Goal: Task Accomplishment & Management: Manage account settings

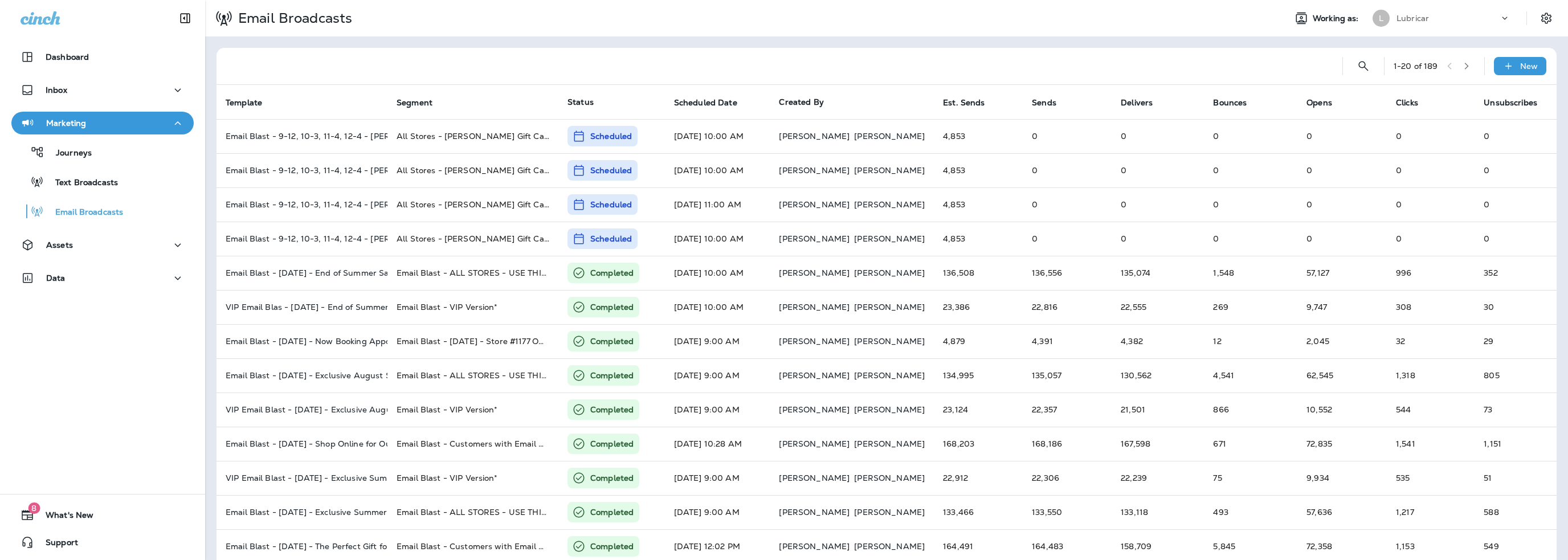
click at [1412, 10] on div "Lubricar" at bounding box center [1448, 18] width 103 height 17
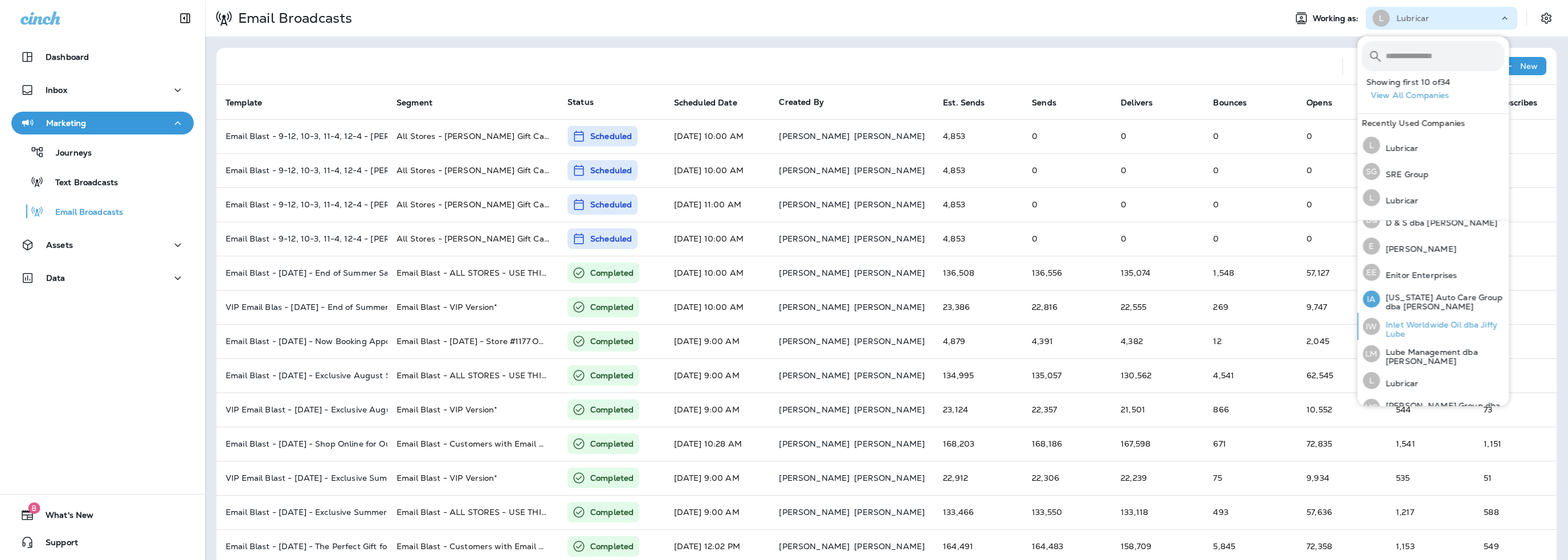
scroll to position [342, 0]
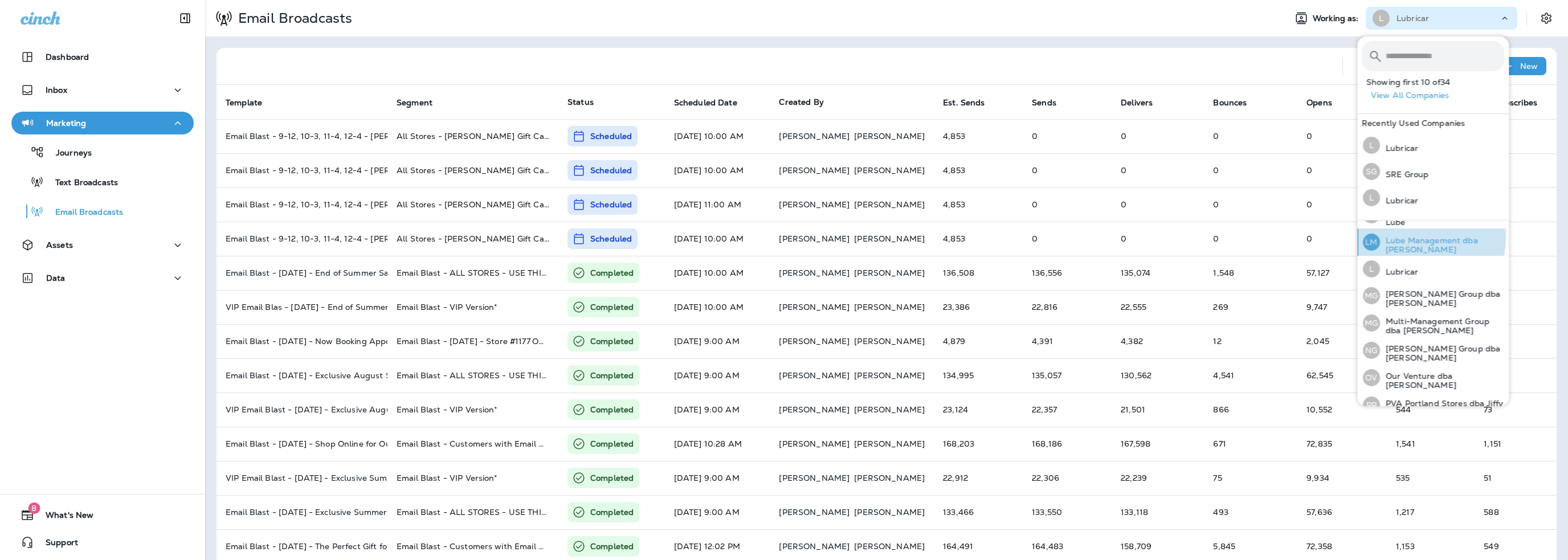
click at [1427, 236] on p "Lube Management dba [PERSON_NAME]" at bounding box center [1442, 245] width 124 height 18
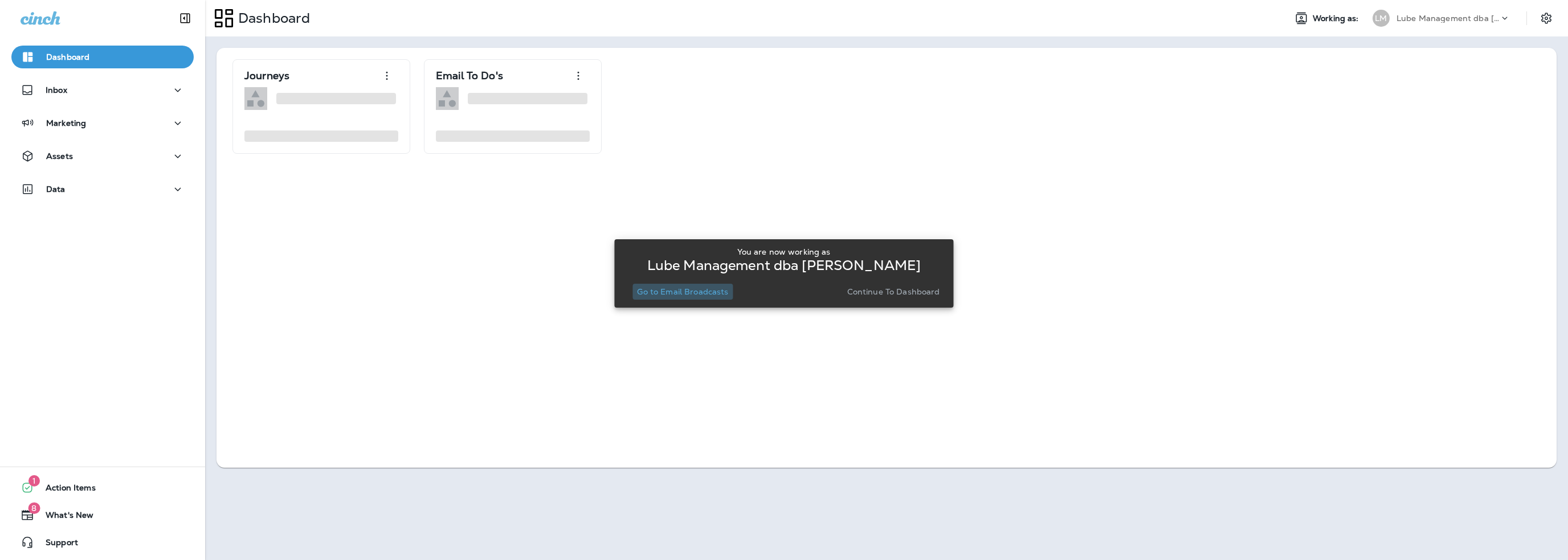
click at [716, 293] on p "Go to Email Broadcasts" at bounding box center [682, 292] width 91 height 9
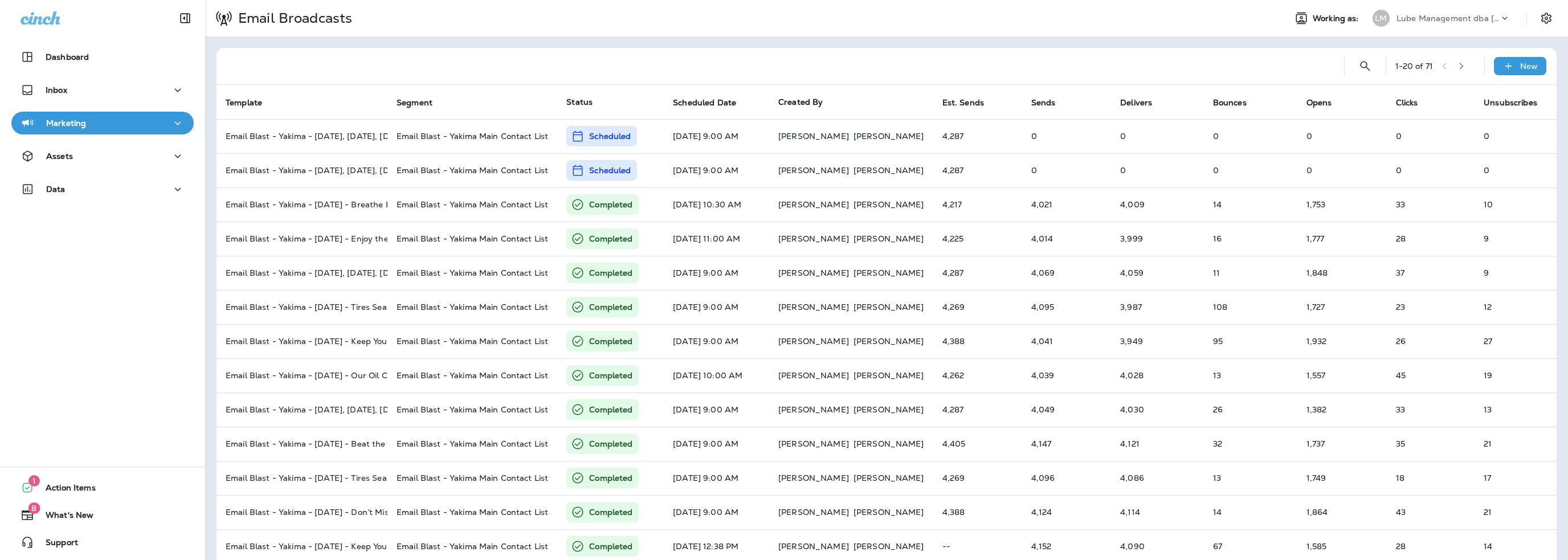
click at [59, 121] on p "Marketing" at bounding box center [66, 123] width 40 height 9
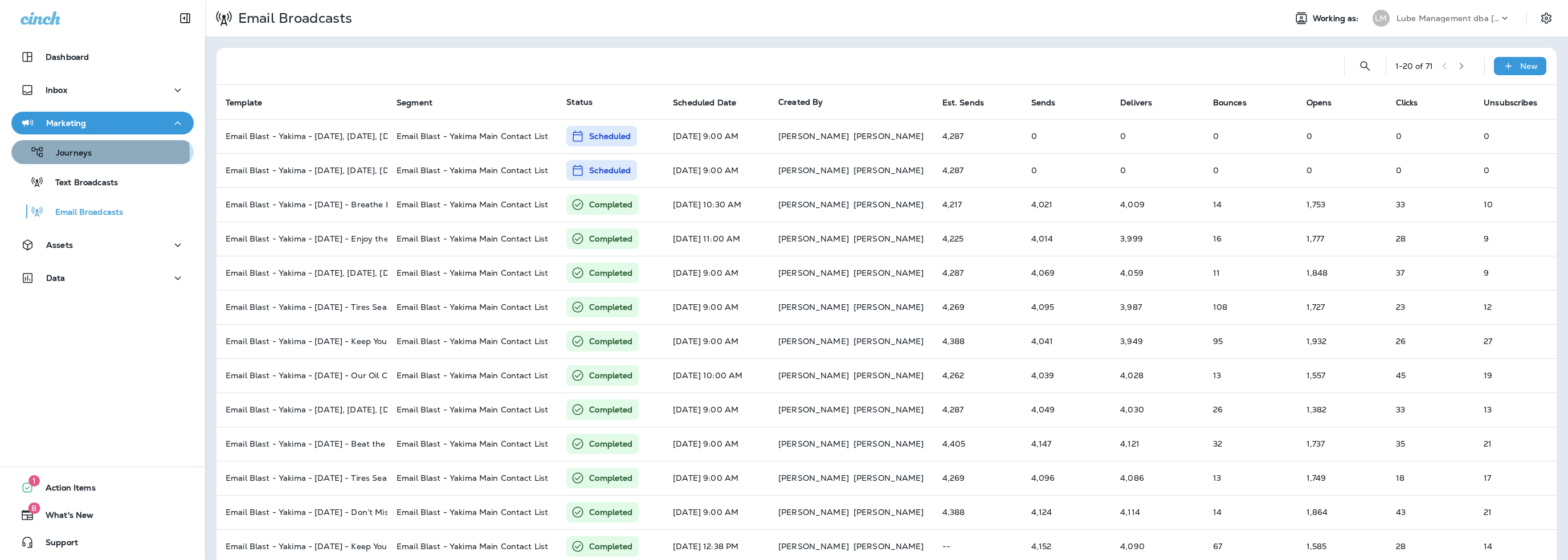
click at [74, 155] on p "Journeys" at bounding box center [68, 153] width 47 height 11
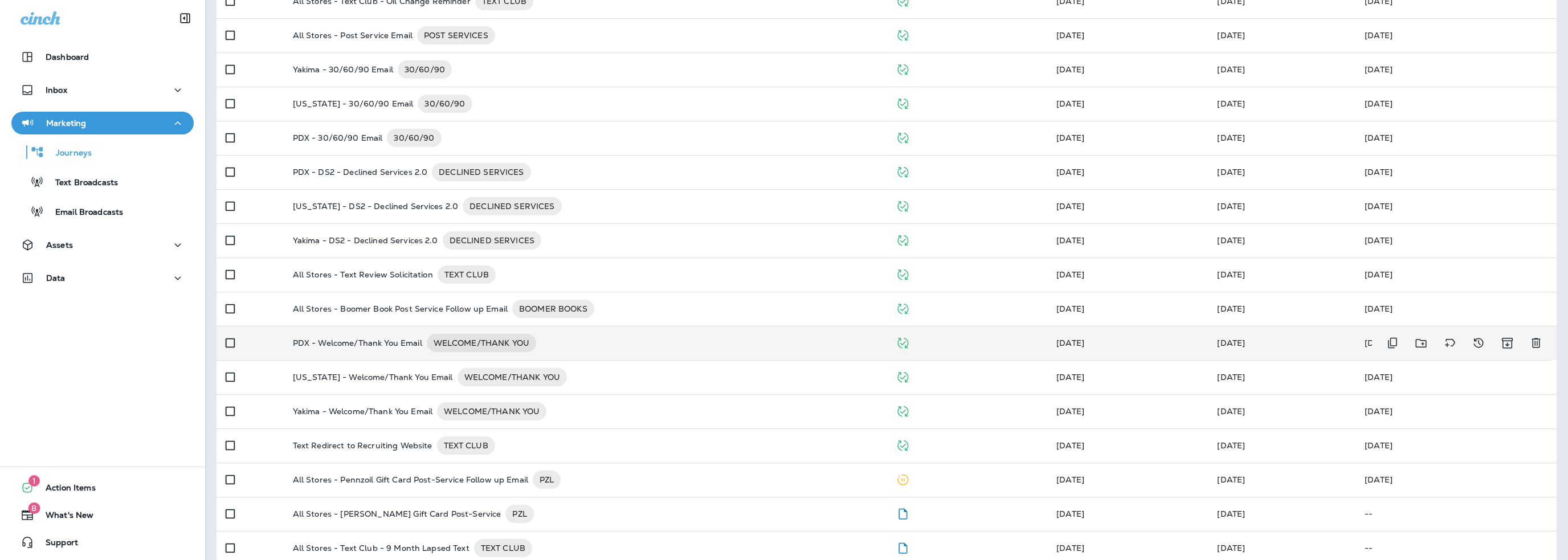
scroll to position [216, 0]
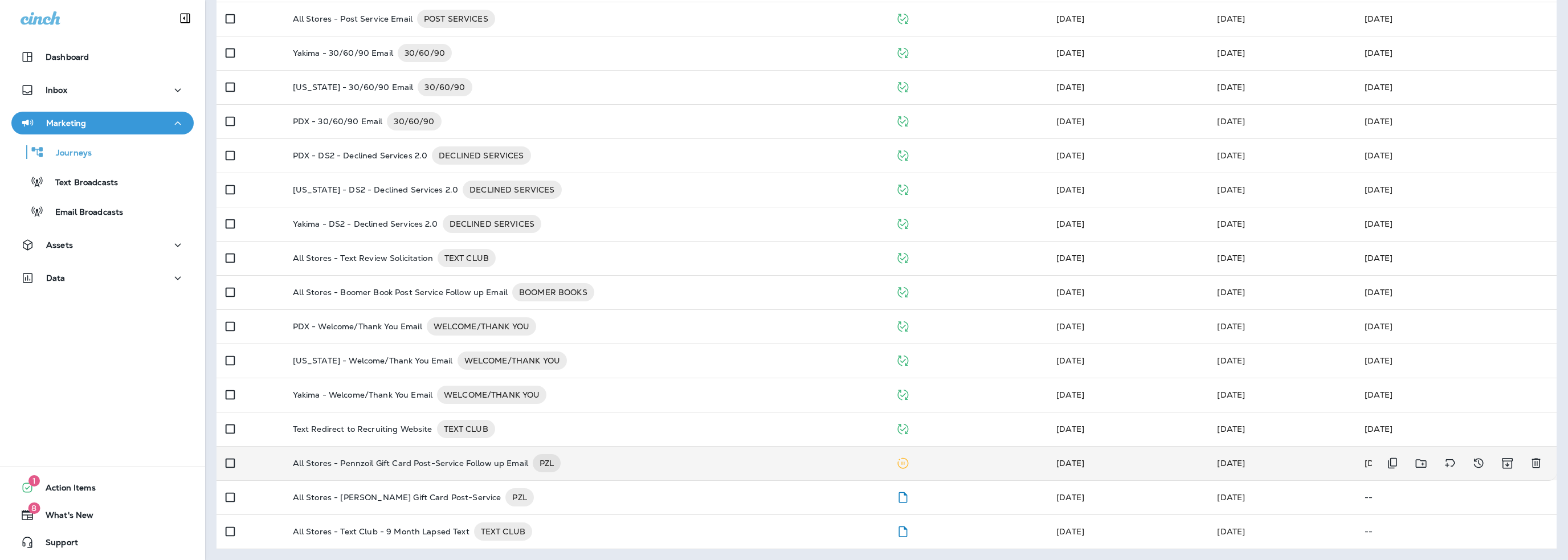
click at [407, 462] on p "All Stores - Pennzoil Gift Card Post-Service Follow up Email" at bounding box center [410, 463] width 235 height 18
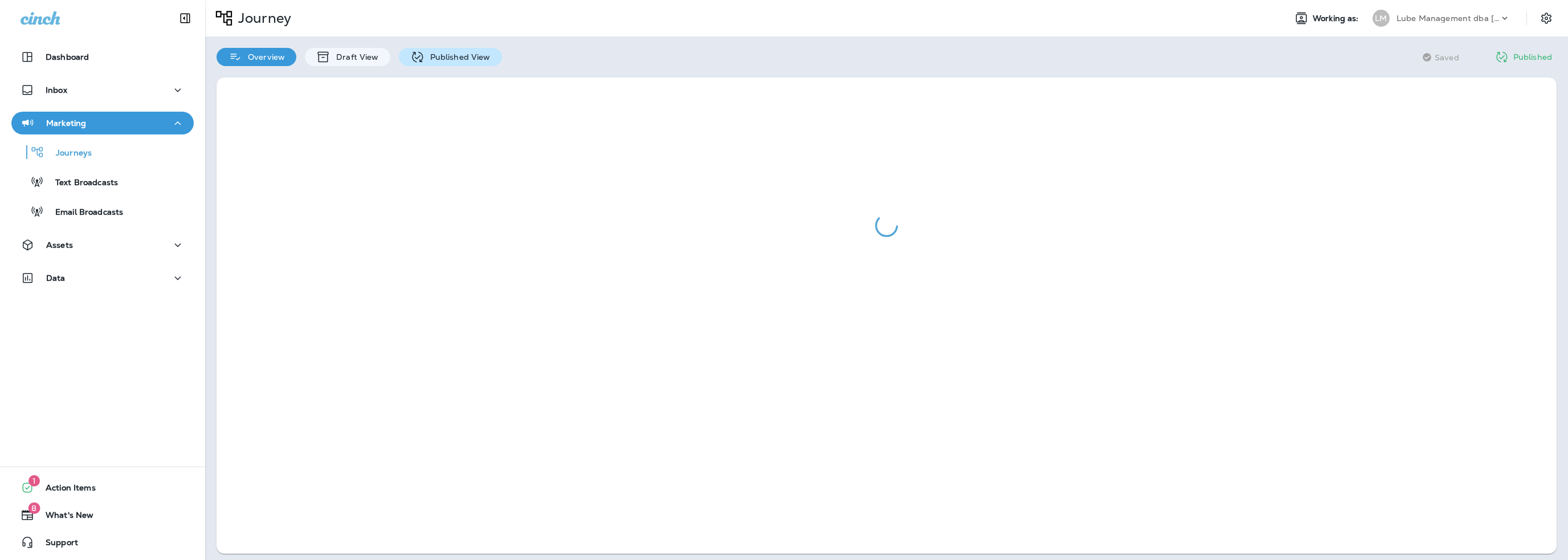
click at [448, 53] on p "Published View" at bounding box center [457, 57] width 66 height 9
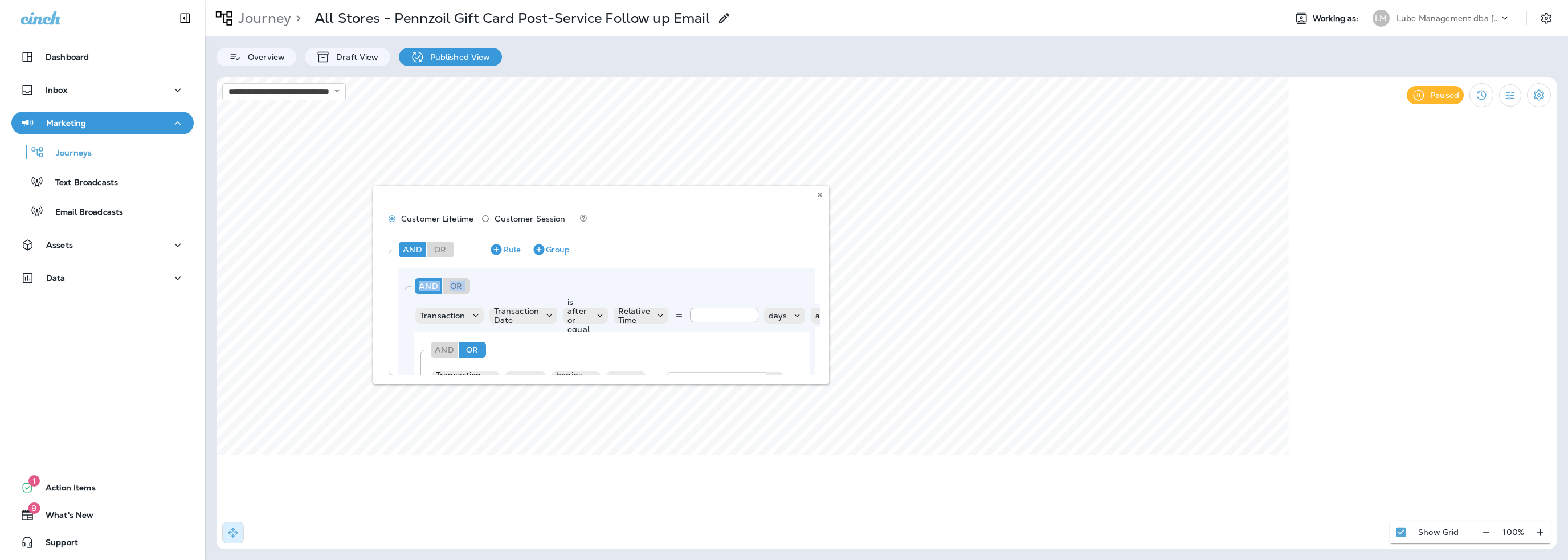
drag, startPoint x: 814, startPoint y: 260, endPoint x: 813, endPoint y: 273, distance: 13.0
click at [813, 273] on div "Customer Lifetime Customer Session And Or Rule Group And Or Rule Group Transact…" at bounding box center [601, 285] width 456 height 198
click at [816, 364] on div "Customer Lifetime Customer Session And Or Rule Group And Or Rule Group Transact…" at bounding box center [601, 285] width 456 height 198
click at [816, 360] on div "Customer Lifetime Customer Session And Or Rule Group And Or Rule Group Transact…" at bounding box center [601, 285] width 456 height 198
click at [816, 360] on div "Customer Lifetime Customer Session And Or Rule Group And Or Rule Group Transact…" at bounding box center [601, 285] width 456 height 198
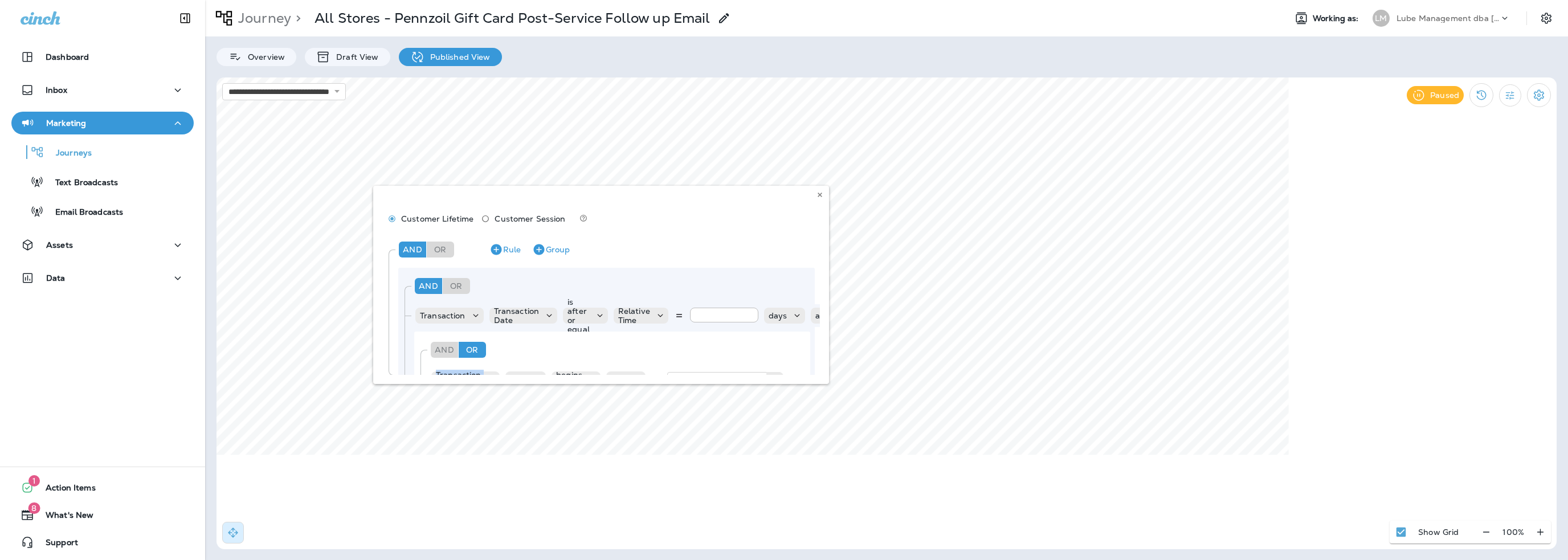
click at [816, 360] on div "Customer Lifetime Customer Session And Or Rule Group And Or Rule Group Transact…" at bounding box center [601, 285] width 456 height 198
drag, startPoint x: 682, startPoint y: 369, endPoint x: 791, endPoint y: 364, distance: 109.1
click at [791, 364] on div "Customer Lifetime Customer Session And Or Rule Group And Or Rule Group Transact…" at bounding box center [601, 285] width 456 height 198
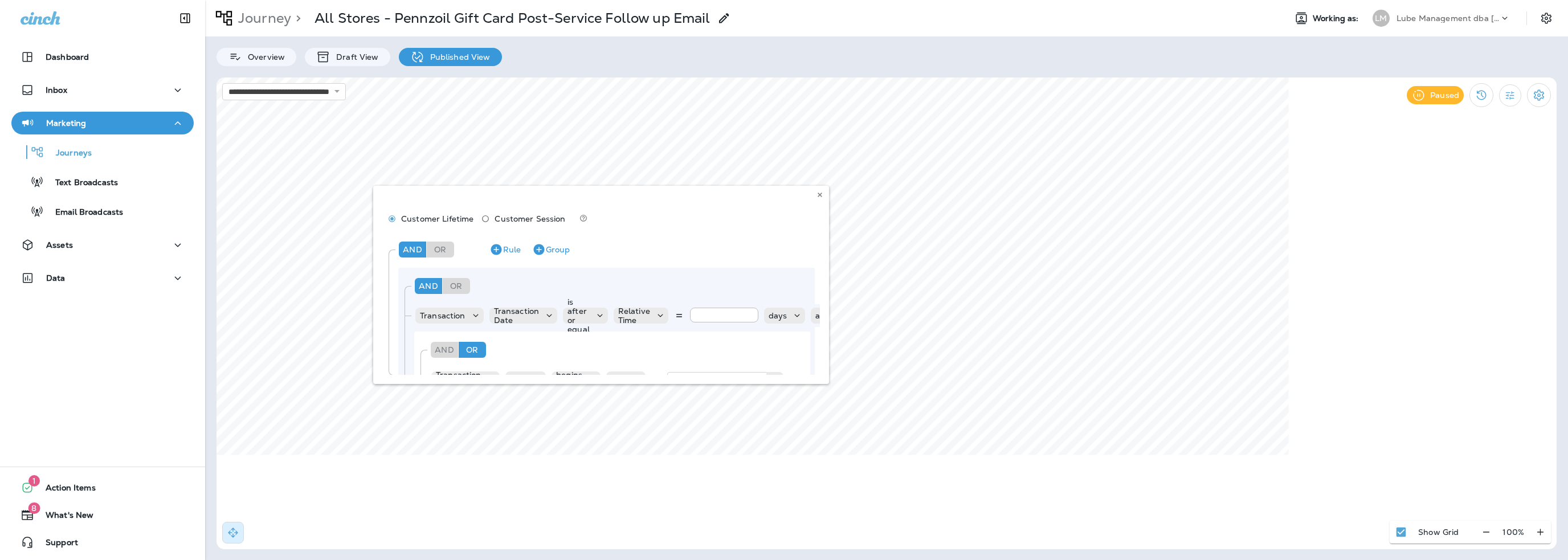
click at [697, 337] on div "Customer Lifetime Customer Session And Or Rule Group And Or Rule Group Transact…" at bounding box center [601, 285] width 456 height 198
click at [814, 363] on div "Customer Lifetime Customer Session And Or Rule Group And Or Rule Group Transact…" at bounding box center [601, 285] width 456 height 198
click at [814, 362] on div "Customer Lifetime Customer Session And Or Rule Group And Or Rule Group Transact…" at bounding box center [601, 285] width 456 height 198
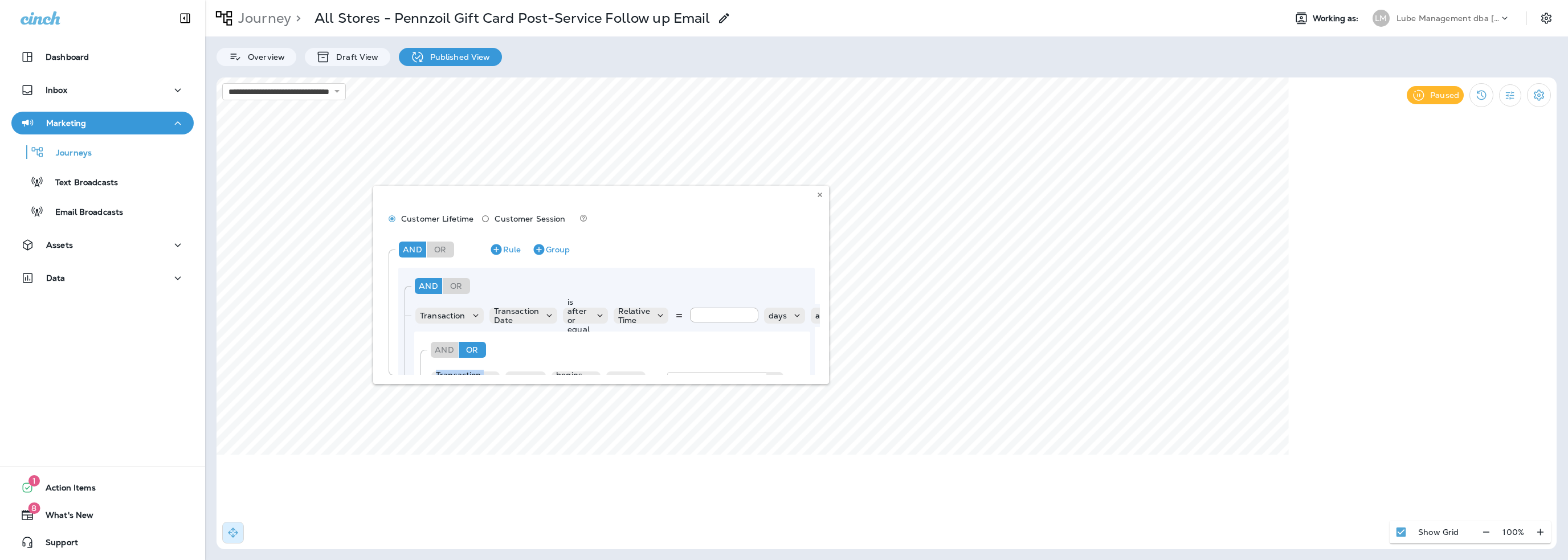
click at [814, 362] on div "Customer Lifetime Customer Session And Or Rule Group And Or Rule Group Transact…" at bounding box center [601, 285] width 456 height 198
click at [807, 370] on div "Customer Lifetime Customer Session And Or Rule Group And Or Rule Group Transact…" at bounding box center [601, 285] width 456 height 198
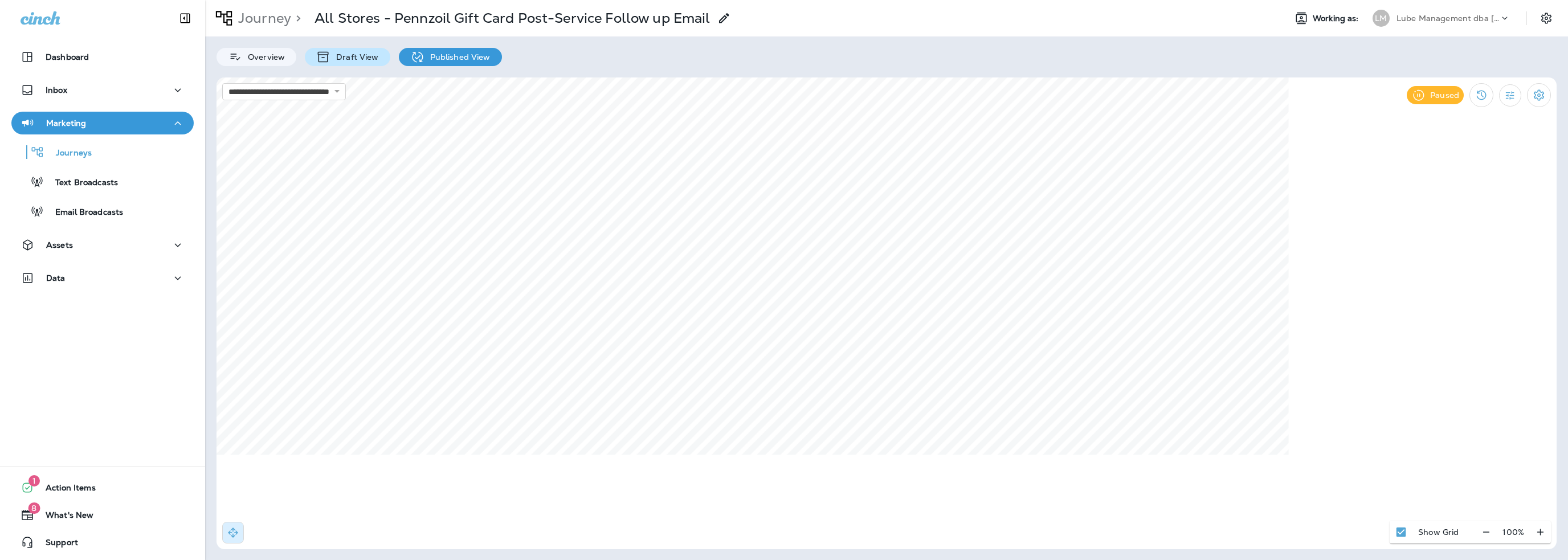
click at [350, 56] on p "Draft View" at bounding box center [354, 57] width 48 height 9
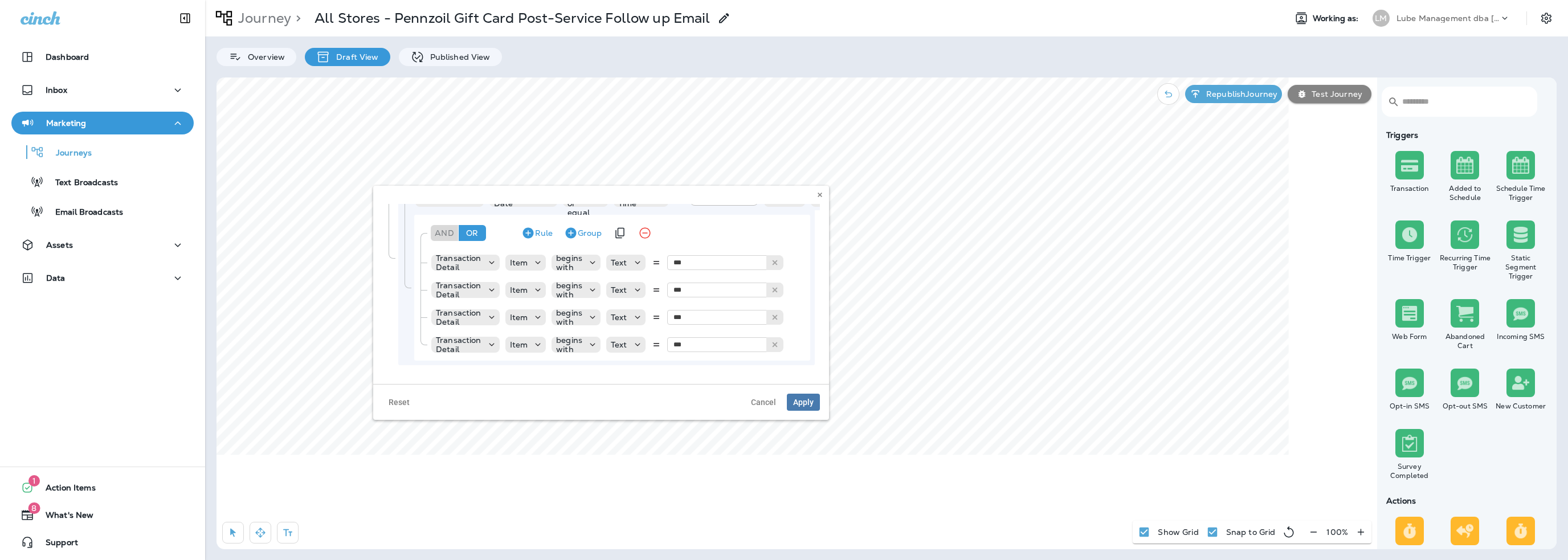
scroll to position [125, 0]
click at [756, 402] on span "Cancel" at bounding box center [763, 402] width 25 height 8
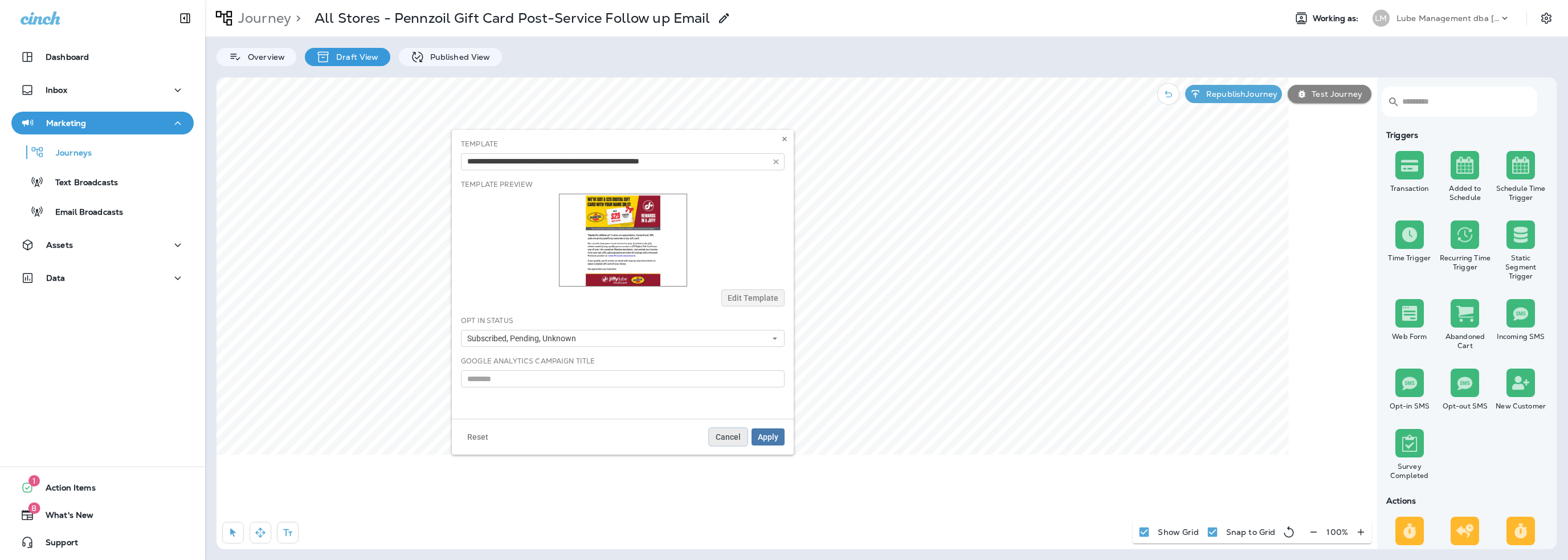
click at [722, 439] on span "Cancel" at bounding box center [728, 437] width 25 height 8
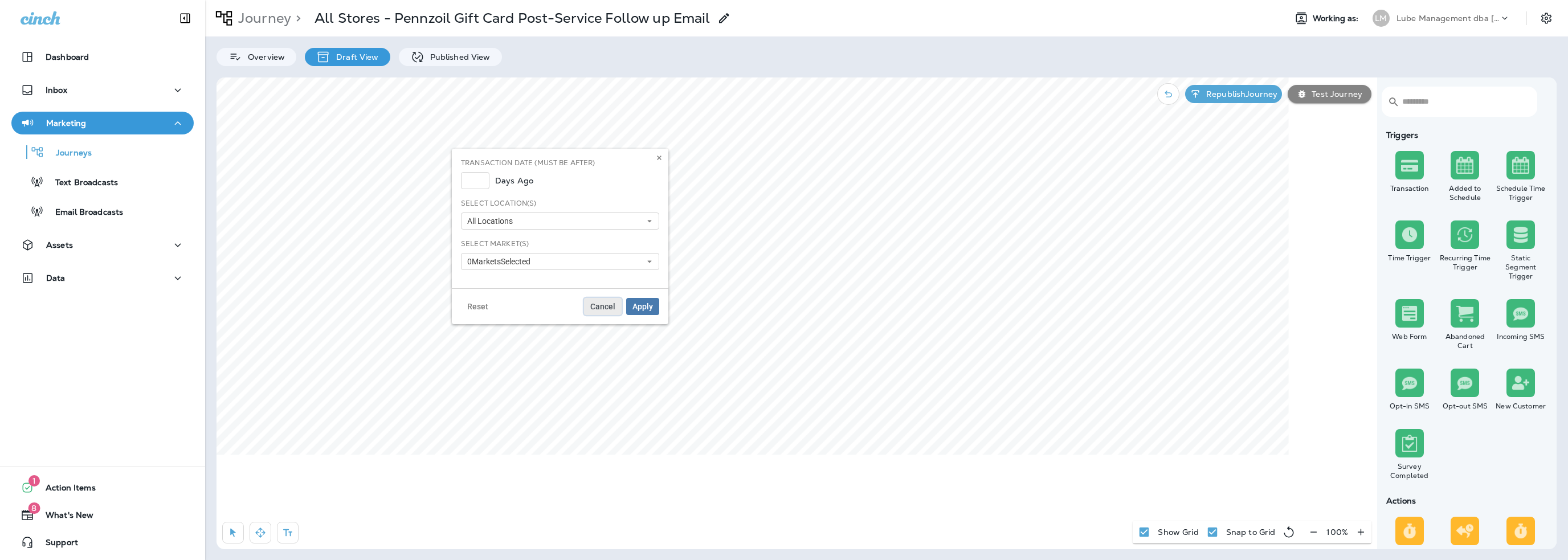
click at [603, 312] on button "Cancel" at bounding box center [603, 307] width 38 height 17
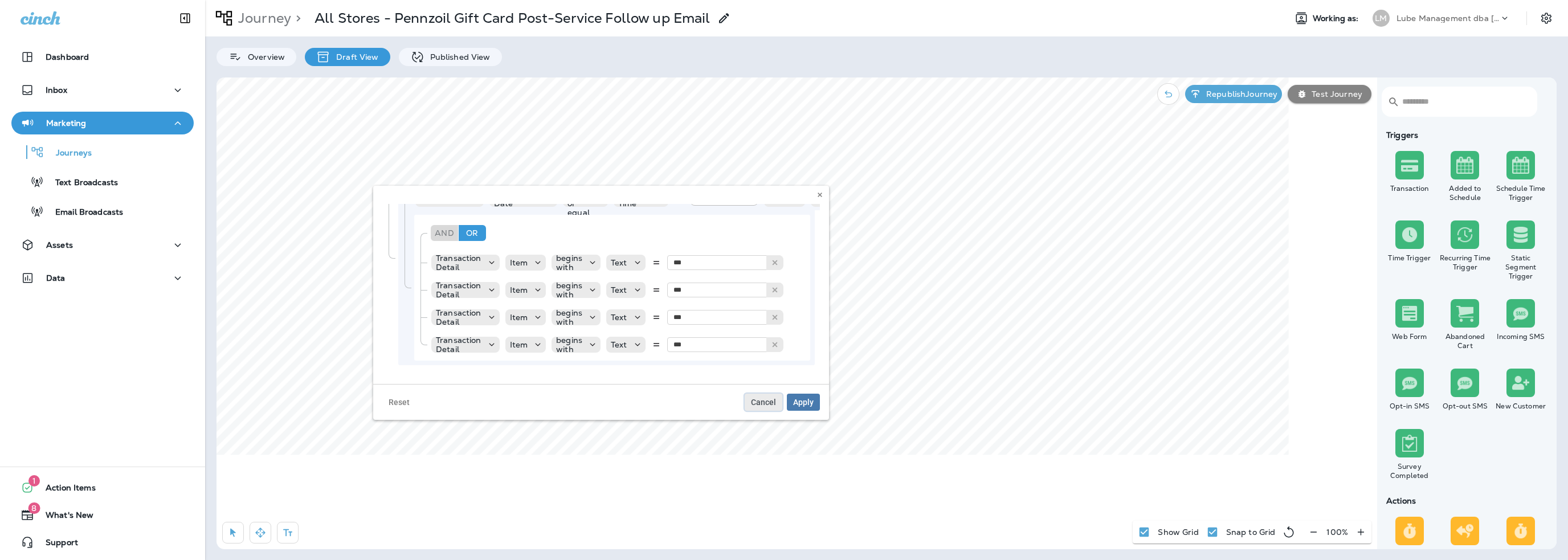
click at [766, 406] on span "Cancel" at bounding box center [763, 402] width 25 height 8
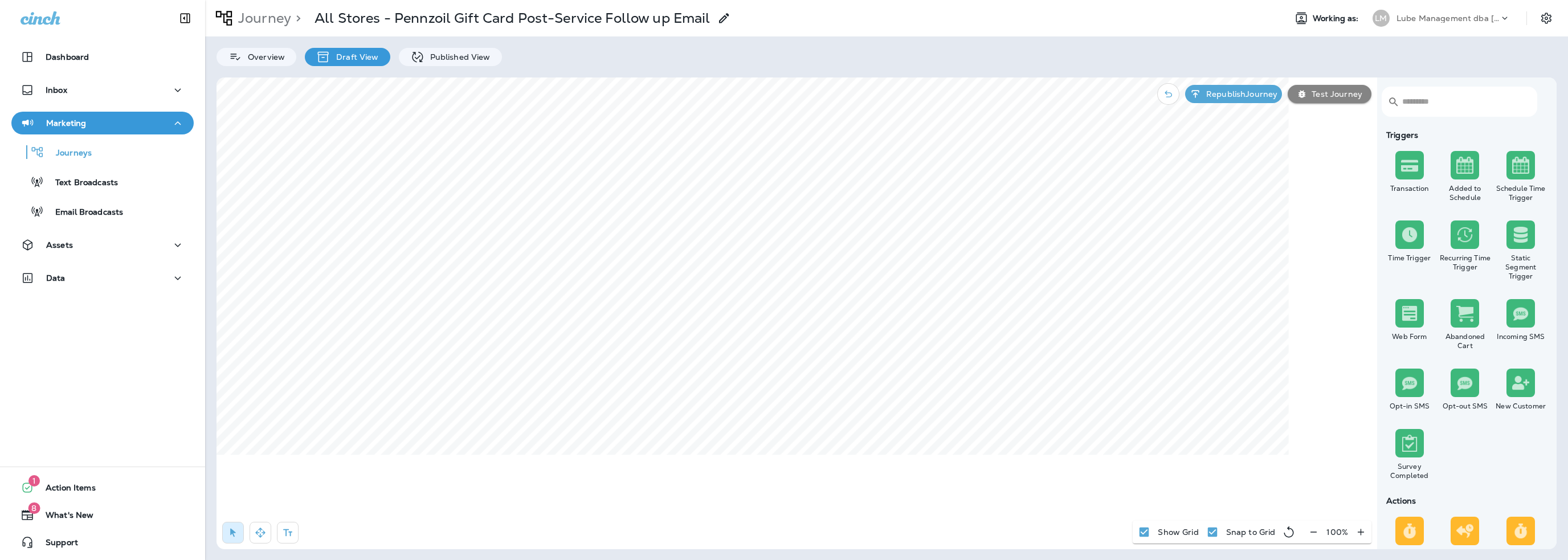
click at [1420, 22] on p "Lube Management dba [PERSON_NAME]" at bounding box center [1448, 18] width 103 height 9
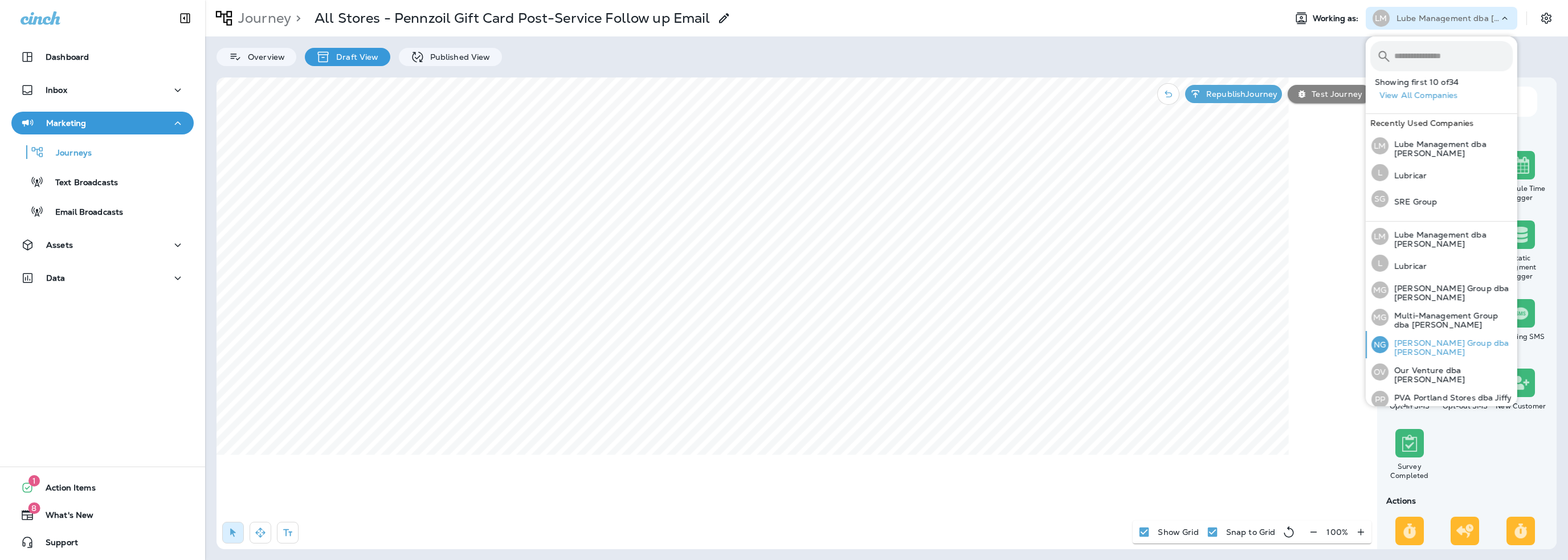
scroll to position [353, 0]
click at [1412, 398] on p "PVA Portland Stores dba Jiffy Lube" at bounding box center [1451, 398] width 124 height 18
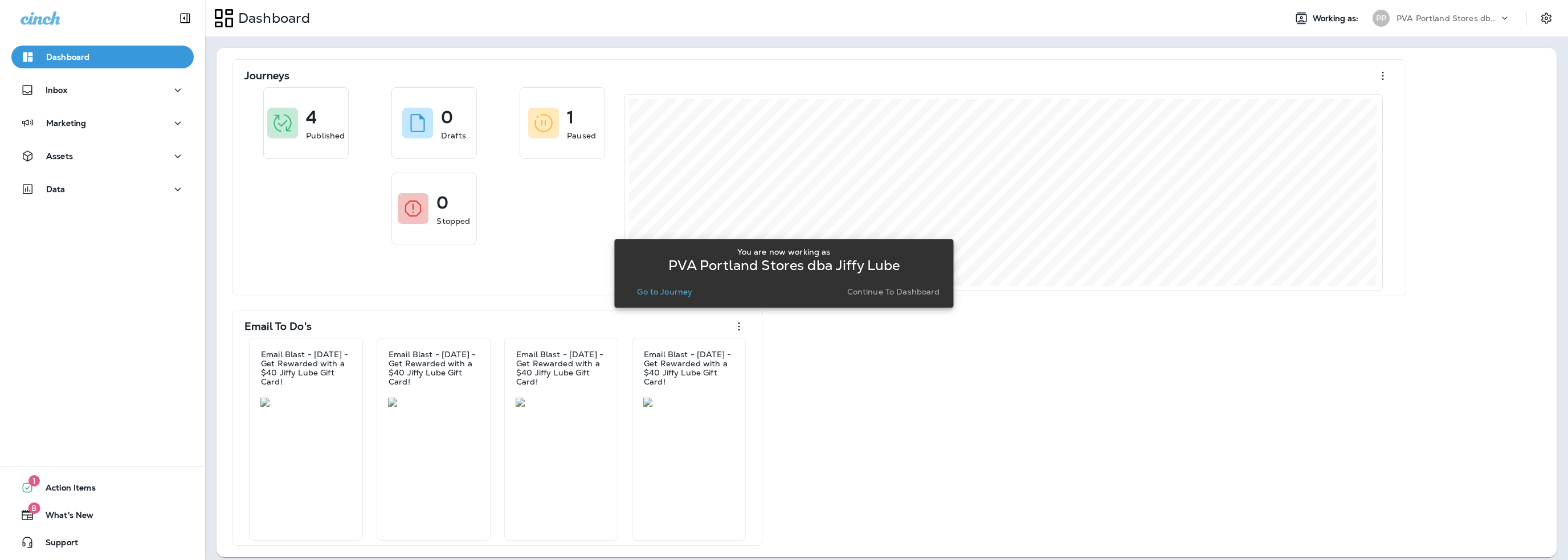
click at [676, 296] on p "Go to Journey" at bounding box center [664, 292] width 55 height 9
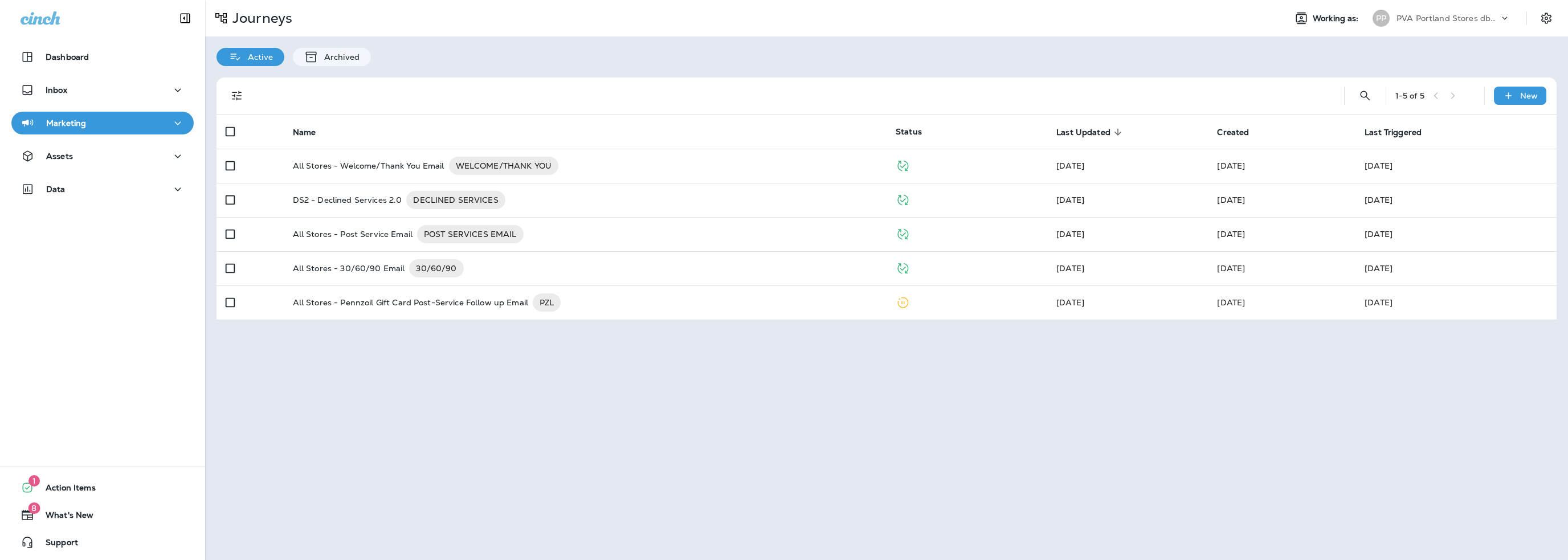
click at [67, 125] on p "Marketing" at bounding box center [66, 123] width 40 height 9
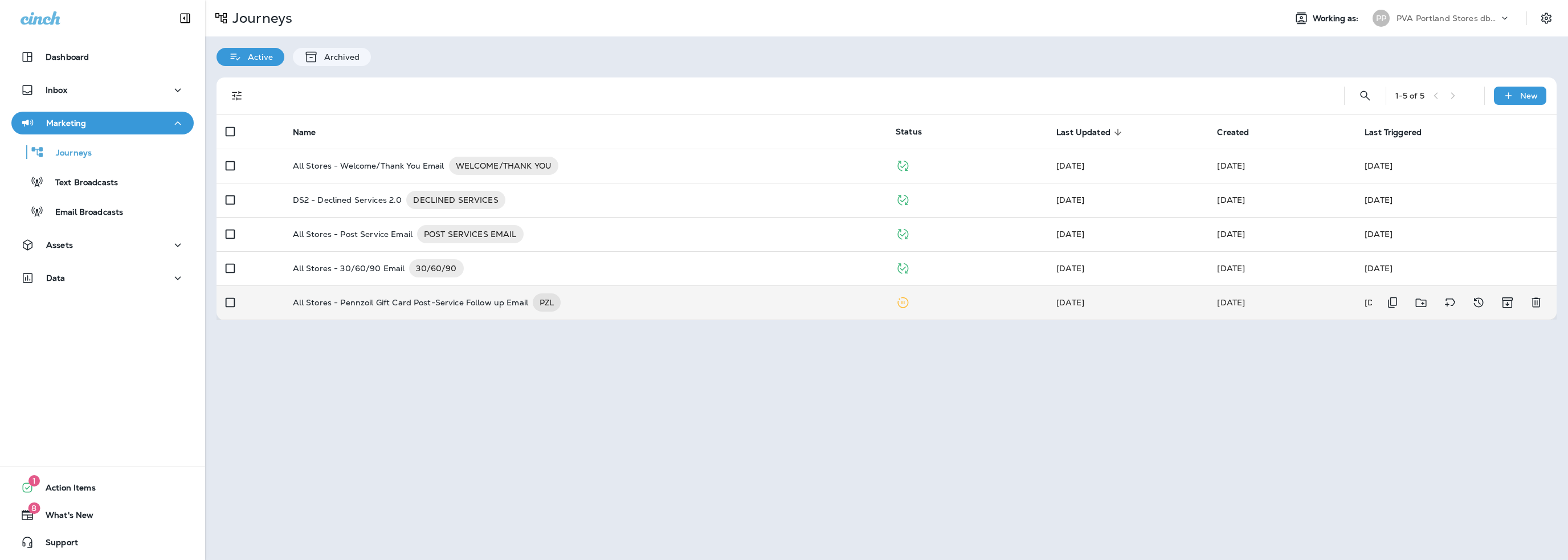
click at [434, 303] on p "All Stores - Pennzoil Gift Card Post-Service Follow up Email" at bounding box center [410, 303] width 235 height 18
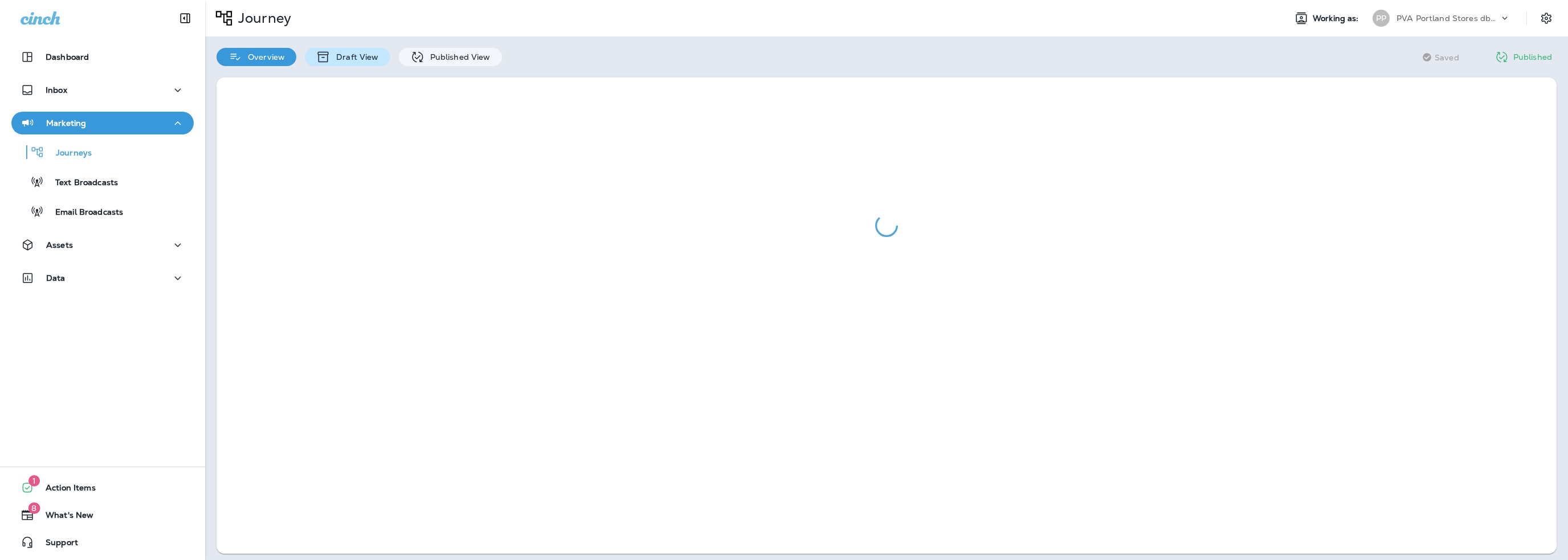
click at [362, 64] on div "Draft View" at bounding box center [347, 57] width 85 height 18
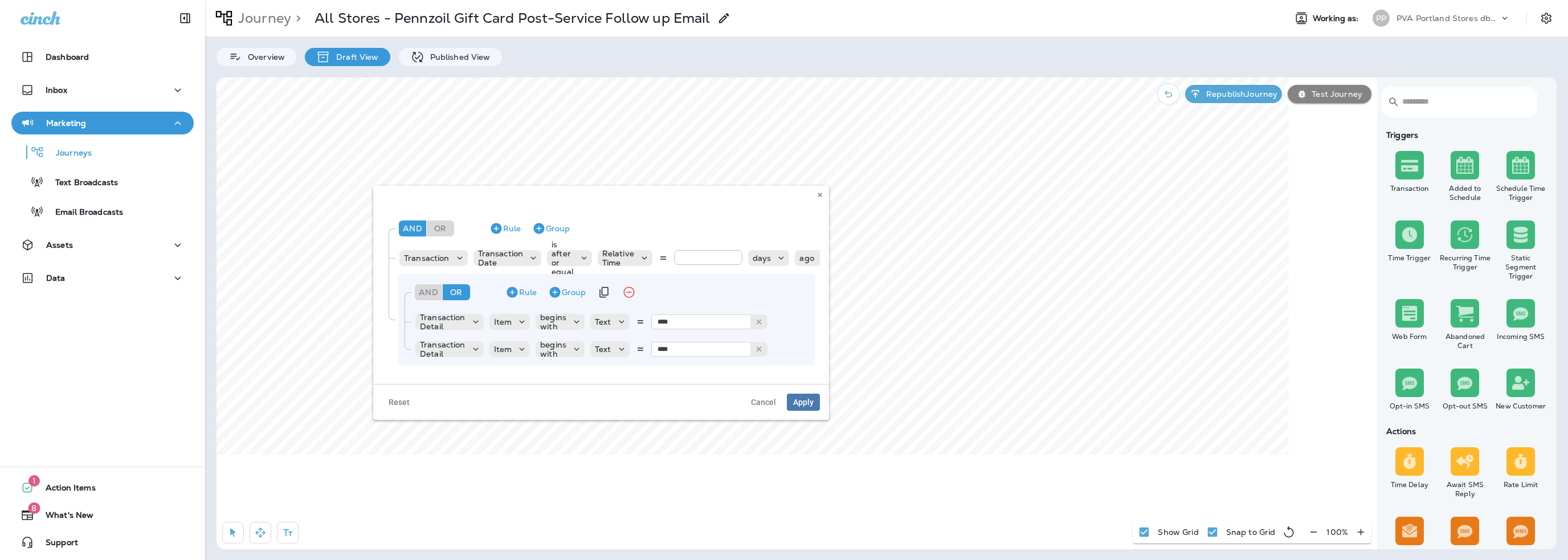
scroll to position [30, 0]
click at [775, 401] on span "Cancel" at bounding box center [763, 402] width 25 height 8
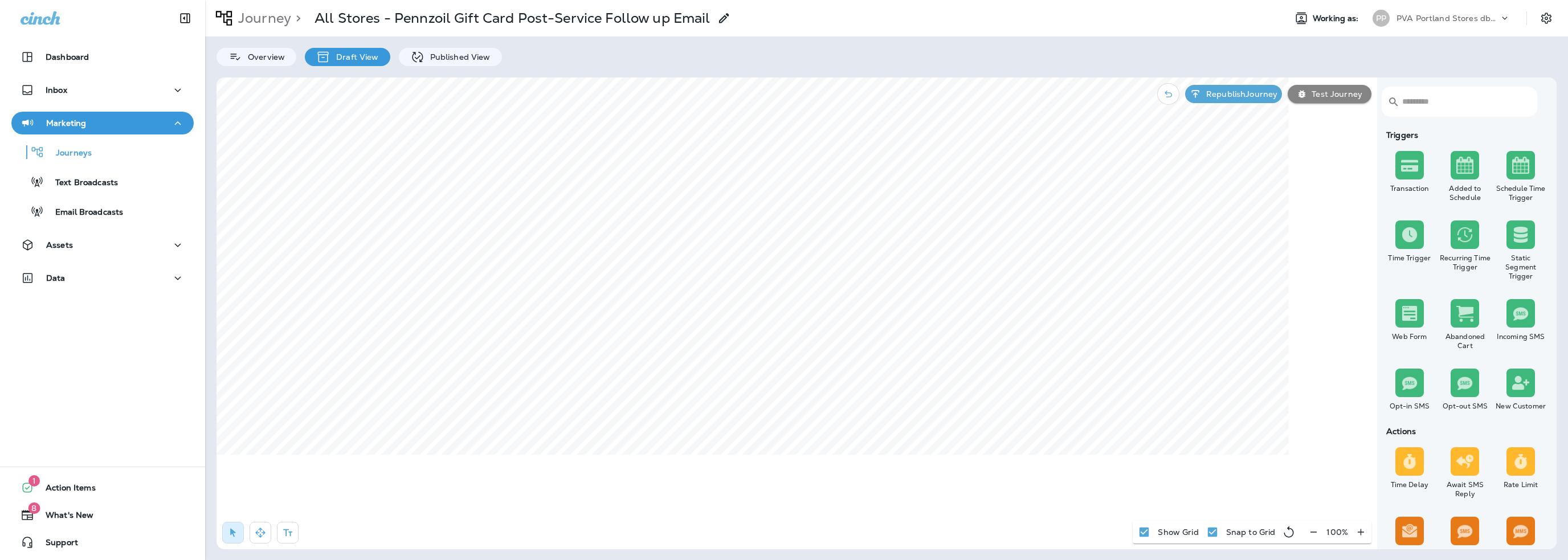
click at [1431, 22] on p "PVA Portland Stores dba Jiffy Lube" at bounding box center [1448, 18] width 103 height 9
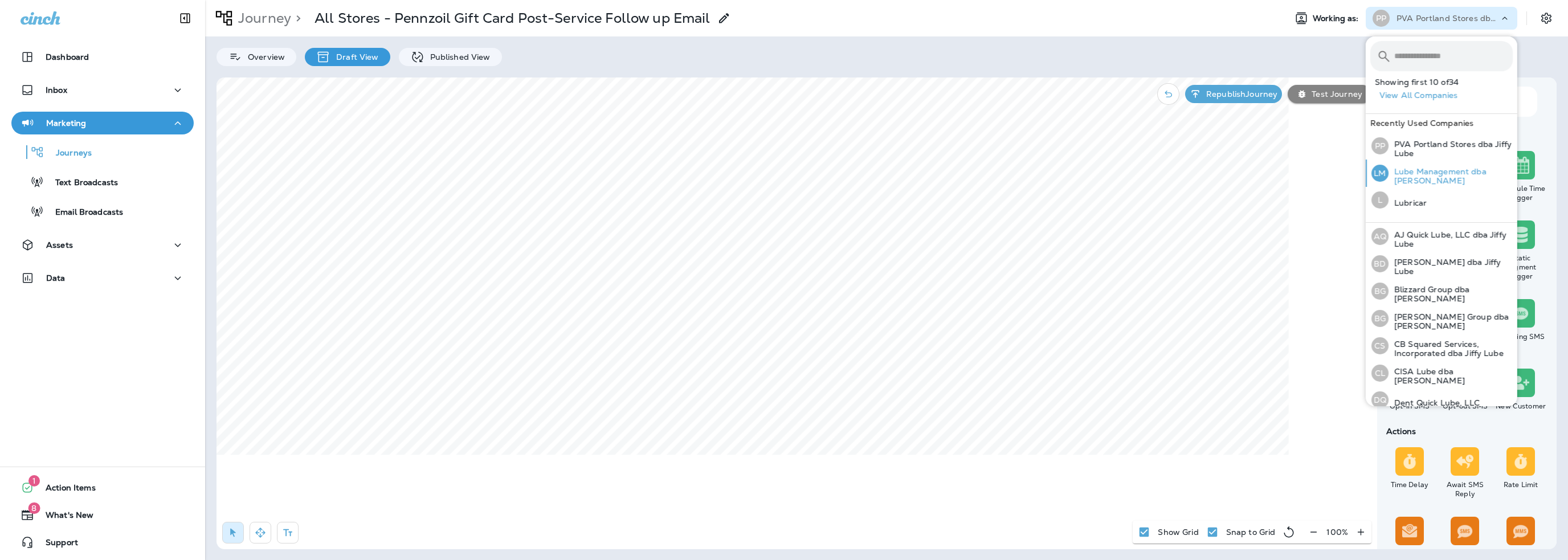
click at [1437, 173] on p "Lube Management dba [PERSON_NAME]" at bounding box center [1451, 176] width 124 height 18
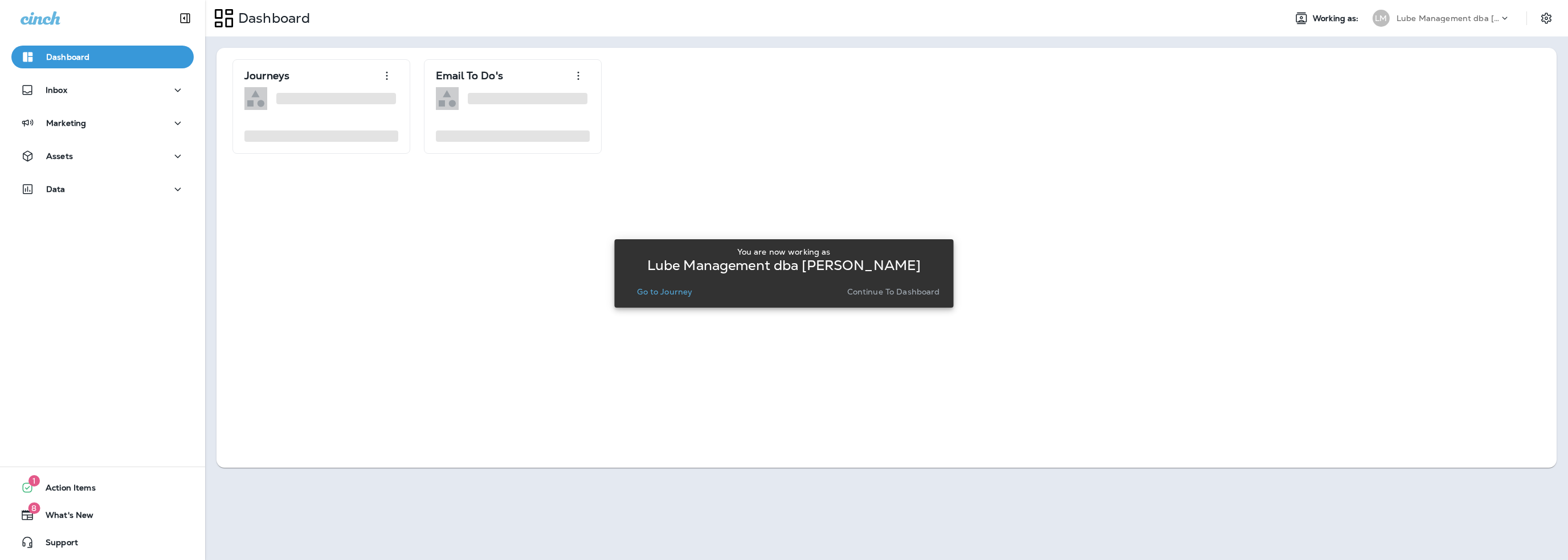
click at [690, 293] on p "Go to Journey" at bounding box center [664, 292] width 55 height 9
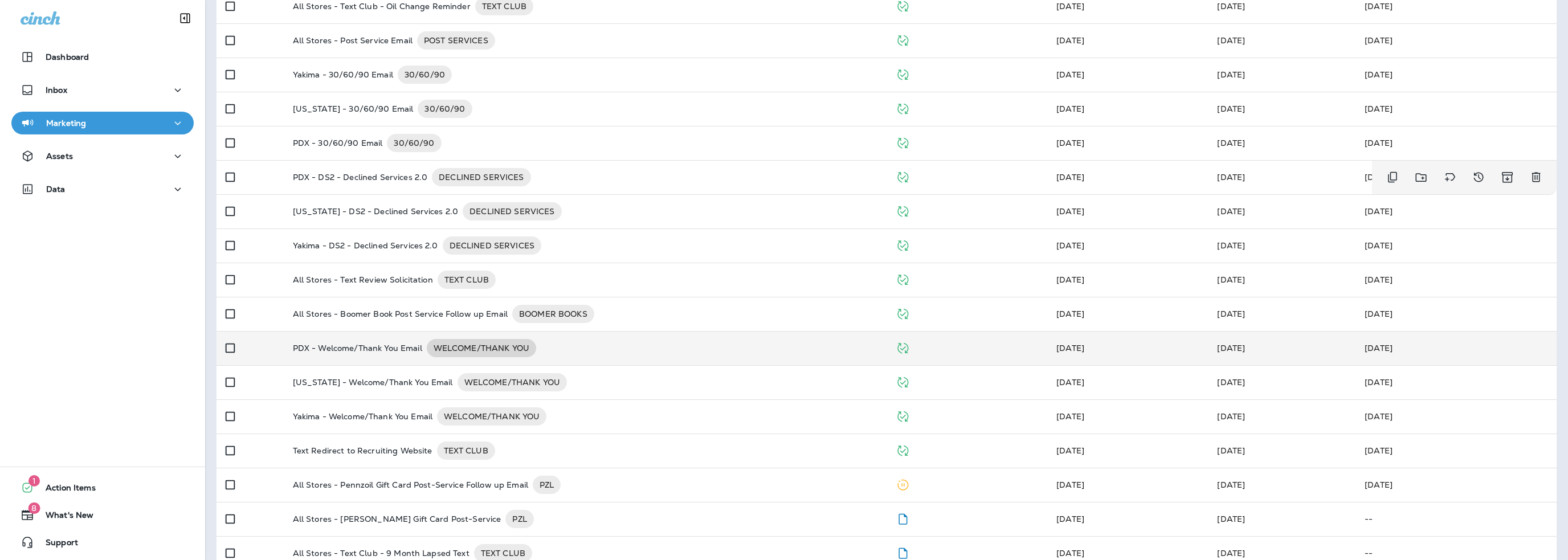
scroll to position [216, 0]
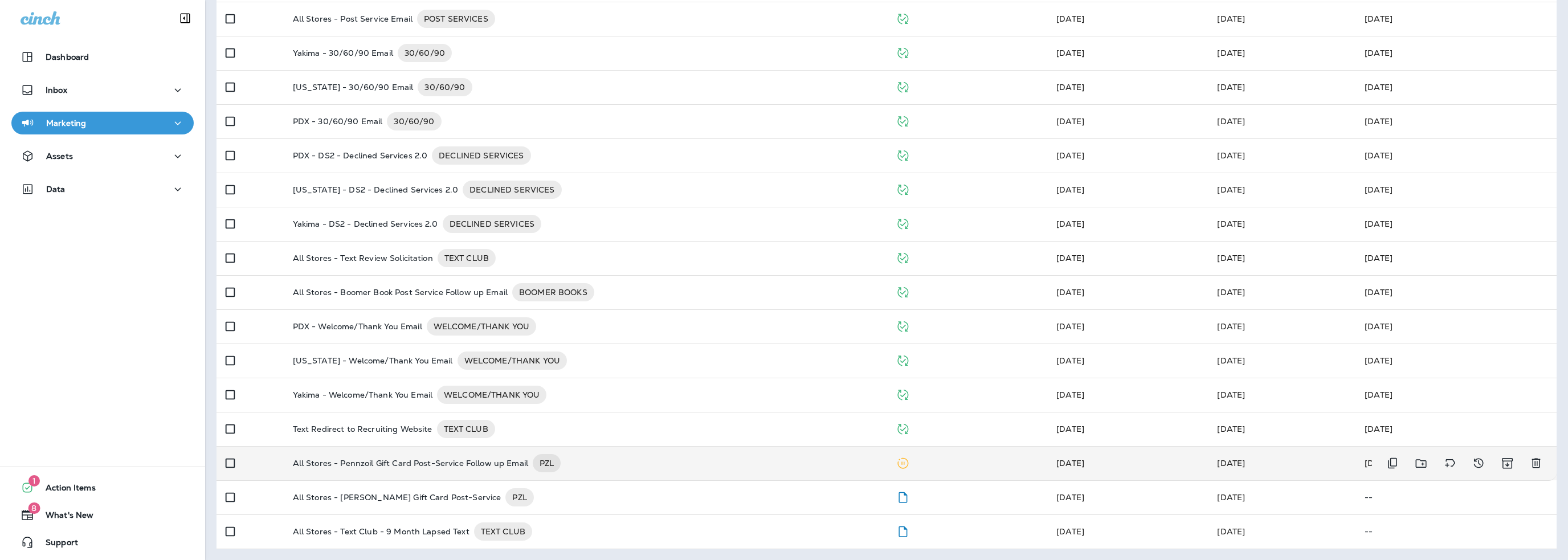
click at [420, 466] on p "All Stores - Pennzoil Gift Card Post-Service Follow up Email" at bounding box center [410, 463] width 235 height 18
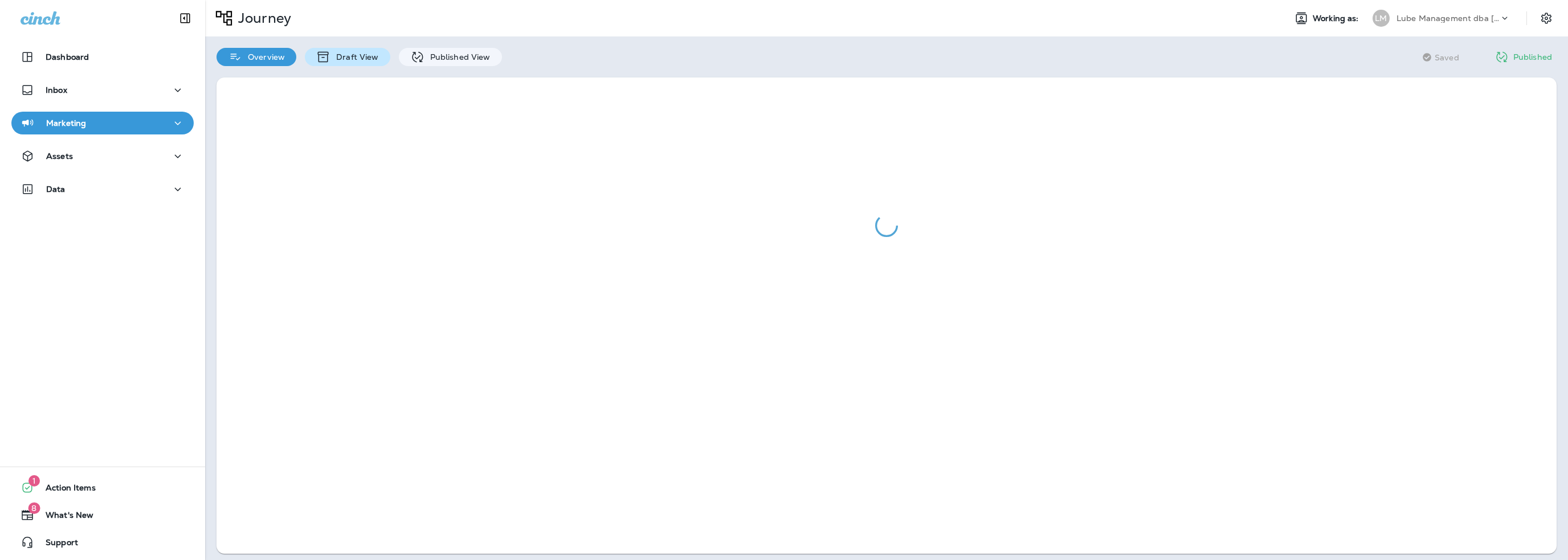
click at [359, 56] on p "Draft View" at bounding box center [354, 57] width 48 height 9
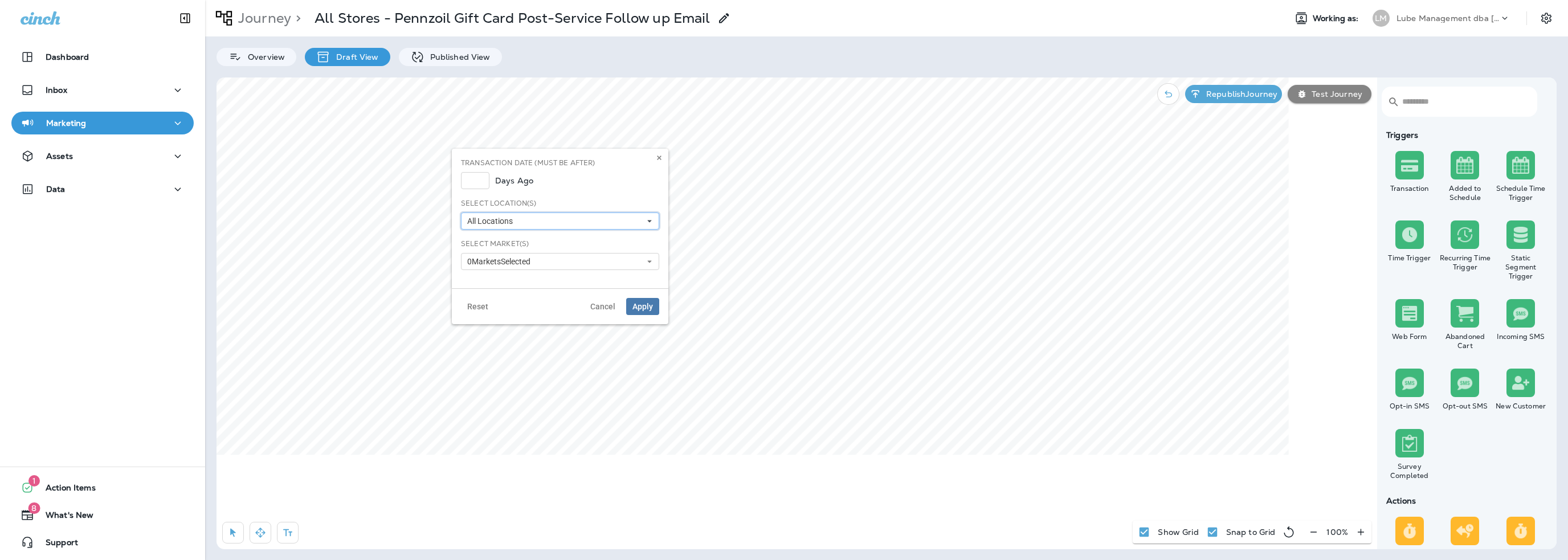
click at [499, 223] on span "All Locations" at bounding box center [493, 221] width 50 height 10
click at [573, 202] on div "Select Location(s) All Locations All Locations 3436 1224 2531 3252 2529 3701 36…" at bounding box center [560, 214] width 198 height 31
click at [512, 259] on span "0 Market s Selected" at bounding box center [502, 262] width 68 height 10
click at [595, 304] on span "Cancel" at bounding box center [602, 307] width 25 height 8
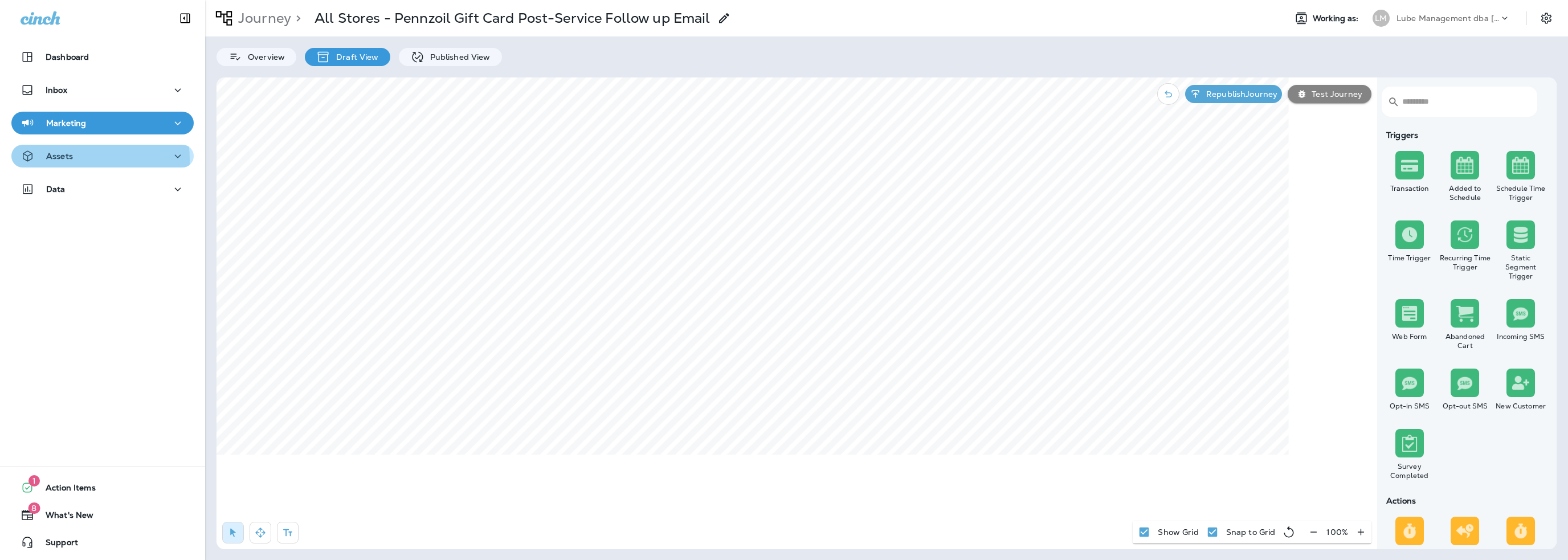
click at [59, 160] on p "Assets" at bounding box center [60, 156] width 27 height 9
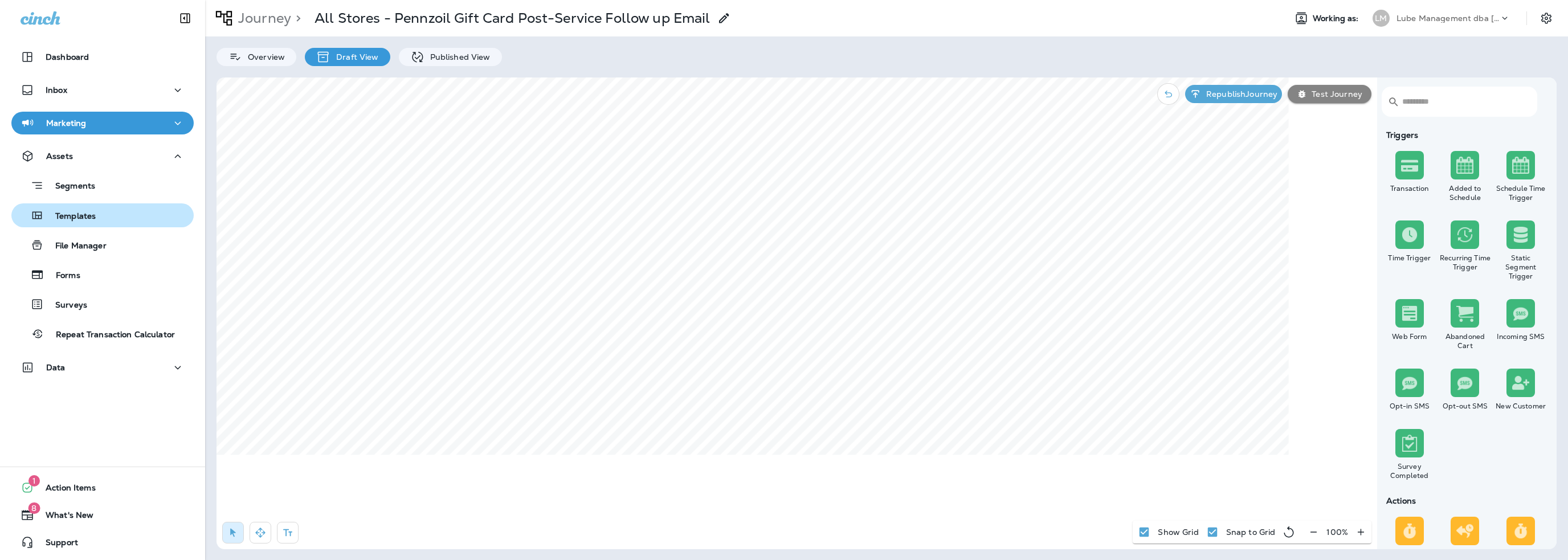
click at [75, 216] on p "Templates" at bounding box center [69, 217] width 52 height 11
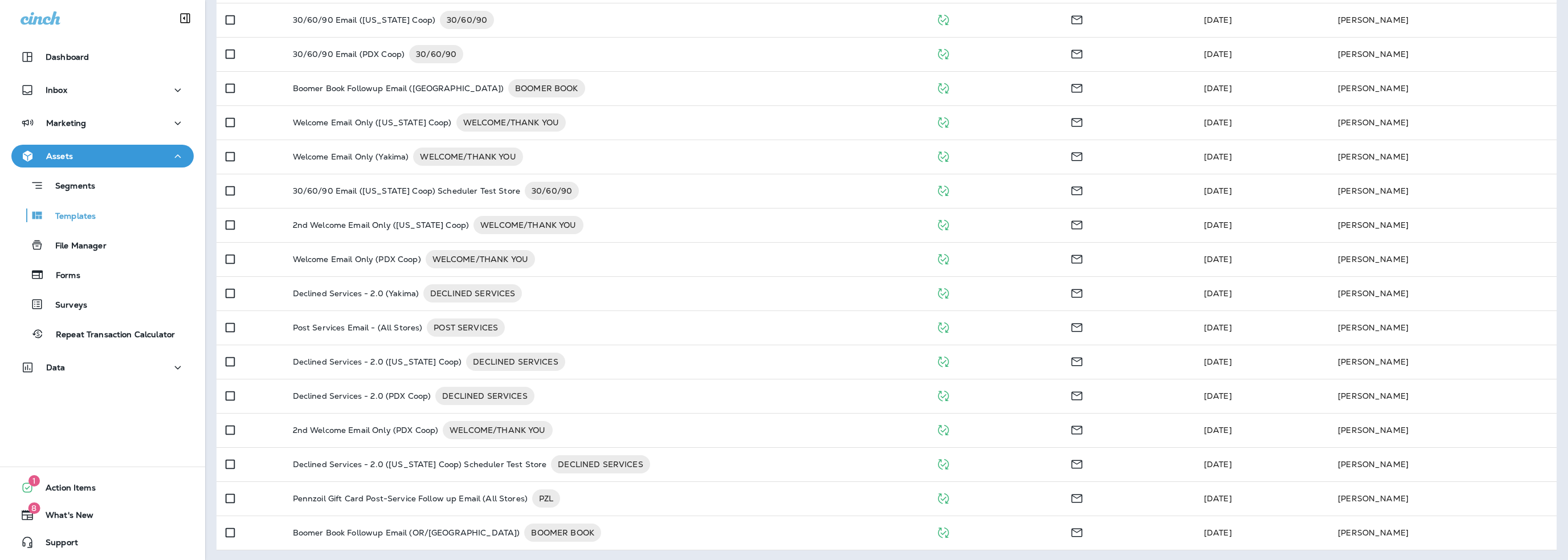
scroll to position [284, 0]
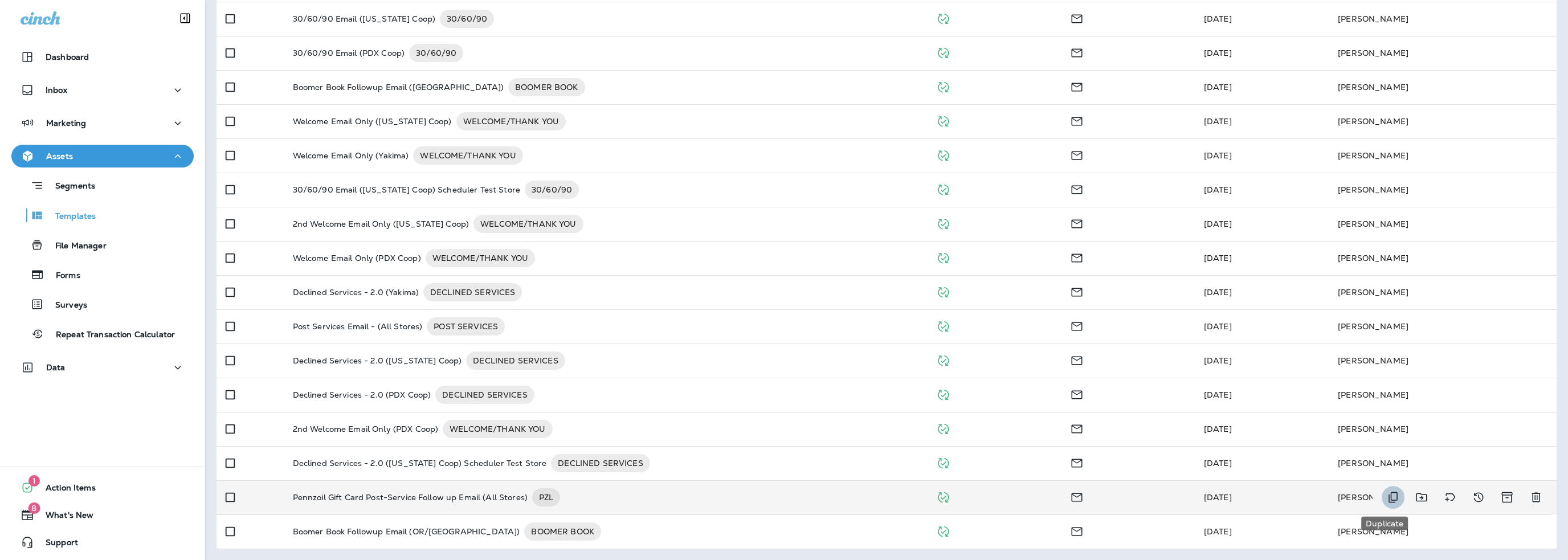
click at [1387, 498] on icon "Duplicate" at bounding box center [1393, 497] width 13 height 13
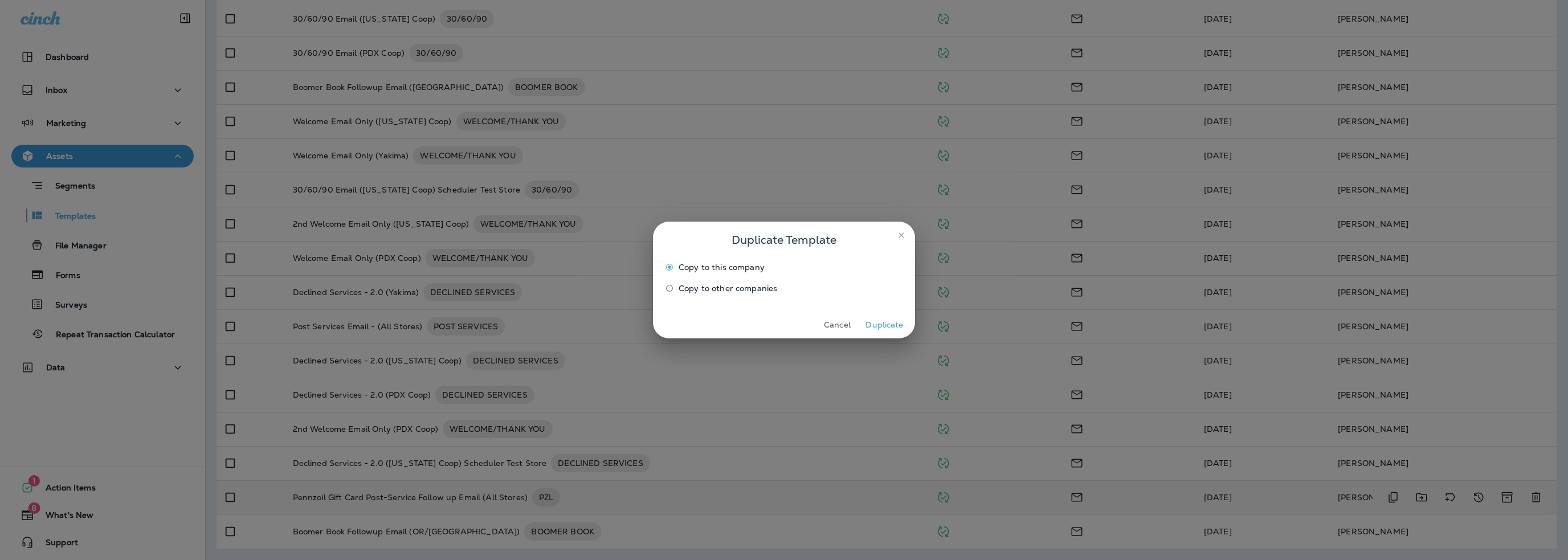
click at [892, 327] on button "Duplicate" at bounding box center [884, 325] width 43 height 18
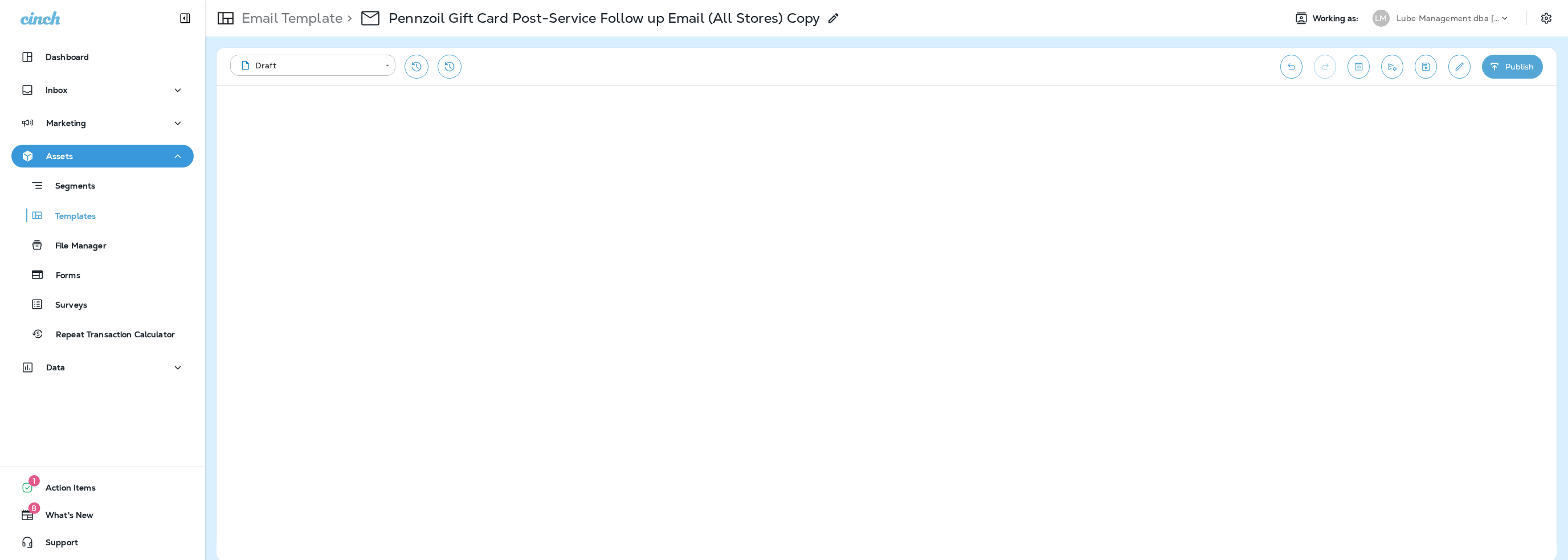
click at [834, 18] on icon at bounding box center [833, 18] width 13 height 13
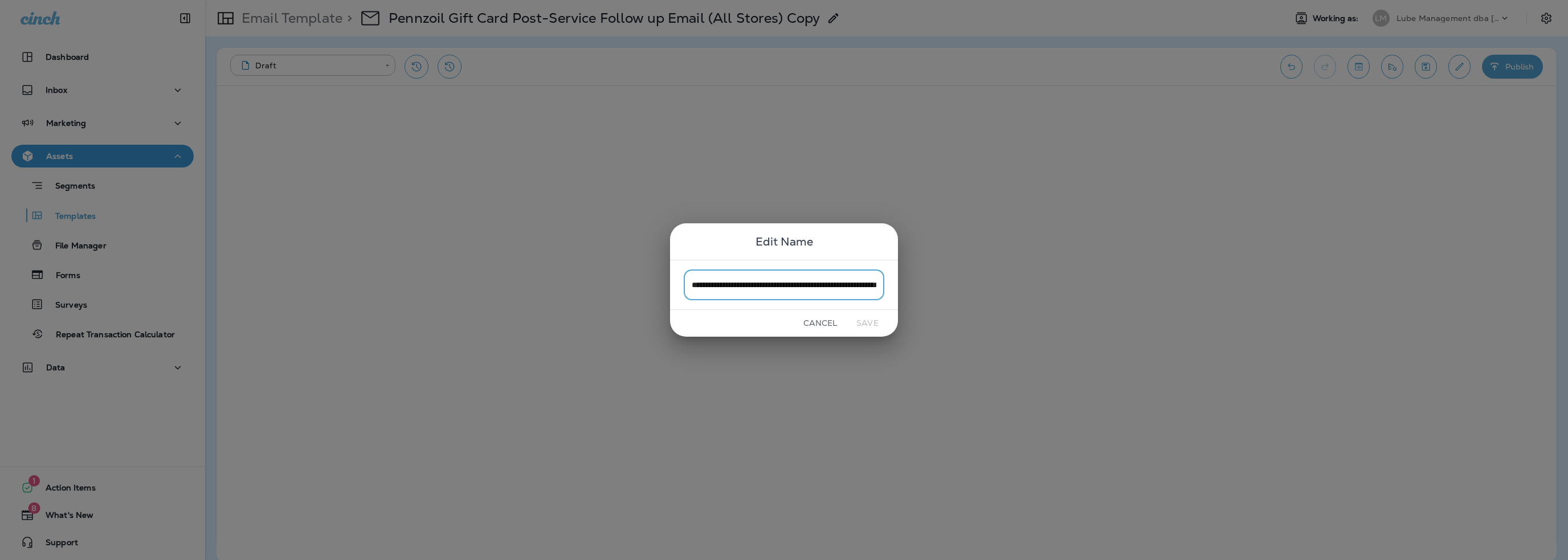
scroll to position [0, 69]
click at [880, 290] on input "**********" at bounding box center [784, 284] width 201 height 30
drag, startPoint x: 876, startPoint y: 284, endPoint x: 854, endPoint y: 286, distance: 22.1
click at [854, 286] on input "**********" at bounding box center [784, 284] width 201 height 30
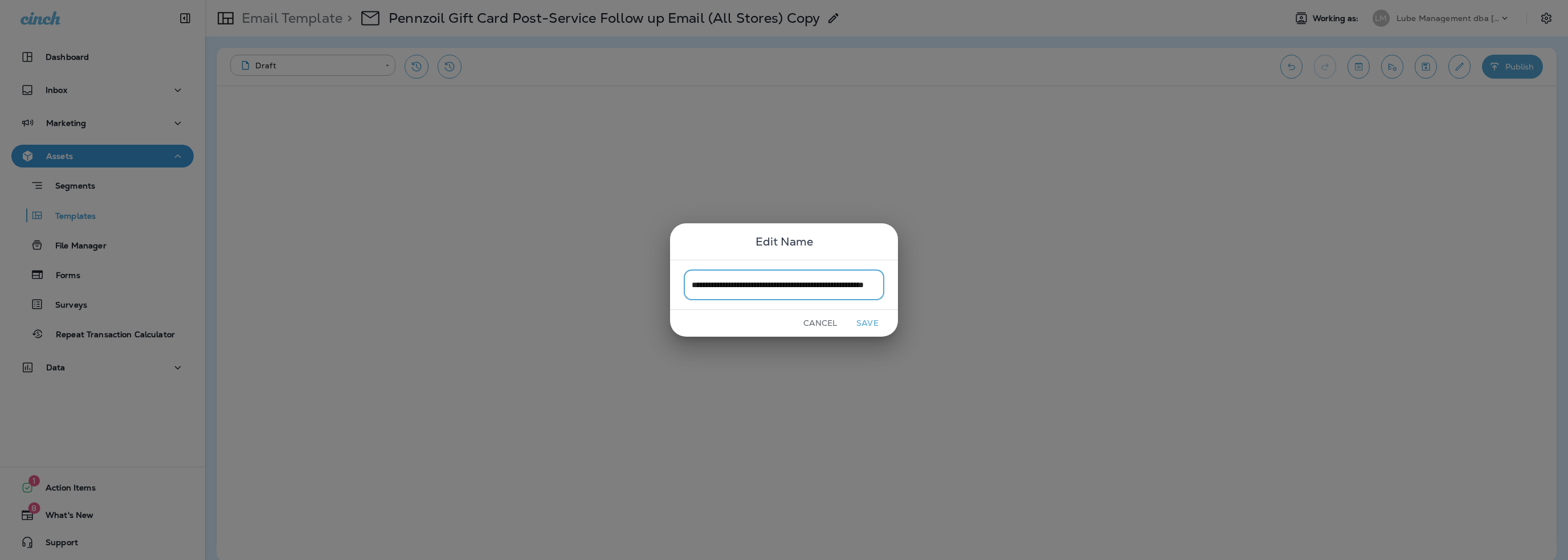
drag, startPoint x: 872, startPoint y: 284, endPoint x: 838, endPoint y: 287, distance: 34.1
click at [838, 287] on input "**********" at bounding box center [784, 284] width 201 height 30
drag, startPoint x: 761, startPoint y: 284, endPoint x: 728, endPoint y: 284, distance: 33.0
click at [728, 284] on input "**********" at bounding box center [784, 284] width 201 height 30
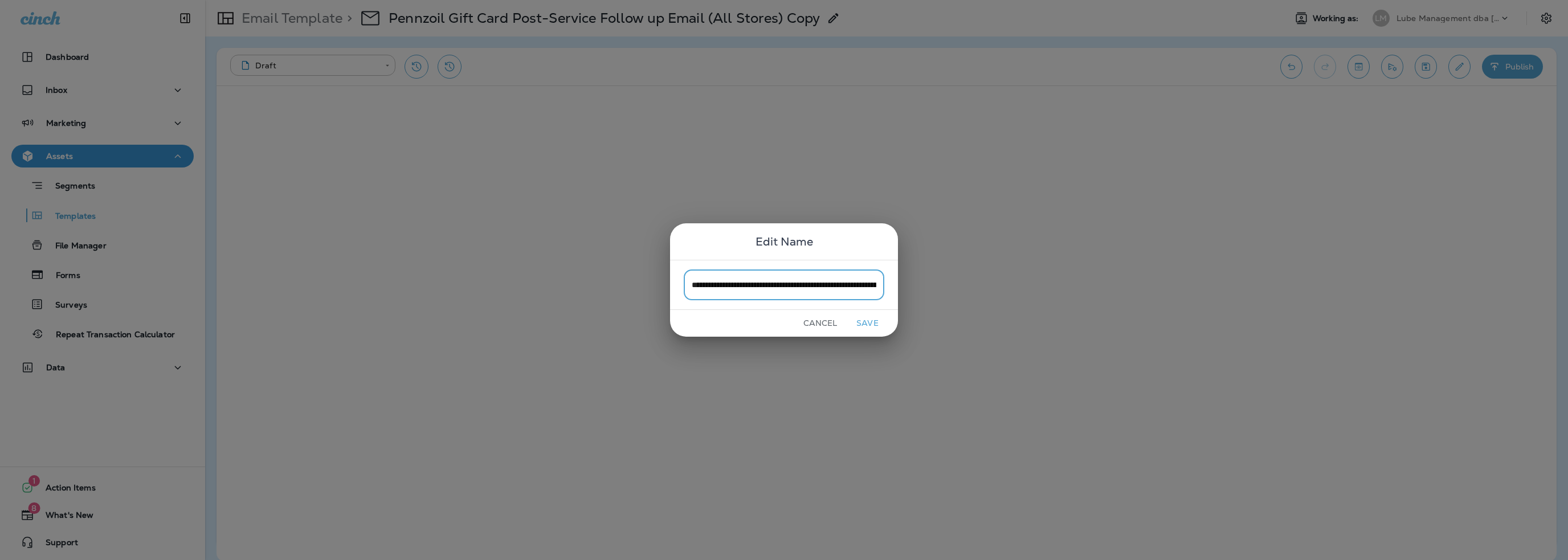
type input "**********"
click at [861, 319] on button "Save" at bounding box center [867, 323] width 43 height 18
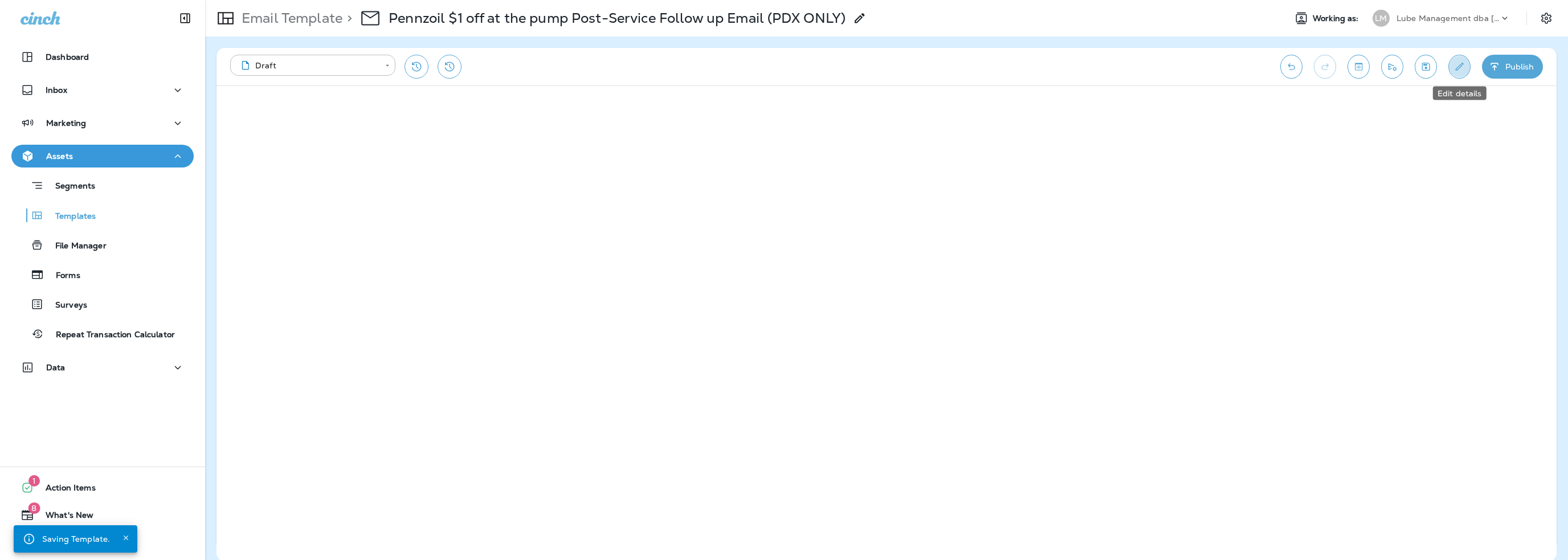
click at [1458, 67] on icon "Edit details" at bounding box center [1460, 67] width 8 height 8
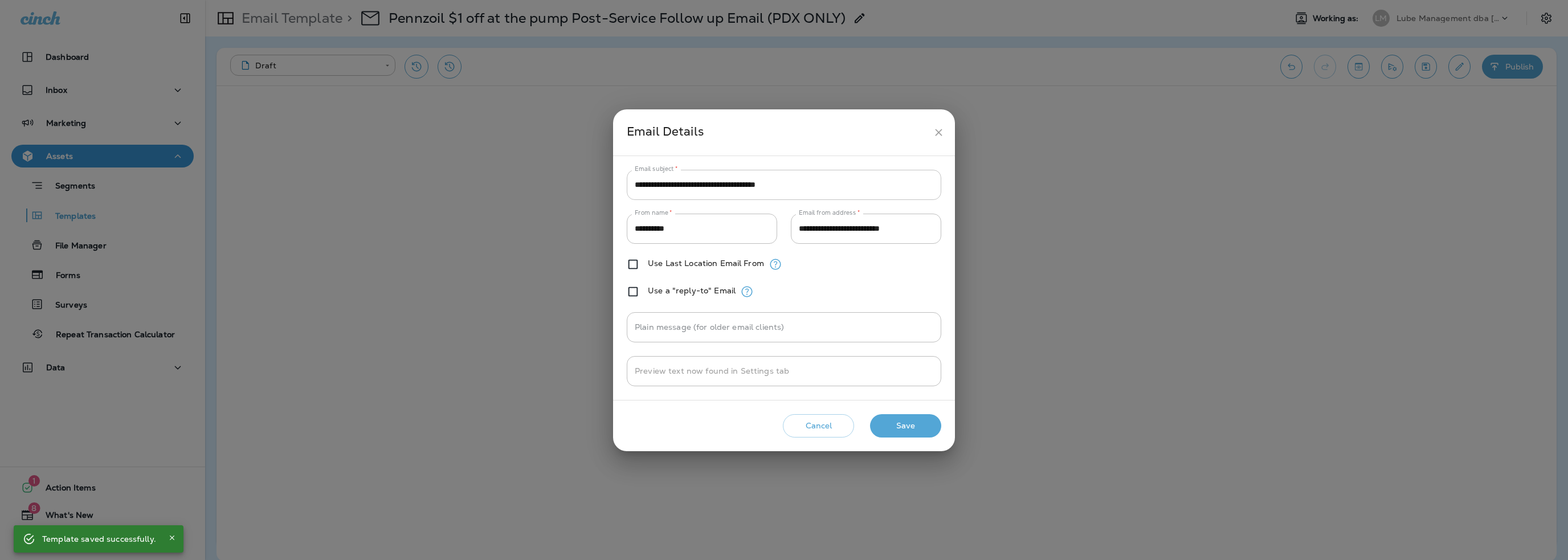
click at [694, 185] on input "**********" at bounding box center [784, 185] width 314 height 30
paste input "text"
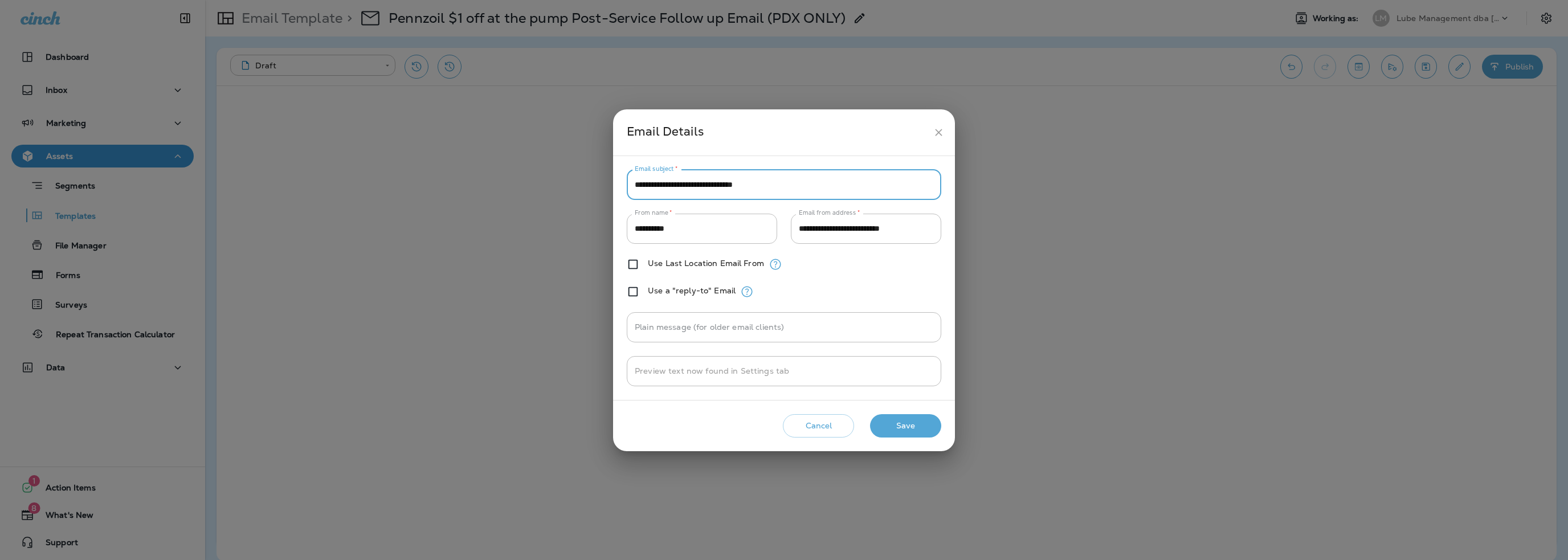
type input "**********"
click at [902, 427] on button "Save" at bounding box center [906, 426] width 71 height 23
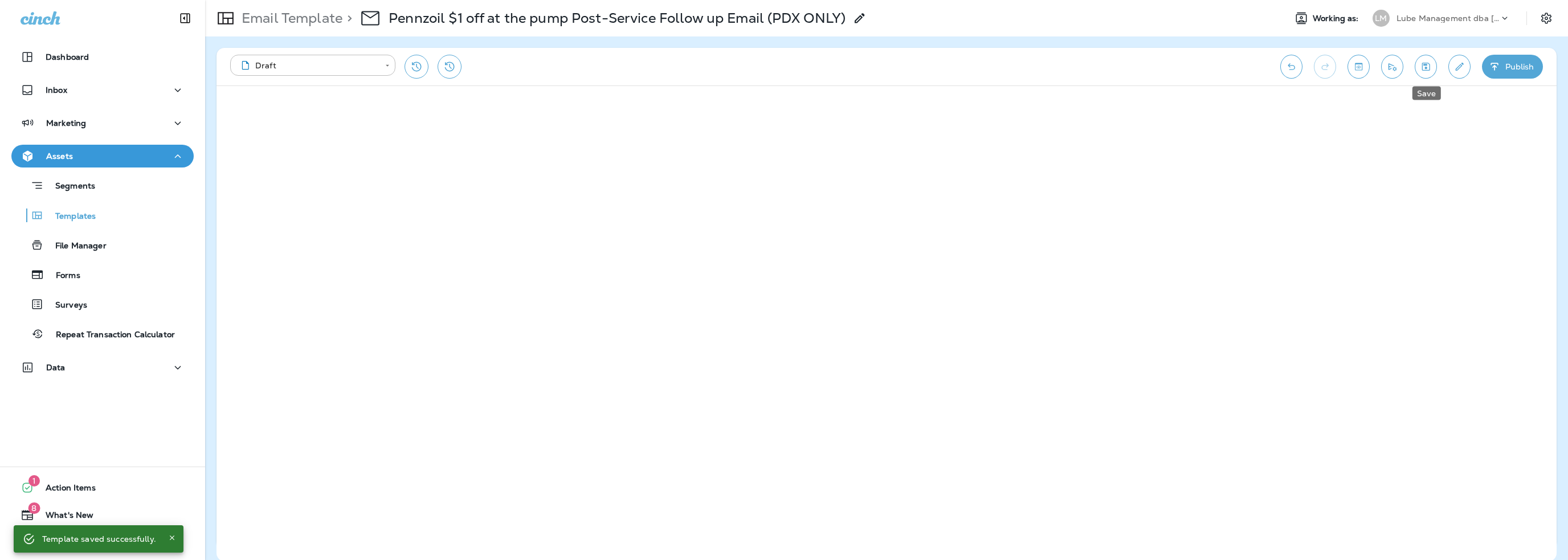
click at [1428, 65] on icon "Save" at bounding box center [1426, 67] width 12 height 12
click at [1395, 70] on icon "Send test email" at bounding box center [1392, 67] width 8 height 8
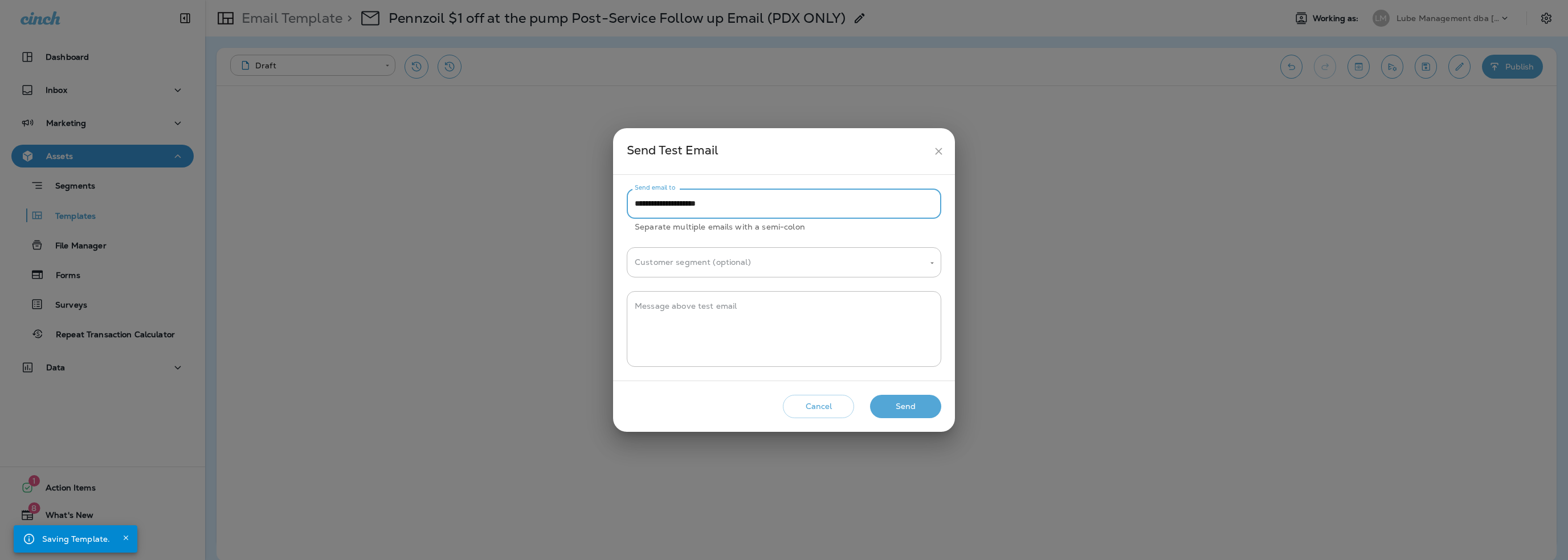
drag, startPoint x: 656, startPoint y: 203, endPoint x: 514, endPoint y: 217, distance: 142.7
click at [514, 217] on div "**********" at bounding box center [784, 280] width 1568 height 560
type input "**********"
click at [700, 314] on textarea "Message above test email" at bounding box center [784, 329] width 299 height 57
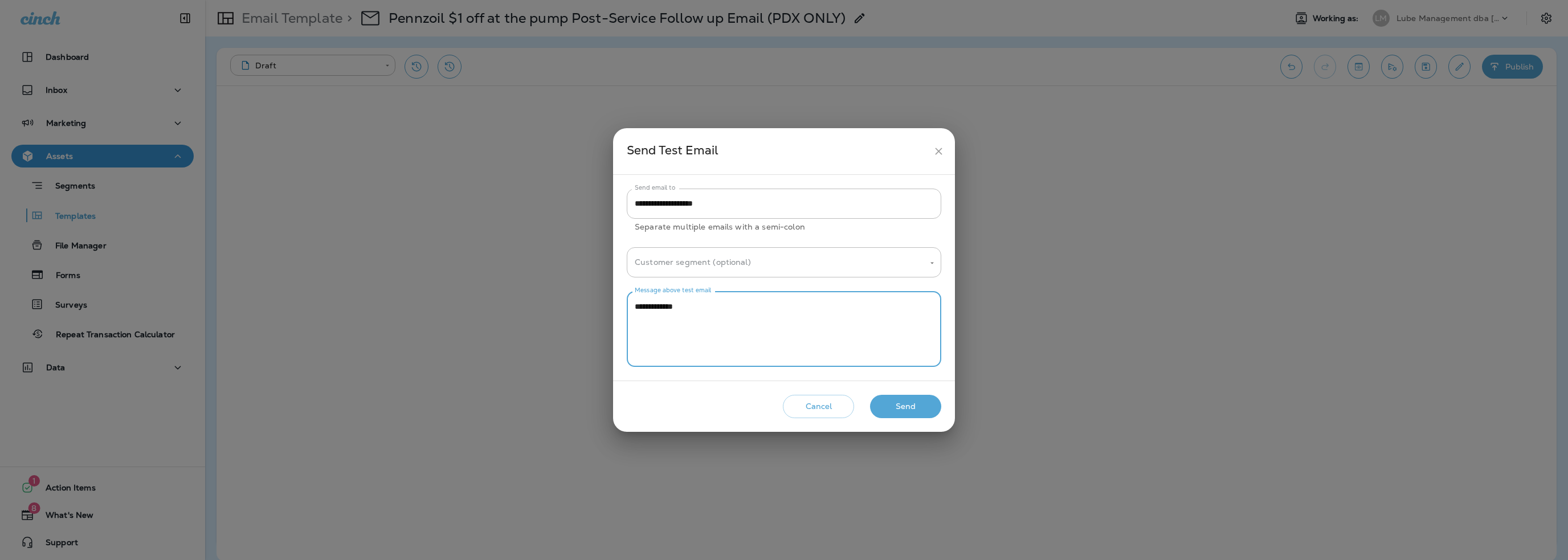
type textarea "**********"
click at [911, 410] on button "Send" at bounding box center [906, 407] width 71 height 23
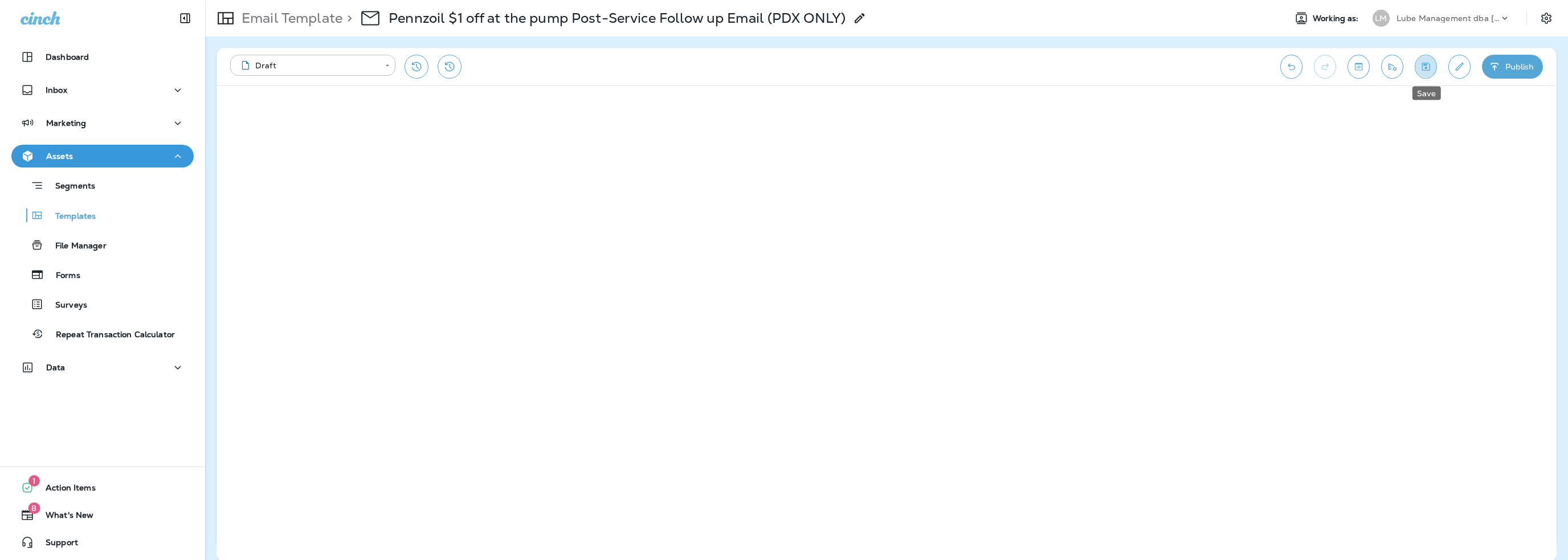
click at [1423, 69] on icon "Save" at bounding box center [1426, 67] width 12 height 12
click at [65, 213] on p "Templates" at bounding box center [69, 217] width 52 height 11
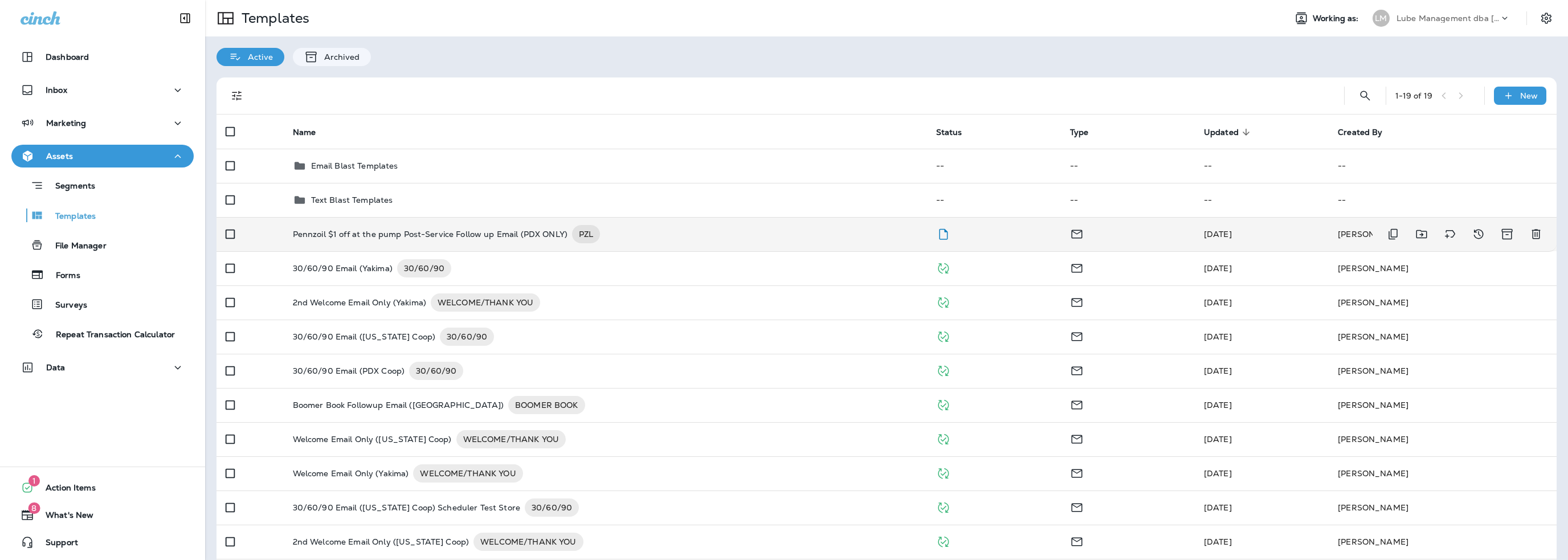
click at [477, 232] on p "Pennzoil $1 off at the pump Post-Service Follow up Email (PDX ONLY)" at bounding box center [430, 234] width 274 height 18
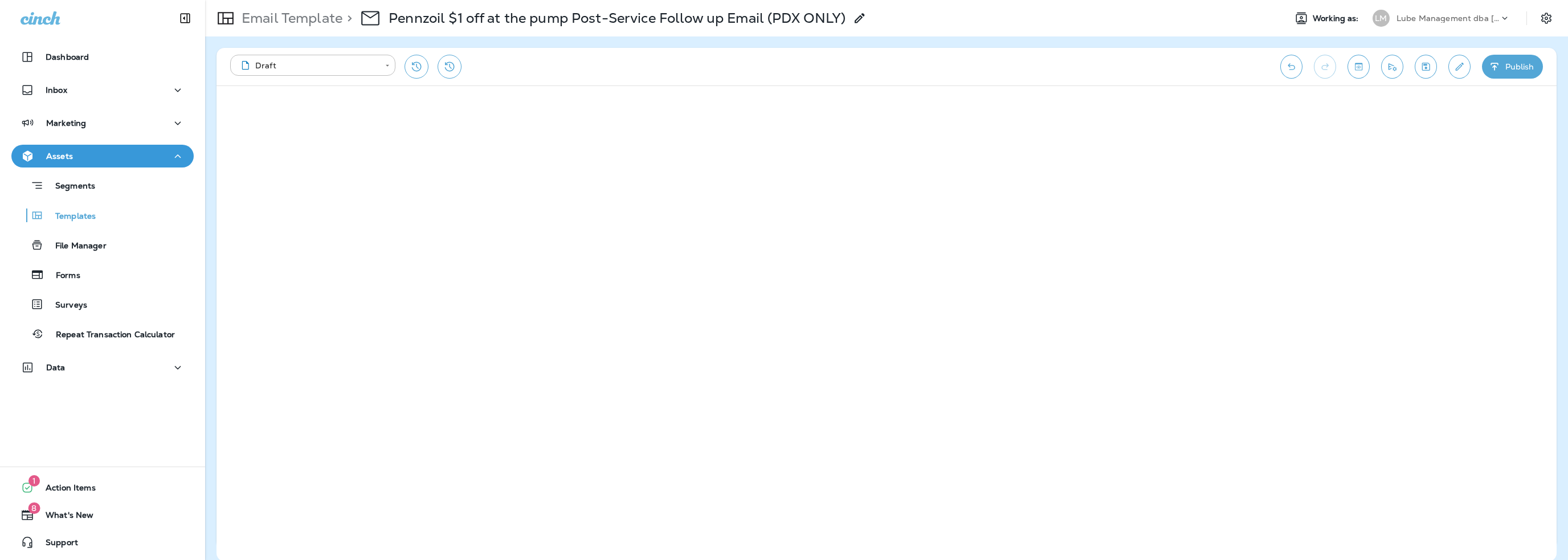
click at [1459, 66] on icon "Edit details" at bounding box center [1459, 67] width 12 height 12
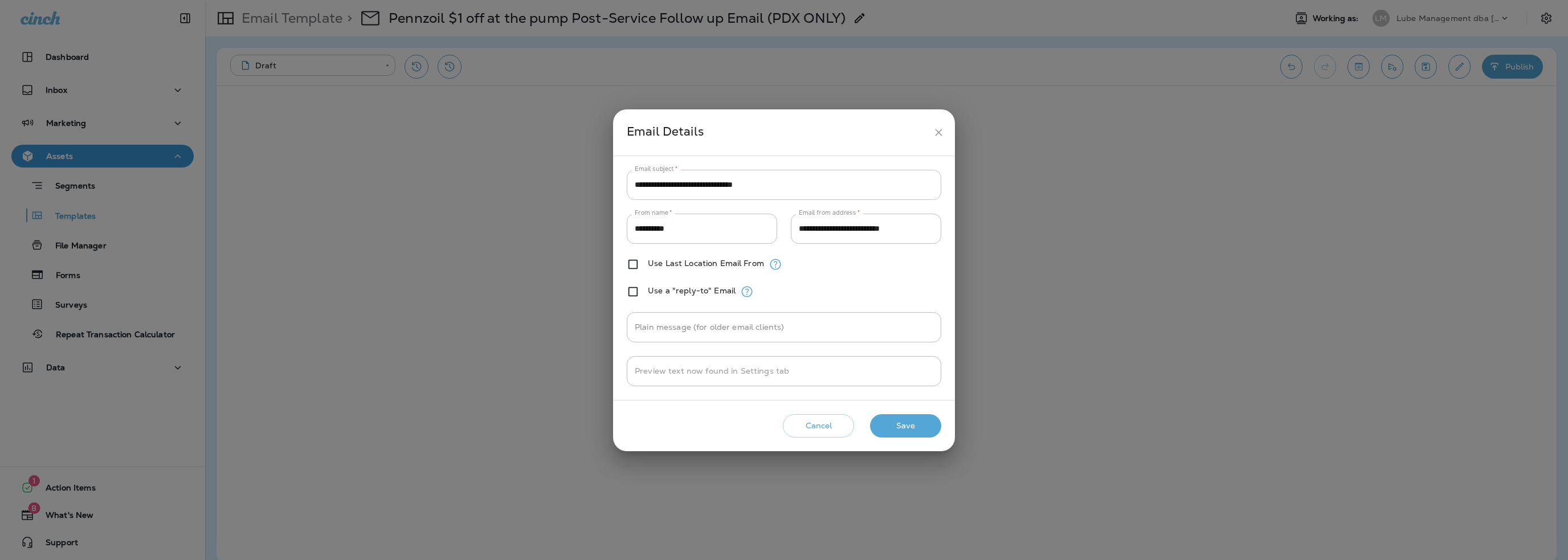
click at [766, 187] on input "**********" at bounding box center [784, 185] width 314 height 30
paste input "***"
type input "**********"
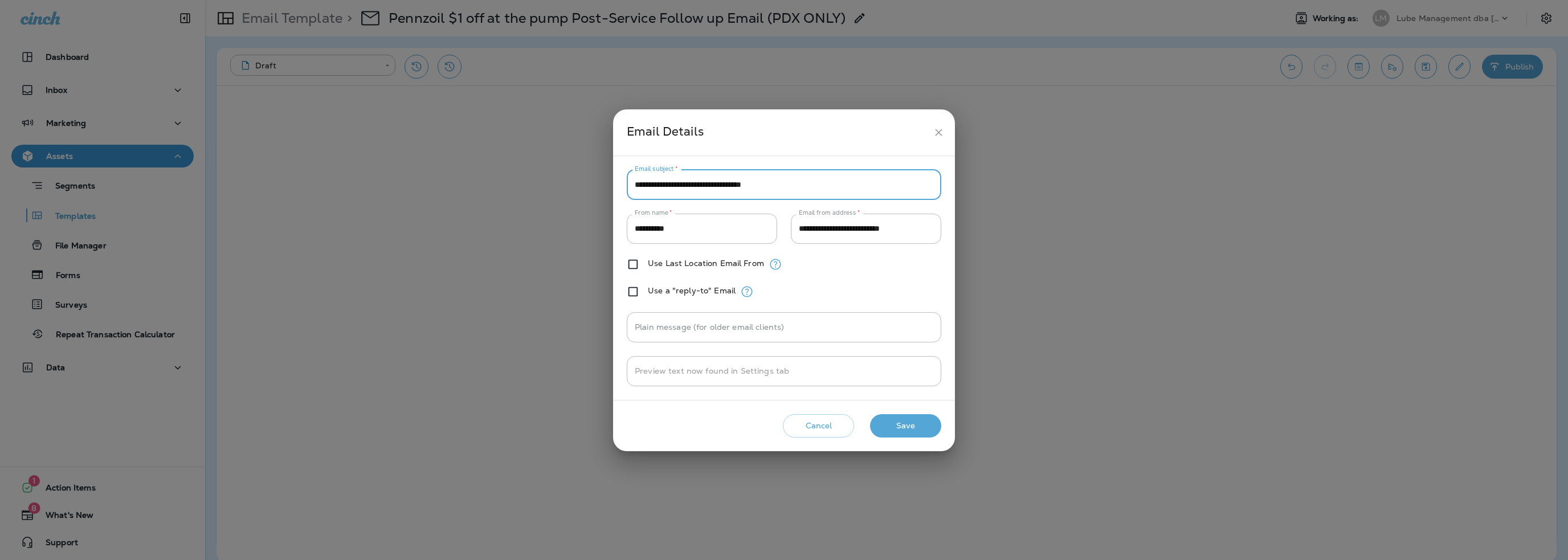
click at [906, 425] on button "Save" at bounding box center [906, 426] width 71 height 23
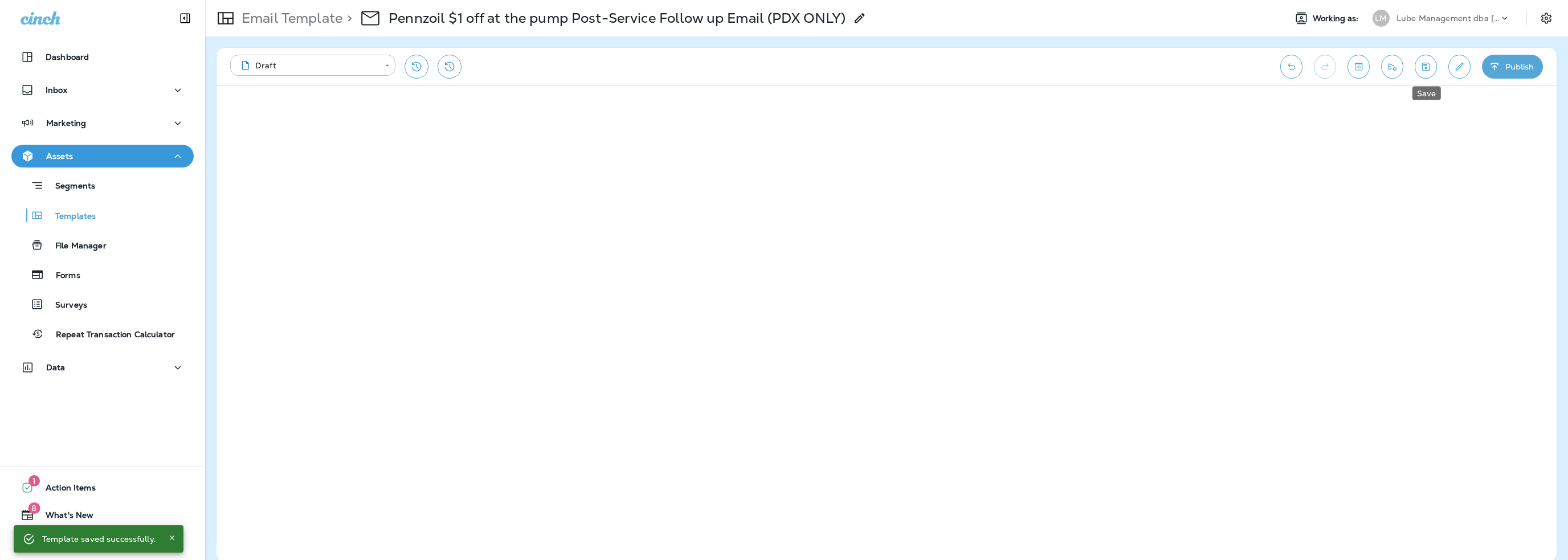
click at [1425, 71] on icon "Save" at bounding box center [1426, 67] width 12 height 12
click at [1387, 66] on icon "Send test email" at bounding box center [1392, 67] width 12 height 12
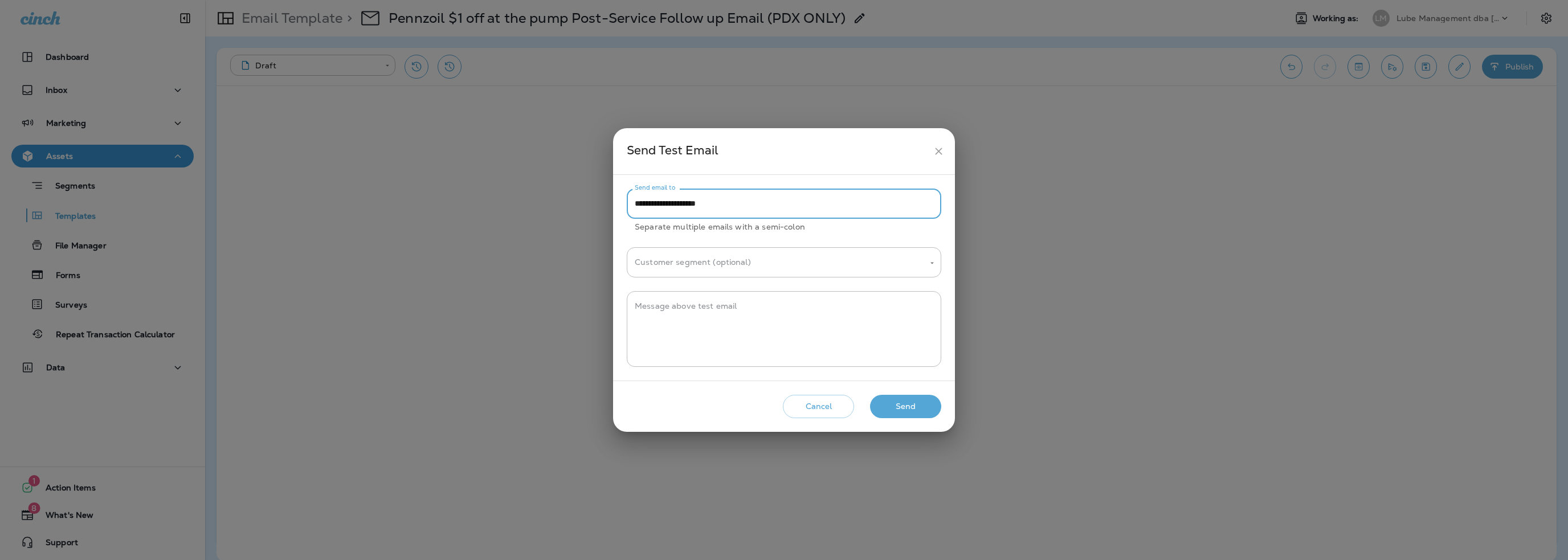
drag, startPoint x: 657, startPoint y: 201, endPoint x: 617, endPoint y: 207, distance: 40.4
click at [617, 207] on div "**********" at bounding box center [784, 278] width 342 height 206
type input "**********"
click at [656, 314] on textarea "Message above test email" at bounding box center [784, 329] width 299 height 57
click at [634, 307] on div "**********" at bounding box center [784, 329] width 314 height 76
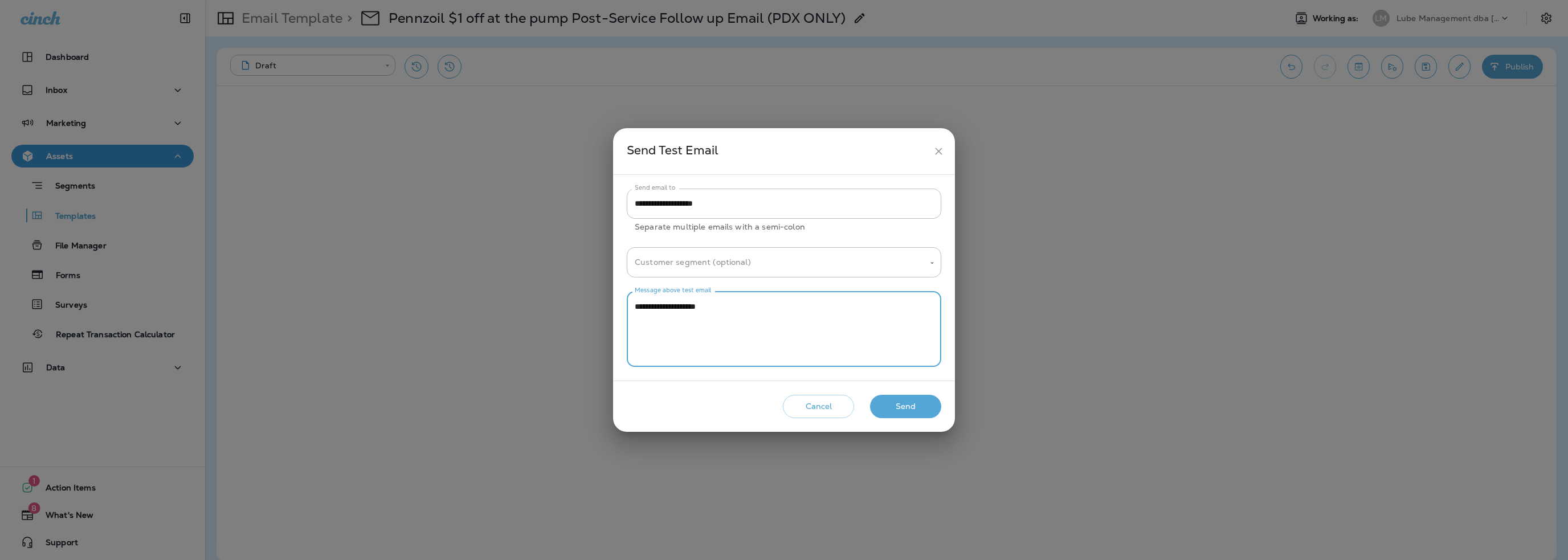
type textarea "**********"
click at [902, 409] on button "Send" at bounding box center [906, 407] width 71 height 23
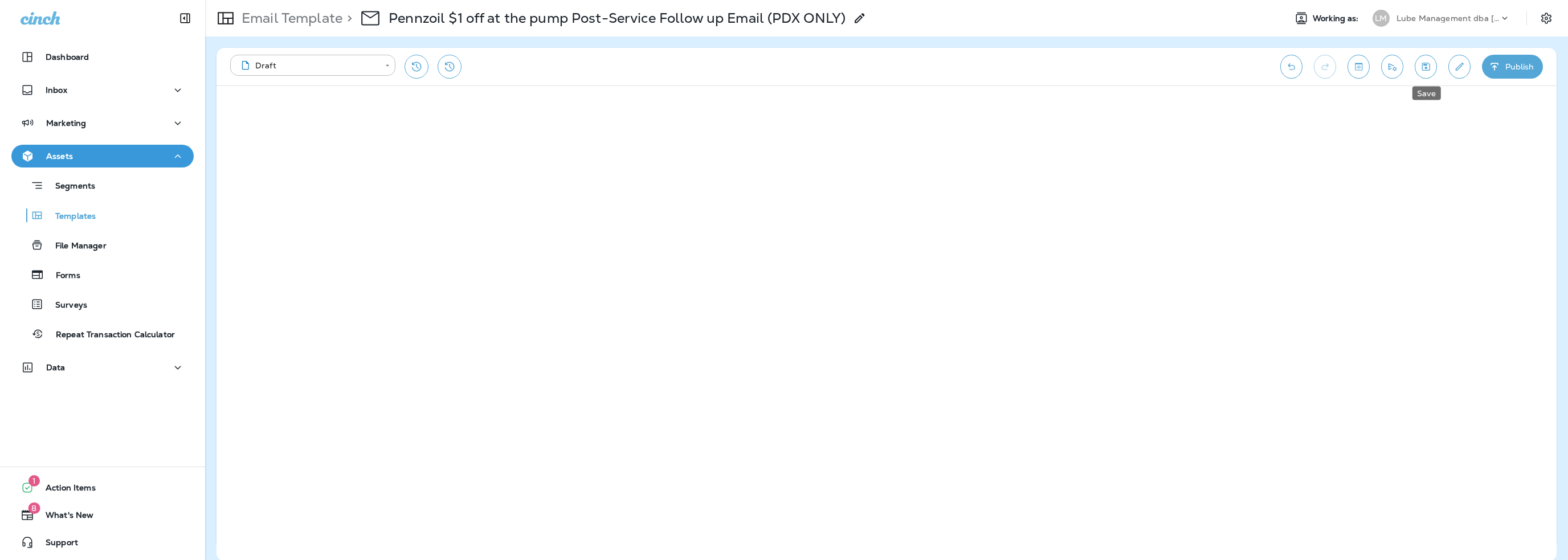
click at [1426, 72] on button "Save" at bounding box center [1426, 66] width 22 height 24
click at [1510, 69] on button "Publish" at bounding box center [1512, 66] width 61 height 24
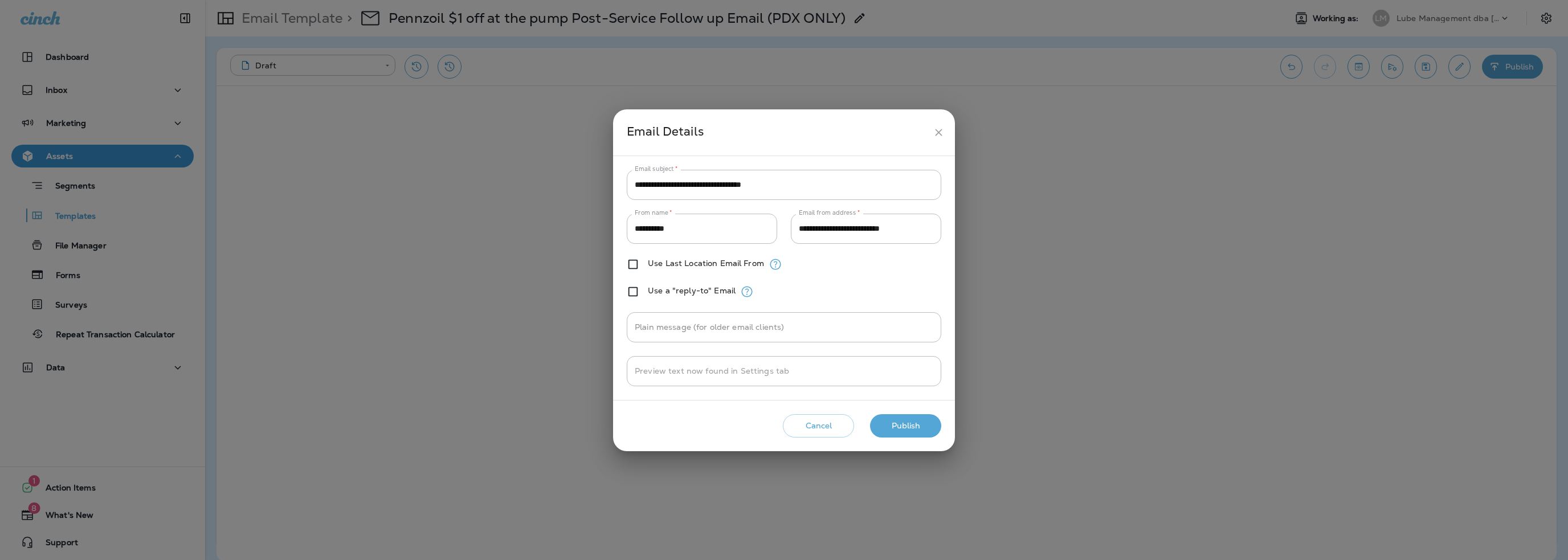
click at [909, 425] on button "Publish" at bounding box center [906, 426] width 71 height 23
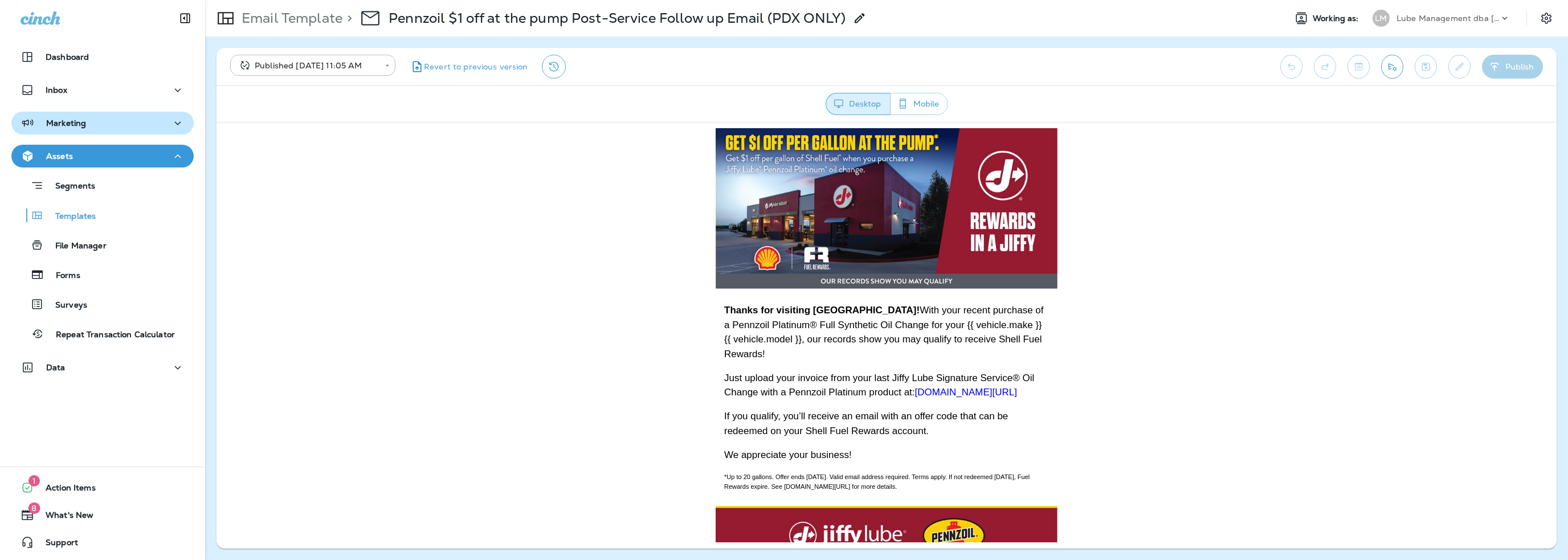
click at [71, 121] on p "Marketing" at bounding box center [66, 123] width 40 height 9
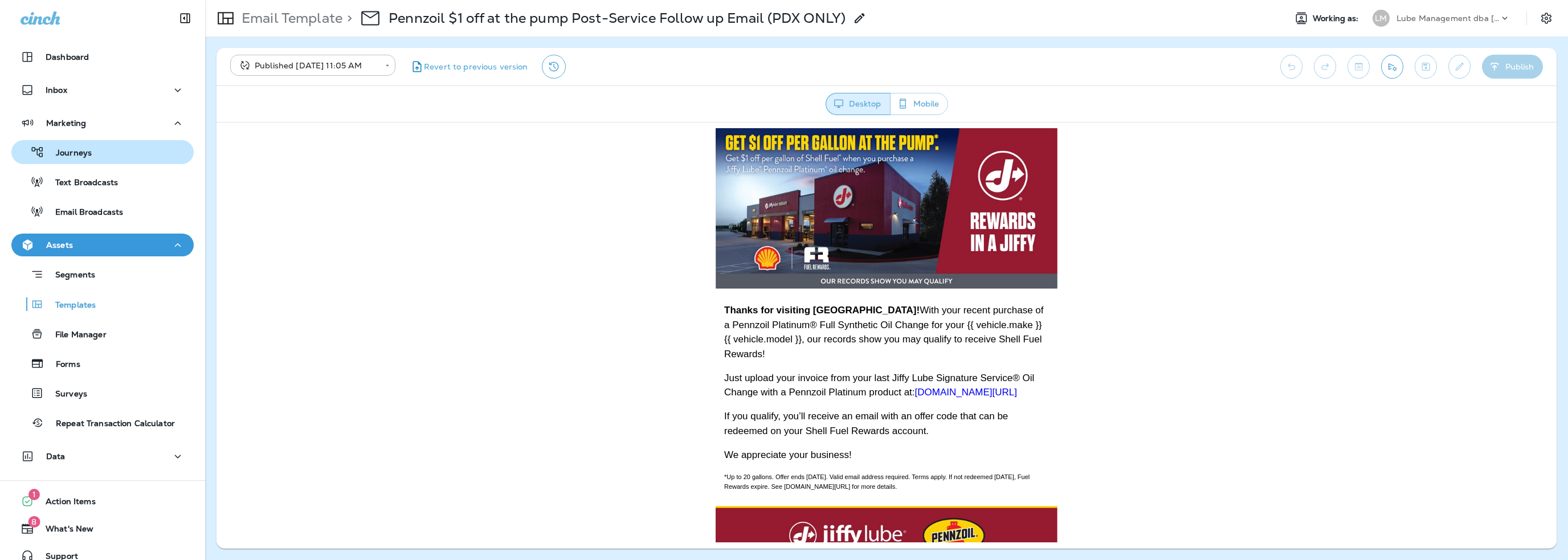
click at [84, 146] on div "Journeys" at bounding box center [54, 152] width 76 height 17
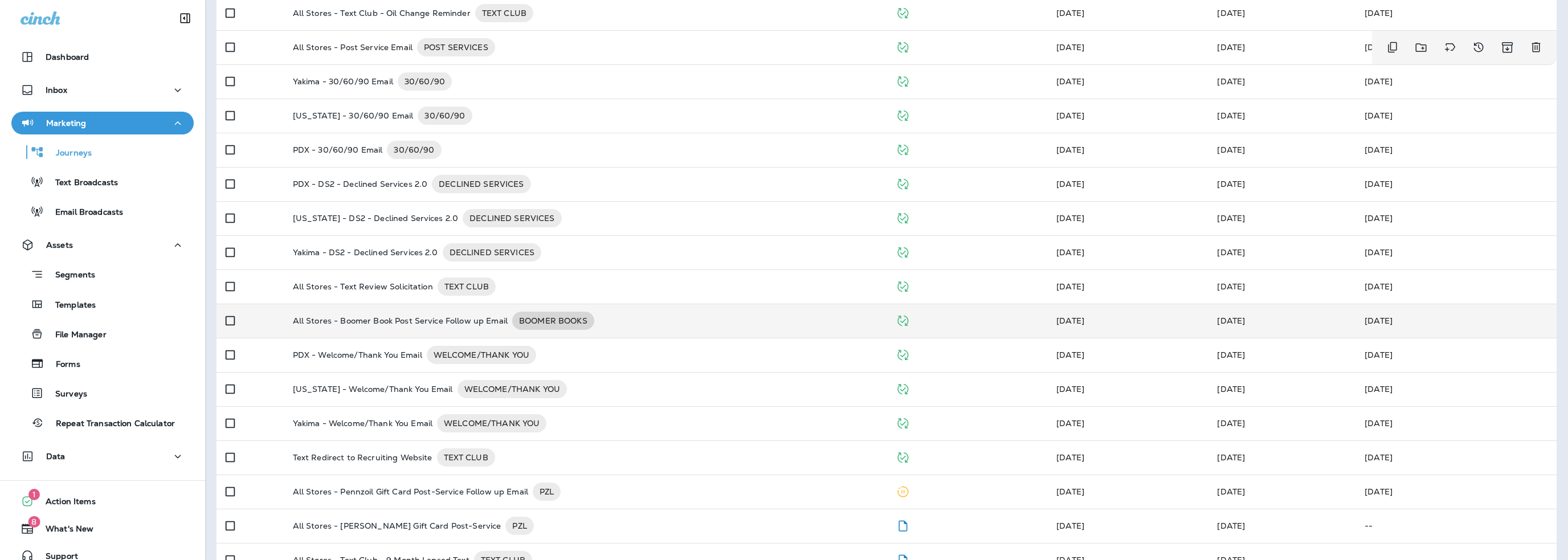
scroll to position [216, 0]
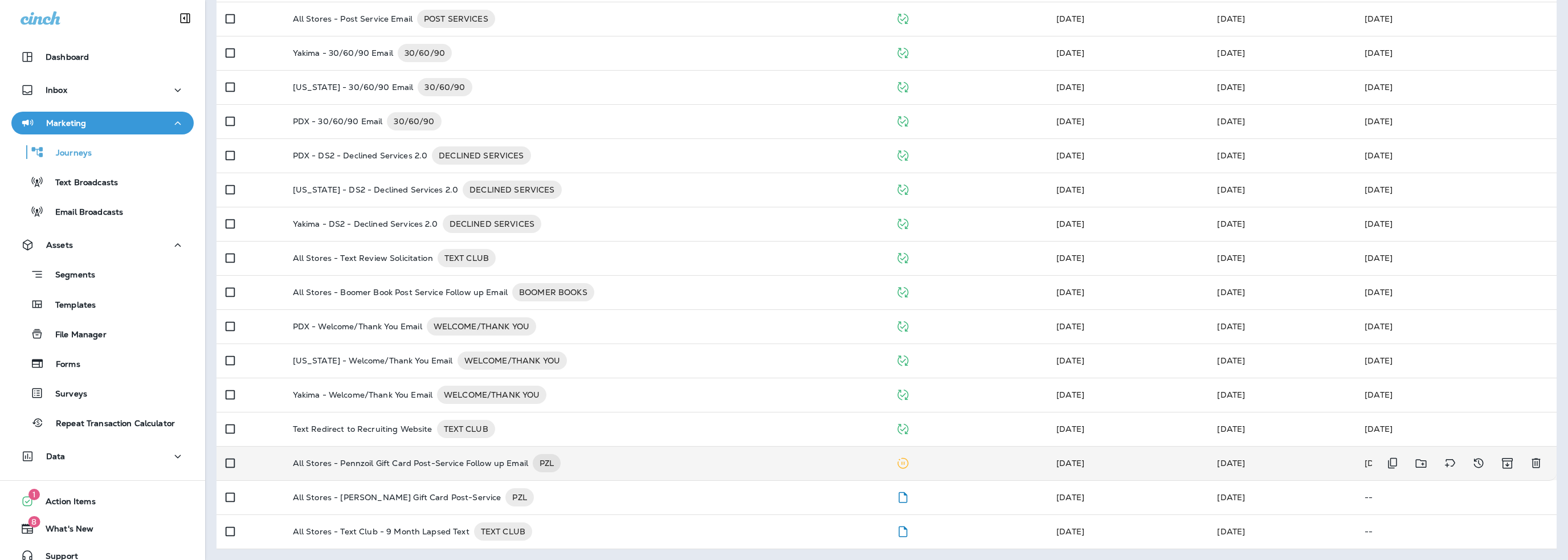
click at [488, 462] on p "All Stores - Pennzoil Gift Card Post-Service Follow up Email" at bounding box center [410, 463] width 235 height 18
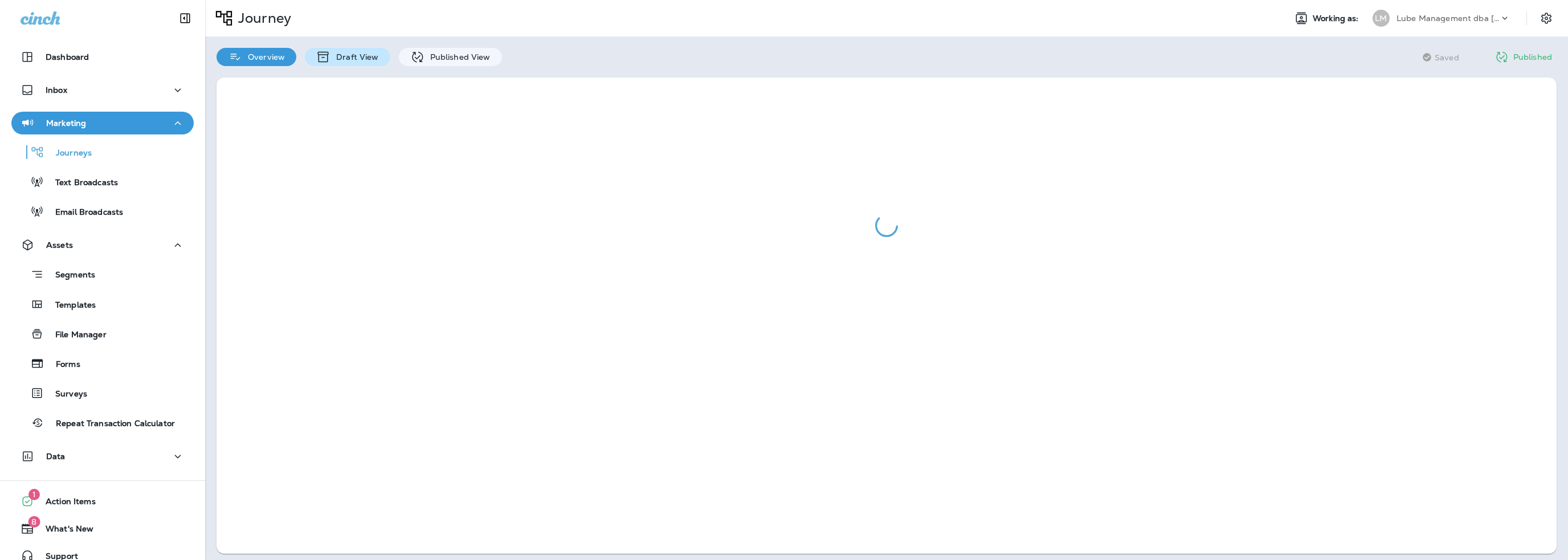
click at [348, 56] on p "Draft View" at bounding box center [354, 57] width 48 height 9
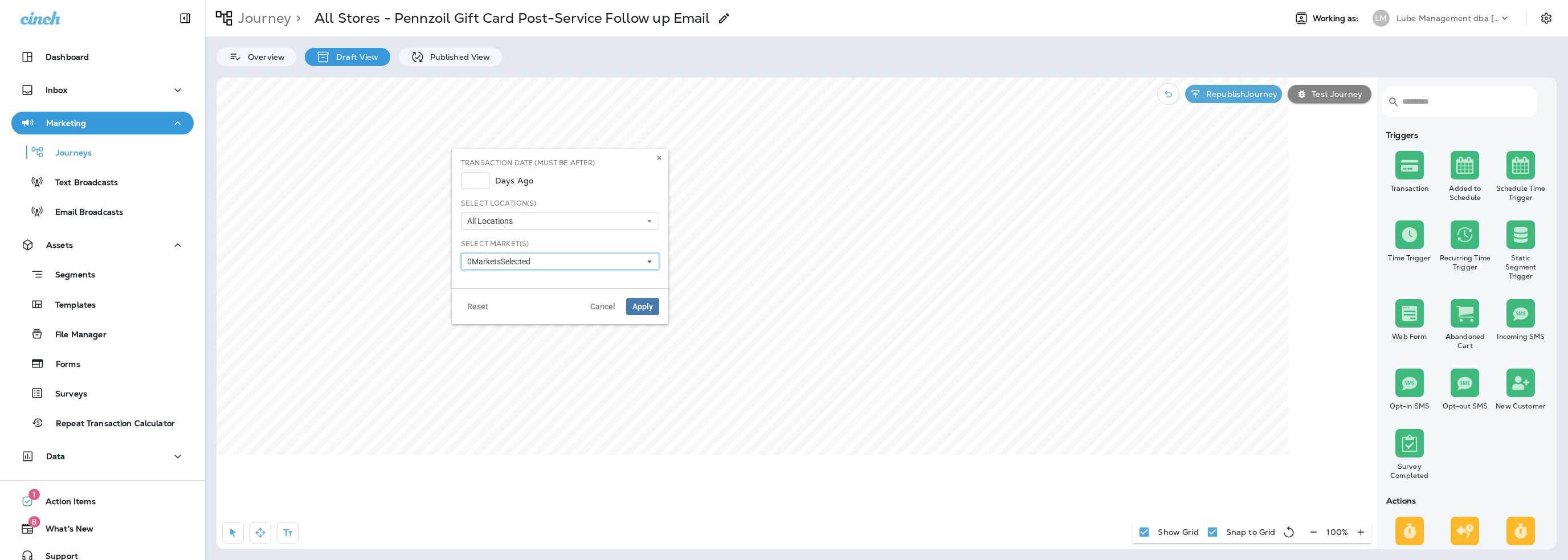
click at [505, 262] on span "0 Market s Selected" at bounding box center [502, 262] width 68 height 10
click at [497, 292] on div "PDX Co-op" at bounding box center [560, 293] width 189 height 9
click at [539, 243] on div "Select Market(s) 1 Market Selected [US_STATE] PDX Co-op Longview/[PERSON_NAME] …" at bounding box center [560, 254] width 198 height 31
click at [644, 303] on span "Apply" at bounding box center [643, 307] width 21 height 8
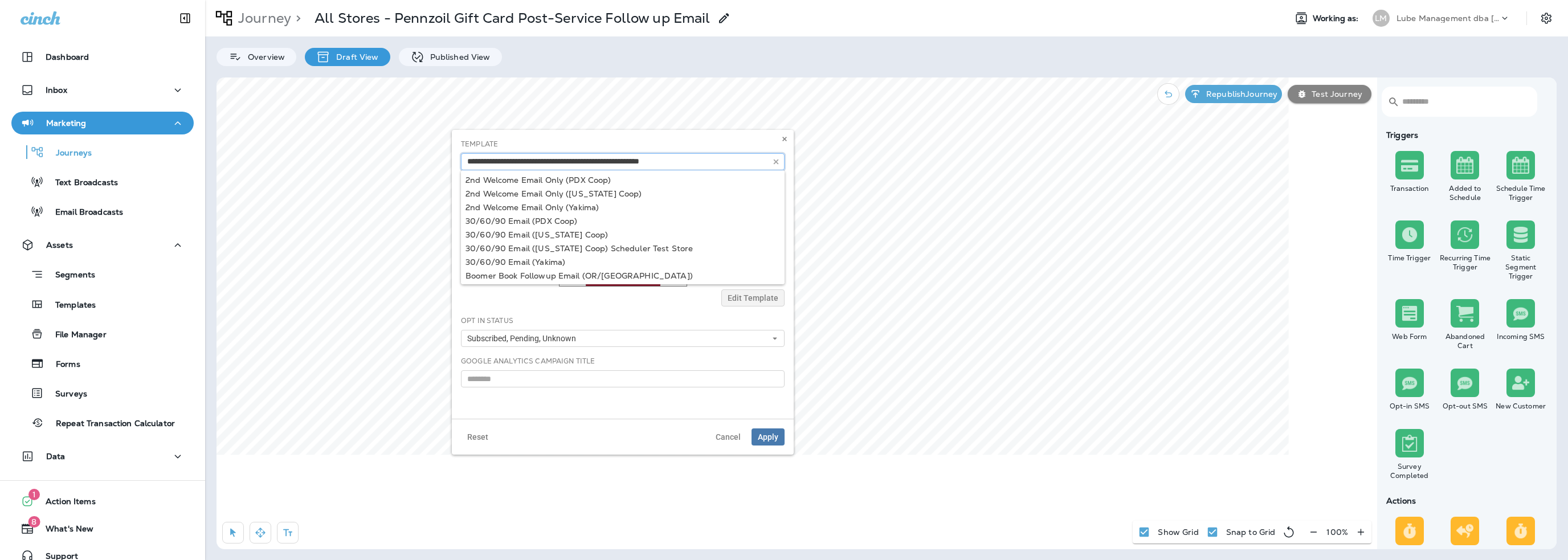
click at [510, 160] on input "text" at bounding box center [623, 162] width 324 height 17
click at [690, 167] on input "text" at bounding box center [623, 162] width 324 height 17
click at [689, 162] on input "text" at bounding box center [623, 162] width 324 height 17
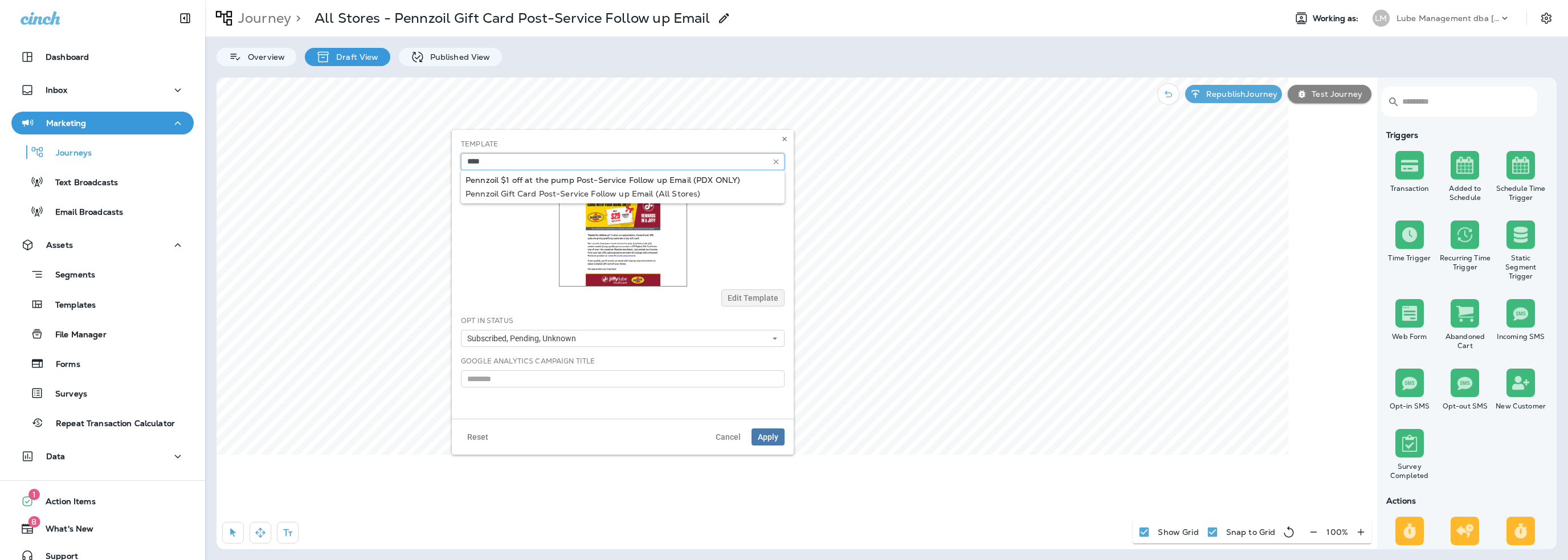
type input "**********"
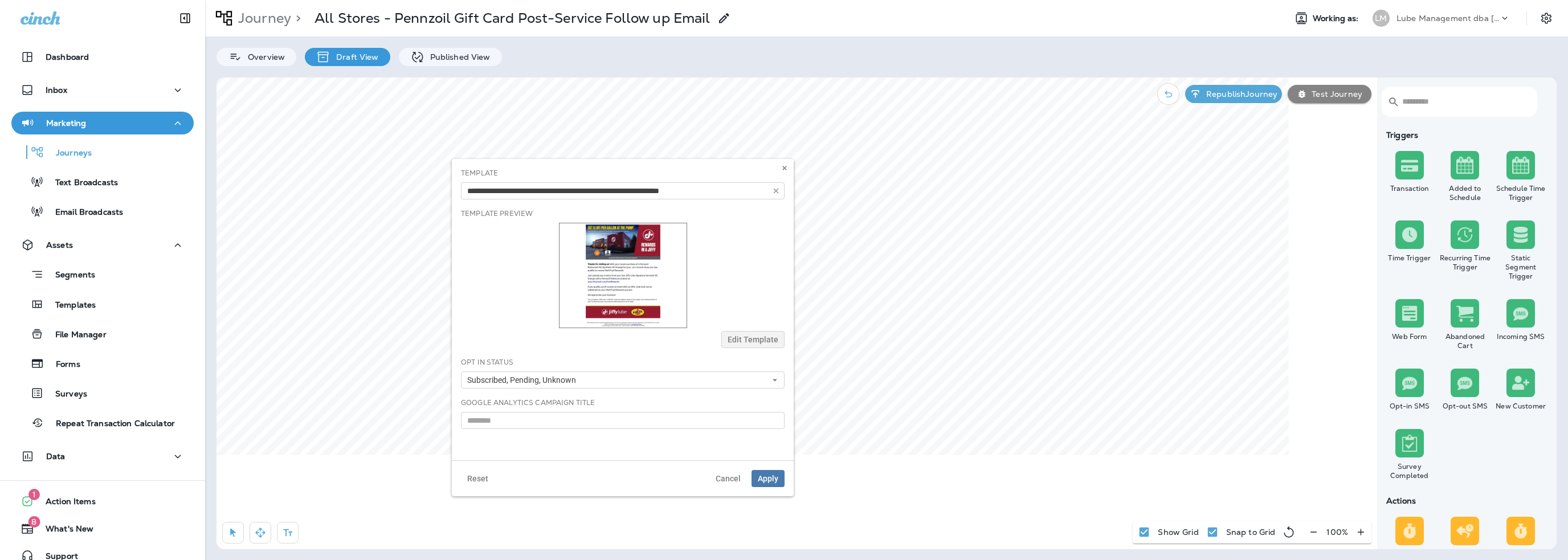
click at [664, 179] on div "**********" at bounding box center [623, 183] width 324 height 31
click at [772, 482] on span "Apply" at bounding box center [768, 479] width 21 height 8
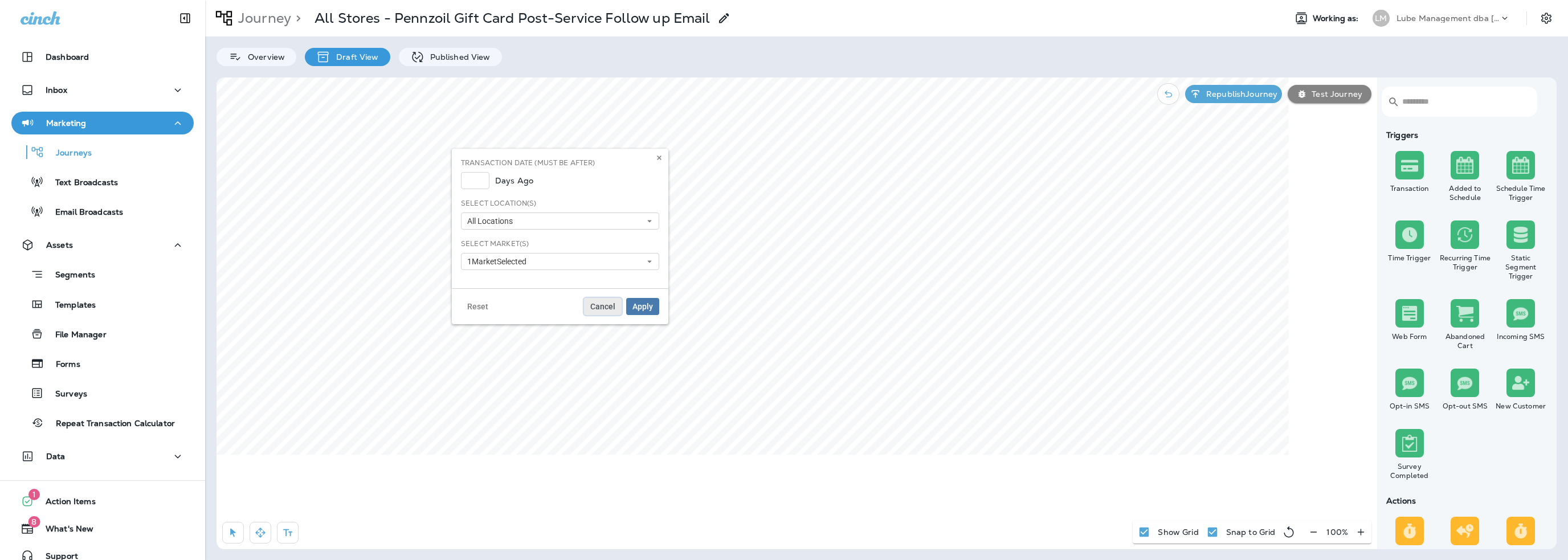
click at [591, 301] on button "Cancel" at bounding box center [603, 307] width 38 height 17
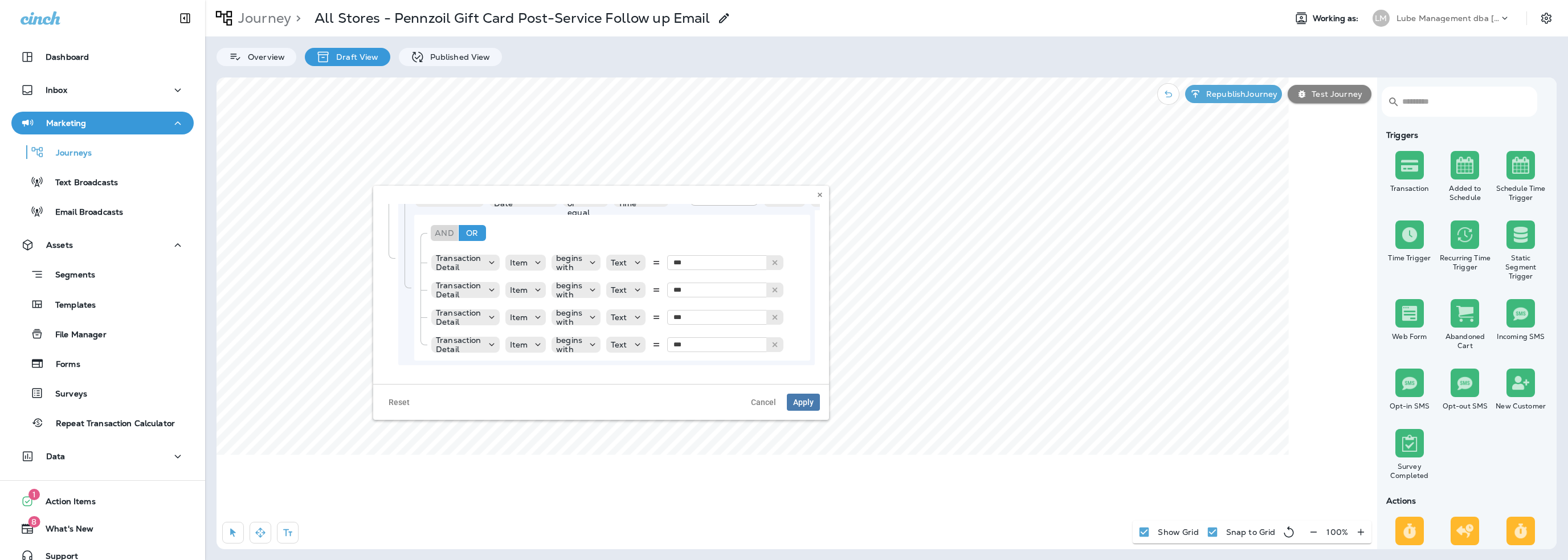
scroll to position [125, 0]
click at [798, 401] on span "Apply" at bounding box center [804, 402] width 21 height 8
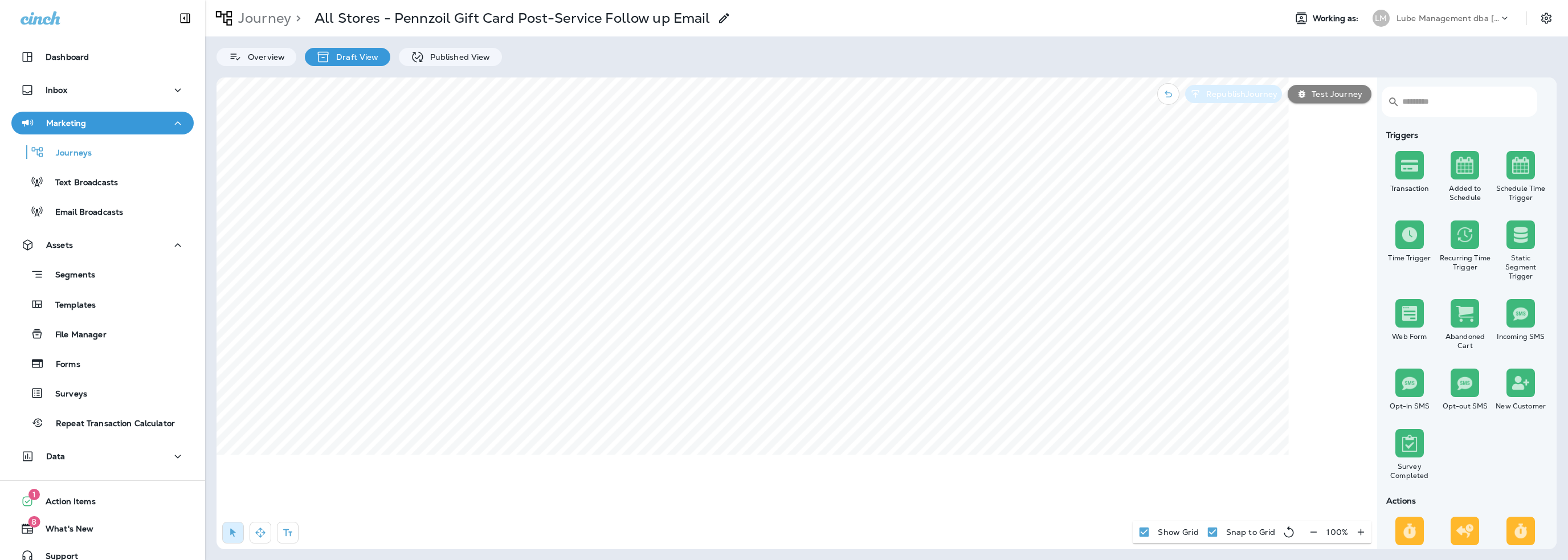
click at [1233, 93] on p "Republish Journey" at bounding box center [1240, 94] width 76 height 9
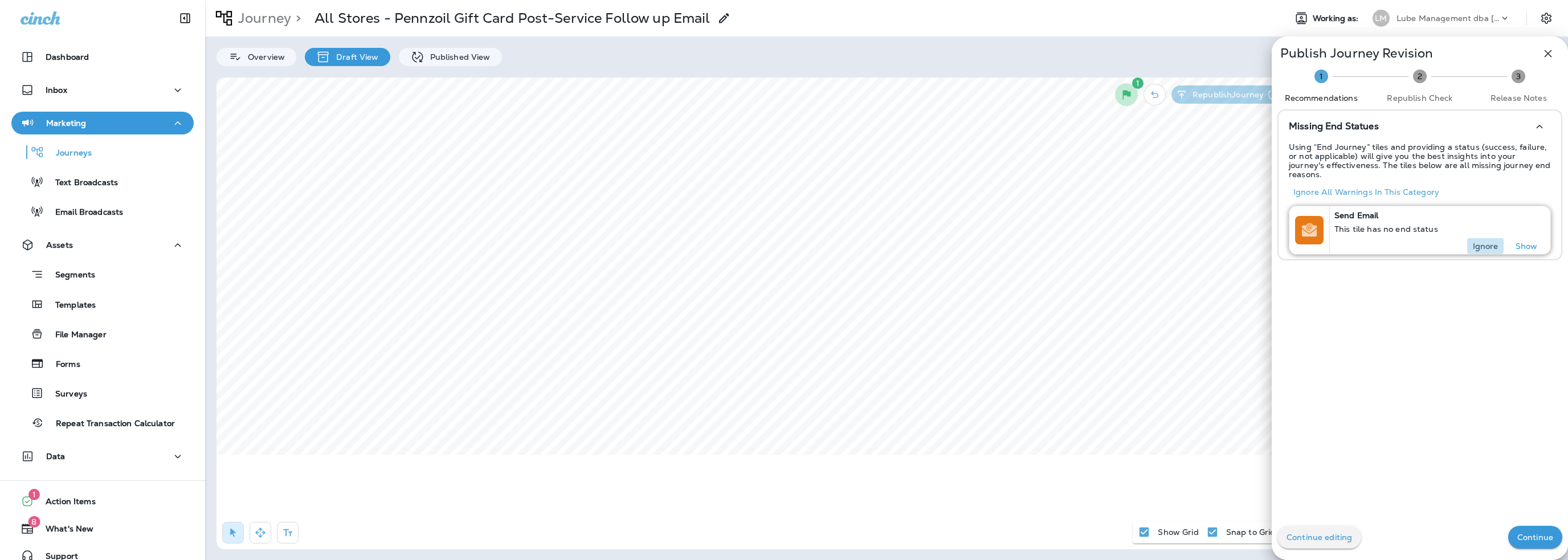
click at [1474, 242] on p "Ignore" at bounding box center [1486, 246] width 26 height 9
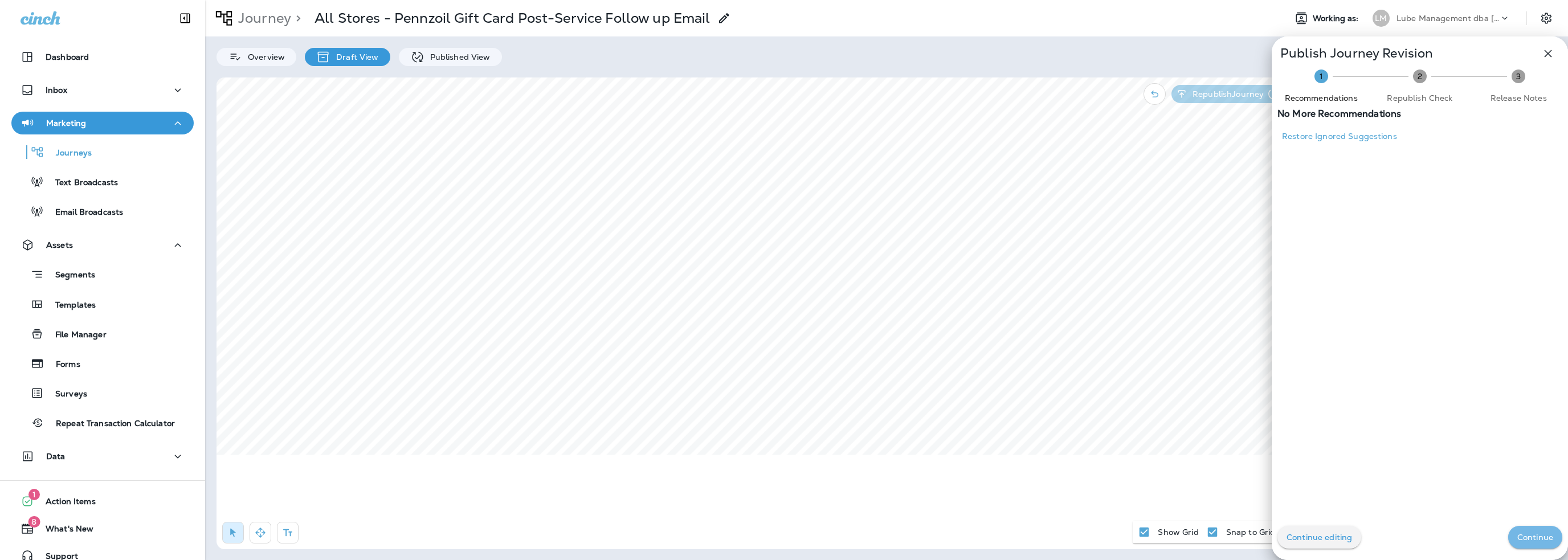
click at [1534, 534] on p "Continue" at bounding box center [1535, 538] width 36 height 9
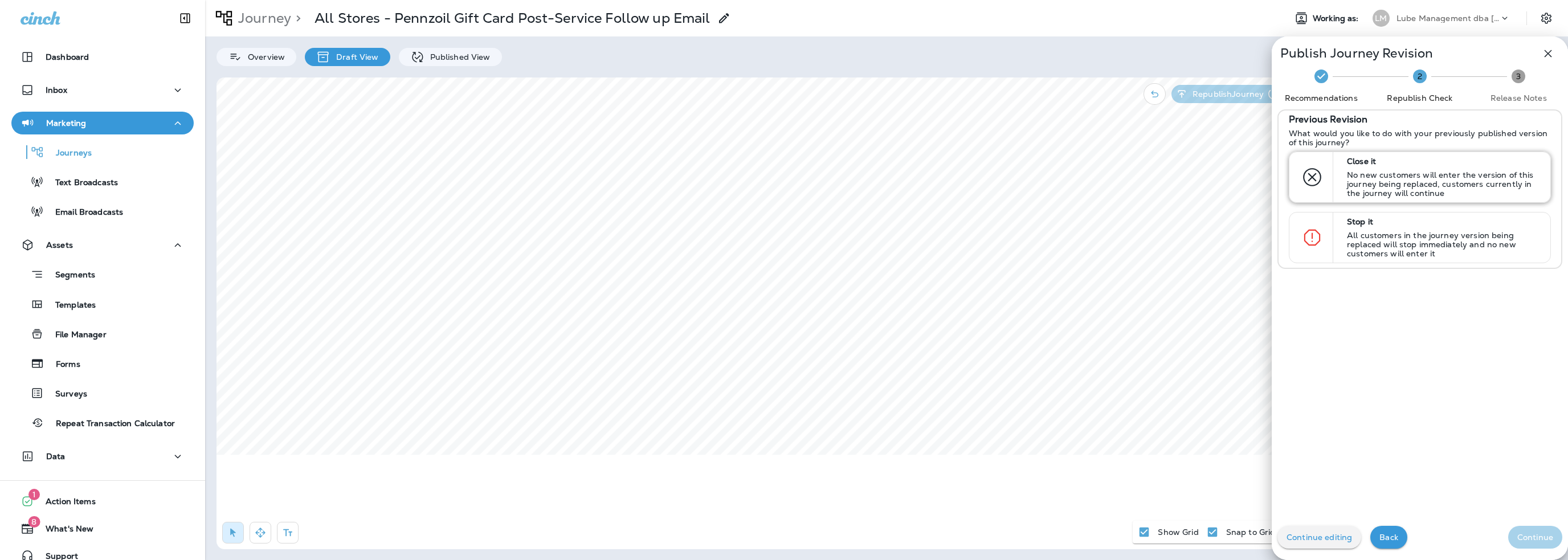
click at [1378, 176] on p "No new customers will enter the version of this journey being replaced, custome…" at bounding box center [1443, 184] width 193 height 28
click at [1517, 541] on p "Continue" at bounding box center [1535, 538] width 36 height 9
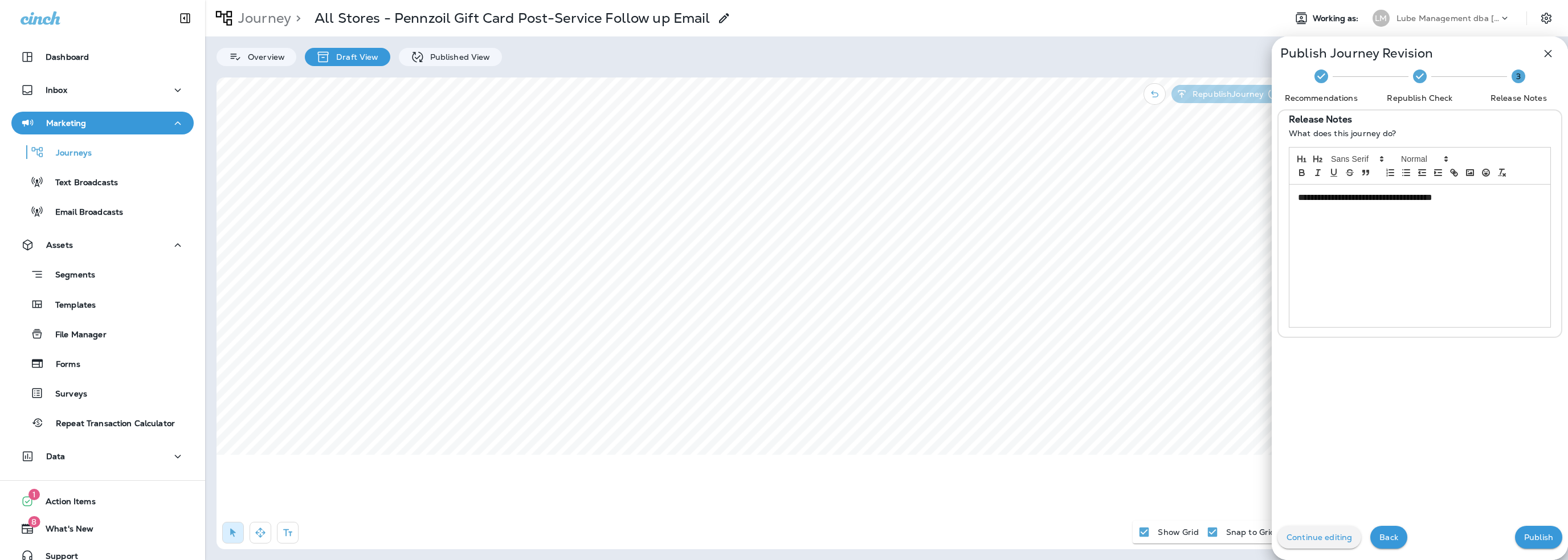
click at [1524, 539] on p "Publish" at bounding box center [1538, 538] width 29 height 9
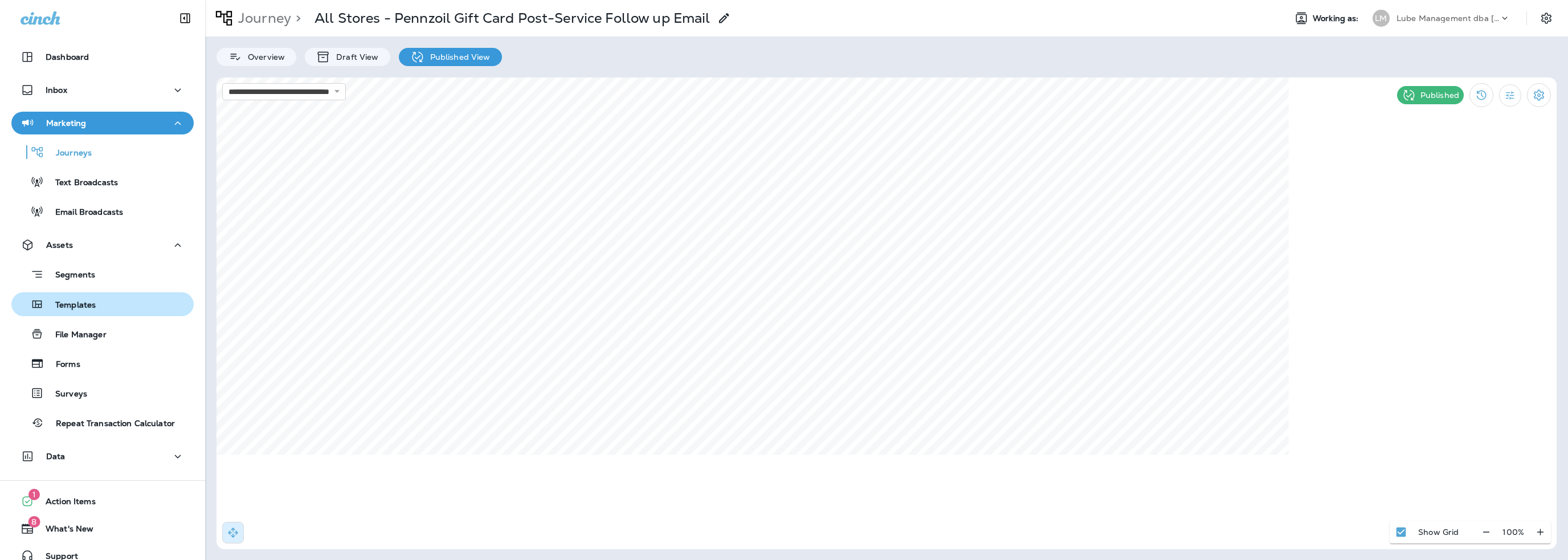
click at [85, 308] on p "Templates" at bounding box center [69, 305] width 52 height 11
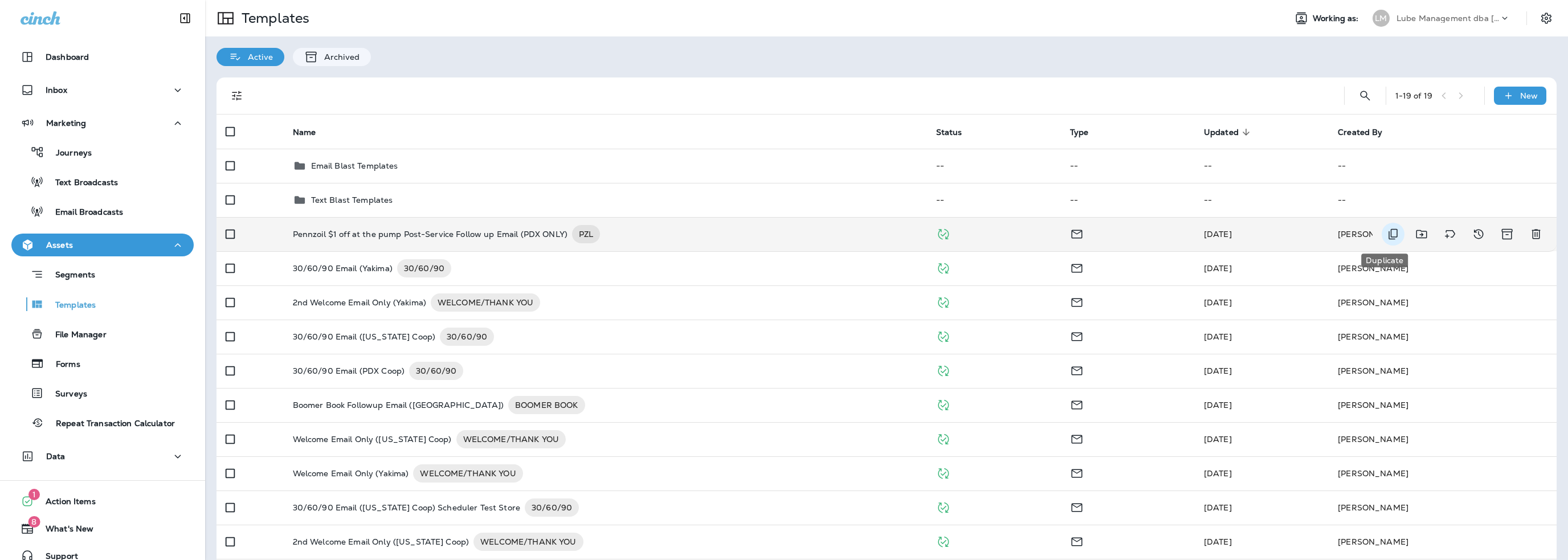
click at [1387, 234] on icon "Duplicate" at bounding box center [1393, 233] width 13 height 13
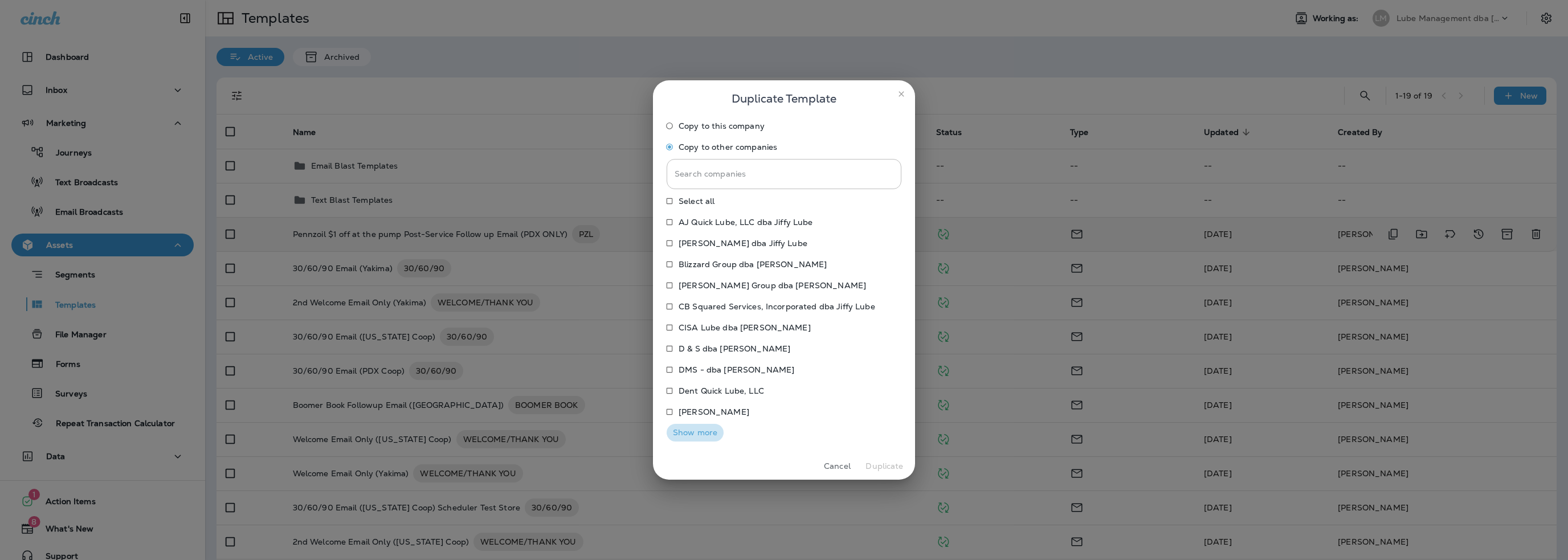
click at [697, 437] on button "Show more" at bounding box center [695, 433] width 57 height 18
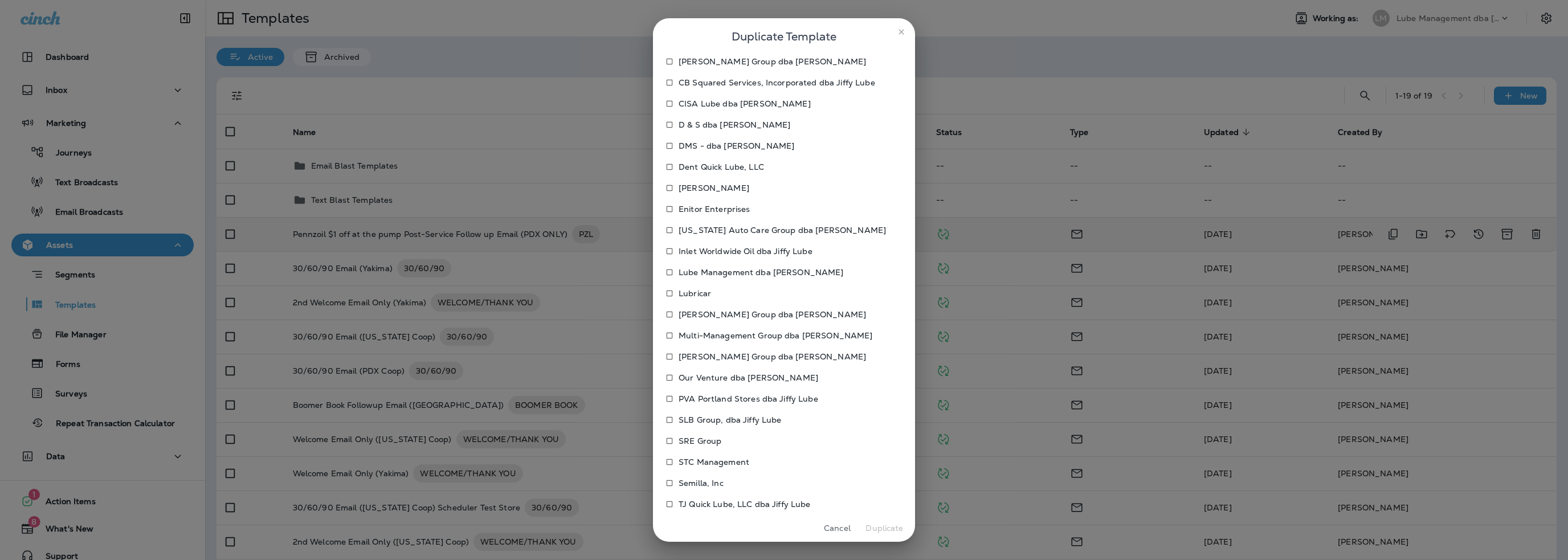
scroll to position [171, 0]
click at [884, 532] on button "Duplicate" at bounding box center [884, 529] width 43 height 18
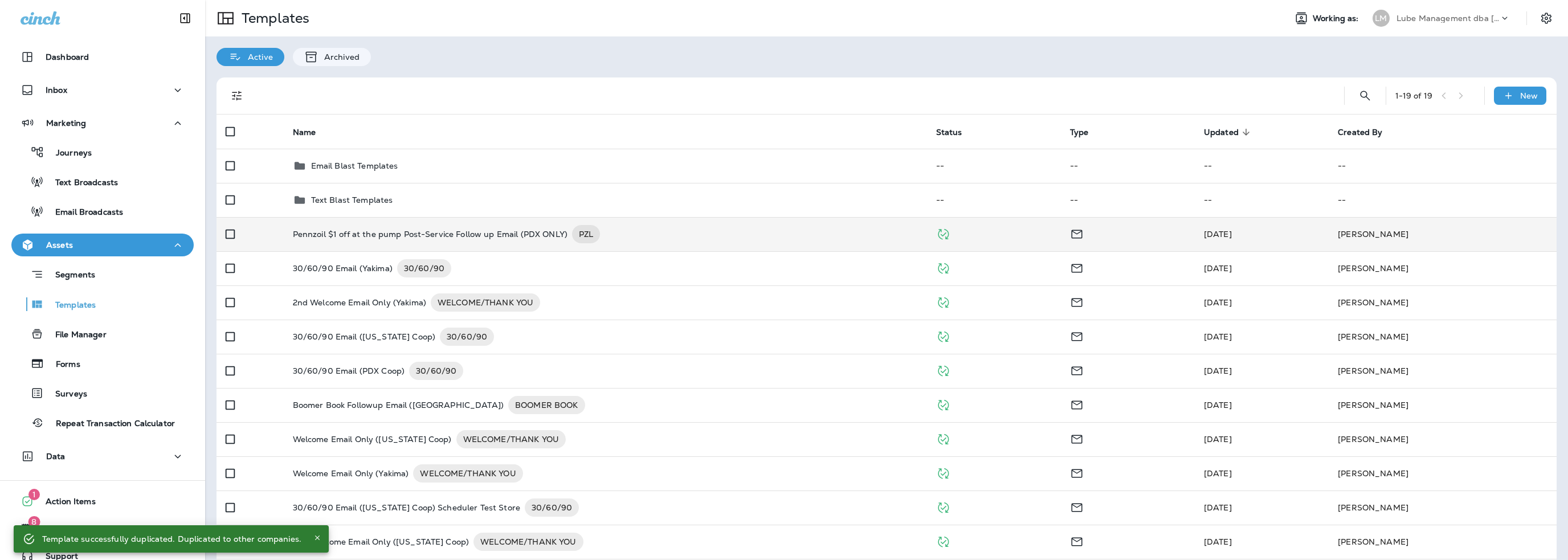
click at [1403, 18] on p "Lube Management dba [PERSON_NAME]" at bounding box center [1448, 18] width 103 height 9
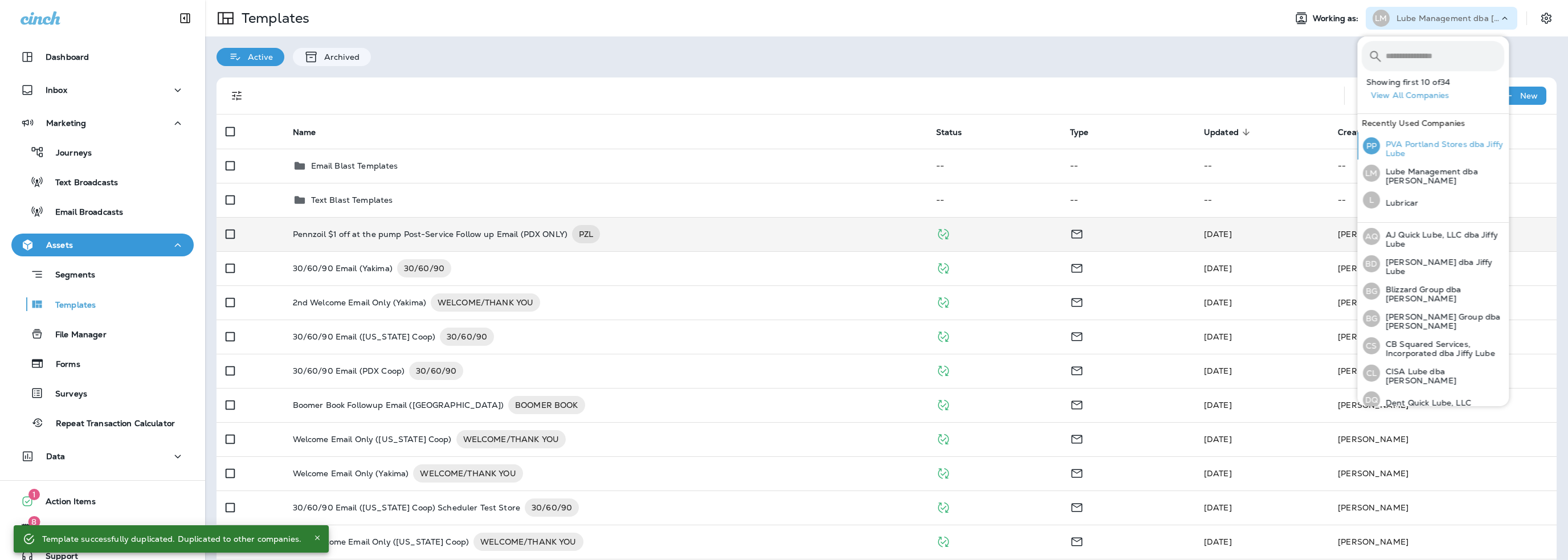
click at [1412, 146] on p "PVA Portland Stores dba Jiffy Lube" at bounding box center [1442, 149] width 124 height 18
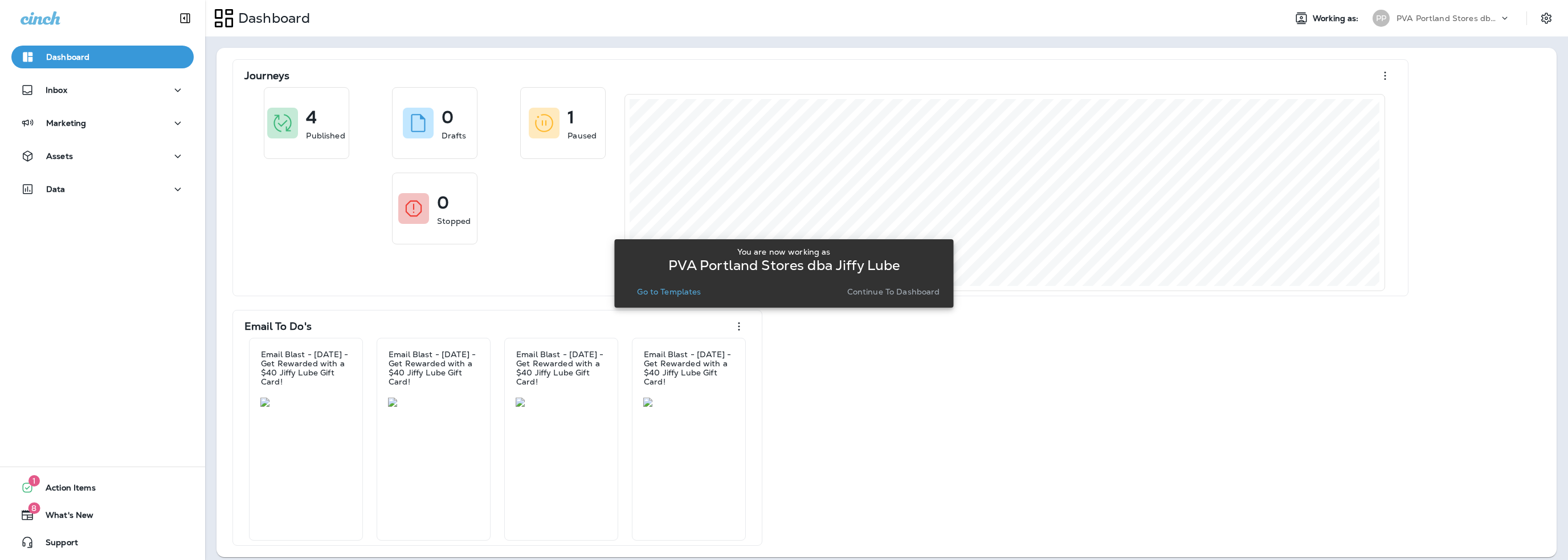
click at [684, 294] on p "Go to Templates" at bounding box center [669, 292] width 64 height 9
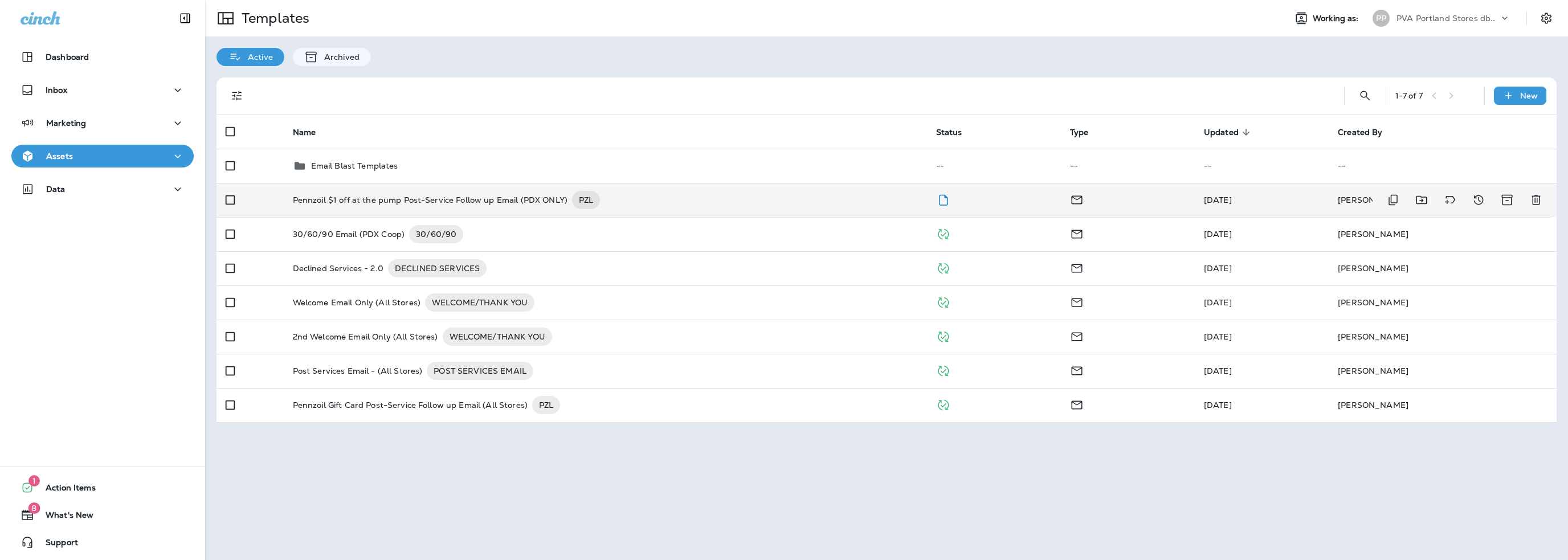
click at [421, 197] on p "Pennzoil $1 off at the pump Post-Service Follow up Email (PDX ONLY)" at bounding box center [430, 200] width 274 height 18
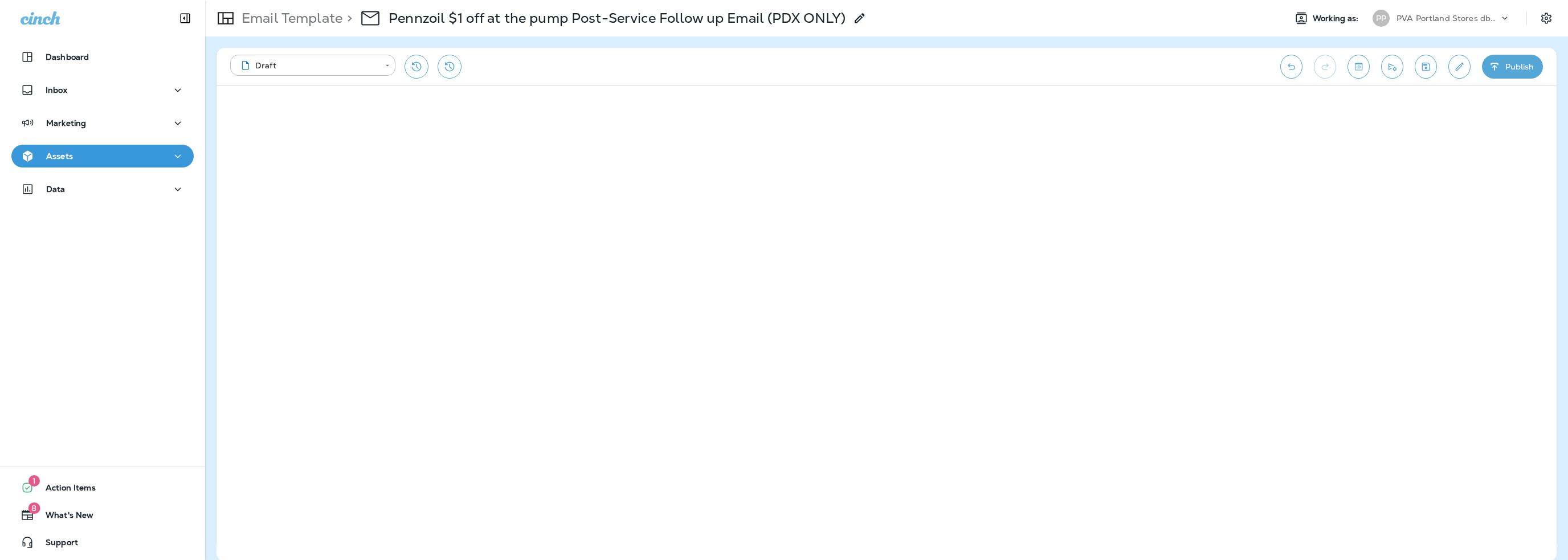
click at [1512, 74] on button "Publish" at bounding box center [1512, 66] width 61 height 24
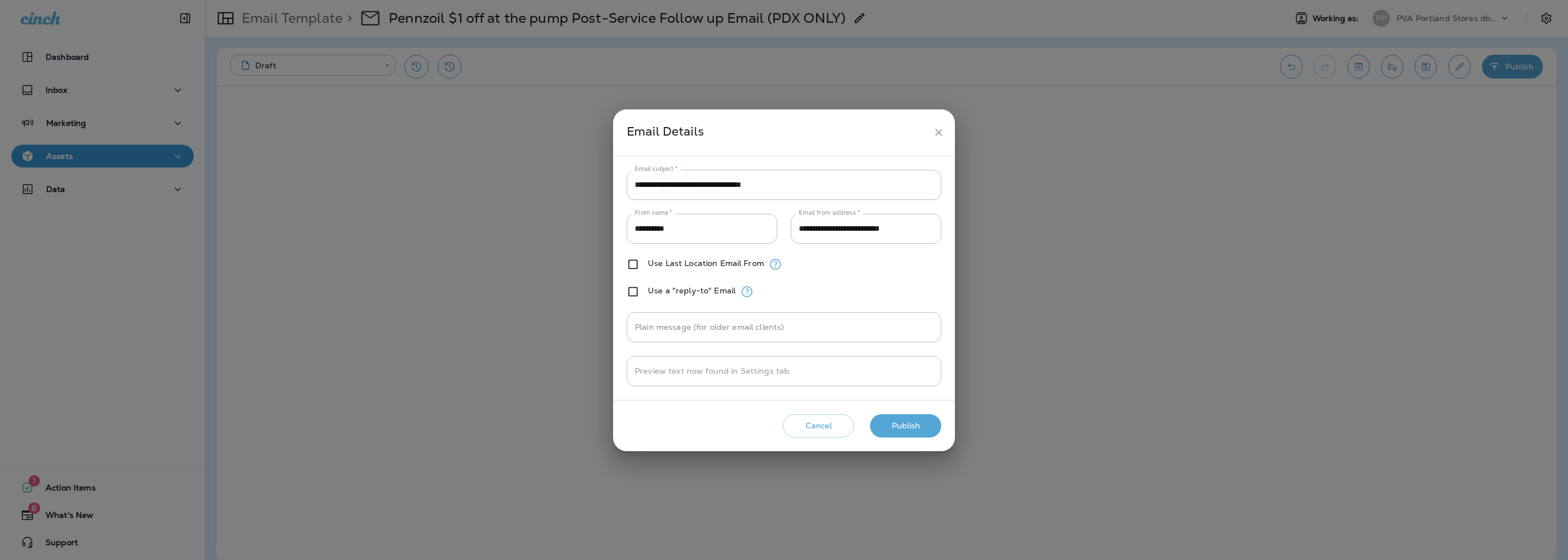
click at [816, 427] on button "Cancel" at bounding box center [818, 426] width 71 height 23
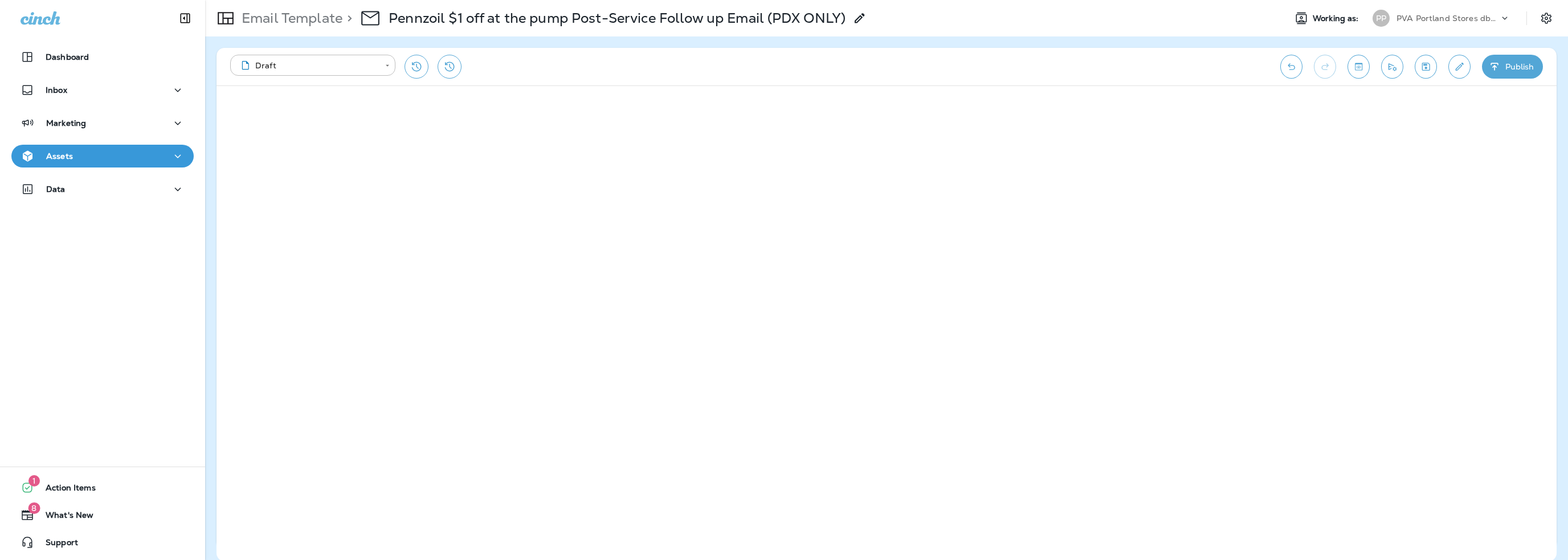
click at [69, 155] on p "Assets" at bounding box center [60, 156] width 27 height 9
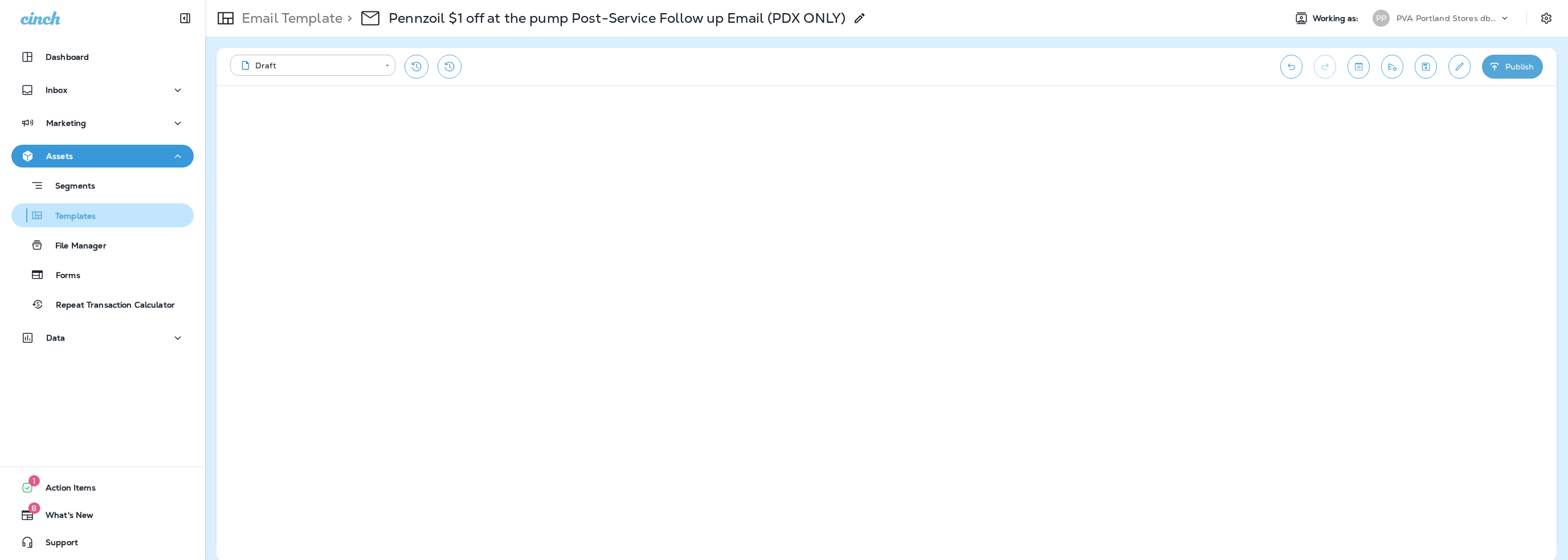
click at [77, 210] on div "Templates" at bounding box center [56, 216] width 80 height 17
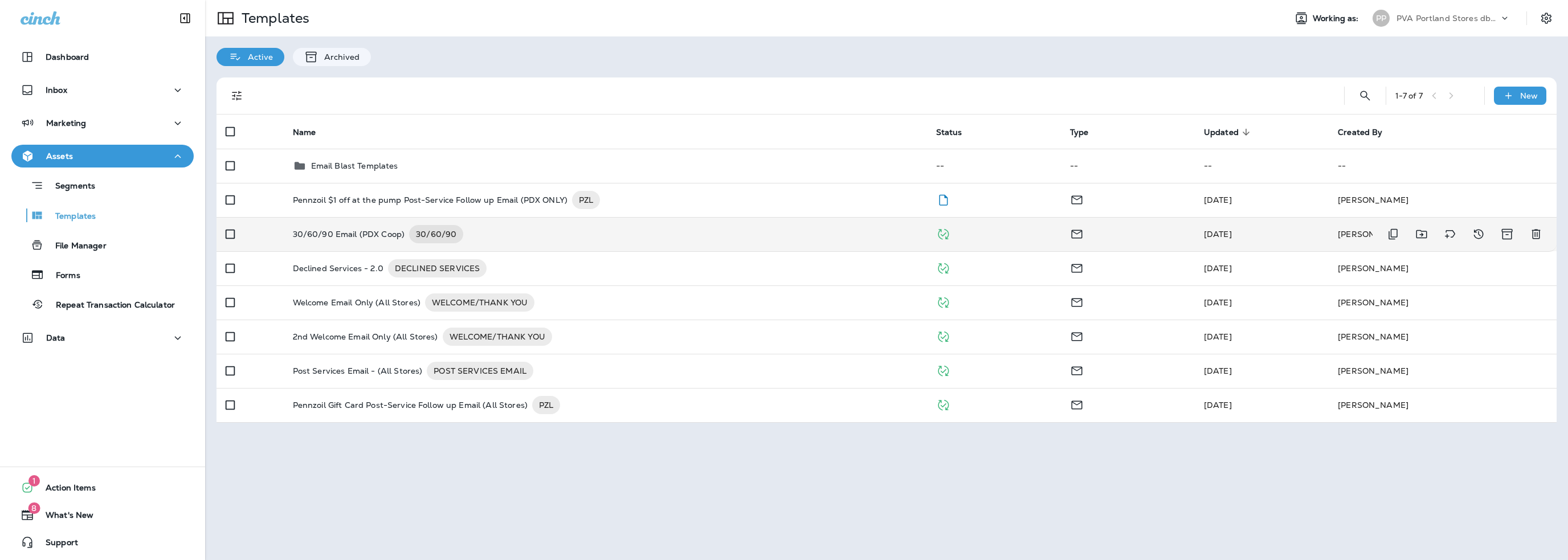
click at [340, 235] on p "30/60/90 Email (PDX Coop)" at bounding box center [349, 234] width 112 height 18
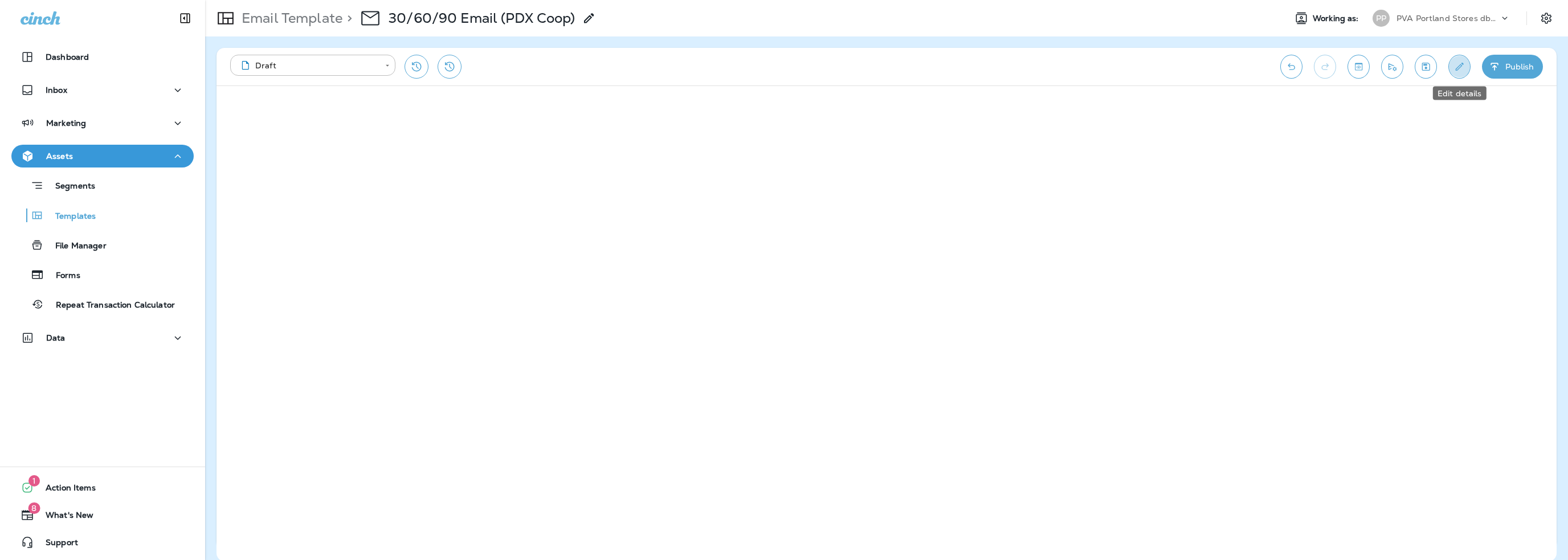
click at [1454, 67] on icon "Edit details" at bounding box center [1459, 67] width 12 height 12
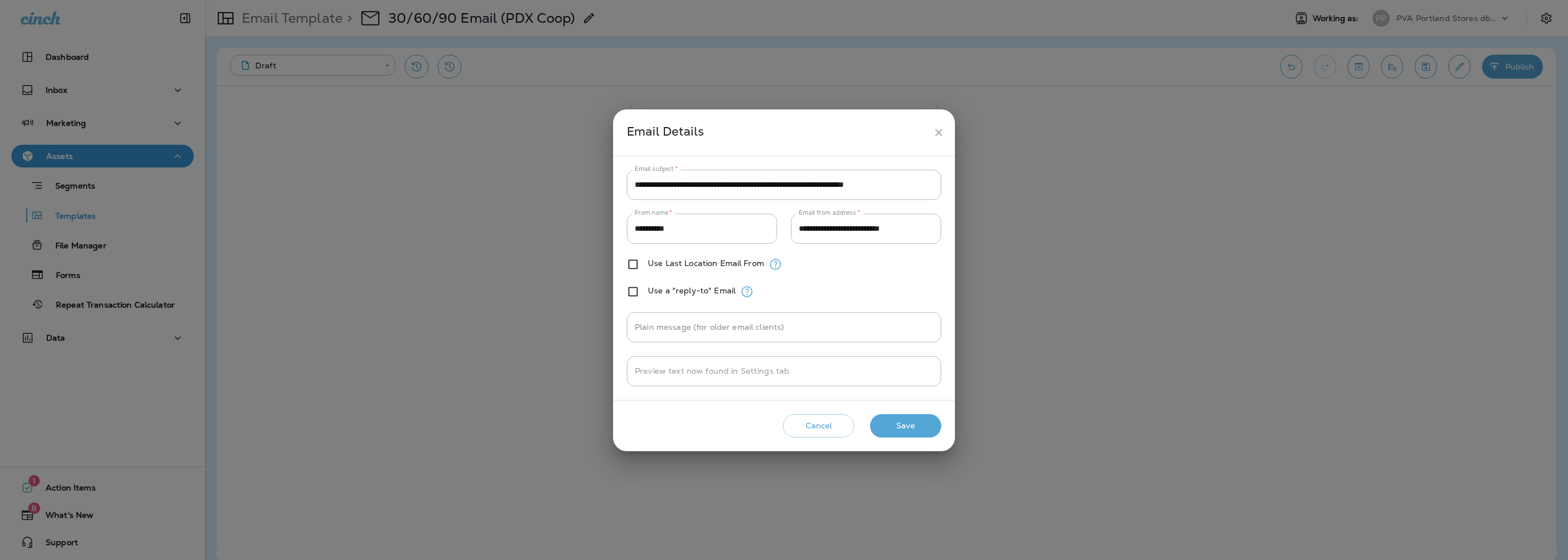
click at [830, 423] on button "Cancel" at bounding box center [818, 426] width 71 height 23
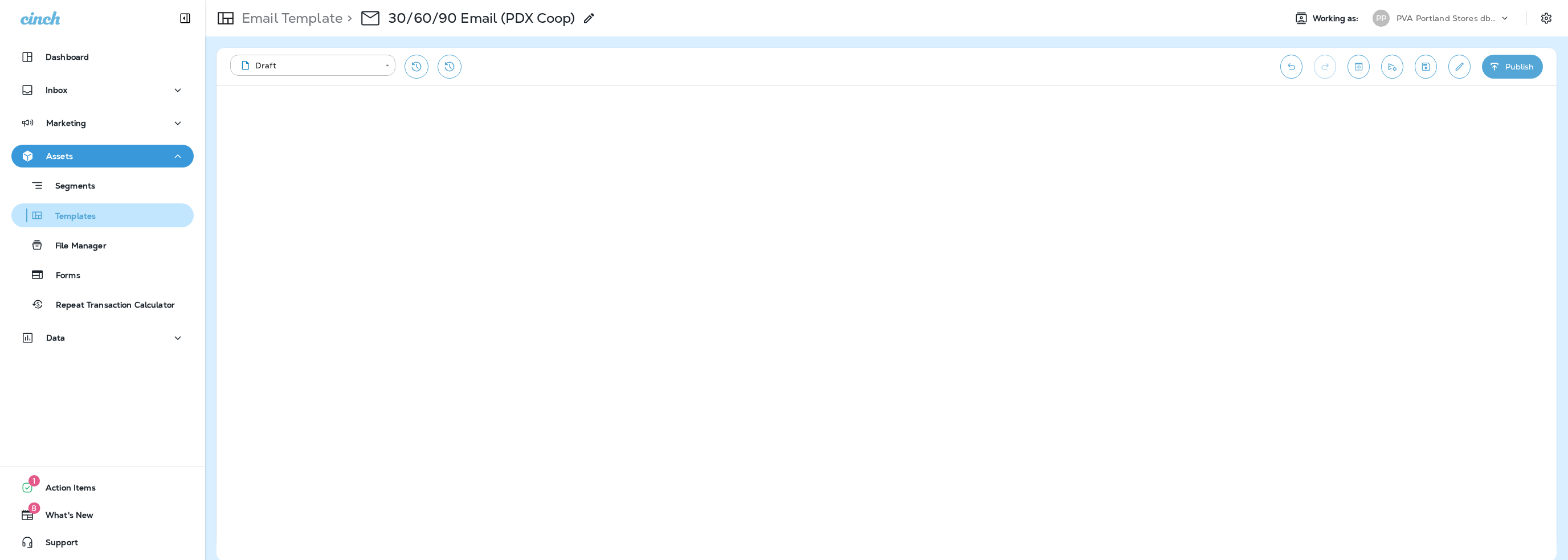
click at [54, 214] on p "Templates" at bounding box center [69, 217] width 52 height 11
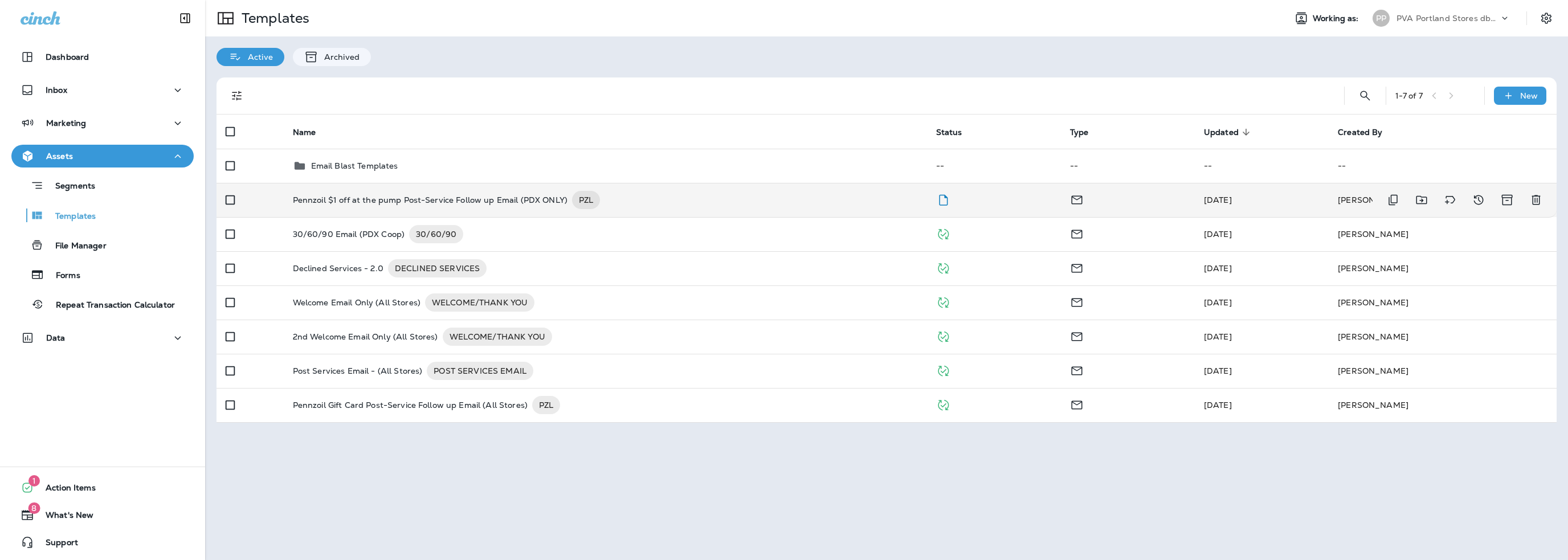
click at [369, 198] on p "Pennzoil $1 off at the pump Post-Service Follow up Email (PDX ONLY)" at bounding box center [430, 200] width 274 height 18
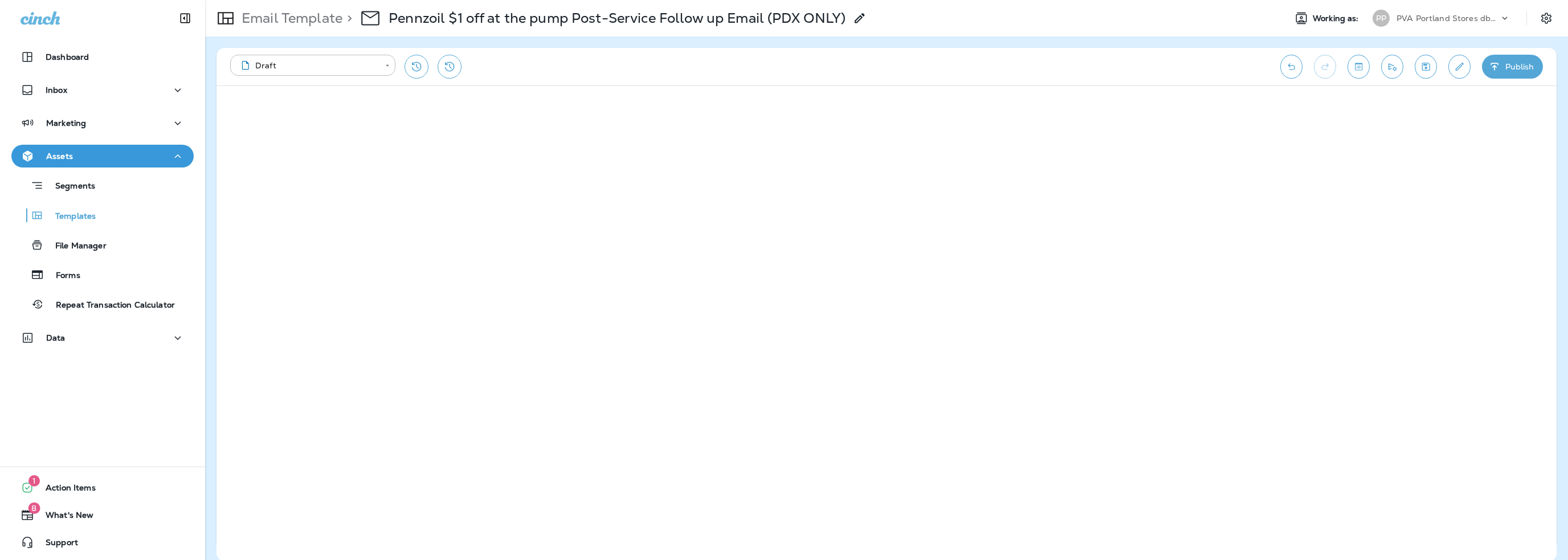
click at [1500, 69] on icon "button" at bounding box center [1495, 67] width 12 height 12
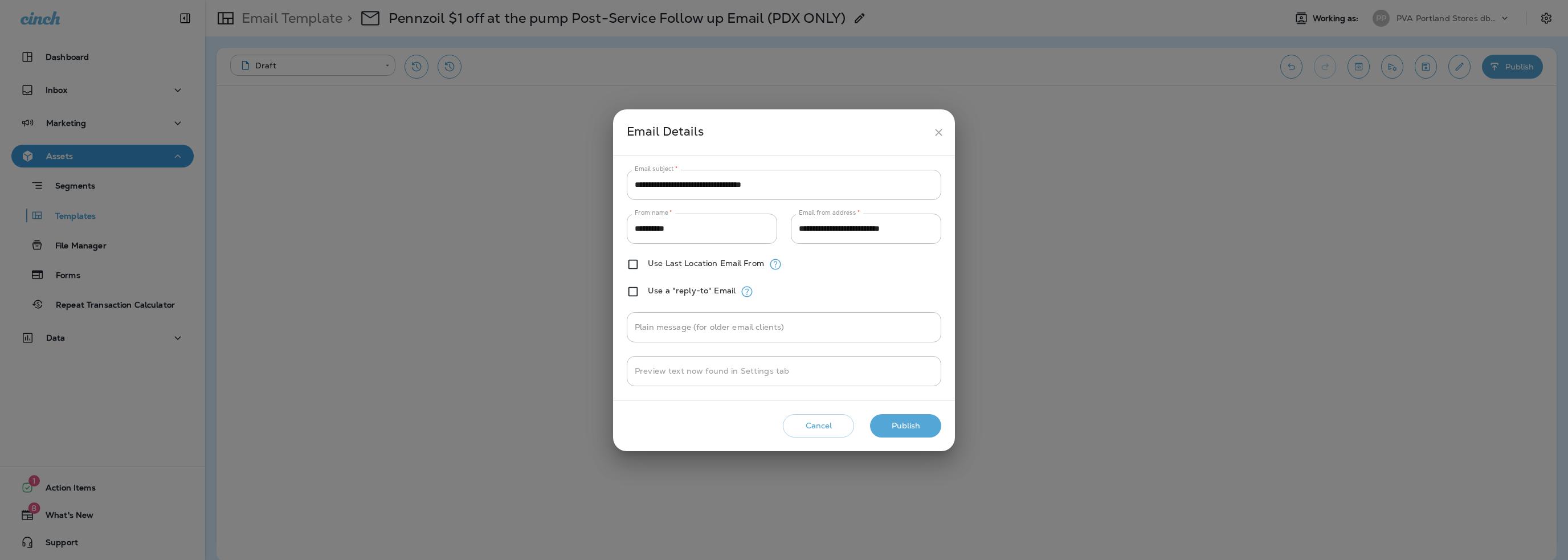
click at [902, 430] on button "Publish" at bounding box center [906, 426] width 71 height 23
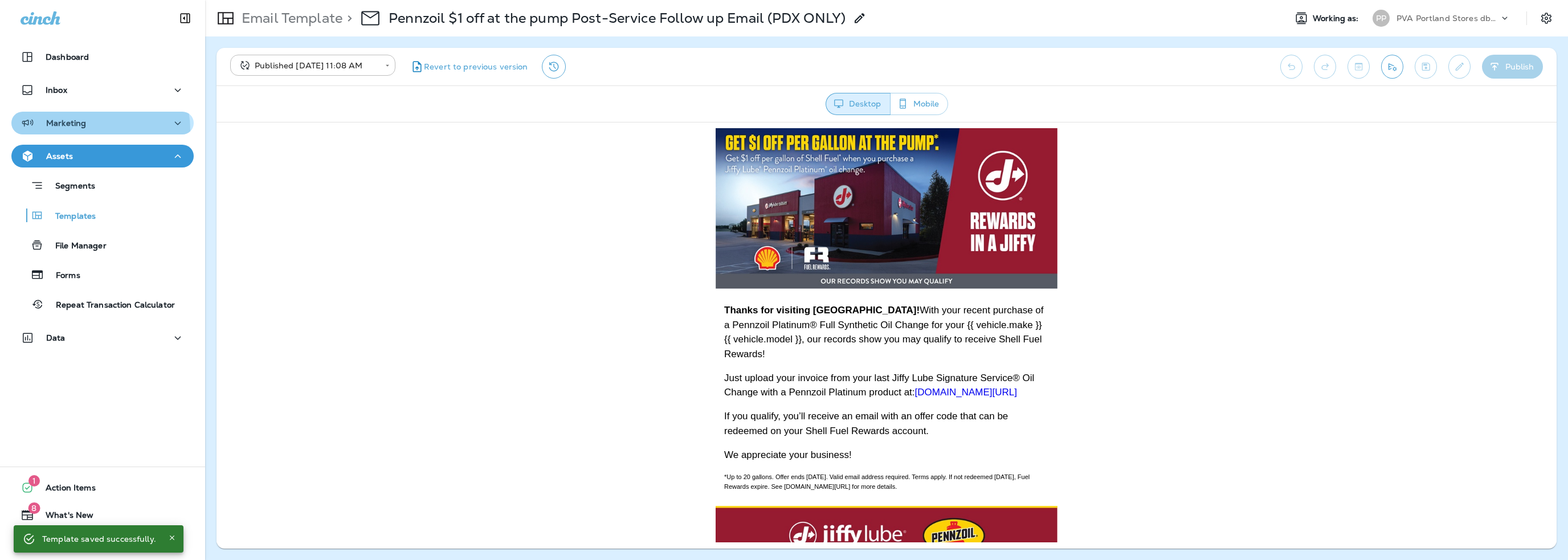
click at [73, 131] on button "Marketing" at bounding box center [103, 123] width 182 height 23
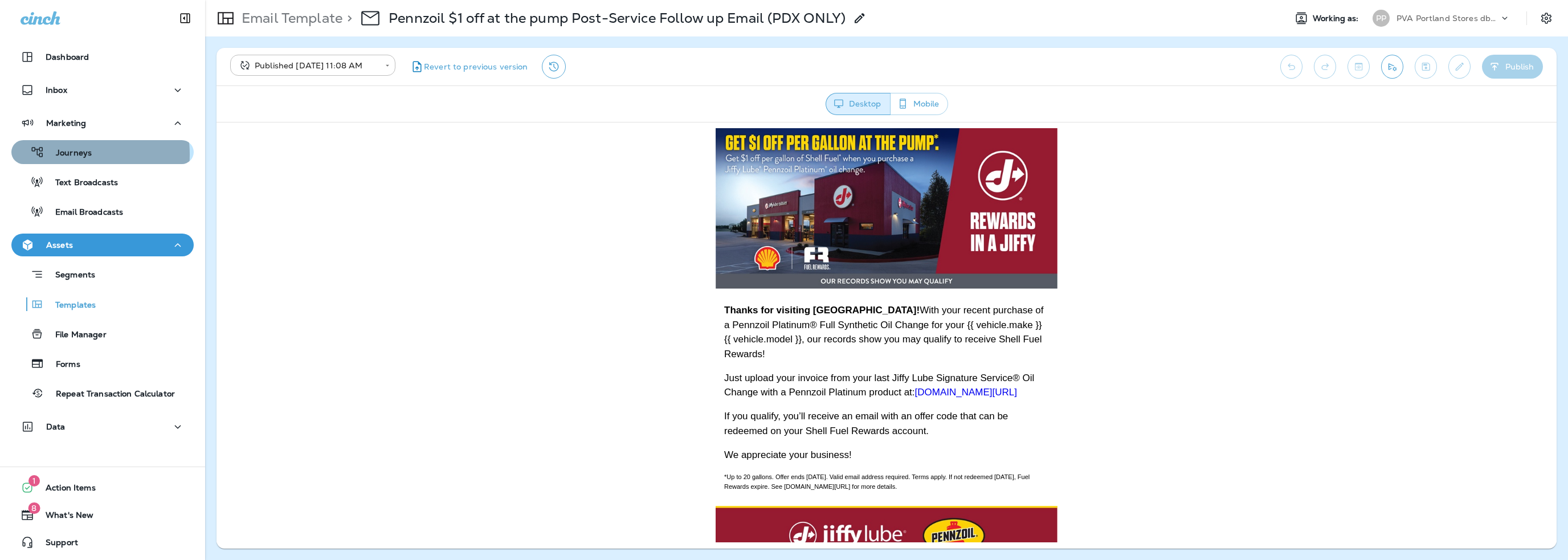
click at [72, 155] on p "Journeys" at bounding box center [68, 153] width 47 height 11
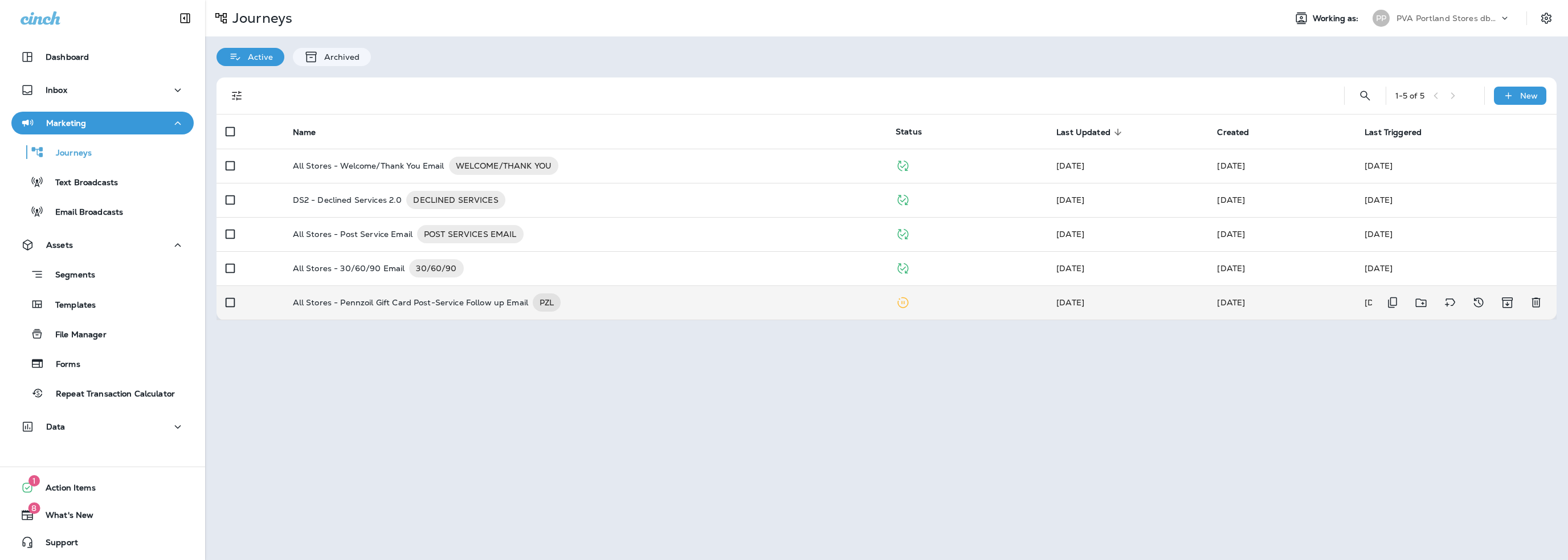
click at [479, 305] on p "All Stores - Pennzoil Gift Card Post-Service Follow up Email" at bounding box center [410, 303] width 235 height 18
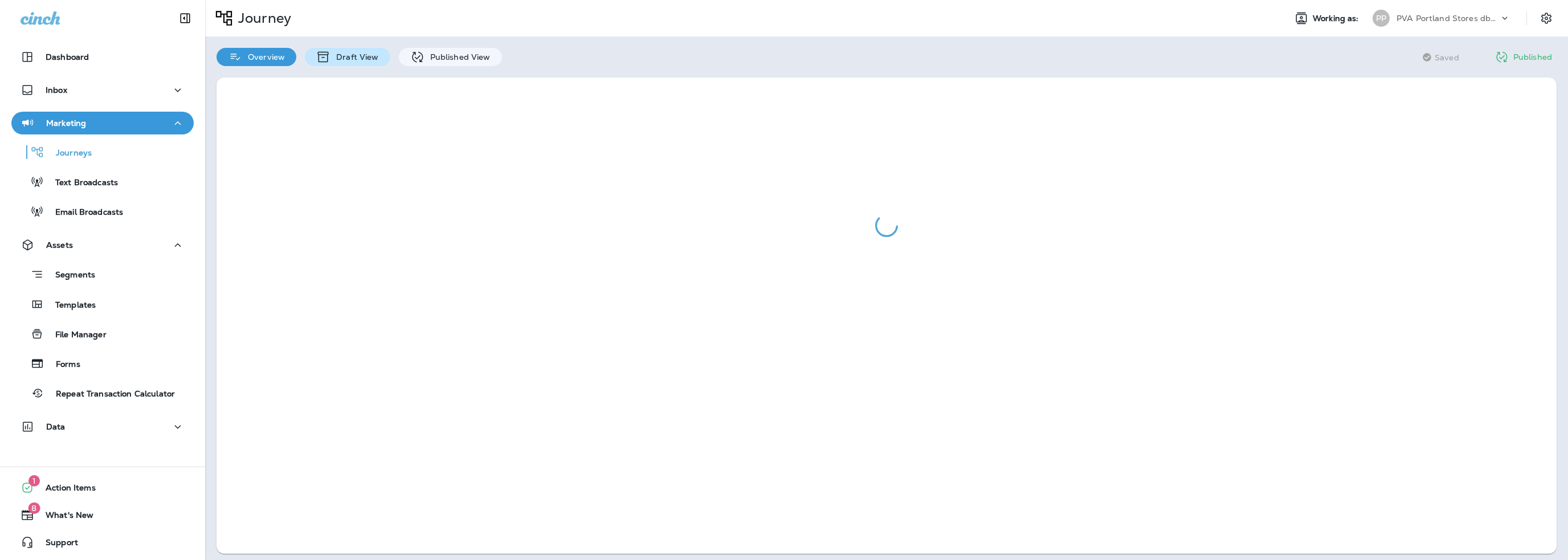
click at [352, 60] on p "Draft View" at bounding box center [354, 57] width 48 height 9
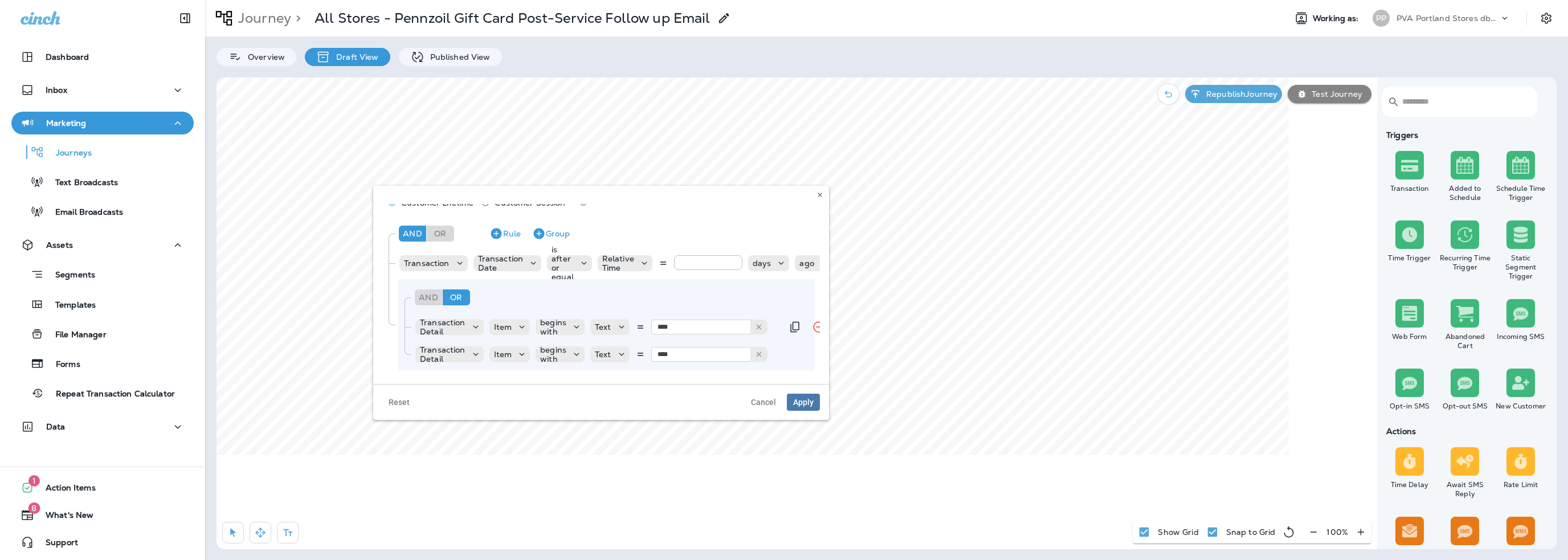
scroll to position [30, 0]
click at [772, 404] on span "Cancel" at bounding box center [763, 402] width 25 height 8
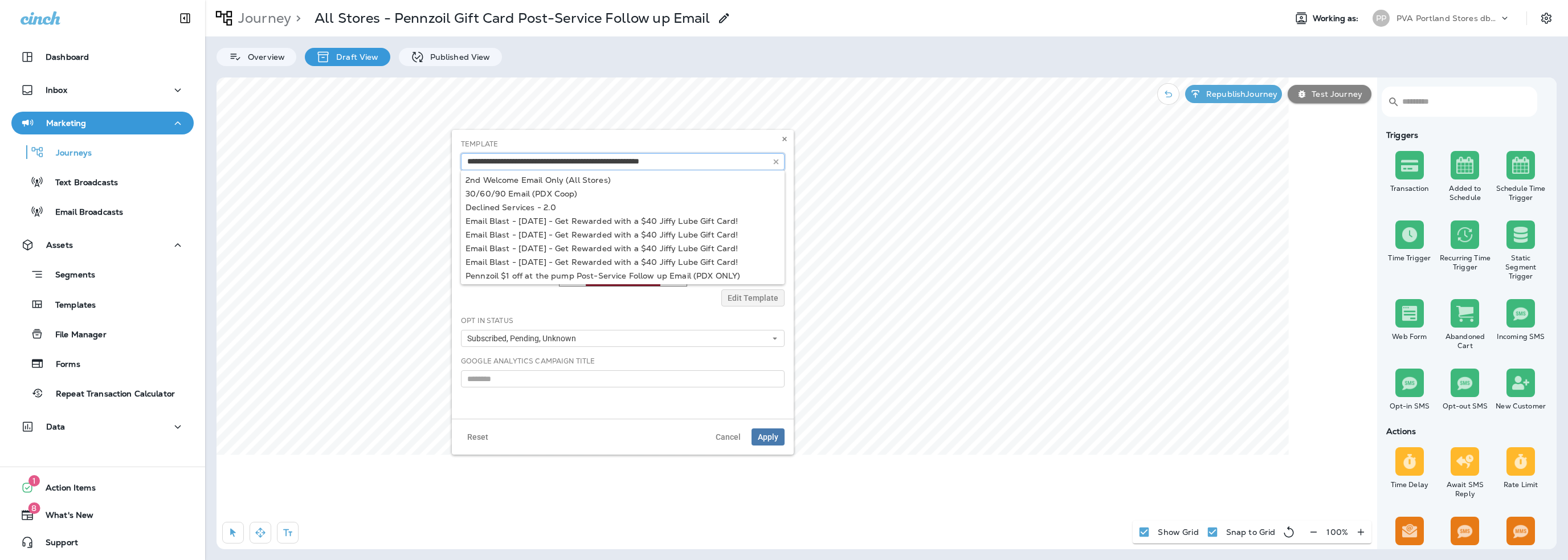
click at [516, 161] on input "text" at bounding box center [623, 162] width 324 height 17
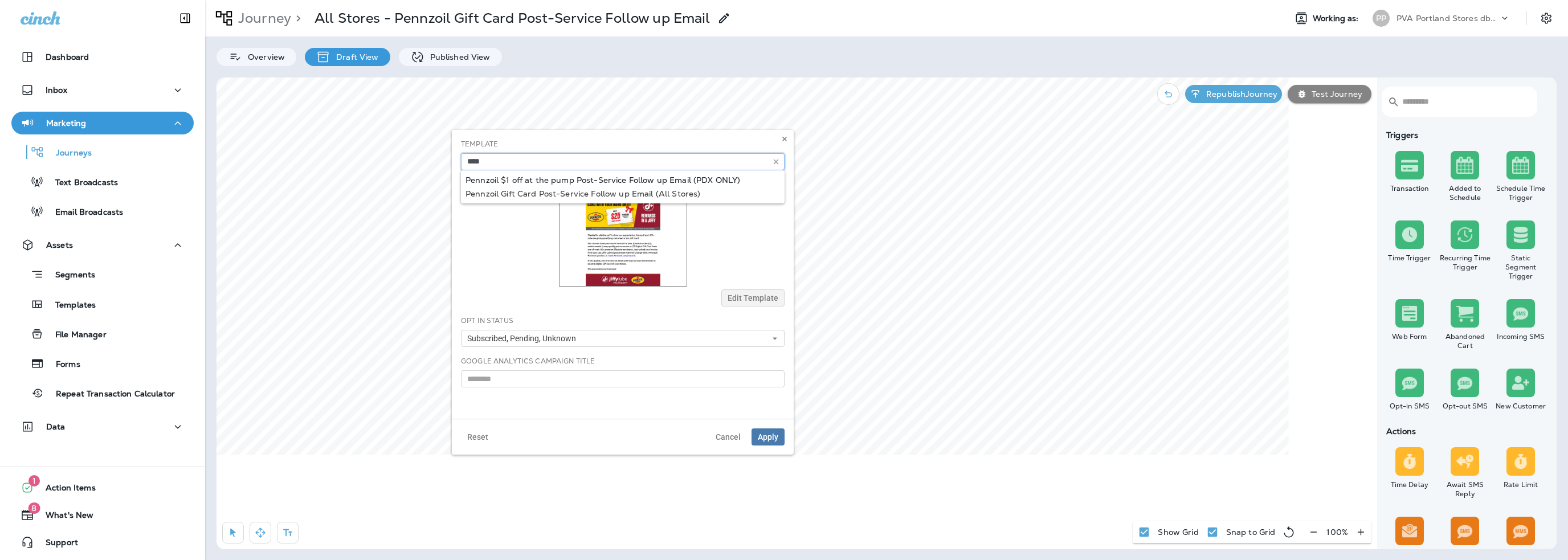
type input "**********"
click at [525, 171] on div "**********" at bounding box center [623, 155] width 324 height 31
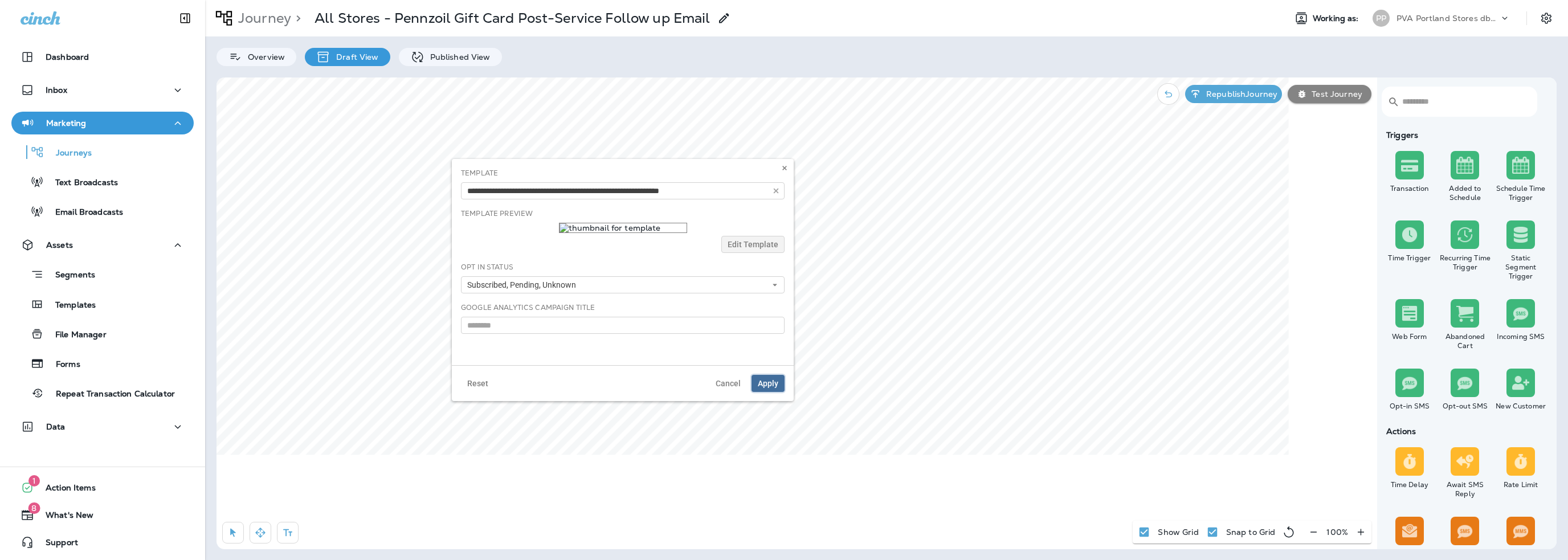
click at [777, 383] on span "Apply" at bounding box center [768, 384] width 21 height 8
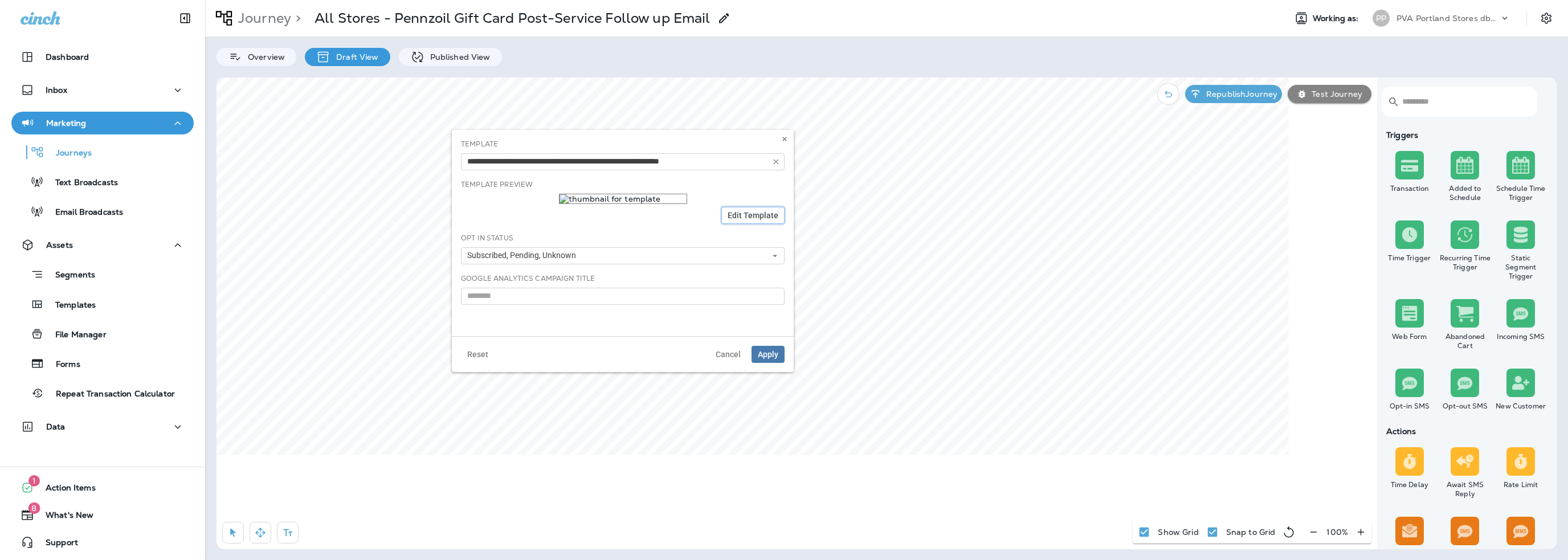
click at [727, 217] on button "Edit Template" at bounding box center [753, 216] width 63 height 17
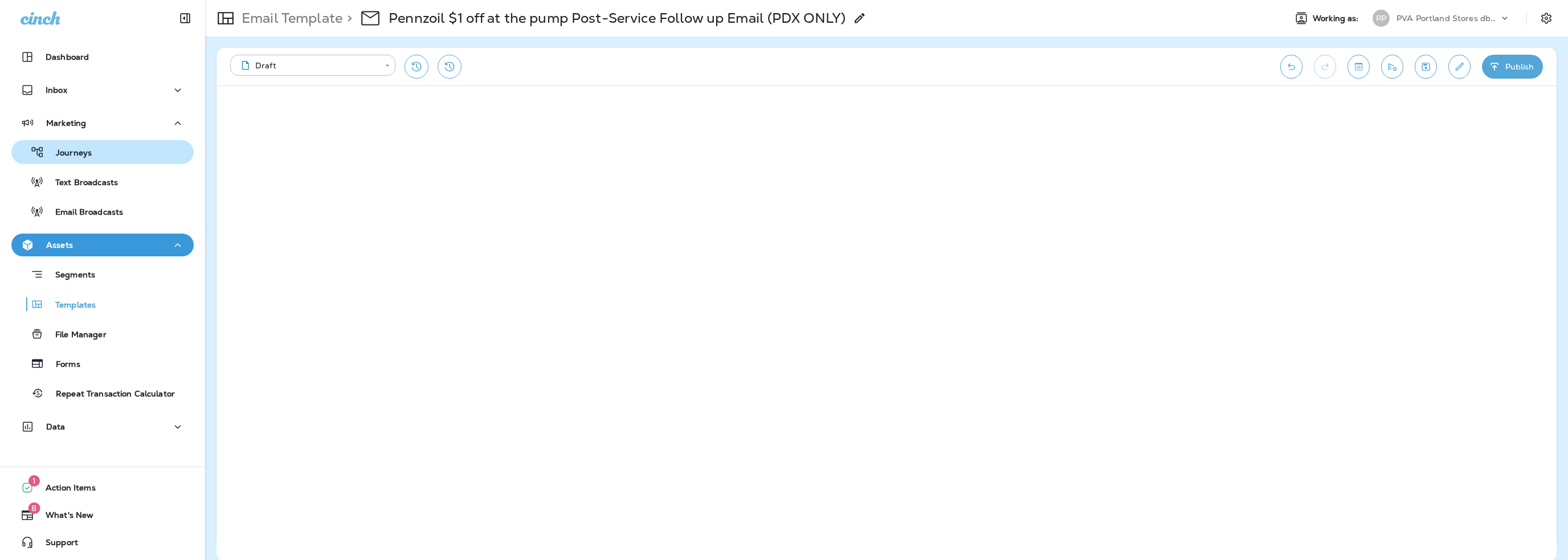
click at [79, 155] on p "Journeys" at bounding box center [68, 153] width 47 height 11
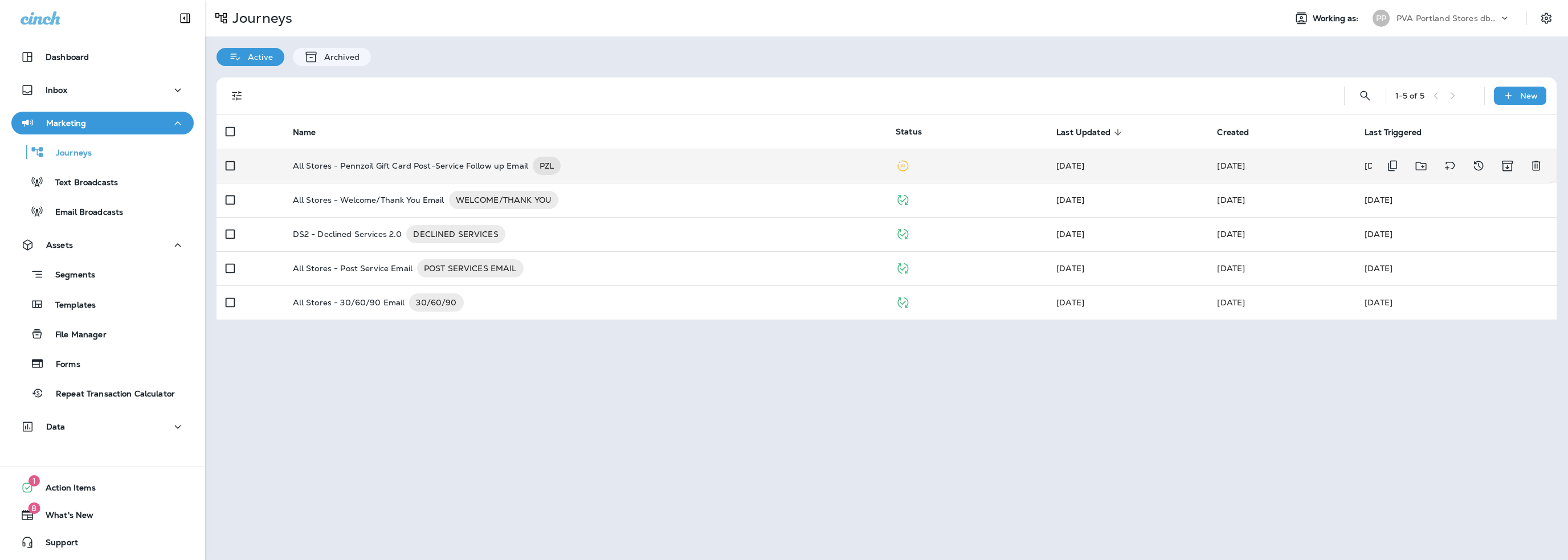
click at [442, 166] on p "All Stores - Pennzoil Gift Card Post-Service Follow up Email" at bounding box center [410, 165] width 235 height 18
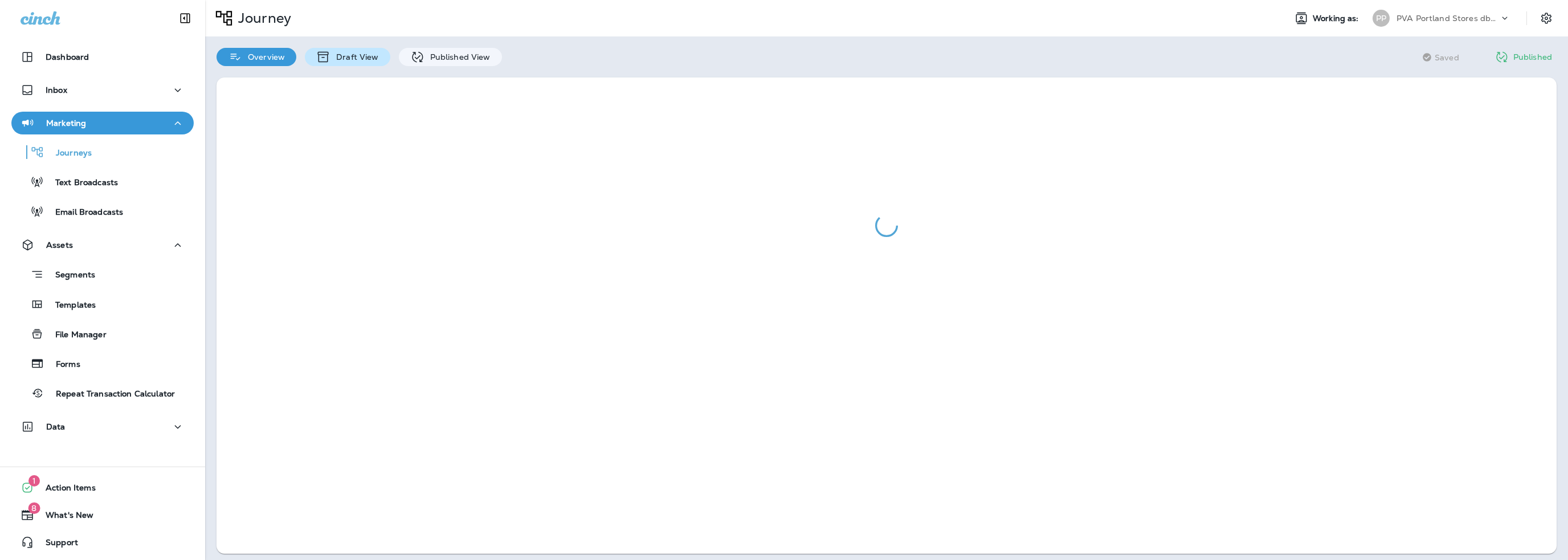
click at [353, 53] on p "Draft View" at bounding box center [354, 57] width 48 height 9
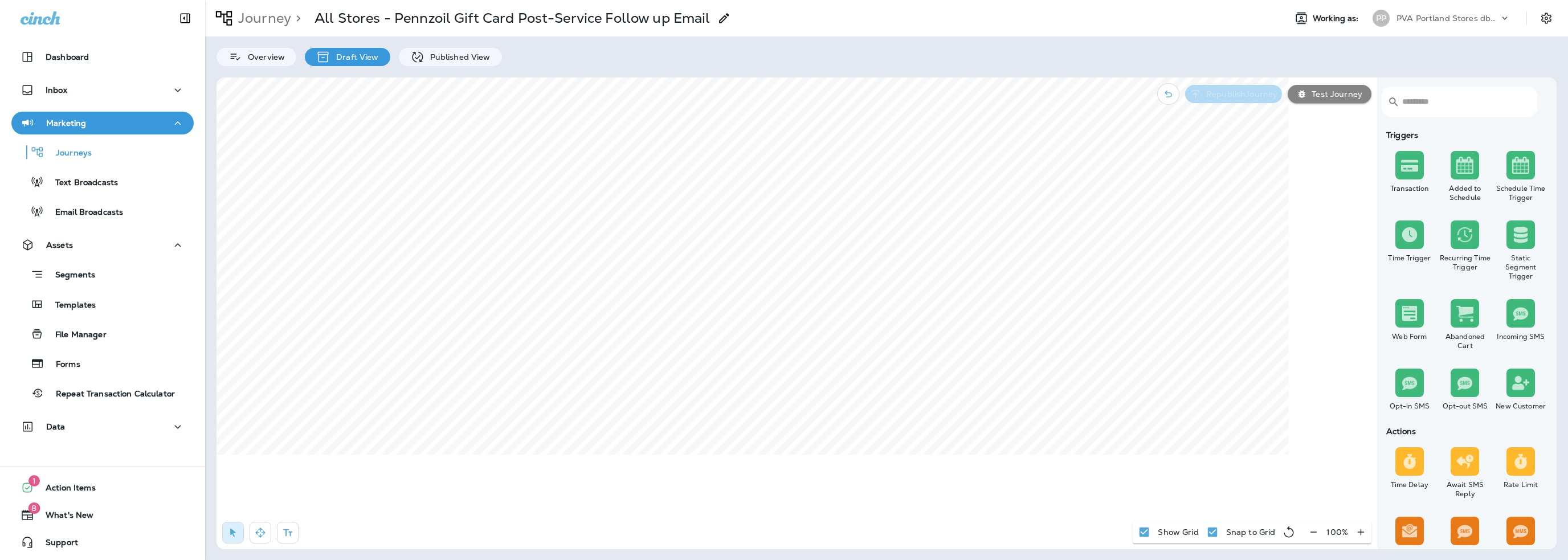
click at [1235, 95] on p "Republish Journey" at bounding box center [1240, 94] width 76 height 9
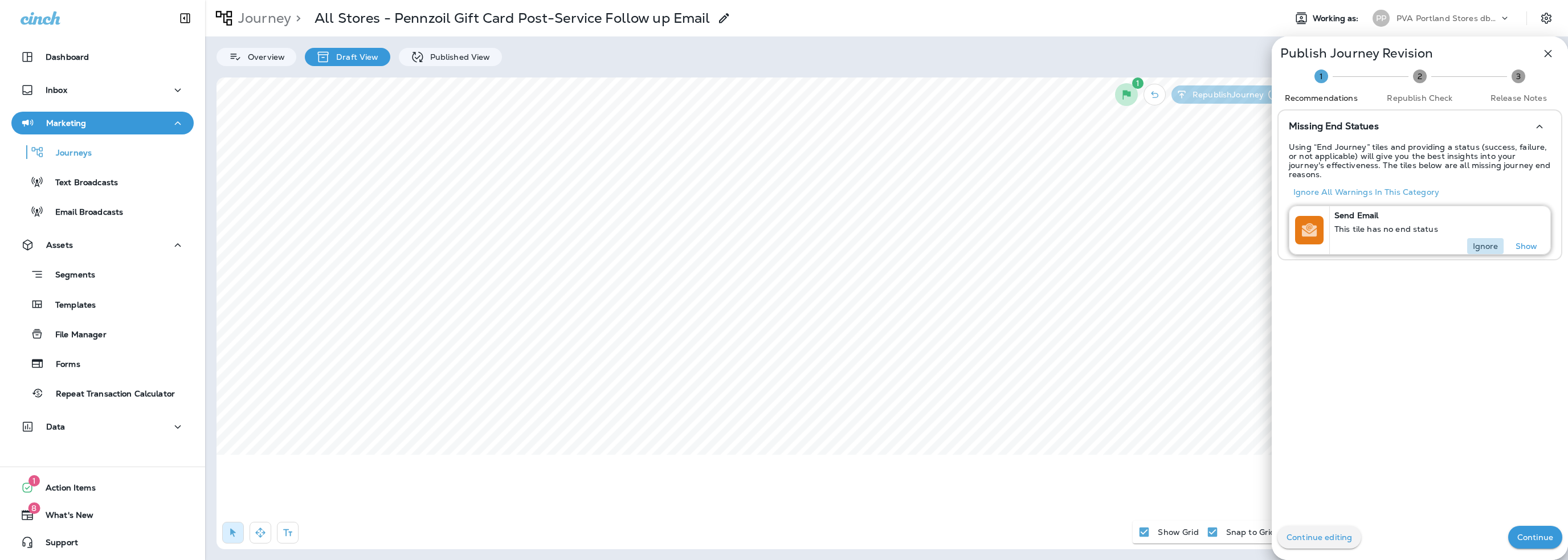
click at [1481, 242] on p "Ignore" at bounding box center [1486, 246] width 26 height 9
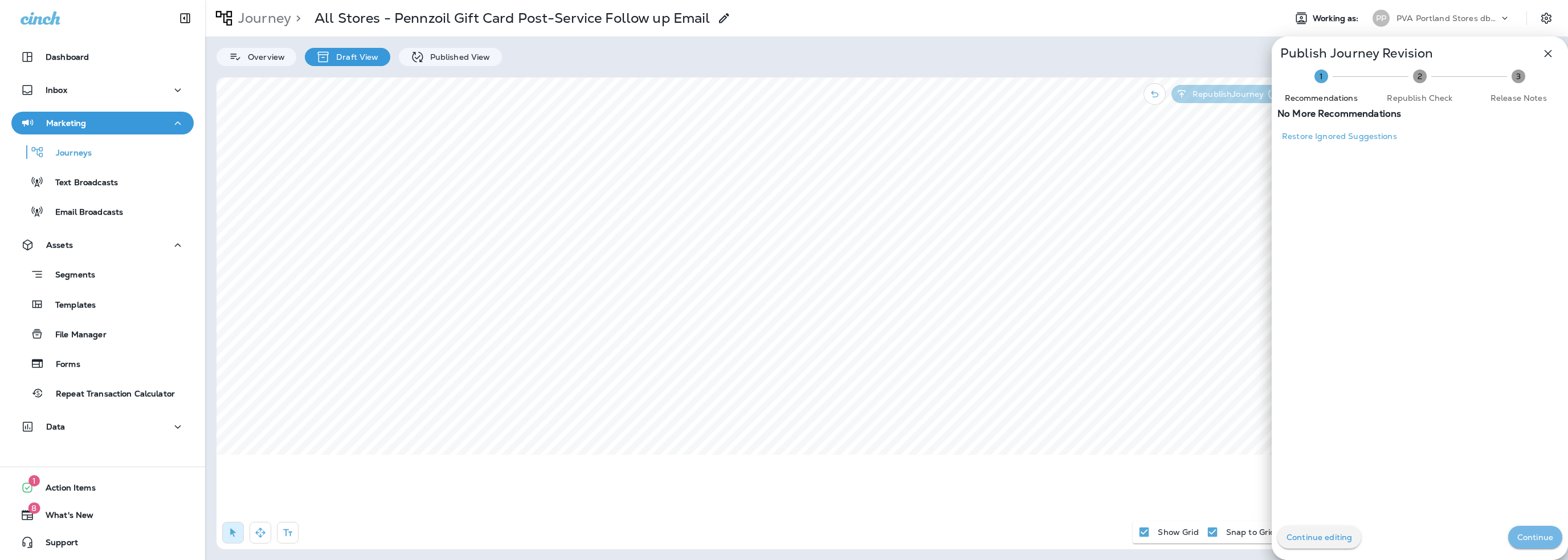
click at [1529, 539] on p "Continue" at bounding box center [1535, 538] width 36 height 9
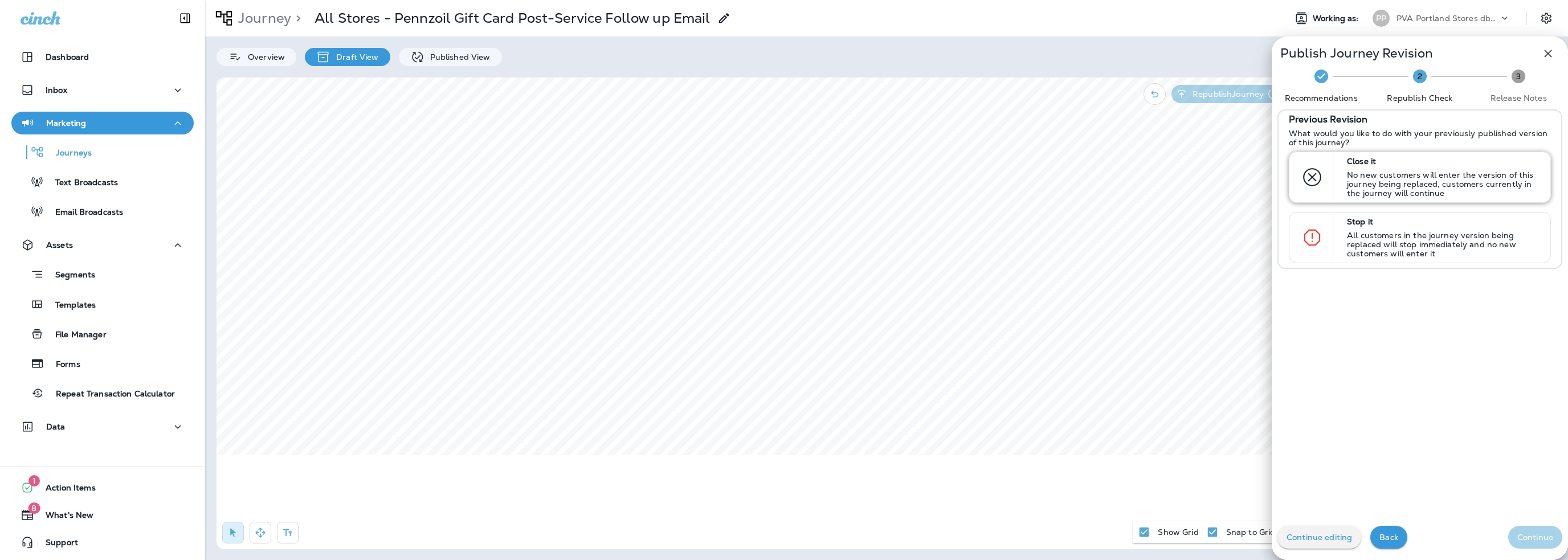
click at [1390, 182] on p "No new customers will enter the version of this journey being replaced, custome…" at bounding box center [1443, 184] width 193 height 28
click at [1519, 534] on p "Continue" at bounding box center [1535, 538] width 36 height 9
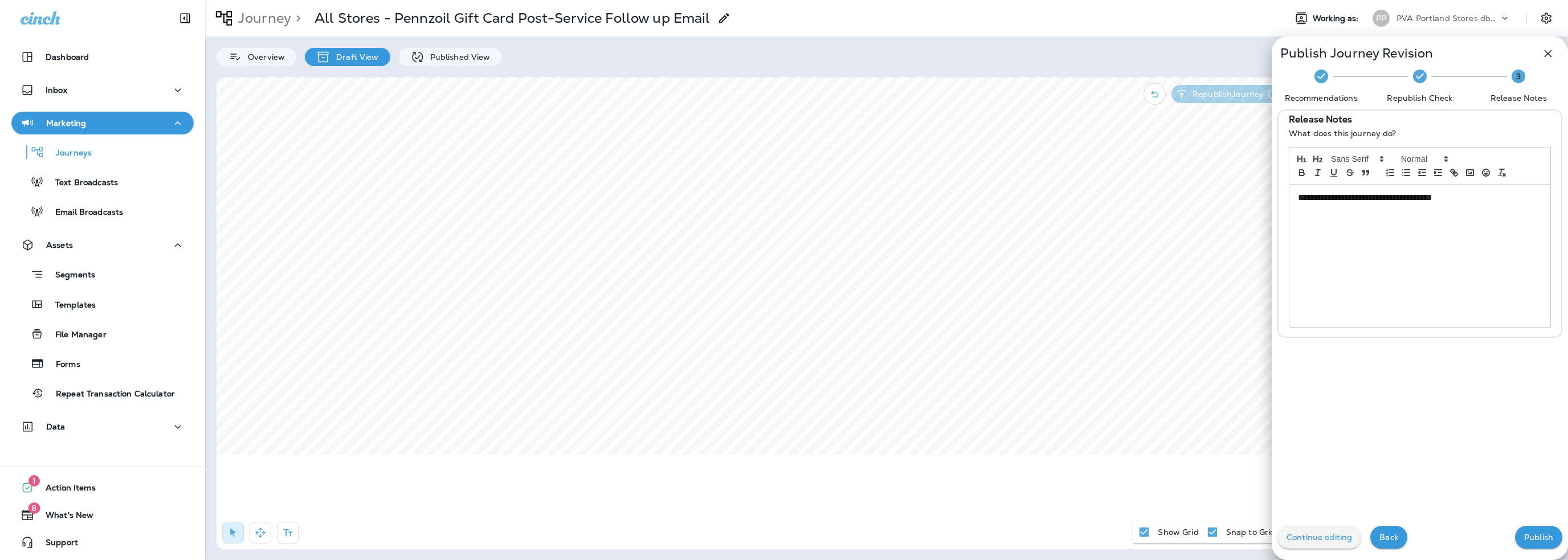
click at [1524, 534] on p "Publish" at bounding box center [1538, 538] width 29 height 9
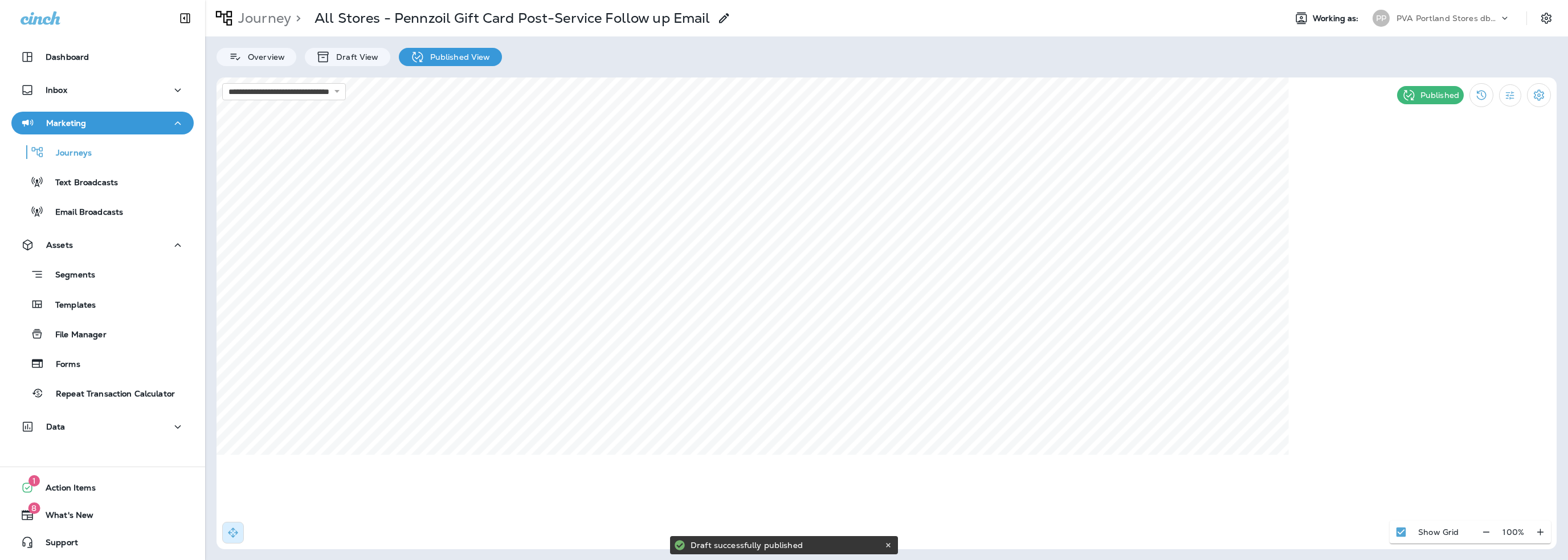
click at [1435, 18] on p "PVA Portland Stores dba Jiffy Lube" at bounding box center [1448, 18] width 103 height 9
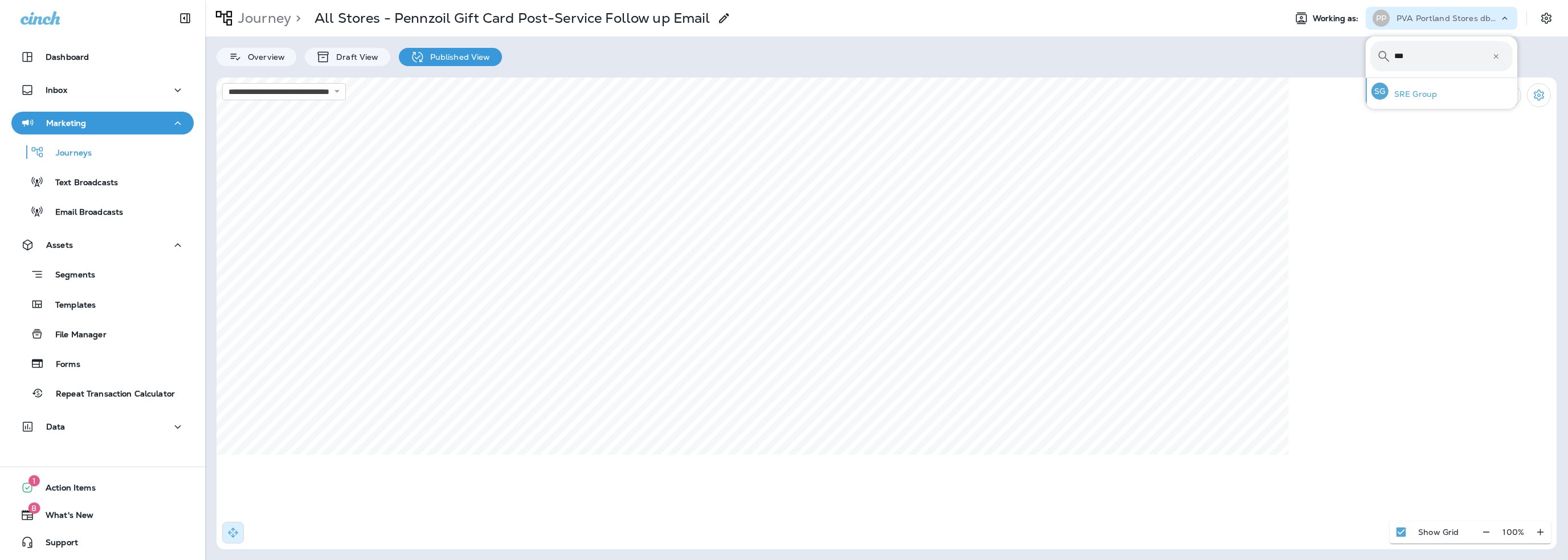
type input "***"
click at [1408, 94] on p "SRE Group" at bounding box center [1413, 94] width 49 height 9
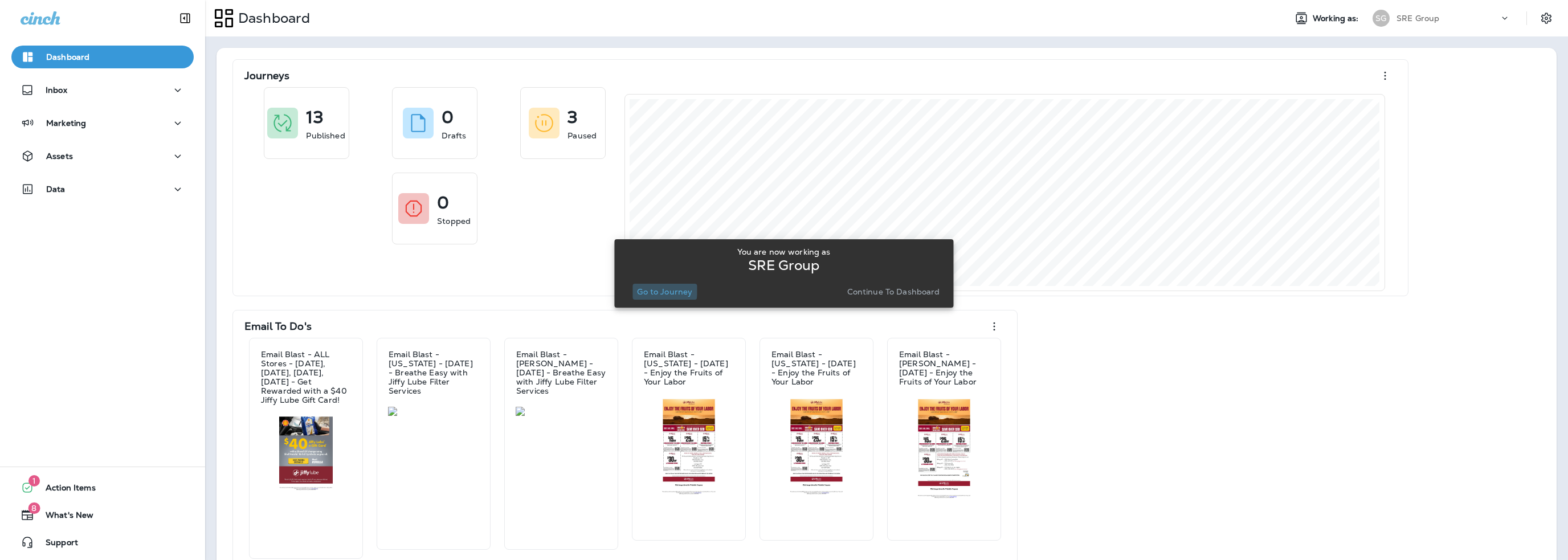
click at [656, 290] on p "Go to Journey" at bounding box center [664, 292] width 55 height 9
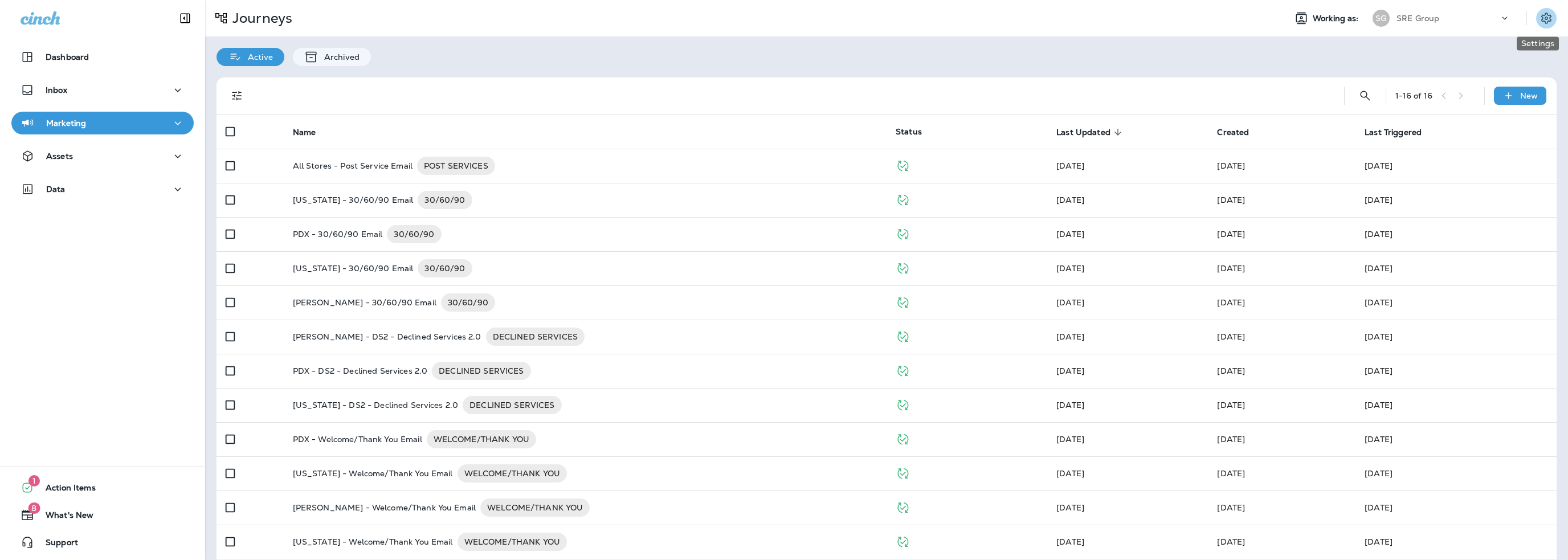
click at [1540, 22] on icon "Settings" at bounding box center [1546, 18] width 13 height 13
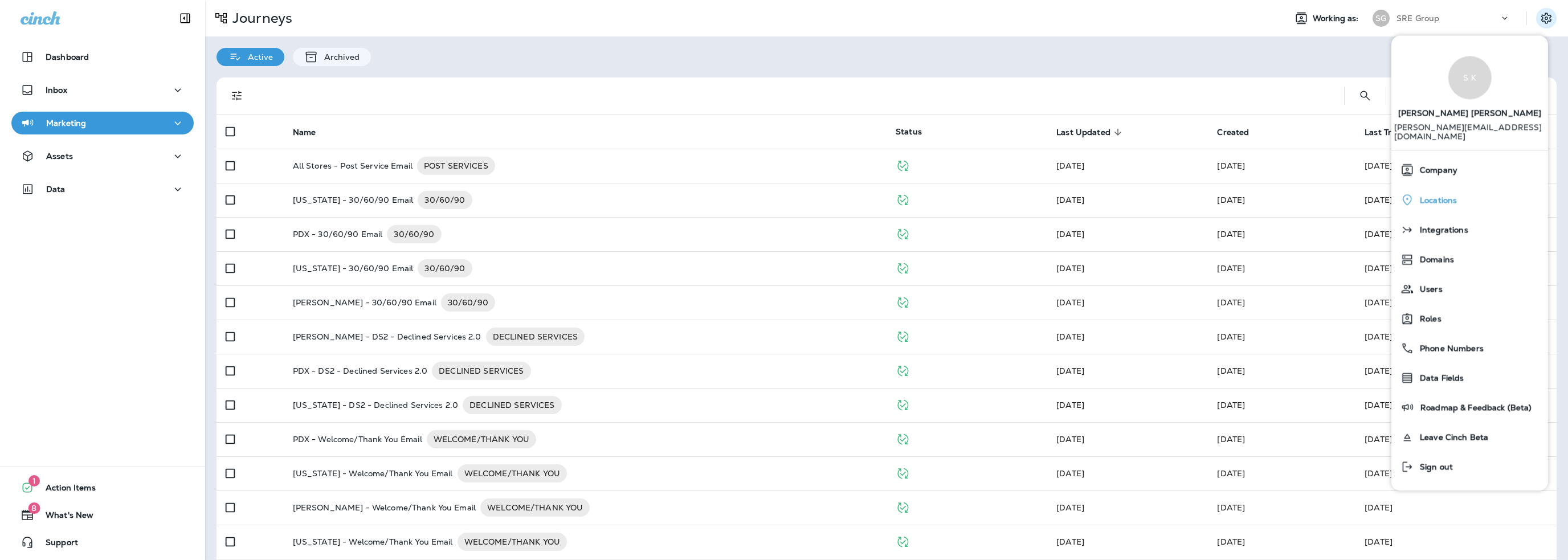
click at [1447, 196] on span "Locations" at bounding box center [1435, 200] width 43 height 10
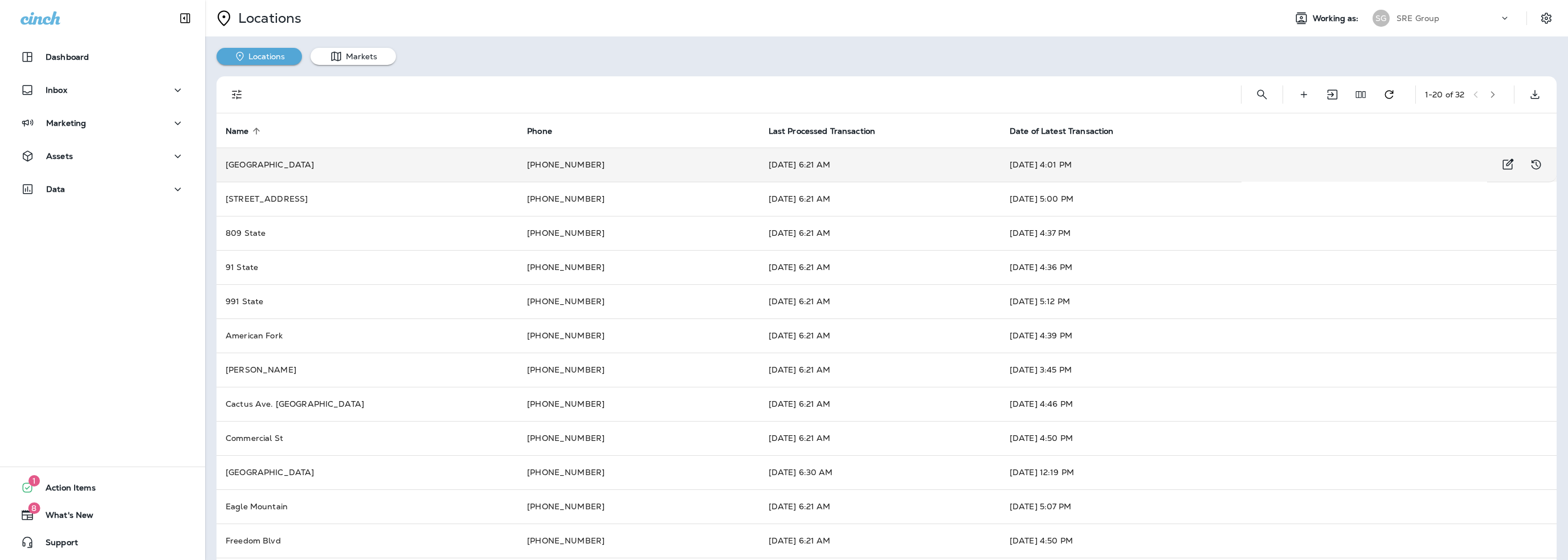
click at [600, 166] on td "[PHONE_NUMBER]" at bounding box center [639, 164] width 241 height 34
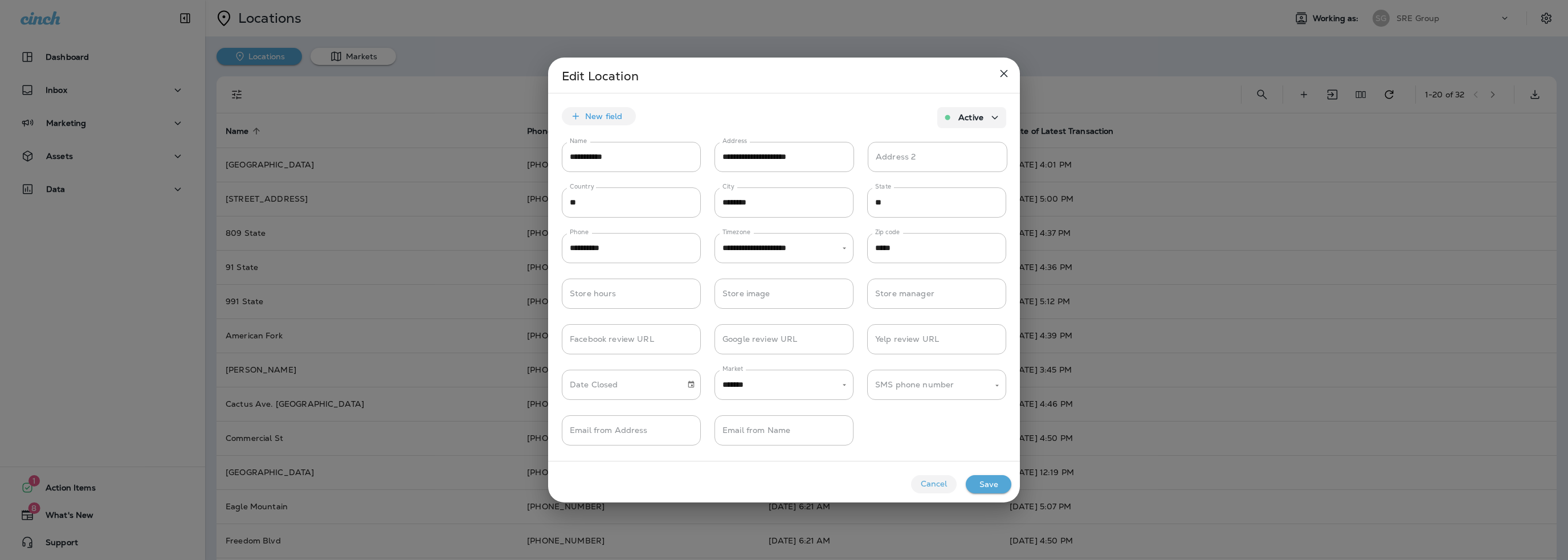
click at [921, 484] on button "Cancel" at bounding box center [934, 484] width 46 height 18
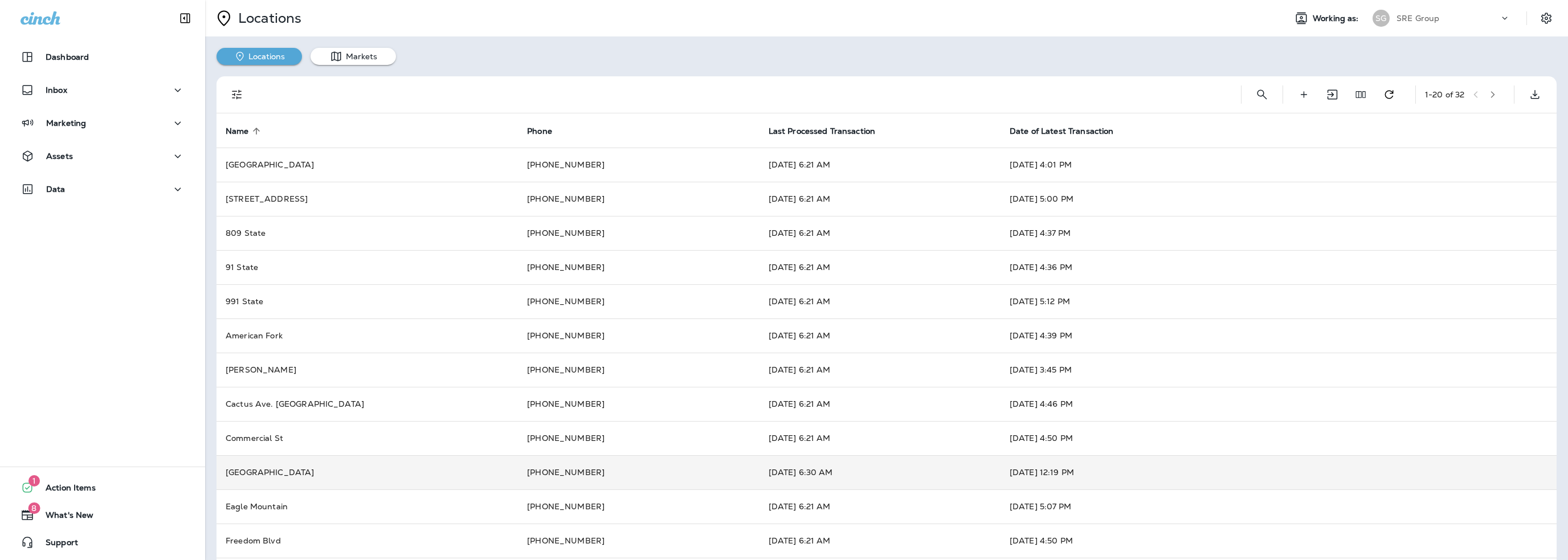
click at [754, 473] on td "[PHONE_NUMBER]" at bounding box center [639, 472] width 241 height 34
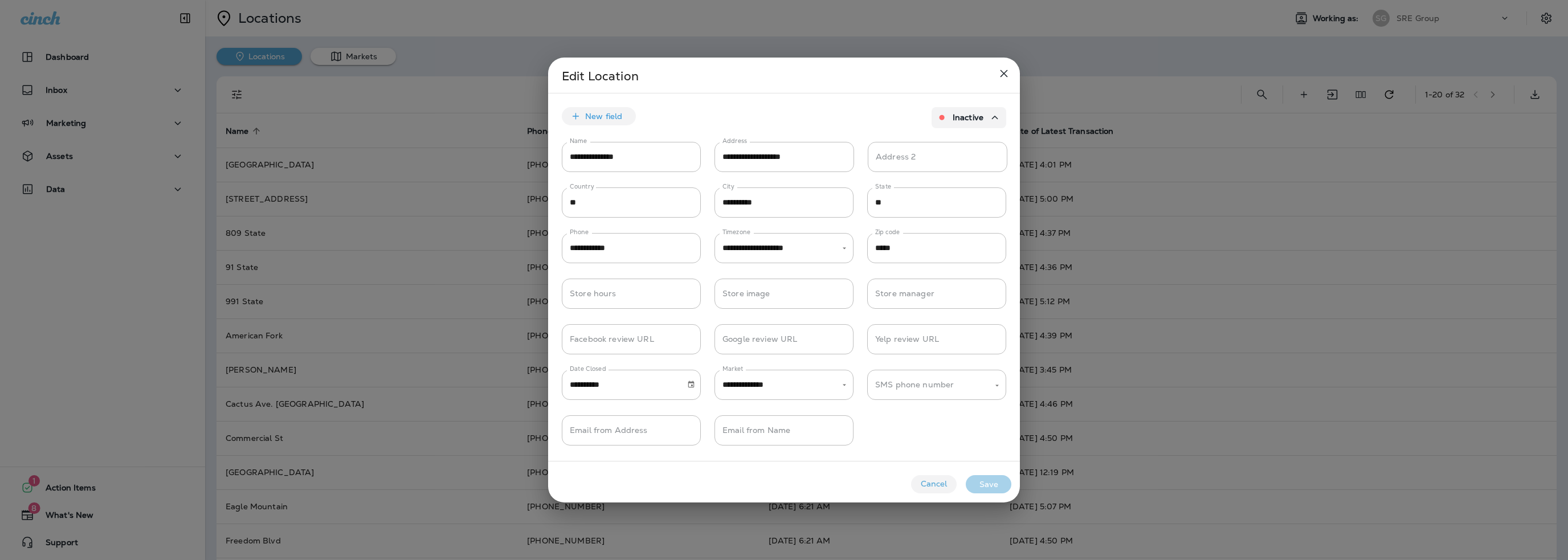
click at [937, 480] on button "Cancel" at bounding box center [934, 484] width 46 height 18
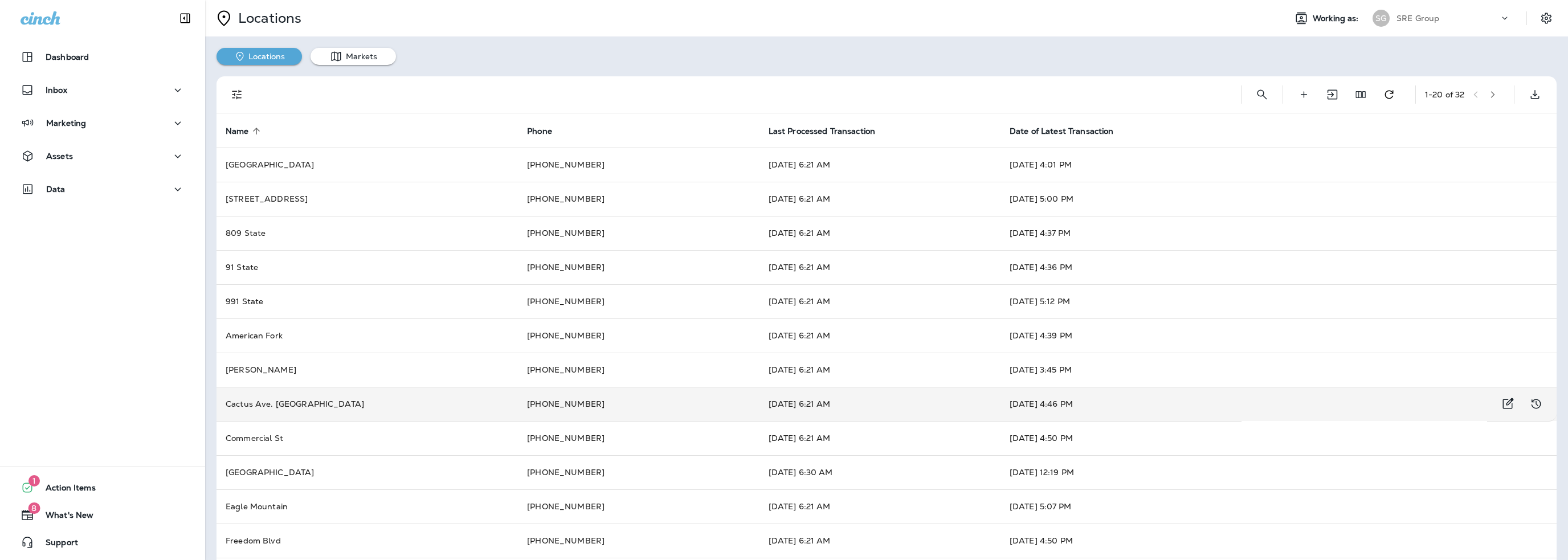
click at [805, 403] on td "[DATE] 6:21 AM" at bounding box center [880, 403] width 241 height 34
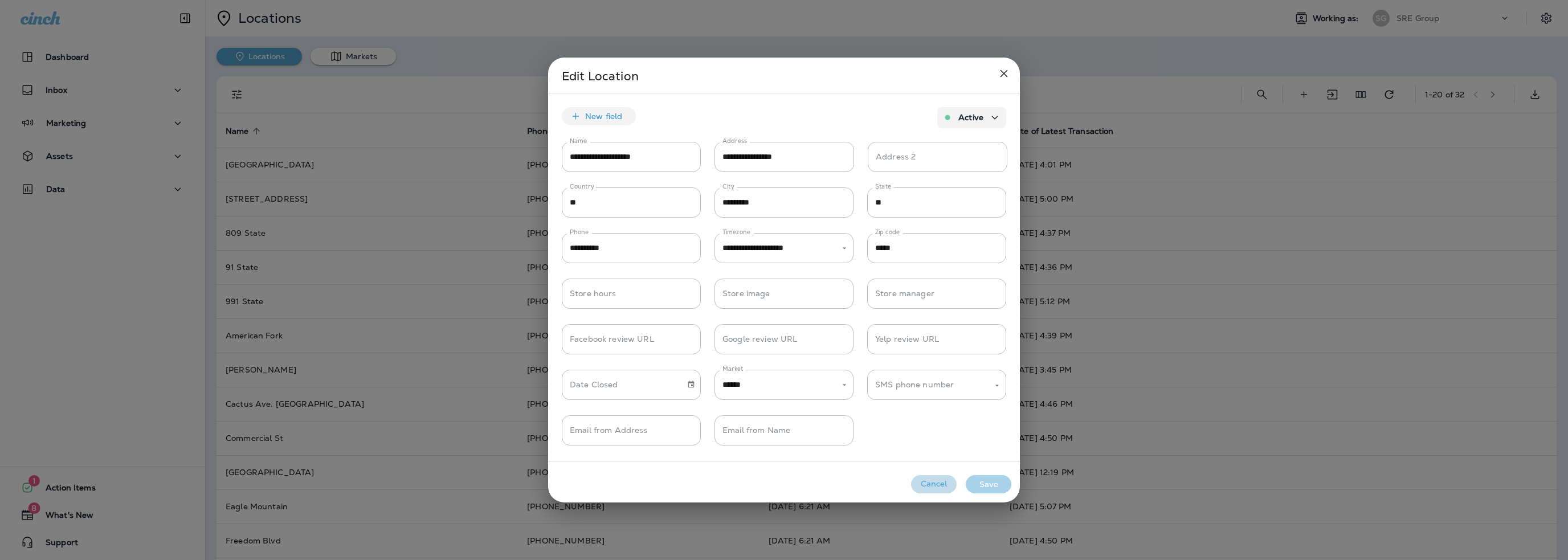
click at [925, 488] on button "Cancel" at bounding box center [934, 484] width 46 height 18
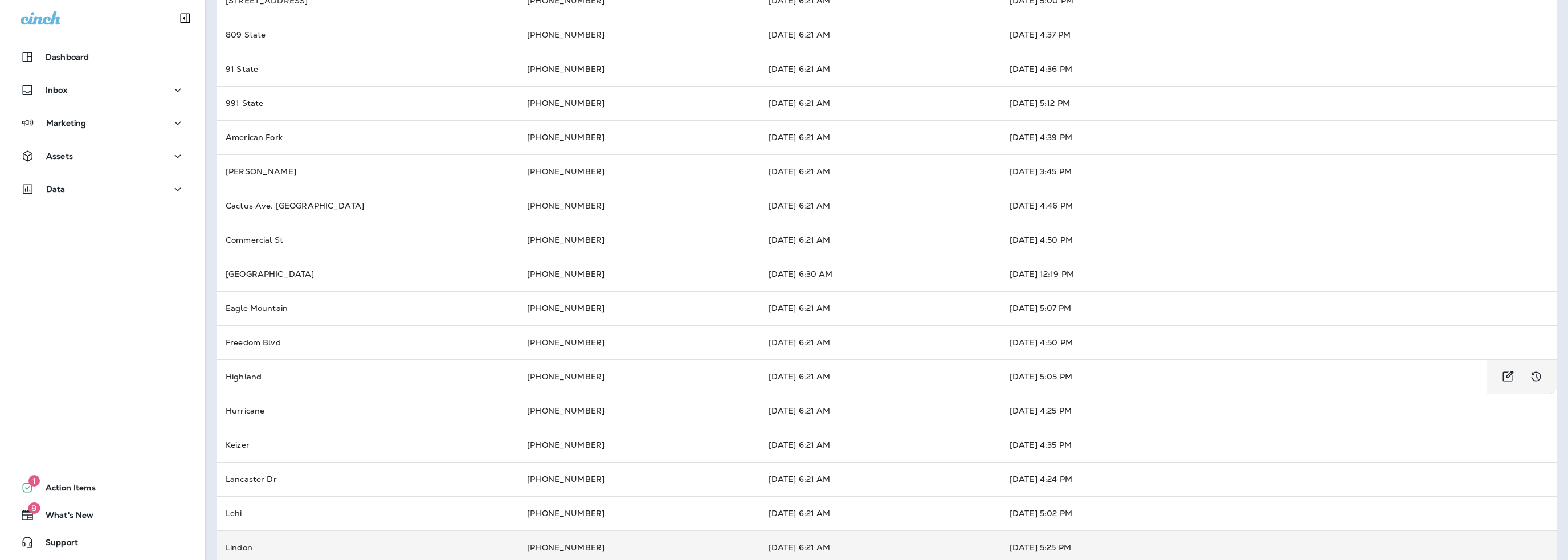
scroll to position [283, 0]
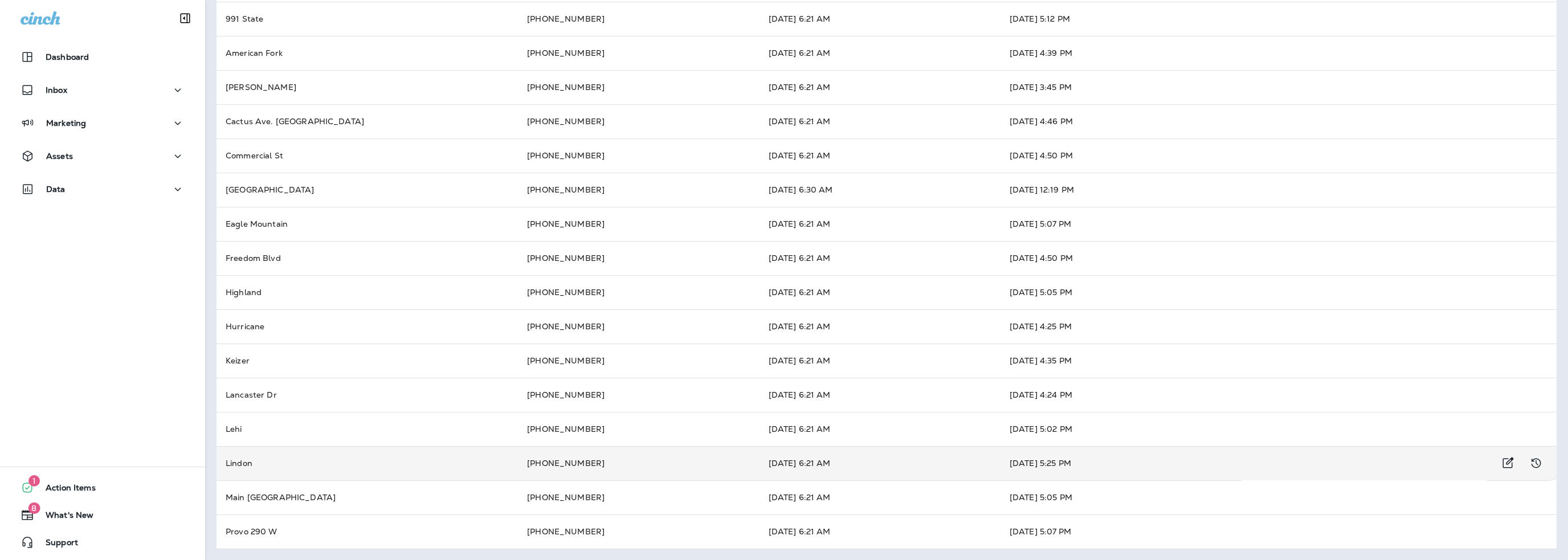
click at [830, 459] on td "[DATE] 6:21 AM" at bounding box center [880, 463] width 241 height 34
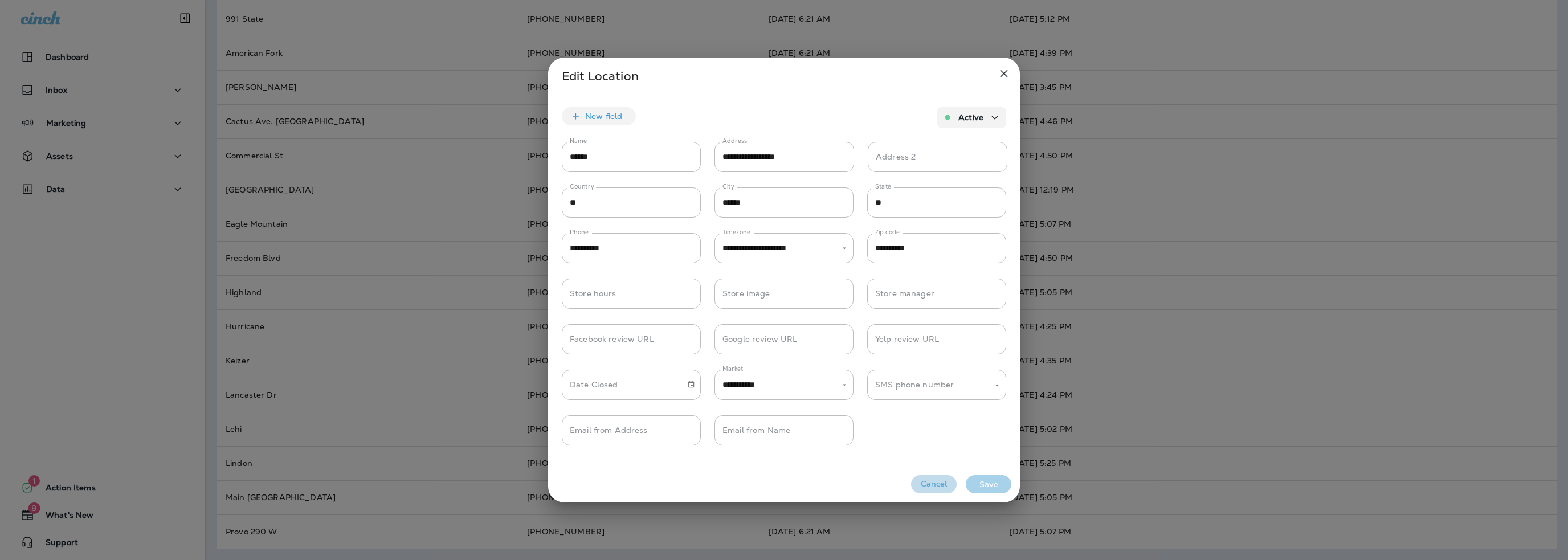
click at [935, 480] on button "Cancel" at bounding box center [934, 484] width 46 height 18
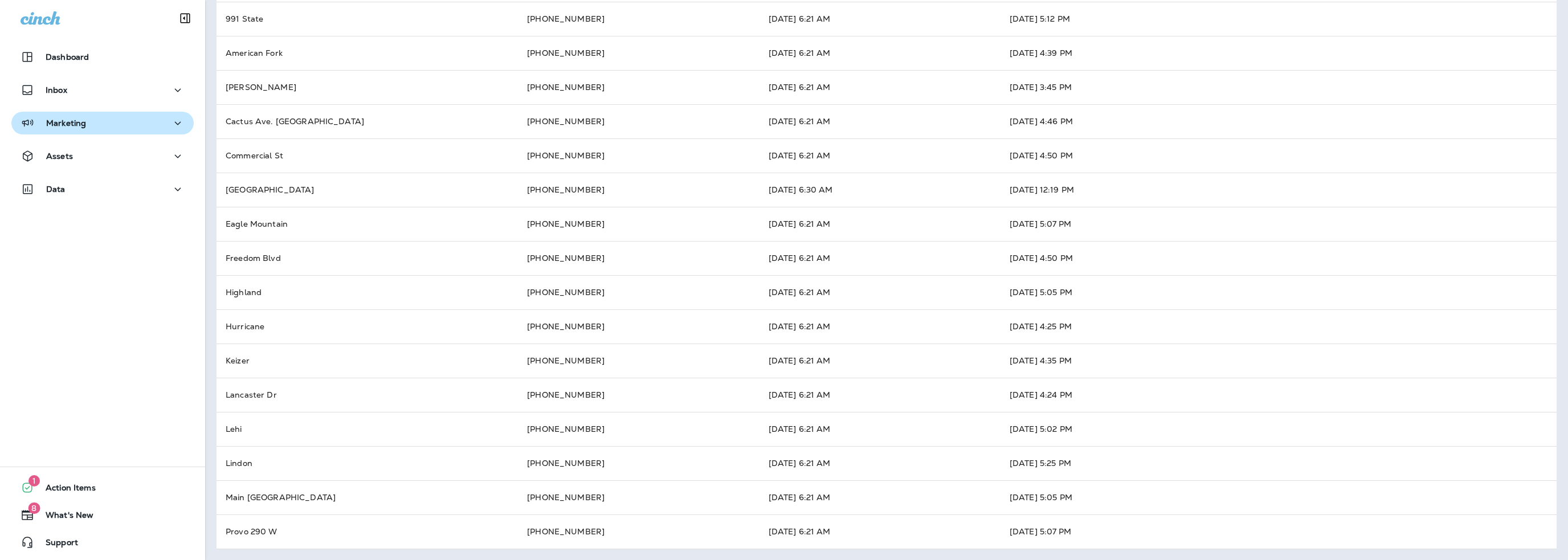
click at [70, 123] on p "Marketing" at bounding box center [66, 123] width 40 height 9
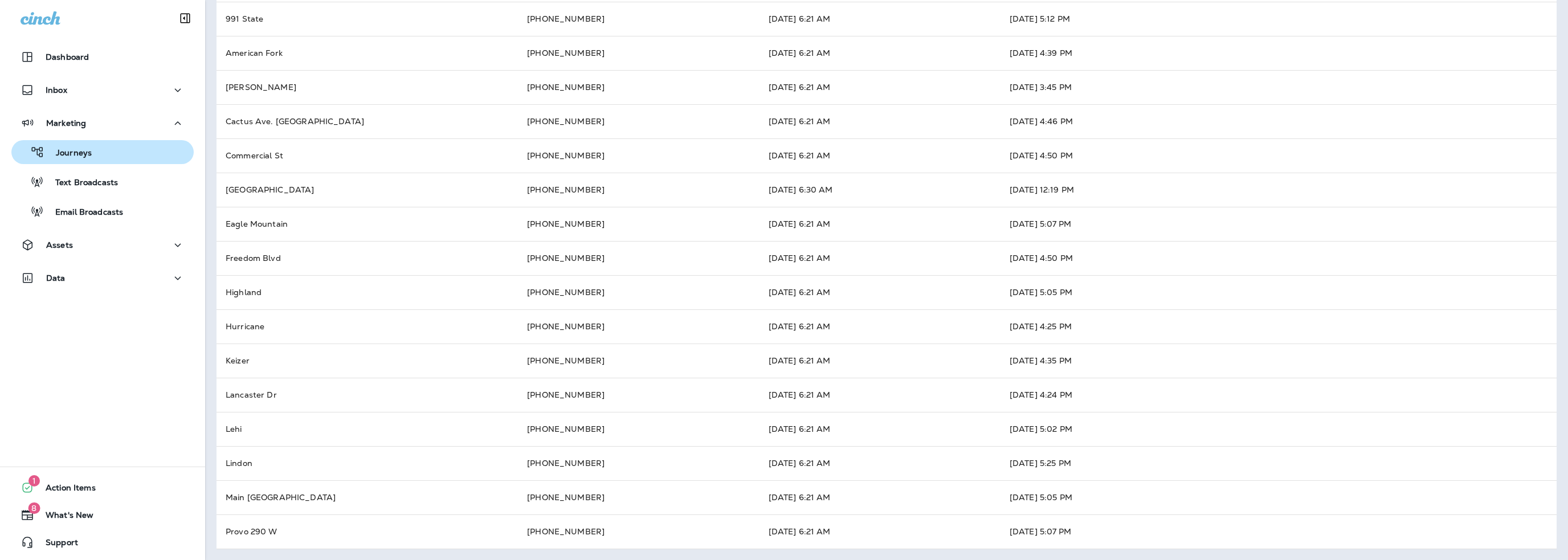
click at [72, 149] on p "Journeys" at bounding box center [68, 153] width 47 height 11
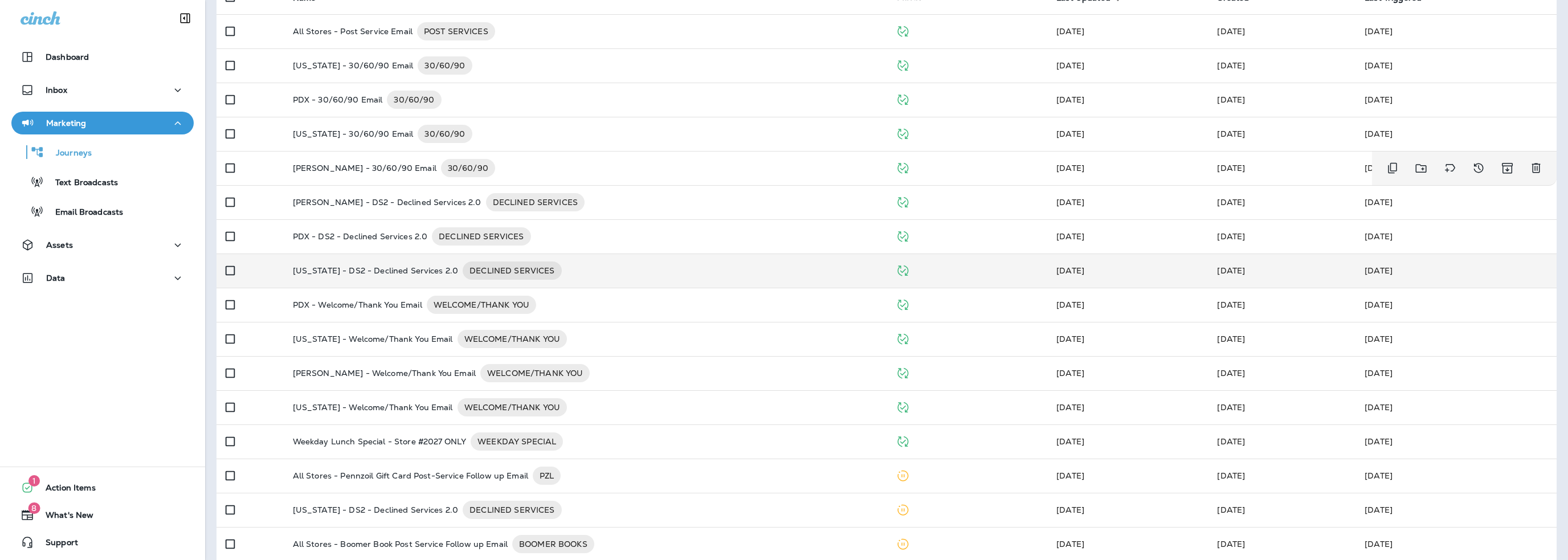
scroll to position [147, 0]
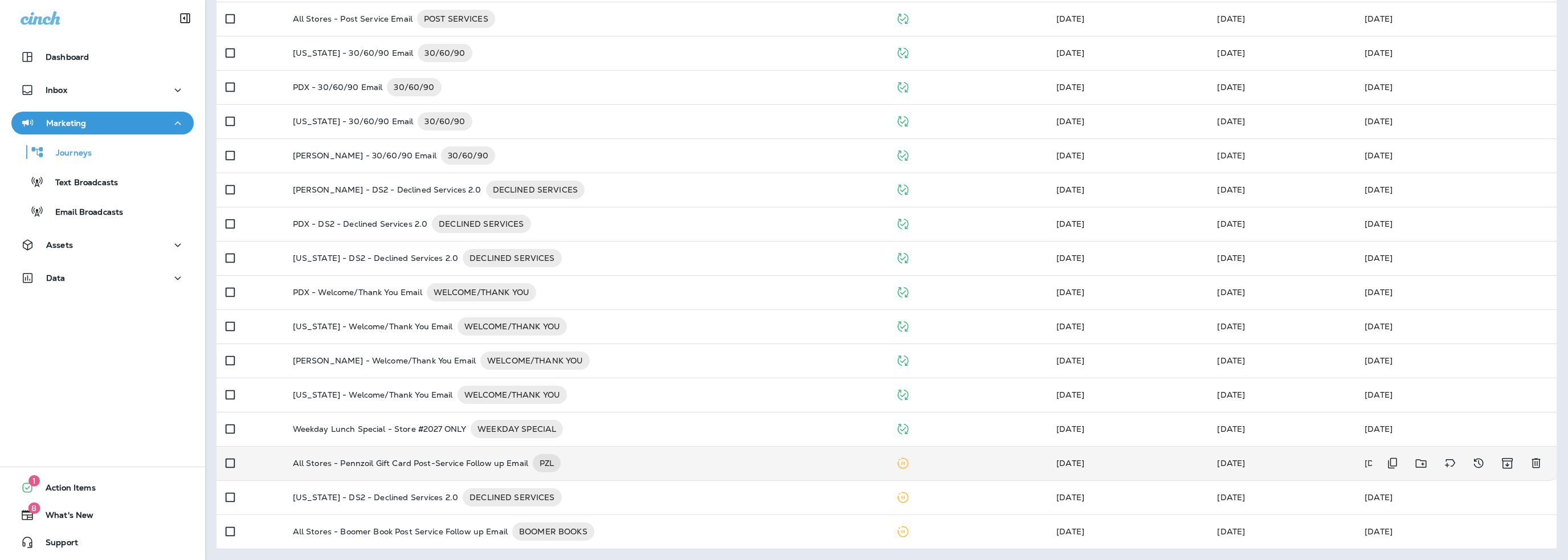
click at [515, 462] on p "All Stores - Pennzoil Gift Card Post-Service Follow up Email" at bounding box center [410, 463] width 235 height 18
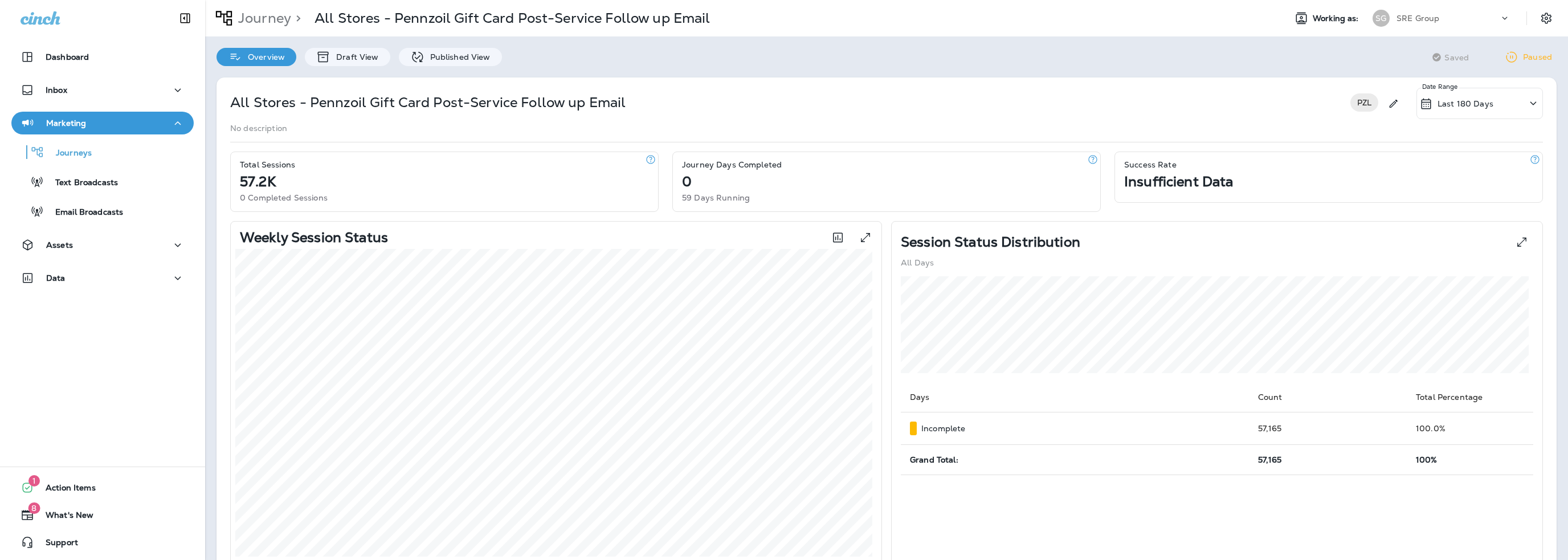
click at [62, 127] on p "Marketing" at bounding box center [66, 123] width 40 height 9
click at [71, 243] on p "Assets" at bounding box center [60, 245] width 27 height 9
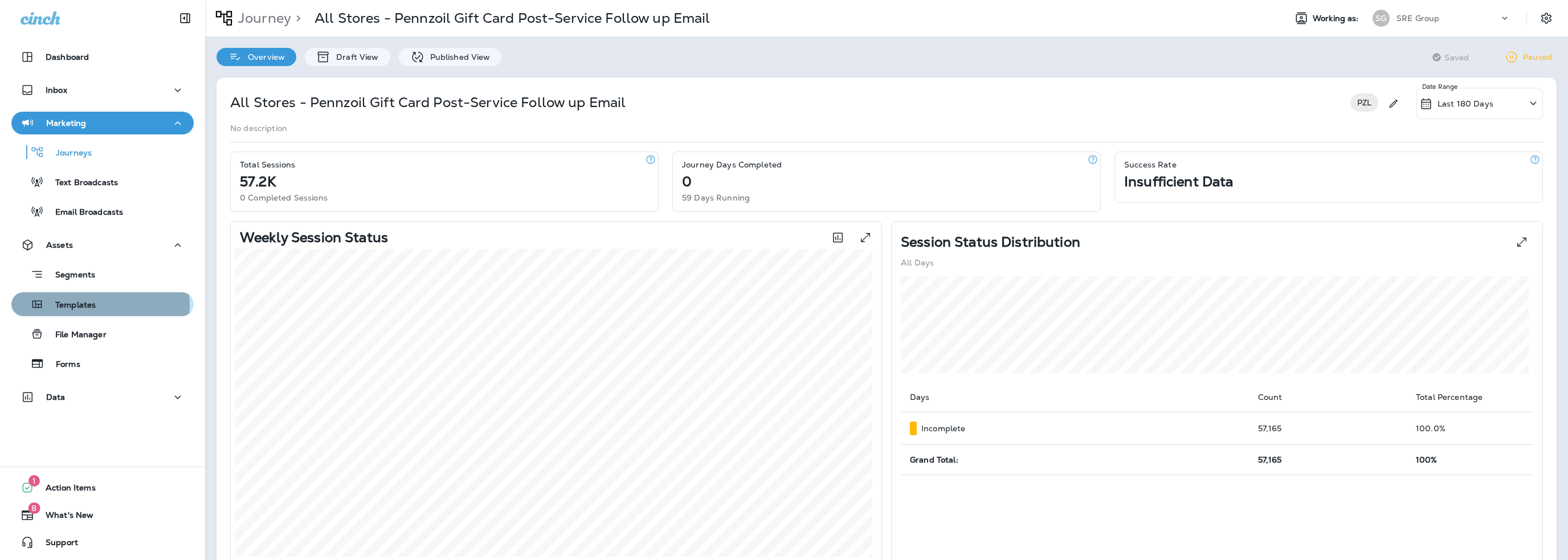
click at [83, 305] on p "Templates" at bounding box center [69, 305] width 52 height 11
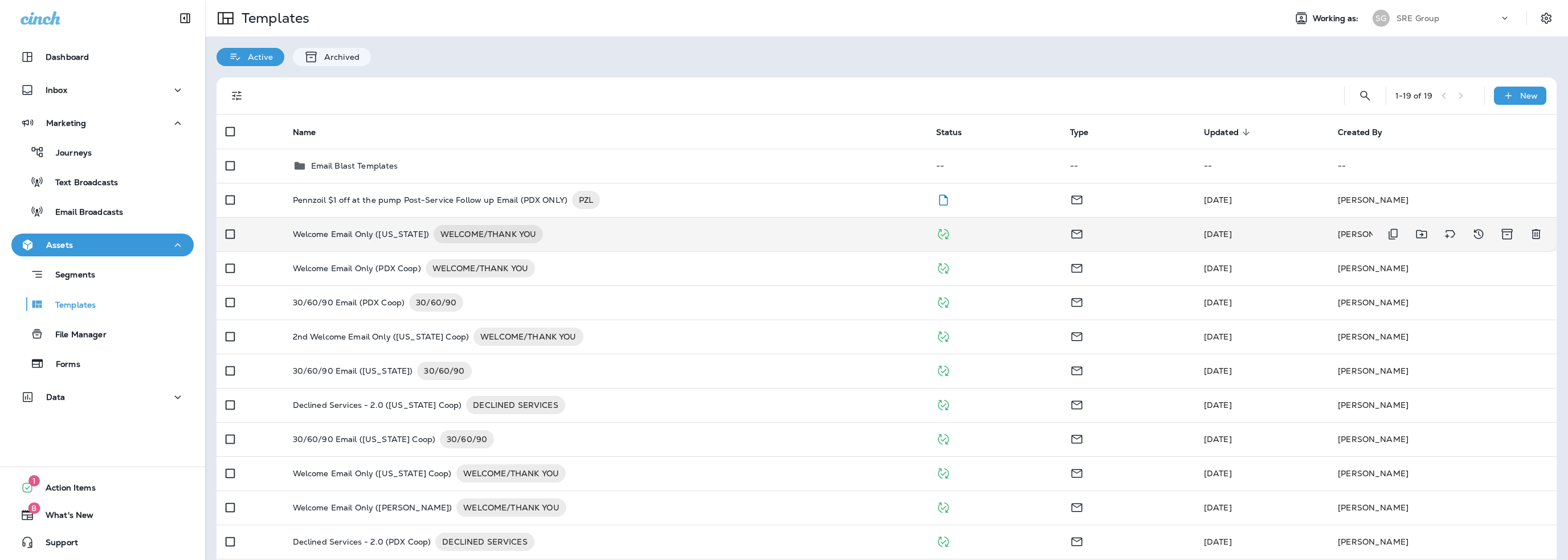
click at [358, 237] on p "Welcome Email Only ([US_STATE])" at bounding box center [361, 234] width 136 height 18
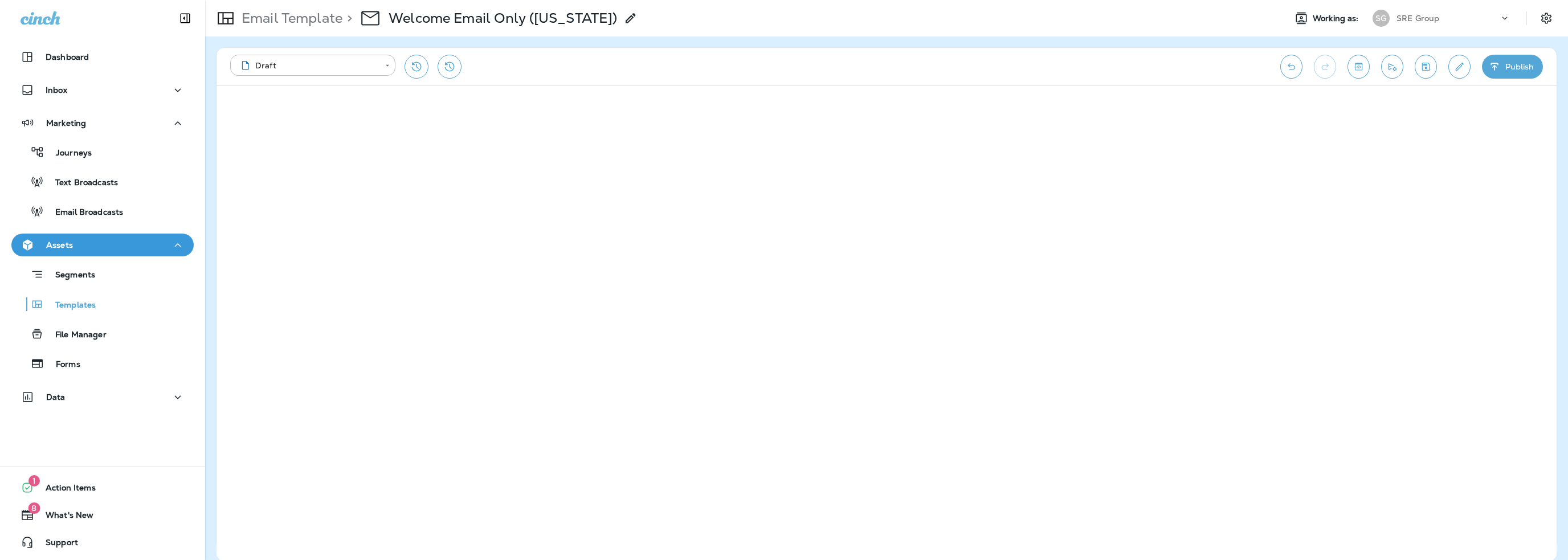
click at [1453, 77] on div "**********" at bounding box center [887, 67] width 1340 height 38
click at [1455, 71] on icon "Edit details" at bounding box center [1459, 67] width 12 height 12
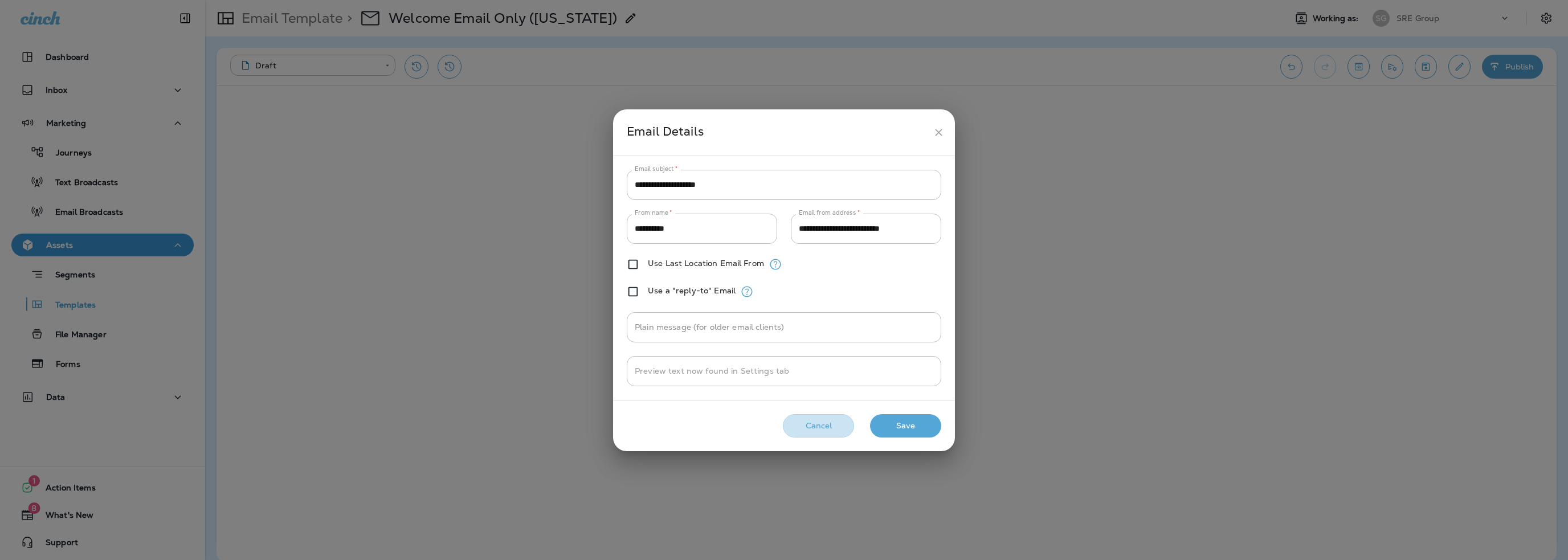
click at [832, 432] on button "Cancel" at bounding box center [818, 426] width 71 height 23
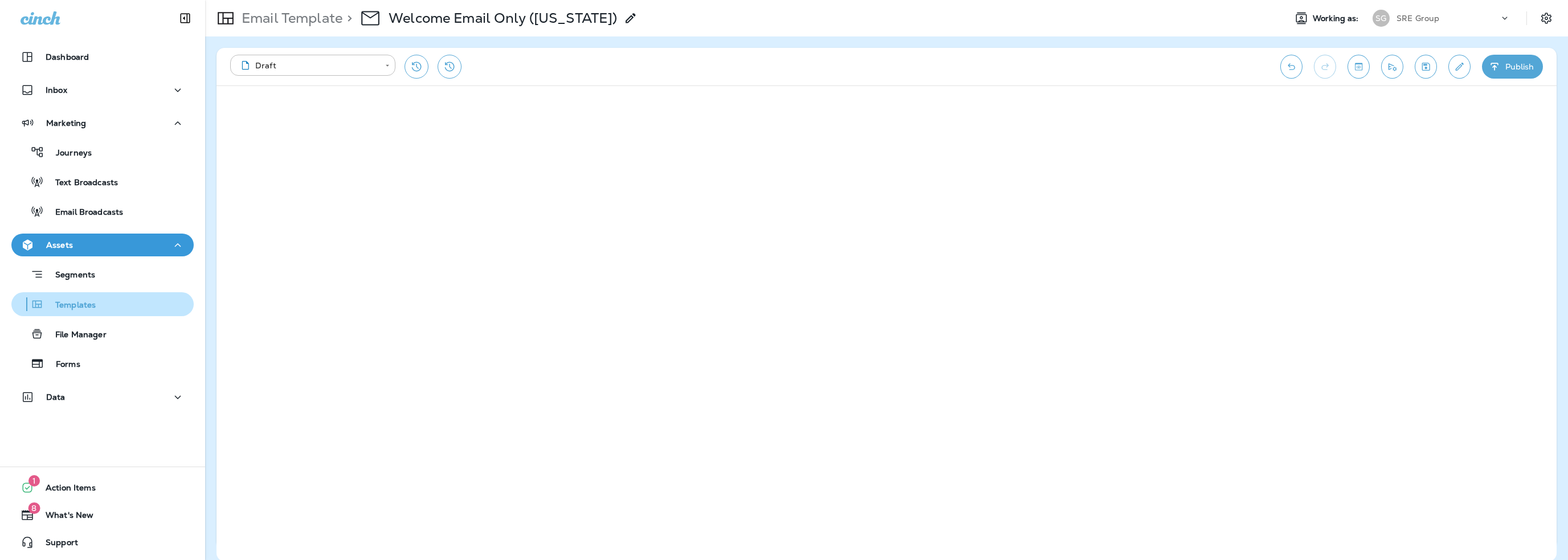
click at [69, 304] on p "Templates" at bounding box center [69, 305] width 52 height 11
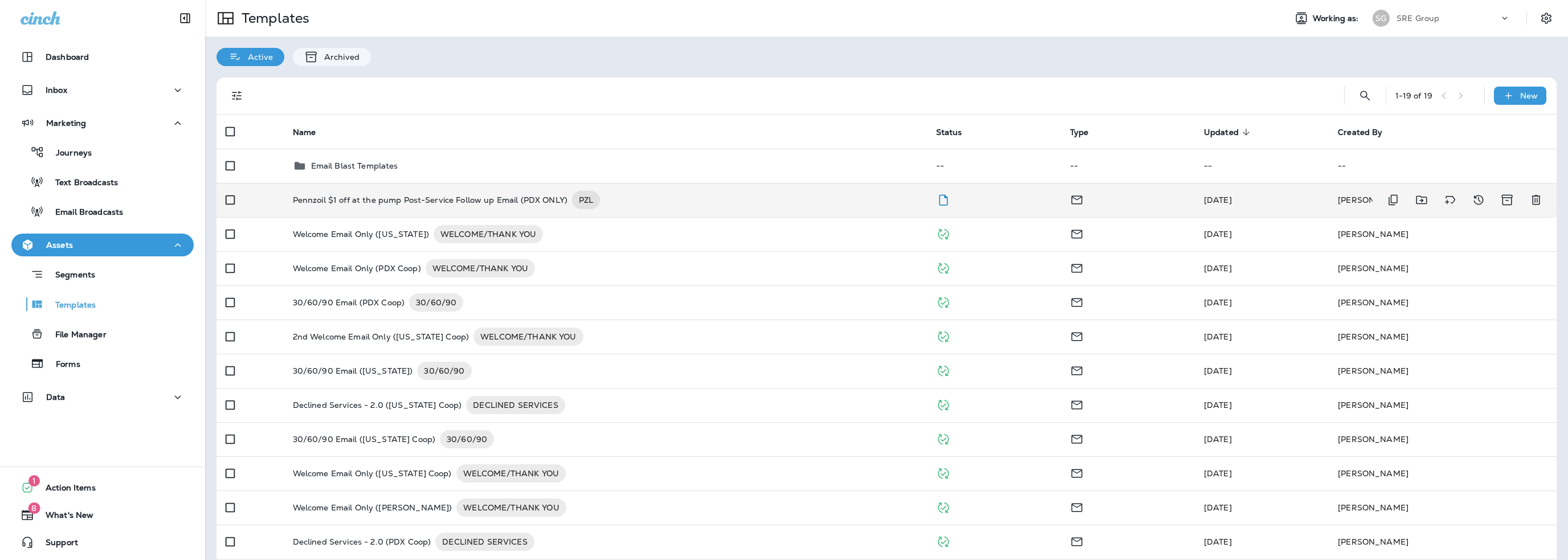
click at [462, 197] on p "Pennzoil $1 off at the pump Post-Service Follow up Email (PDX ONLY)" at bounding box center [430, 200] width 274 height 18
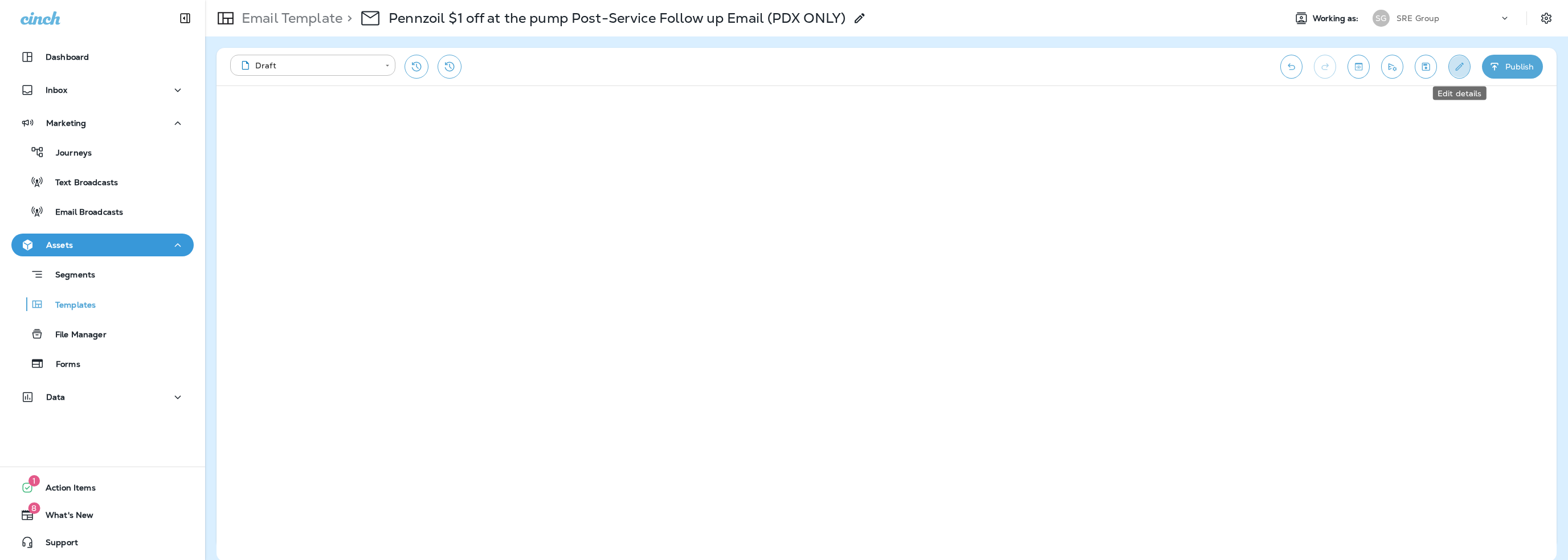
click at [1462, 66] on icon "Edit details" at bounding box center [1459, 67] width 12 height 12
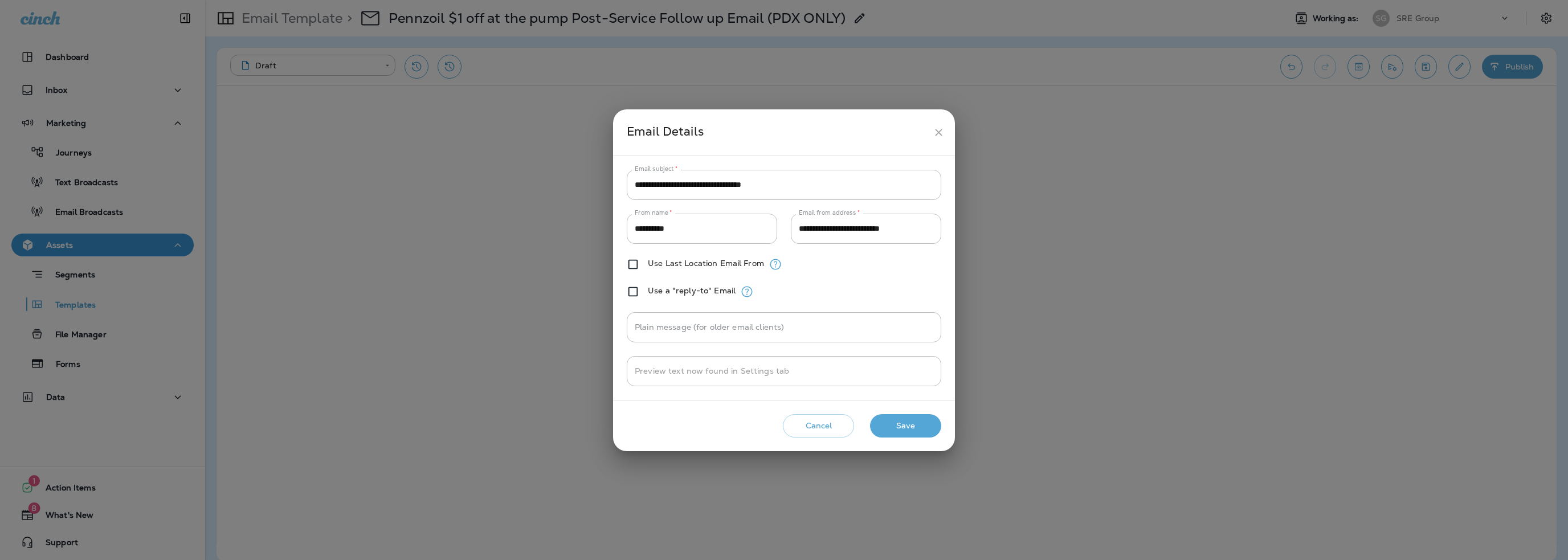
click at [901, 427] on button "Save" at bounding box center [906, 426] width 71 height 23
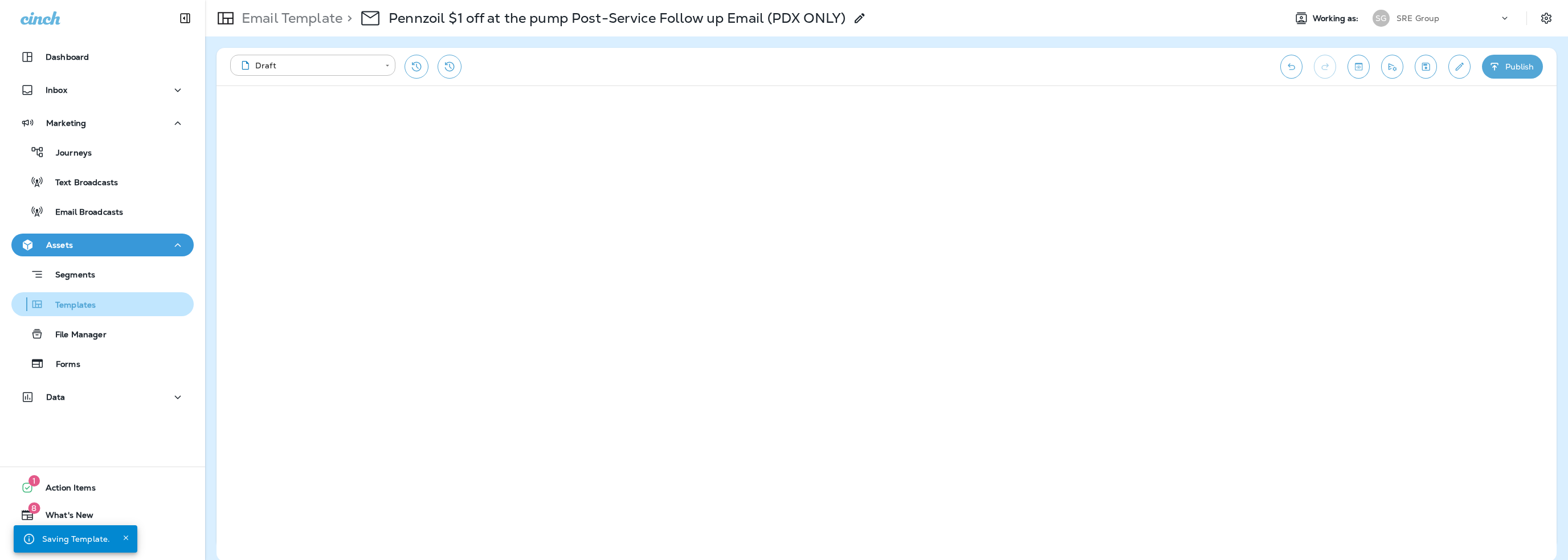
click at [74, 304] on p "Templates" at bounding box center [69, 305] width 52 height 11
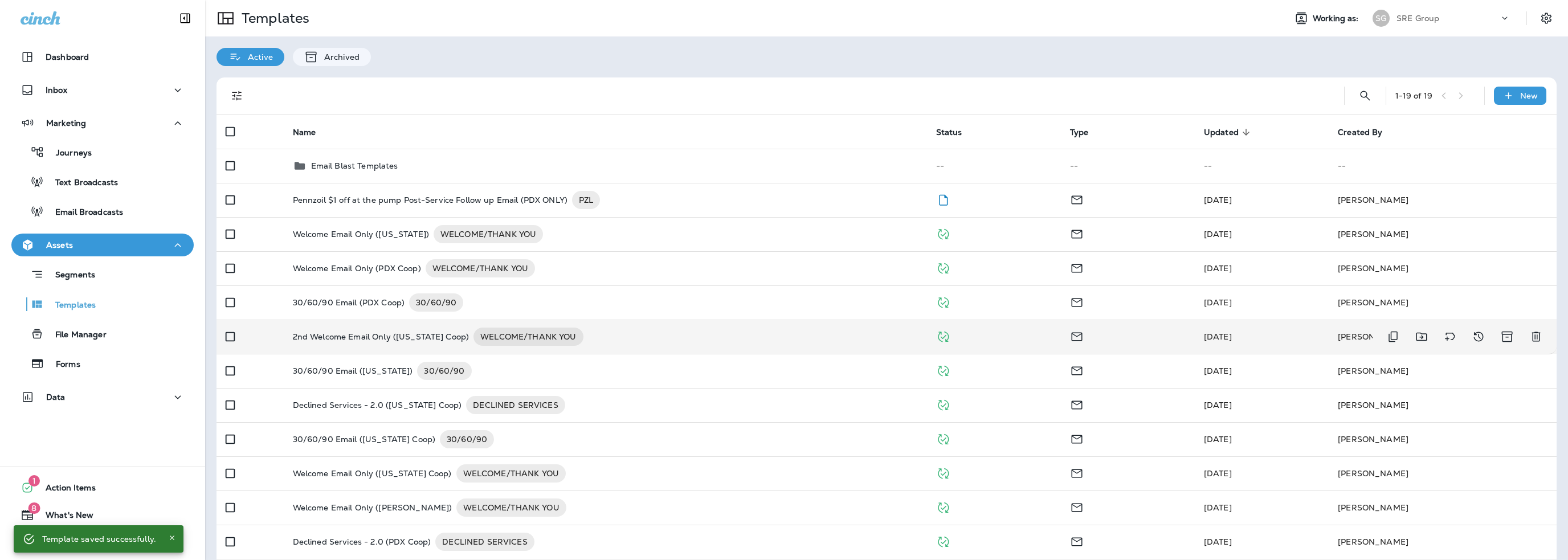
click at [368, 328] on p "2nd Welcome Email Only ([US_STATE] Coop)" at bounding box center [381, 337] width 176 height 18
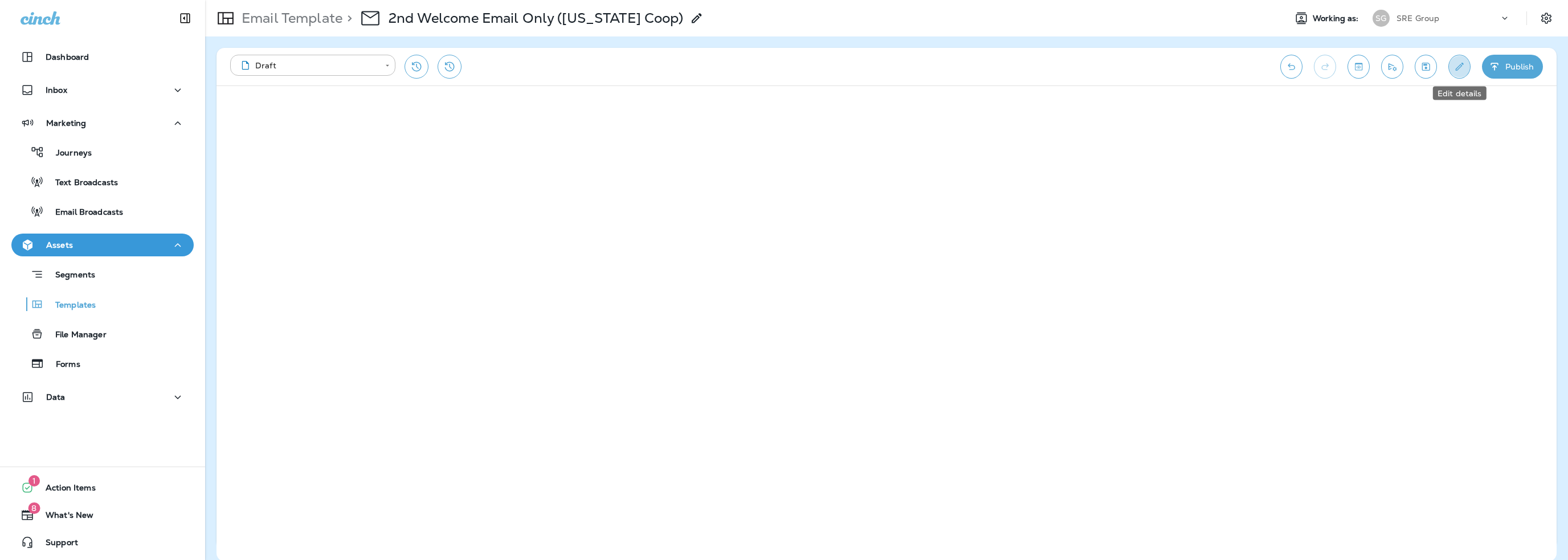
click at [1454, 68] on icon "Edit details" at bounding box center [1459, 67] width 12 height 12
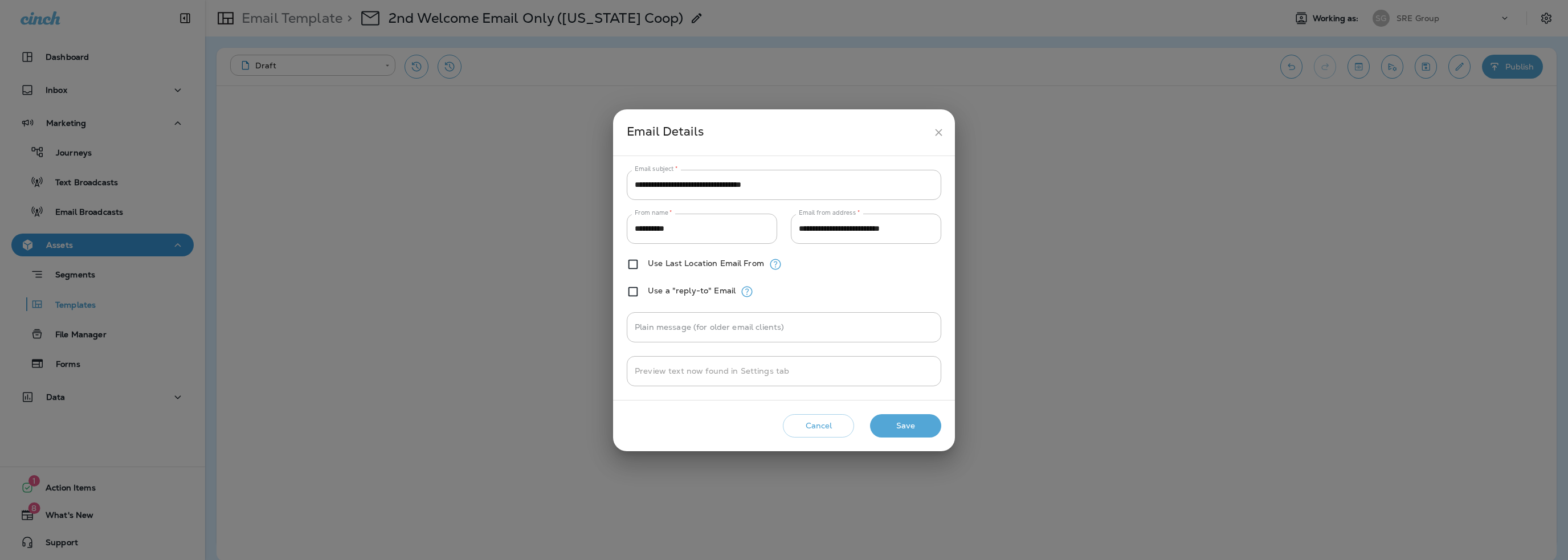
click at [827, 428] on button "Cancel" at bounding box center [818, 426] width 71 height 23
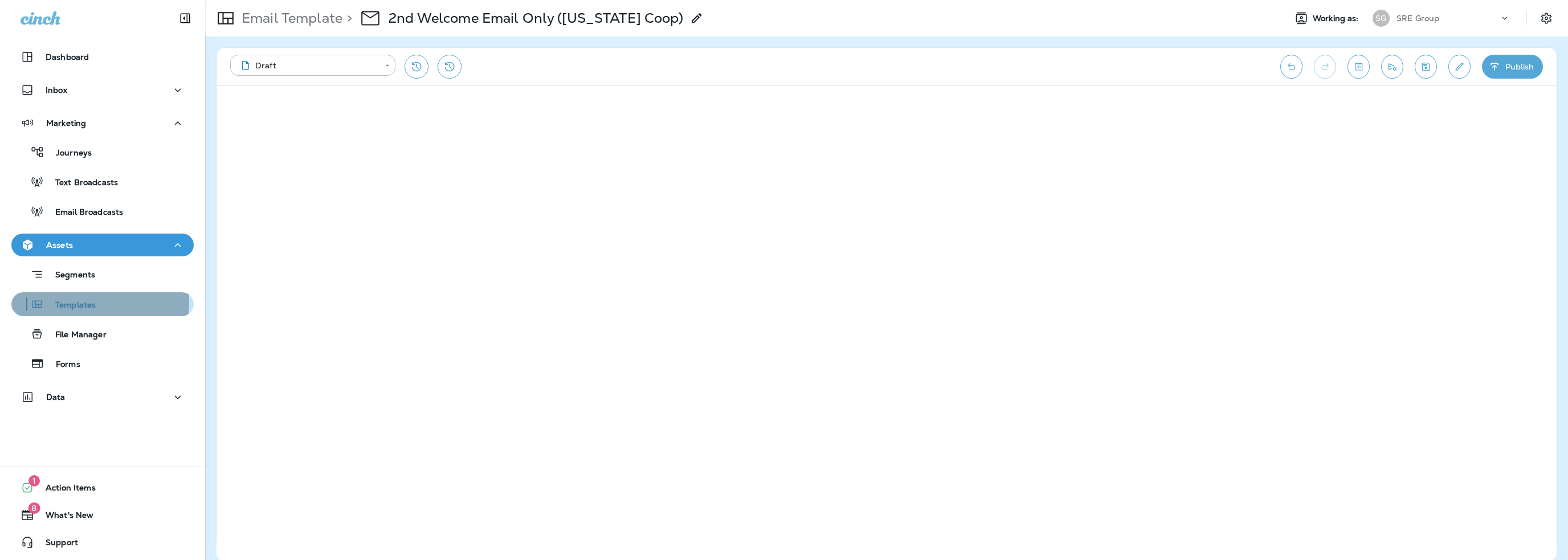
click at [66, 303] on p "Templates" at bounding box center [69, 305] width 52 height 11
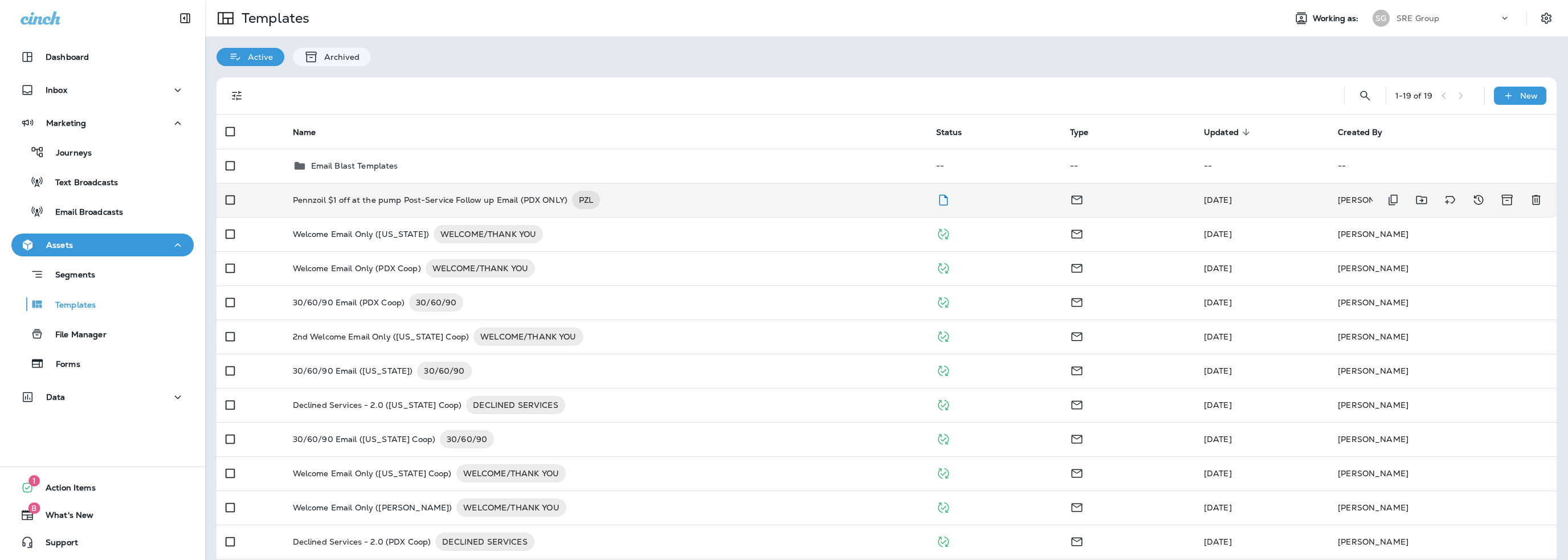
click at [380, 203] on p "Pennzoil $1 off at the pump Post-Service Follow up Email (PDX ONLY)" at bounding box center [430, 200] width 274 height 18
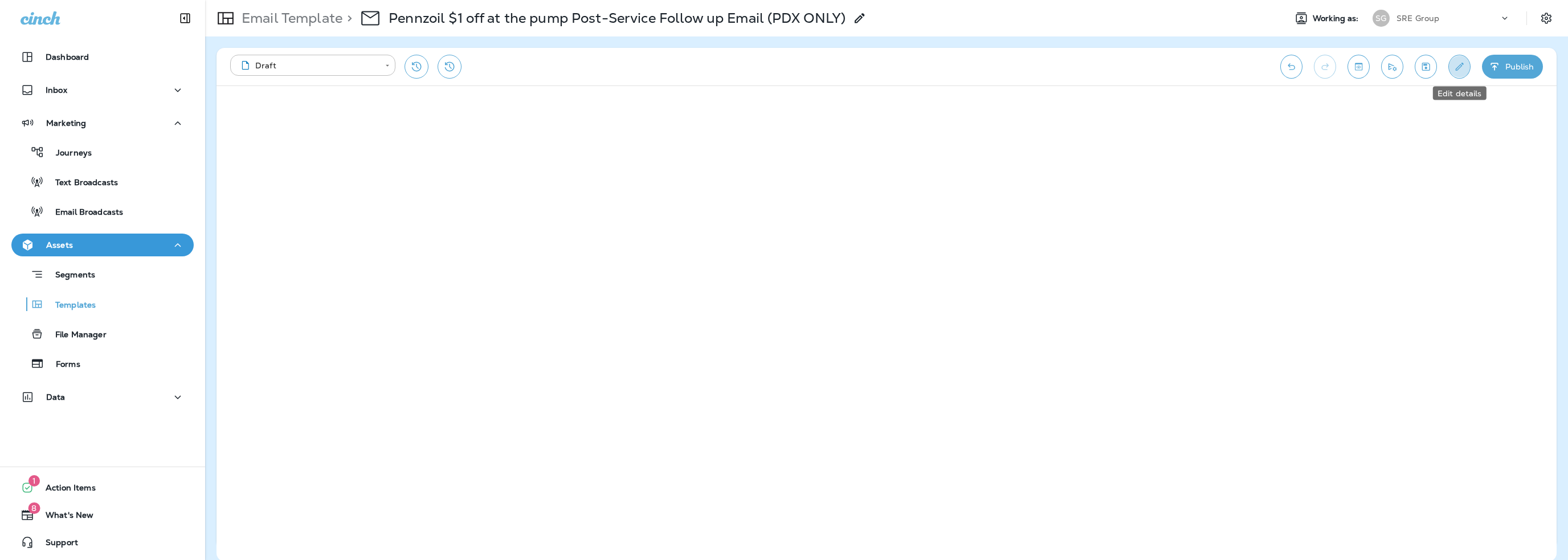
click at [1458, 72] on button "Edit details" at bounding box center [1459, 66] width 22 height 24
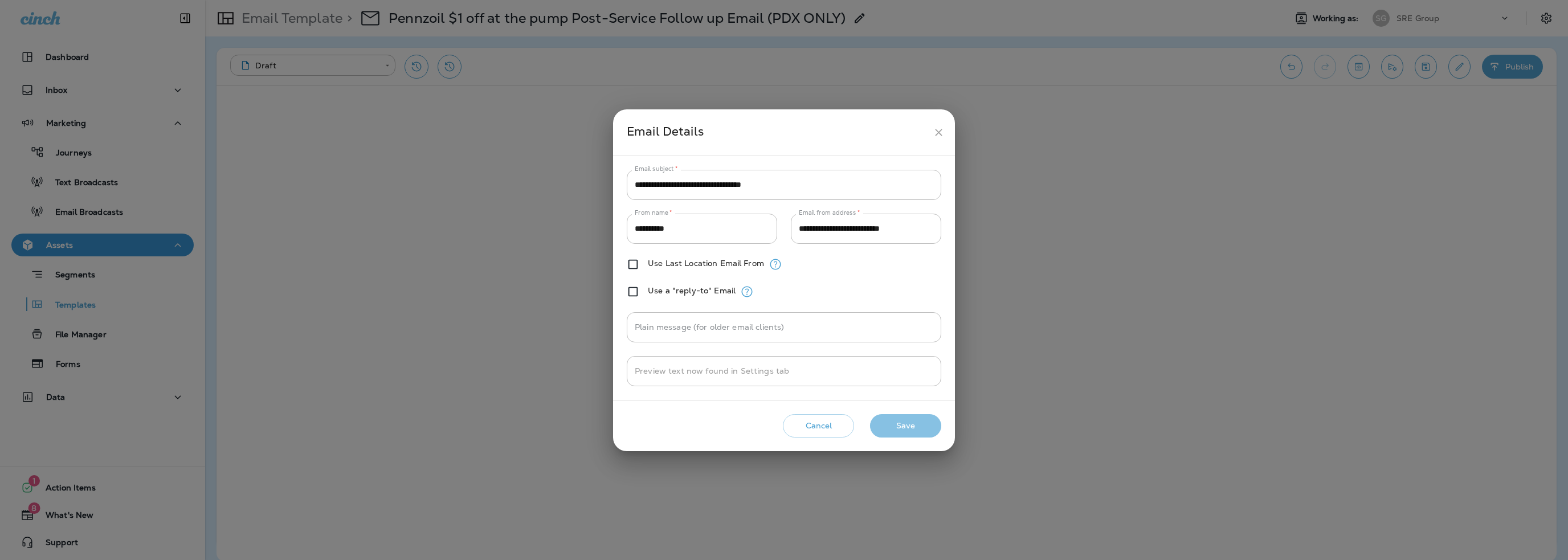
click at [909, 425] on button "Save" at bounding box center [906, 426] width 71 height 23
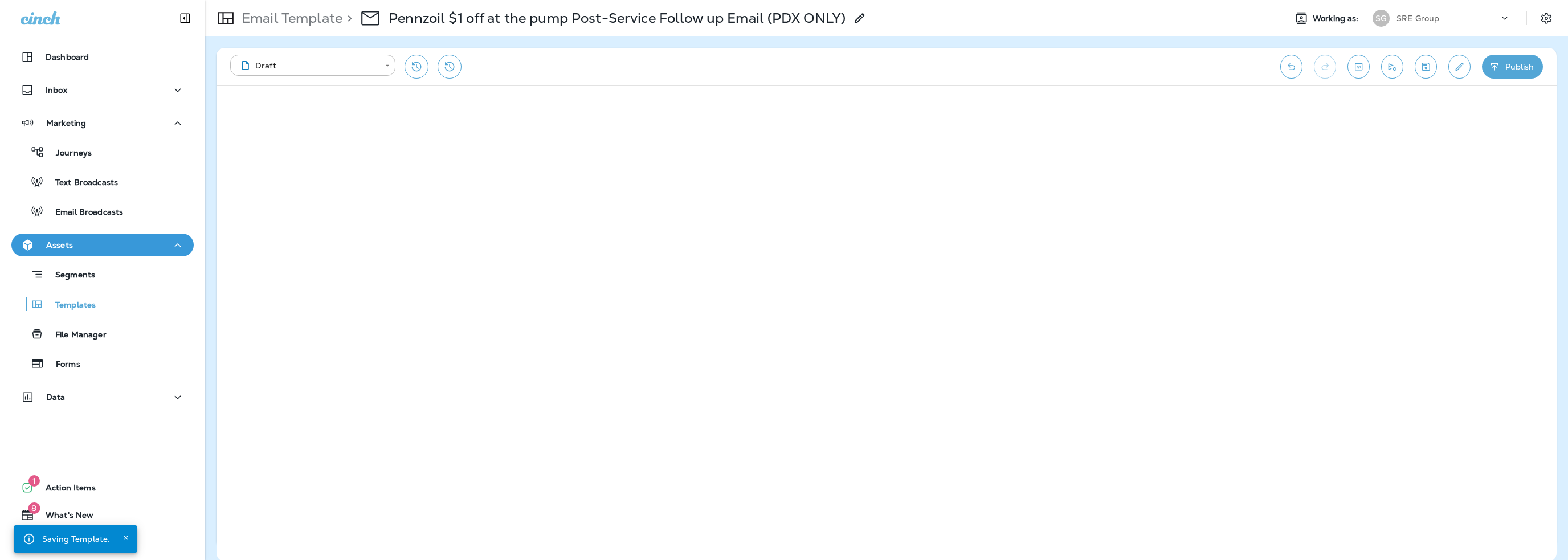
click at [1505, 70] on button "Publish" at bounding box center [1512, 66] width 61 height 24
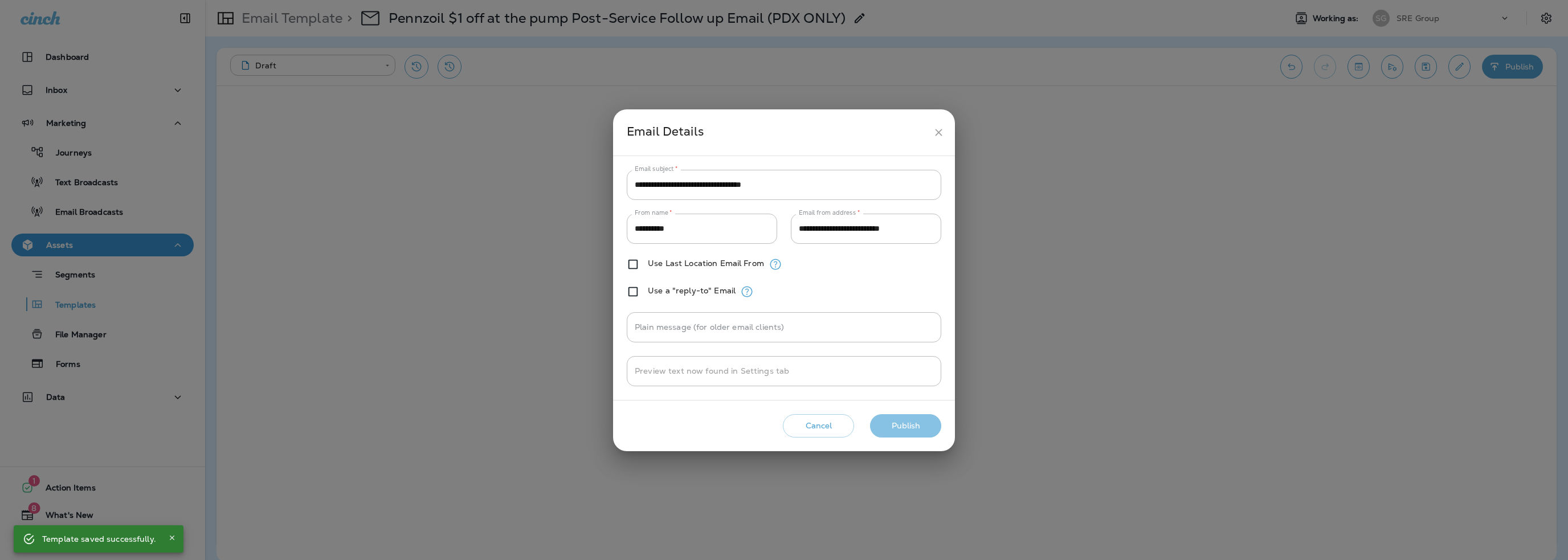
click at [902, 426] on button "Publish" at bounding box center [906, 426] width 71 height 23
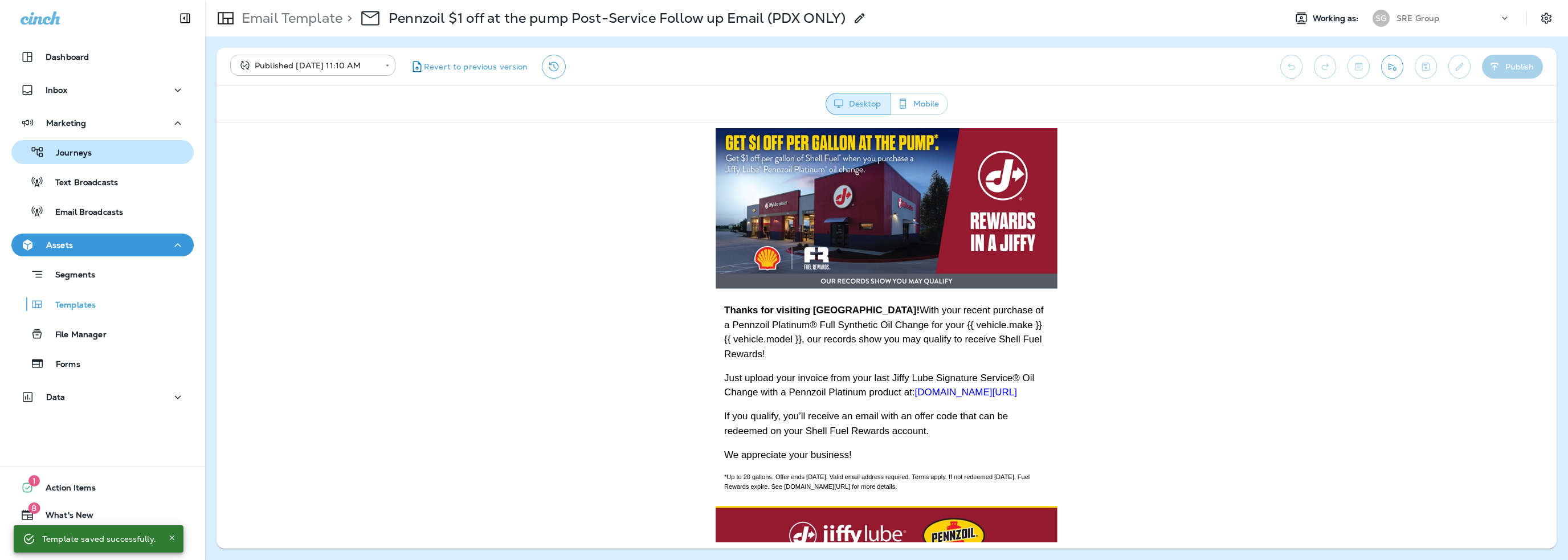
click at [82, 155] on p "Journeys" at bounding box center [68, 153] width 47 height 11
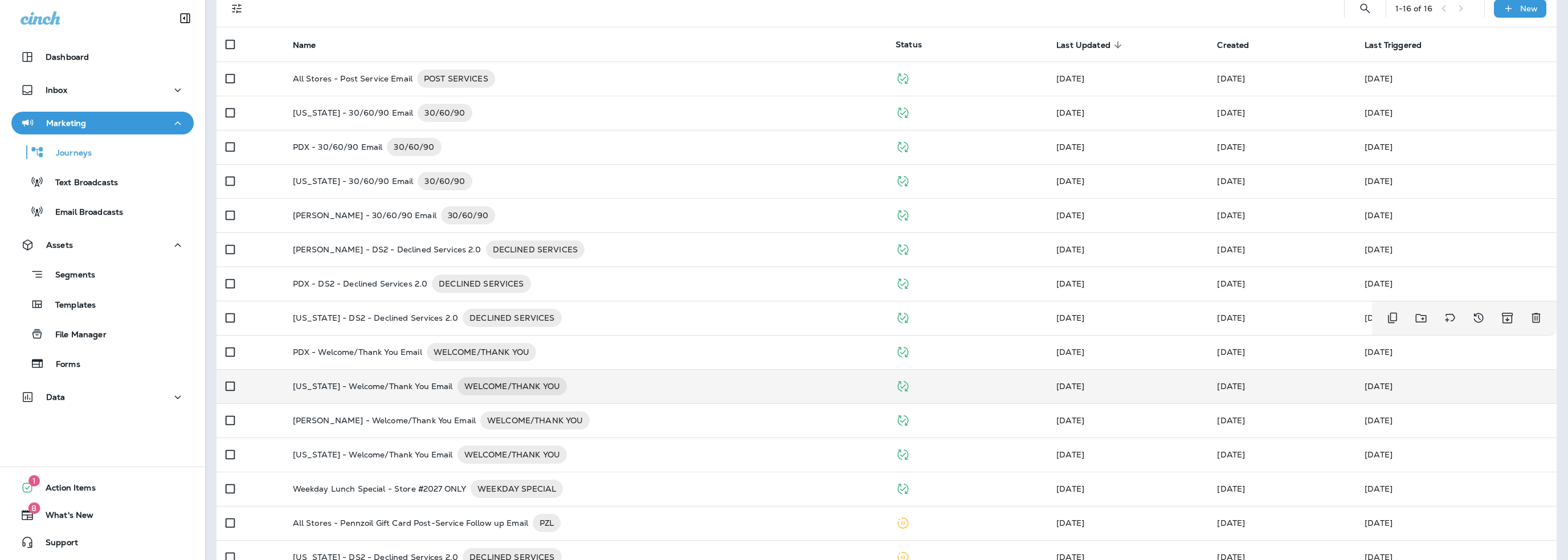
scroll to position [147, 0]
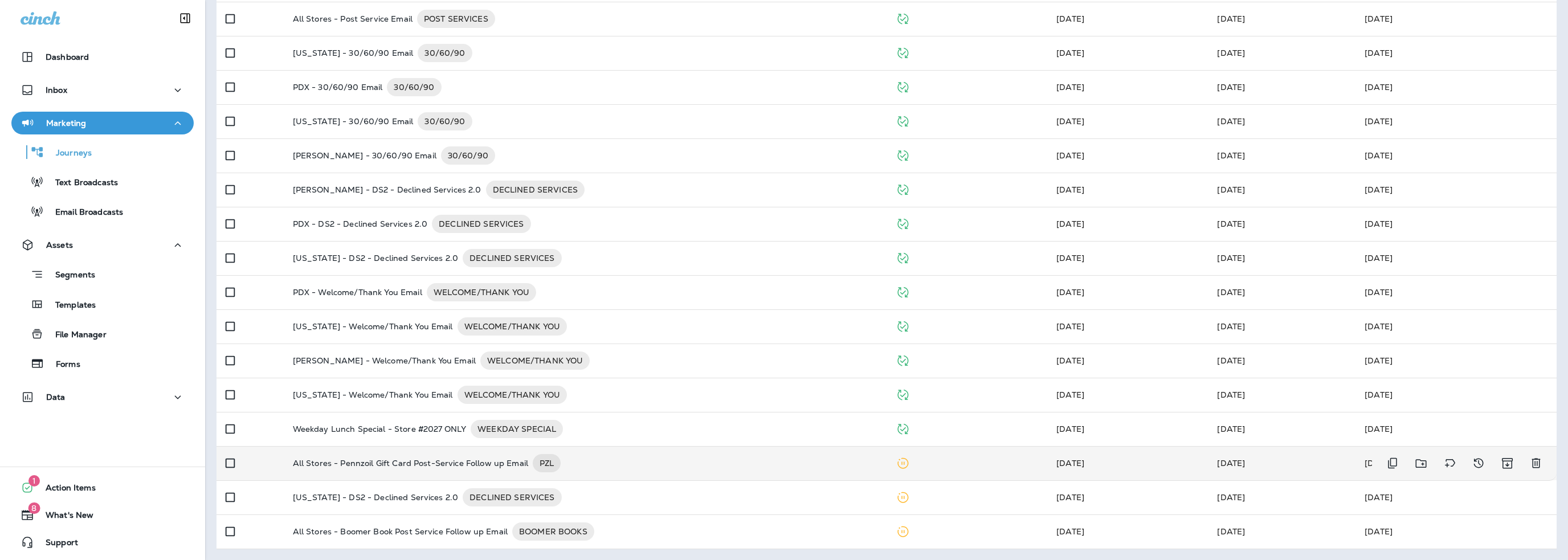
click at [443, 462] on p "All Stores - Pennzoil Gift Card Post-Service Follow up Email" at bounding box center [410, 463] width 235 height 18
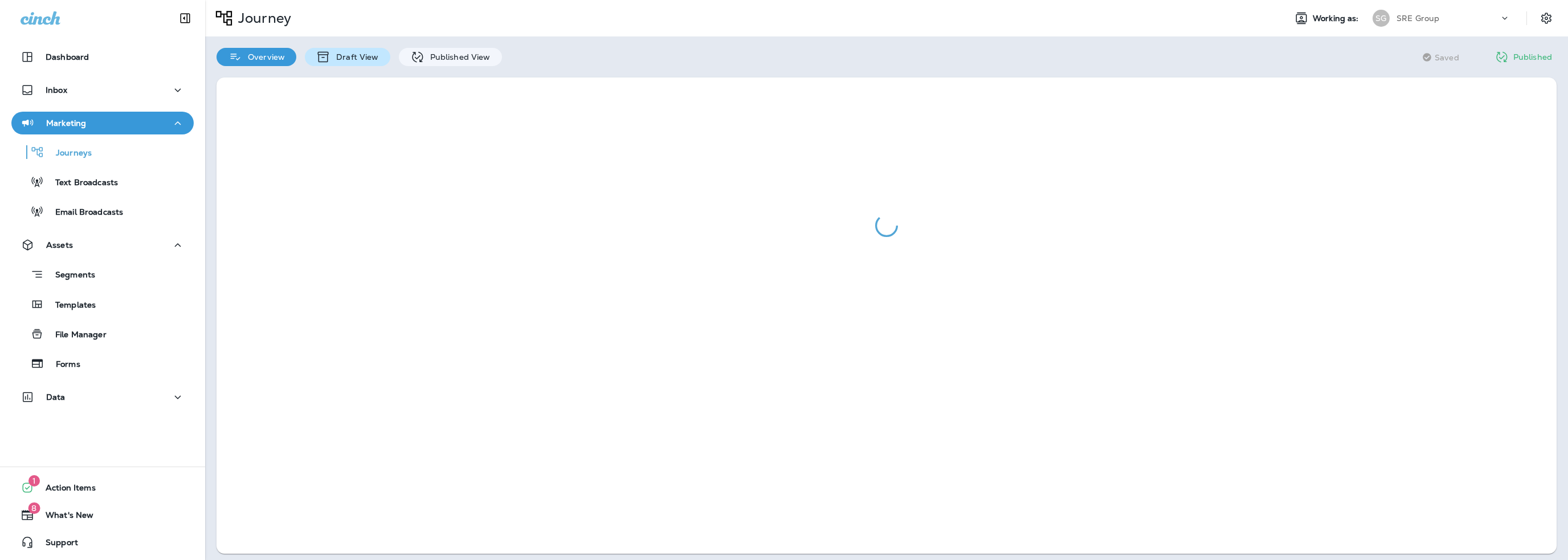
click at [358, 56] on p "Draft View" at bounding box center [354, 57] width 48 height 9
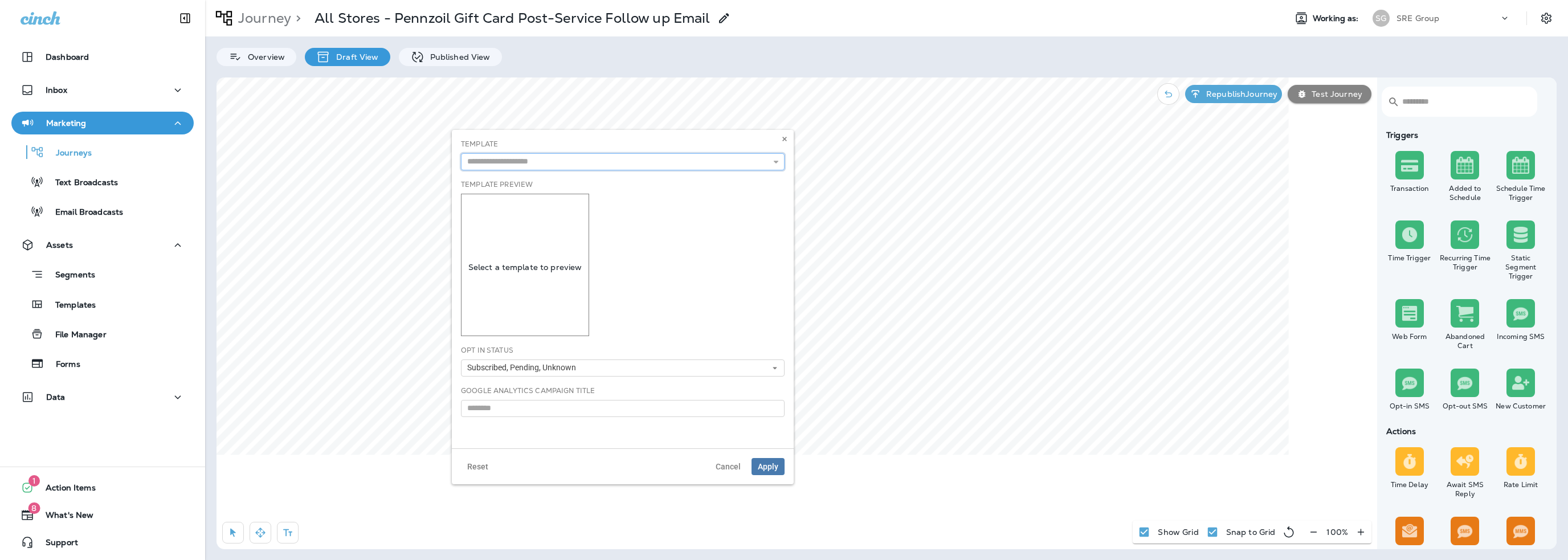
click at [519, 164] on input "text" at bounding box center [623, 162] width 324 height 17
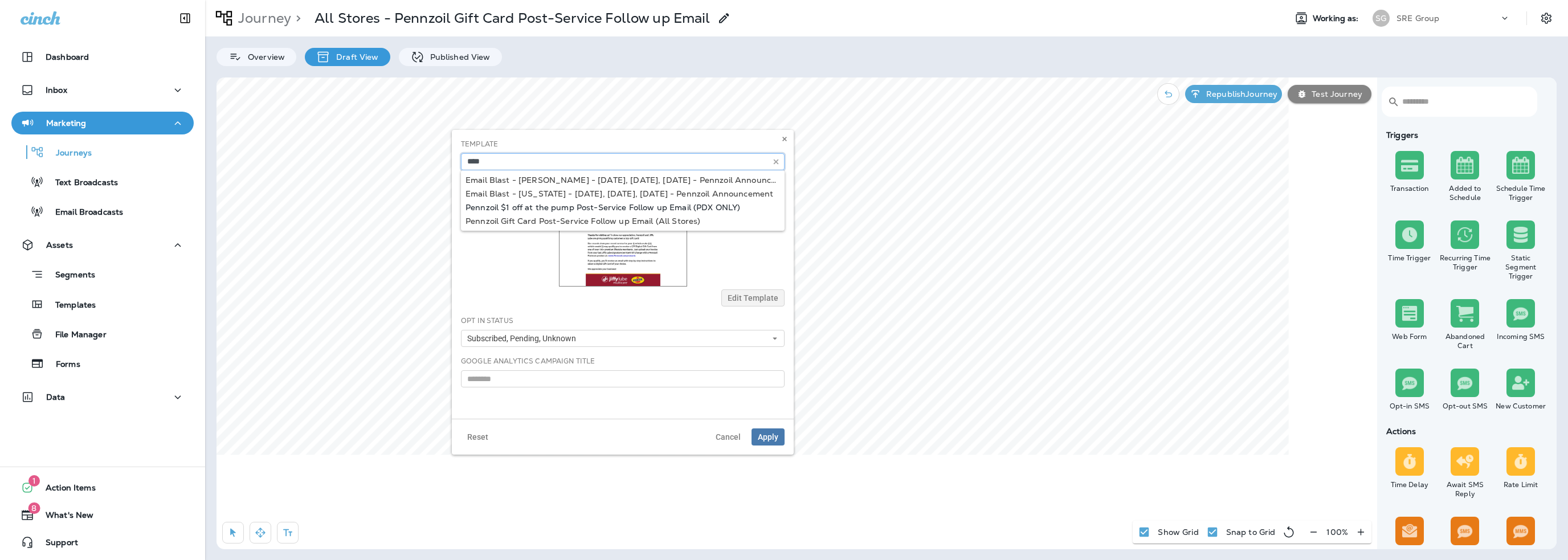
type input "**********"
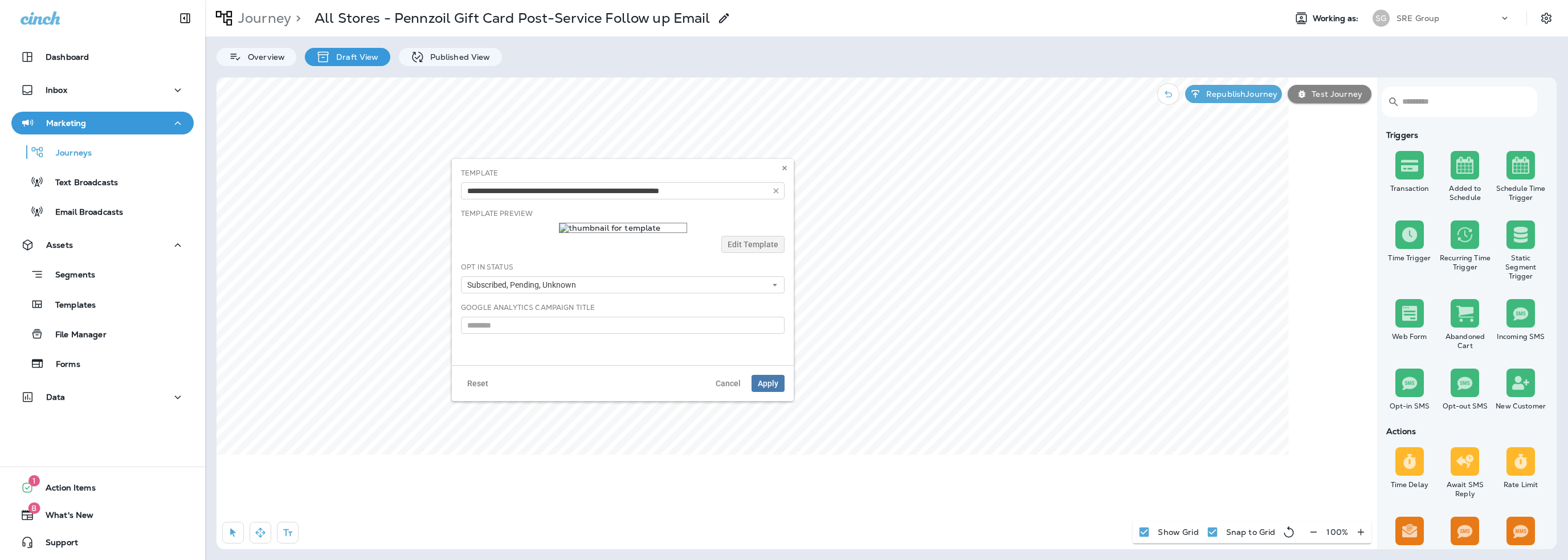
click at [523, 206] on div "**********" at bounding box center [623, 262] width 342 height 207
click at [773, 382] on span "Apply" at bounding box center [768, 384] width 21 height 8
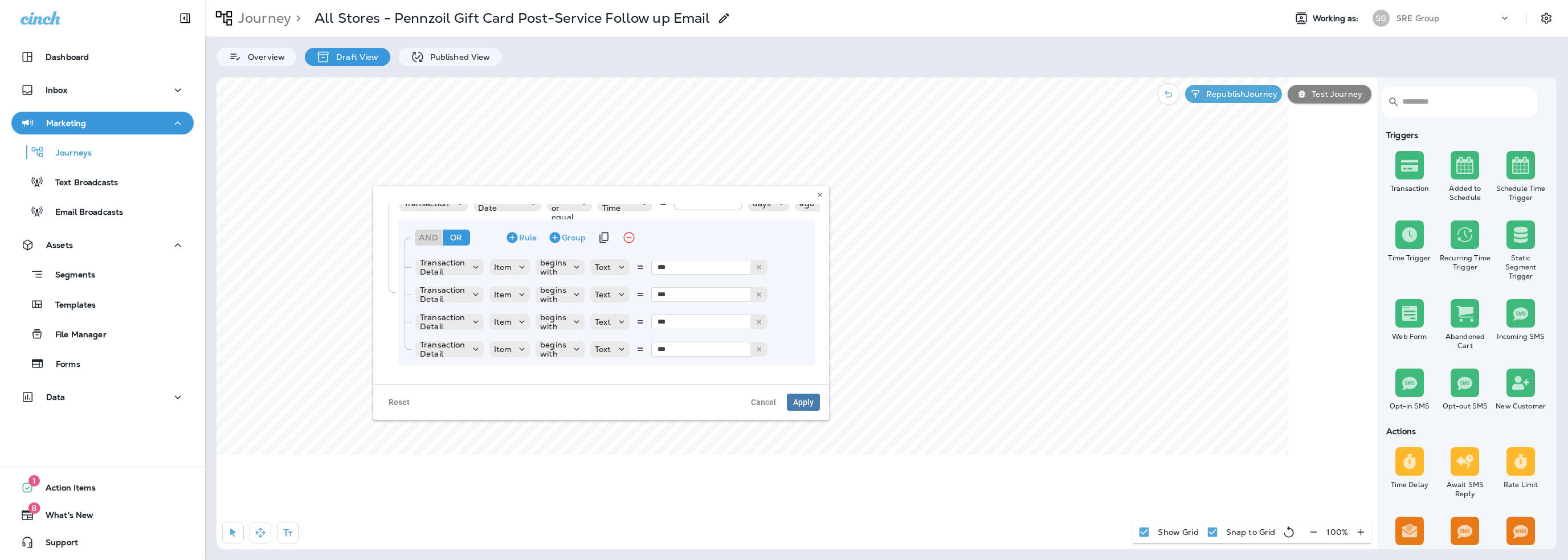
scroll to position [84, 0]
click at [754, 401] on span "Cancel" at bounding box center [763, 402] width 25 height 8
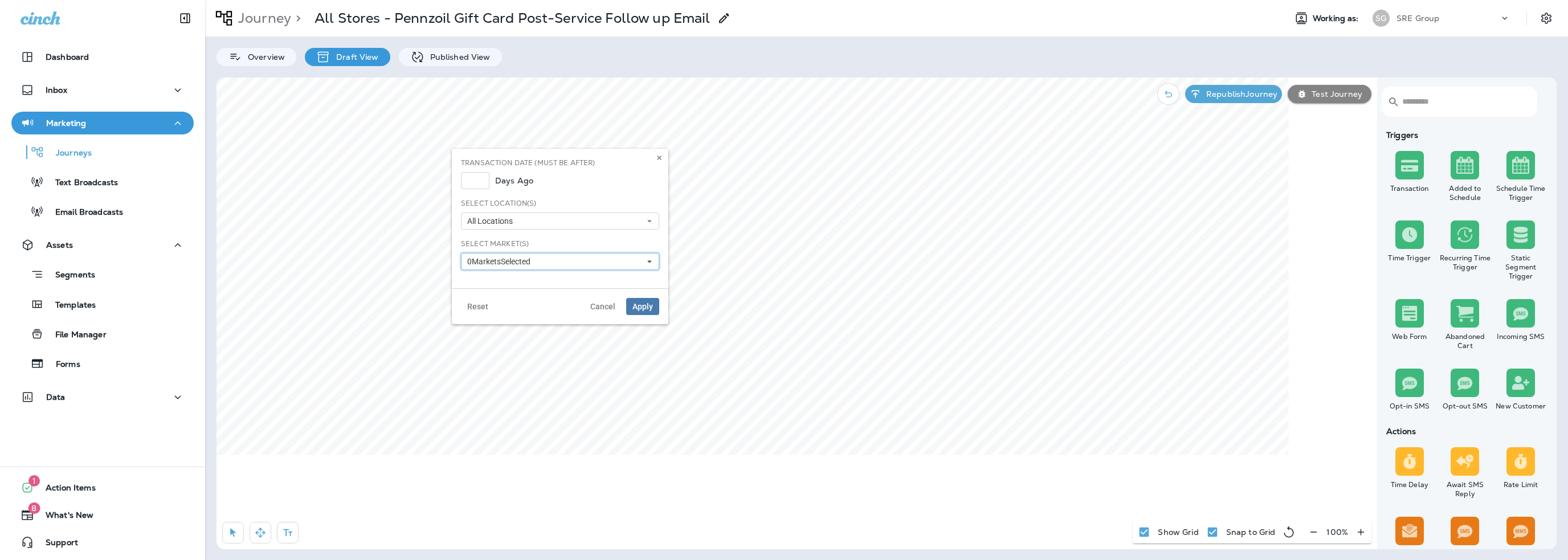
click at [502, 259] on span "0 Market s Selected" at bounding box center [502, 262] width 68 height 10
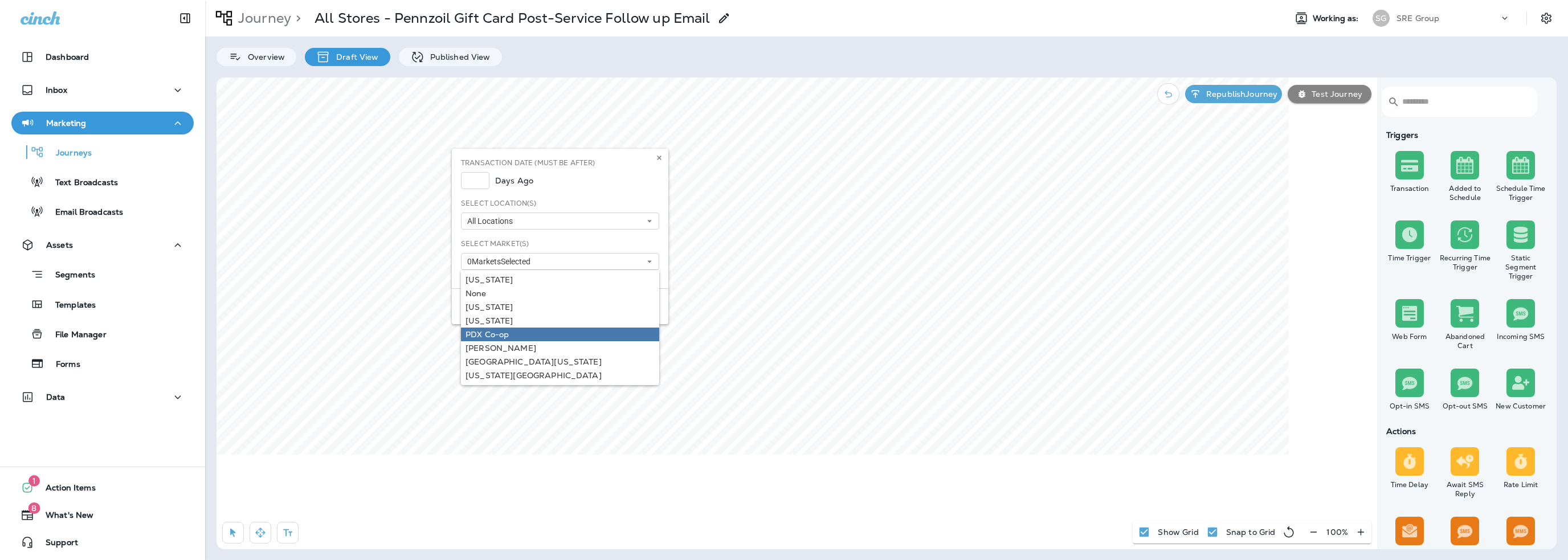
click at [503, 331] on div "PDX Co-op" at bounding box center [560, 334] width 189 height 9
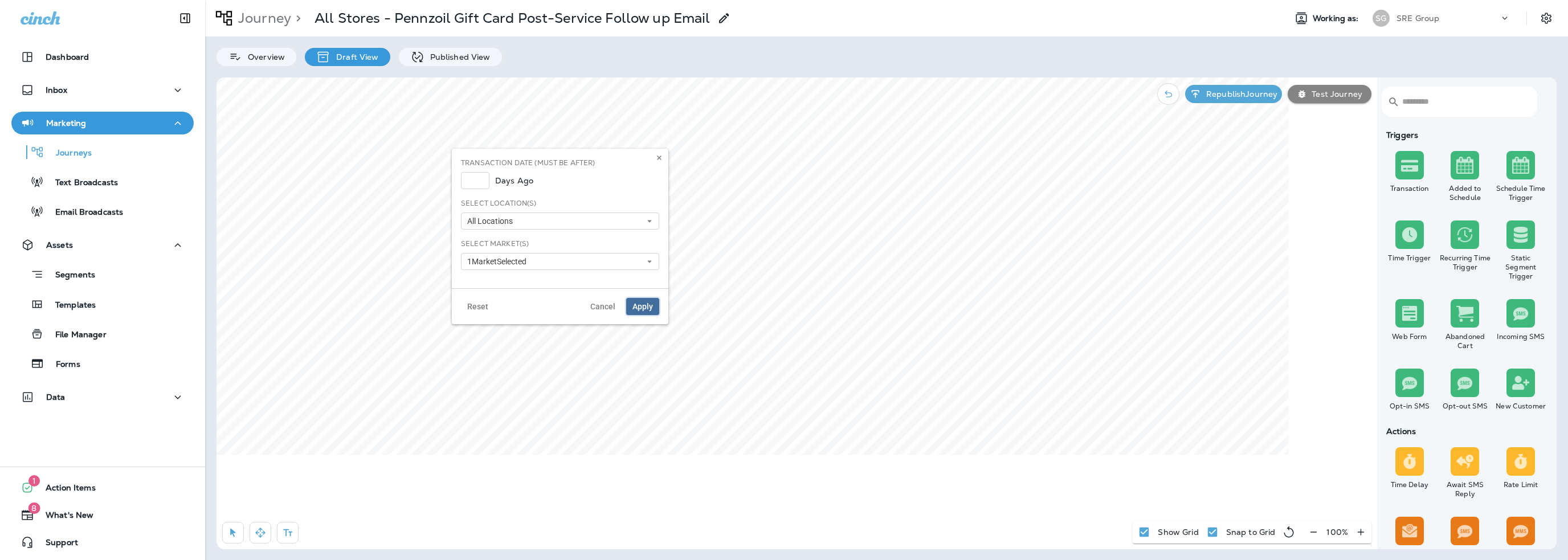
click at [644, 307] on span "Apply" at bounding box center [643, 307] width 21 height 8
click at [1251, 90] on p "Republish Journey" at bounding box center [1240, 94] width 76 height 9
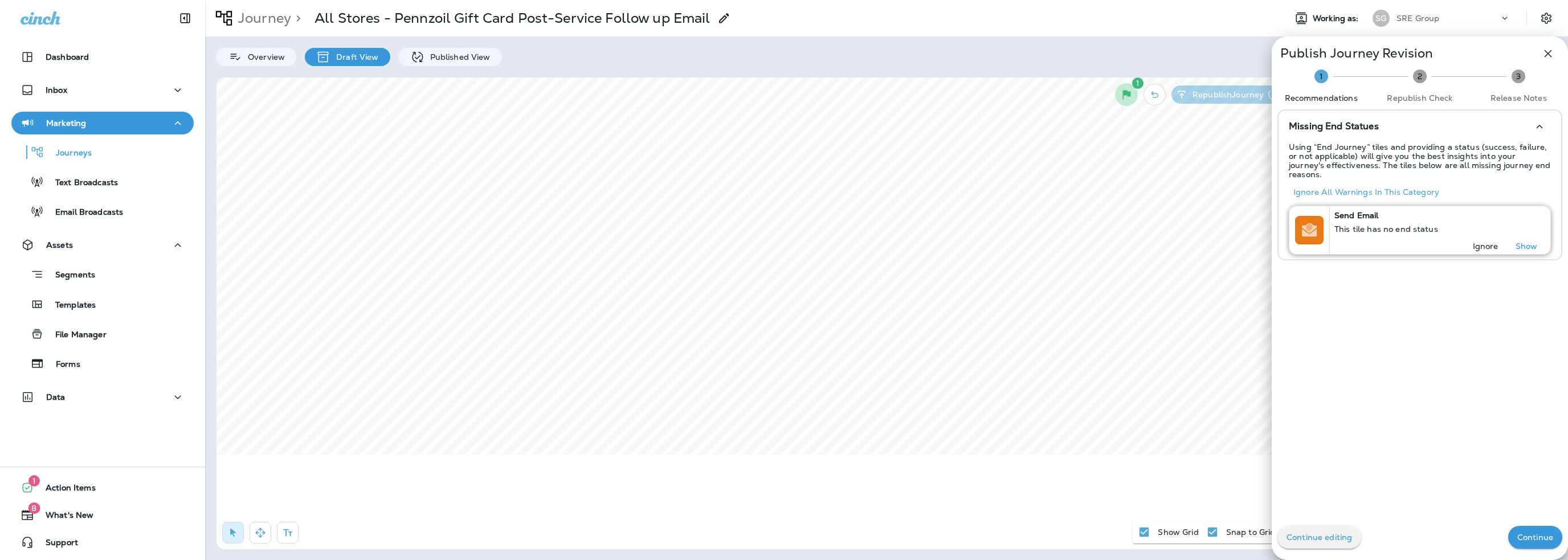
click at [1481, 242] on p "Ignore" at bounding box center [1486, 246] width 26 height 9
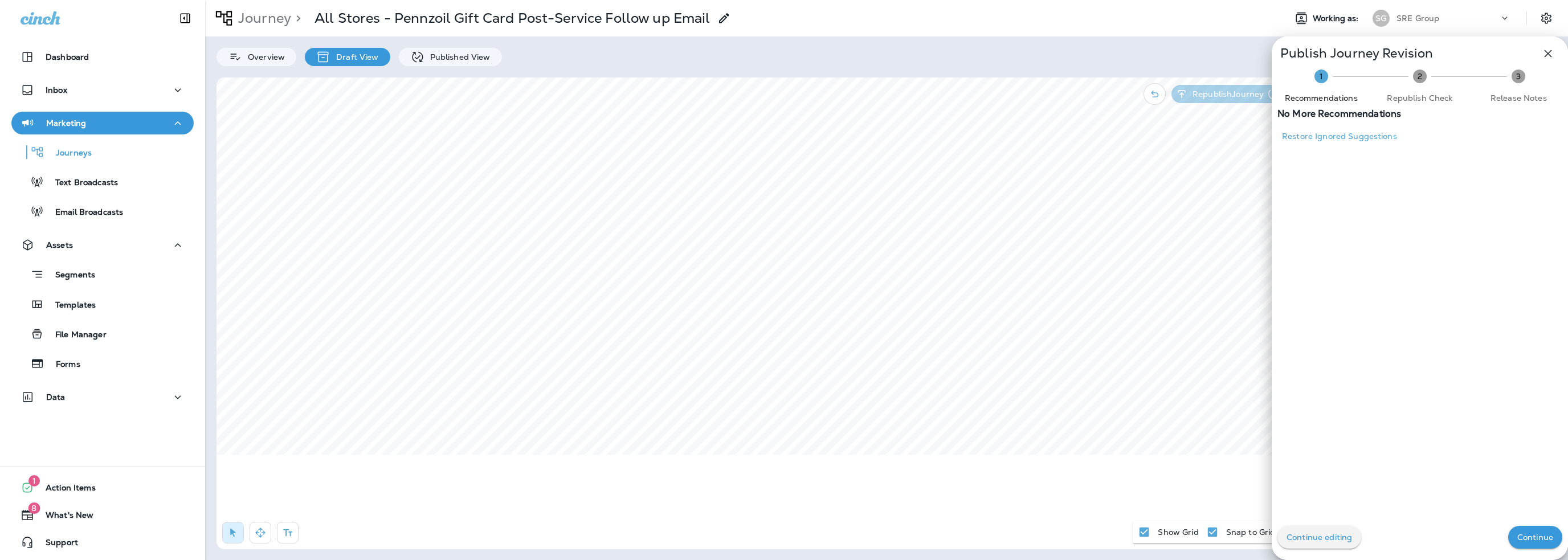
click at [1518, 536] on p "Continue" at bounding box center [1535, 538] width 36 height 9
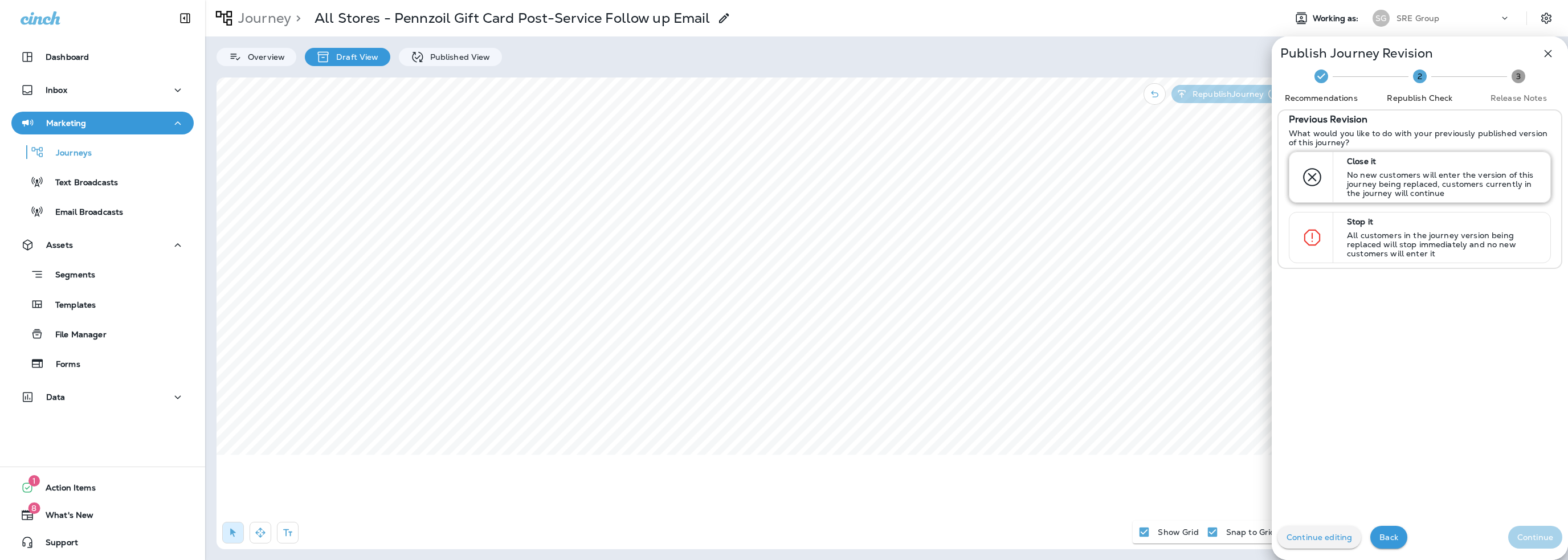
click at [1431, 193] on p "No new customers will enter the version of this journey being replaced, custome…" at bounding box center [1443, 184] width 193 height 28
click at [1537, 543] on button "Continue" at bounding box center [1535, 538] width 54 height 23
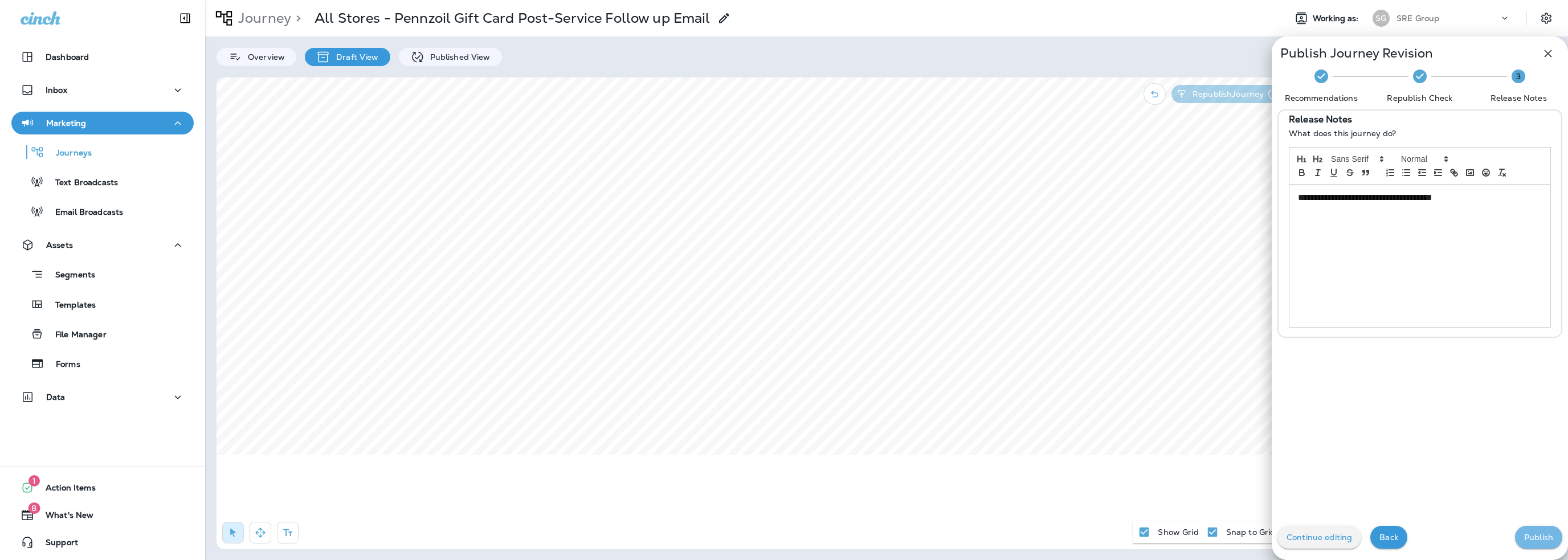
click at [1535, 539] on p "Publish" at bounding box center [1538, 538] width 29 height 9
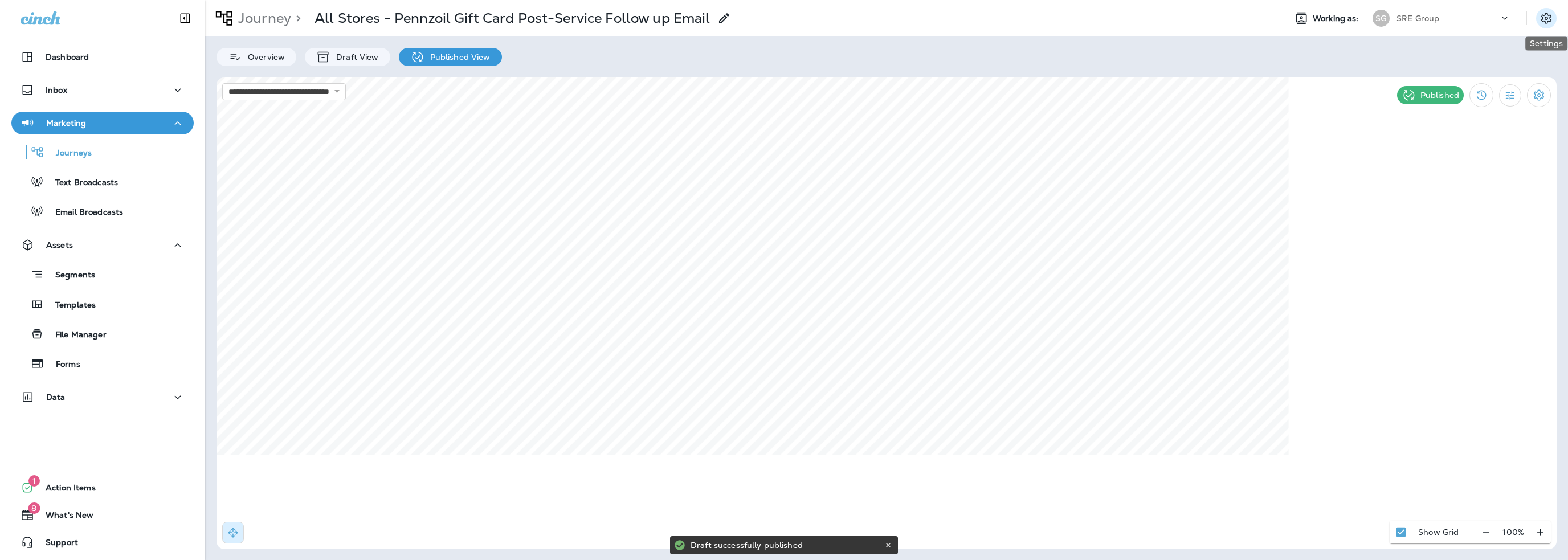
click at [1540, 17] on icon "Settings" at bounding box center [1546, 18] width 13 height 13
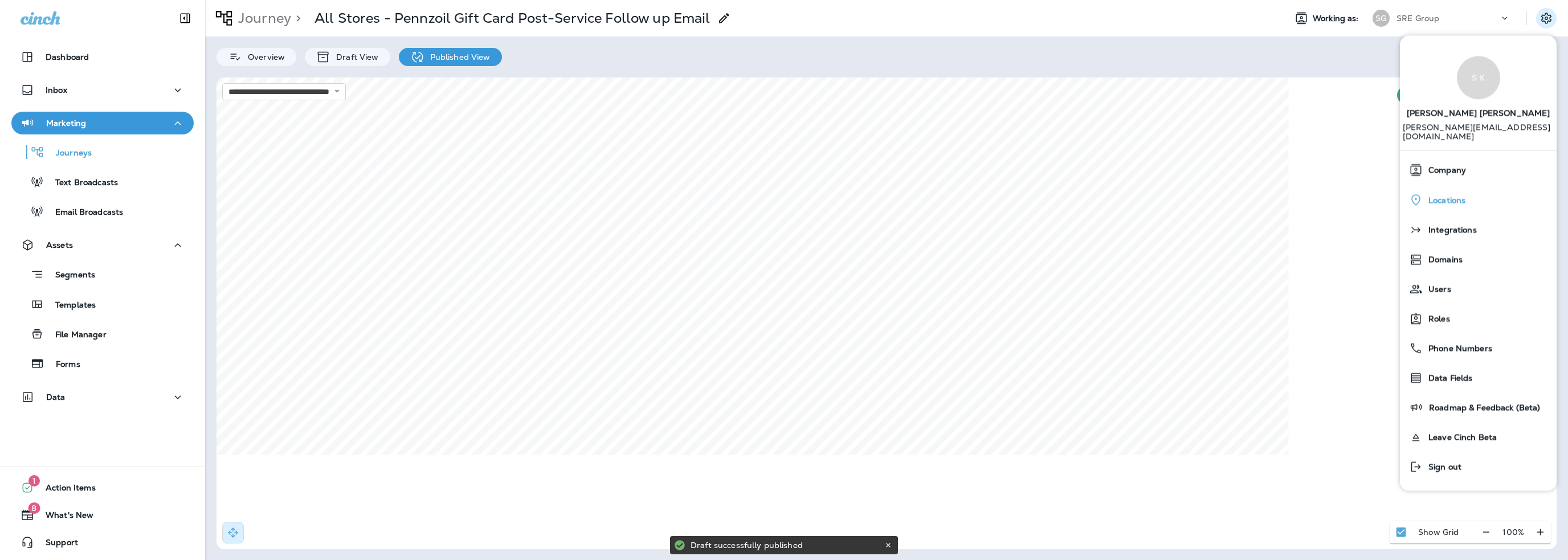
click at [1457, 197] on div "Locations" at bounding box center [1478, 199] width 148 height 23
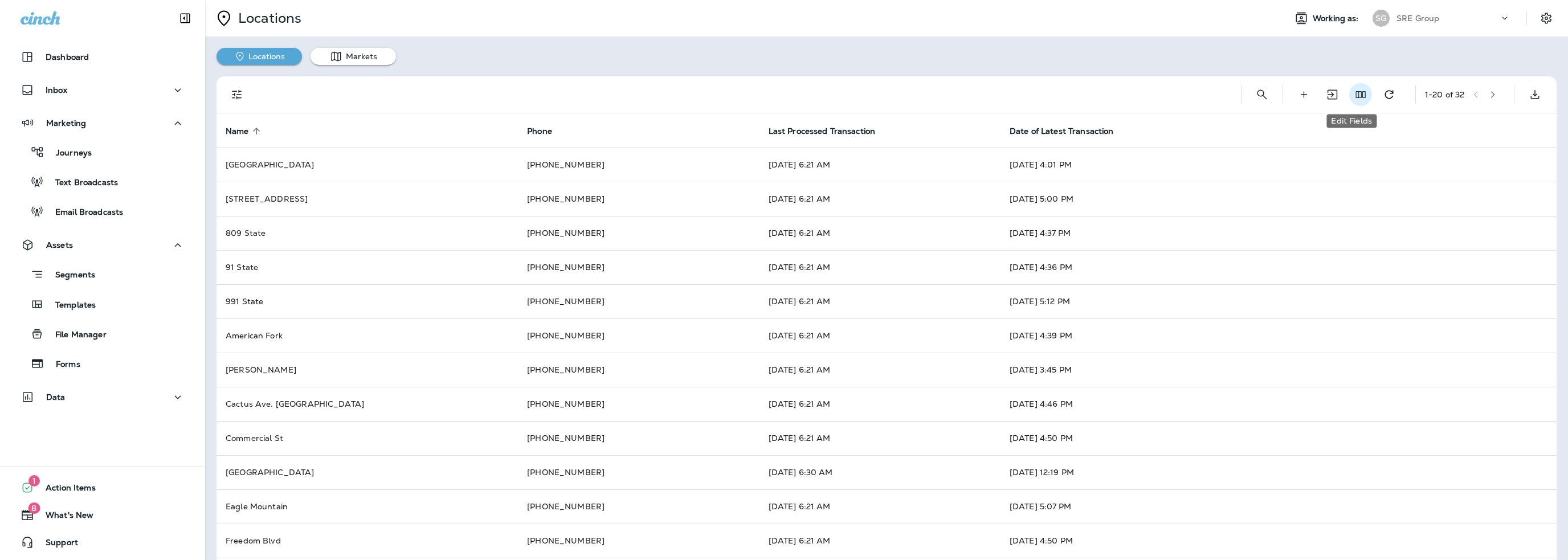
click at [1355, 94] on icon "Edit Fields" at bounding box center [1361, 95] width 12 height 12
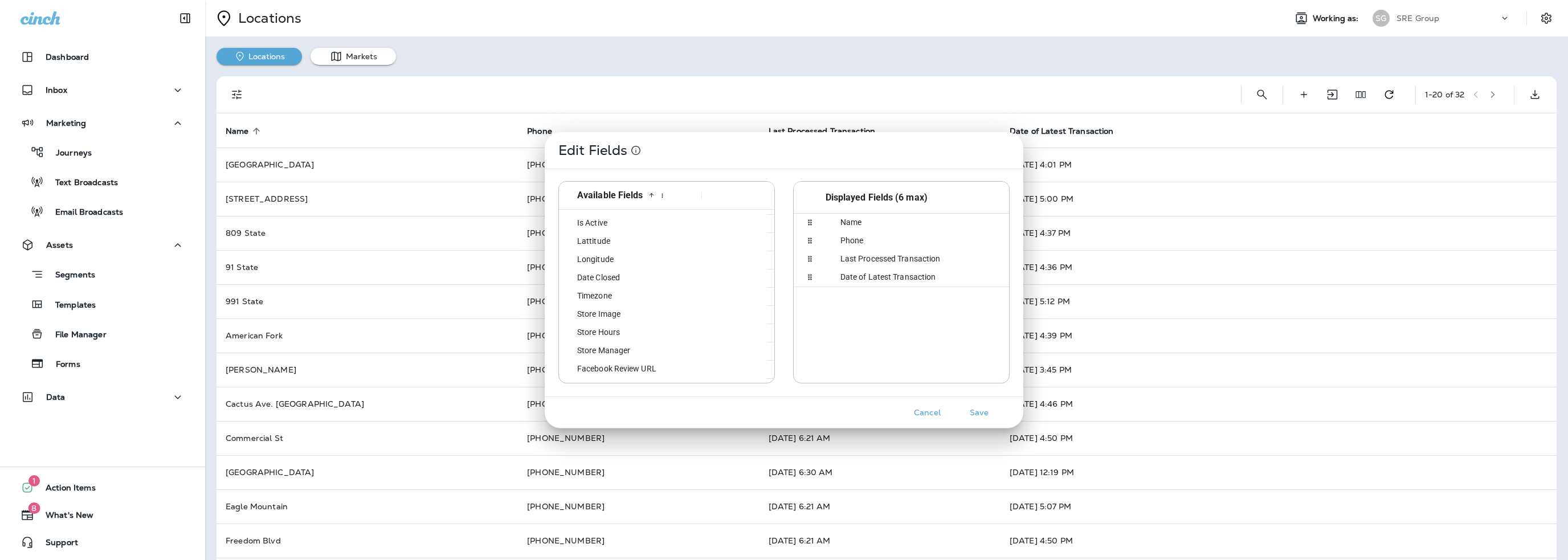
scroll to position [248, 0]
click at [697, 263] on div "State" at bounding box center [630, 258] width 142 height 18
click at [973, 411] on button "Save" at bounding box center [979, 413] width 43 height 18
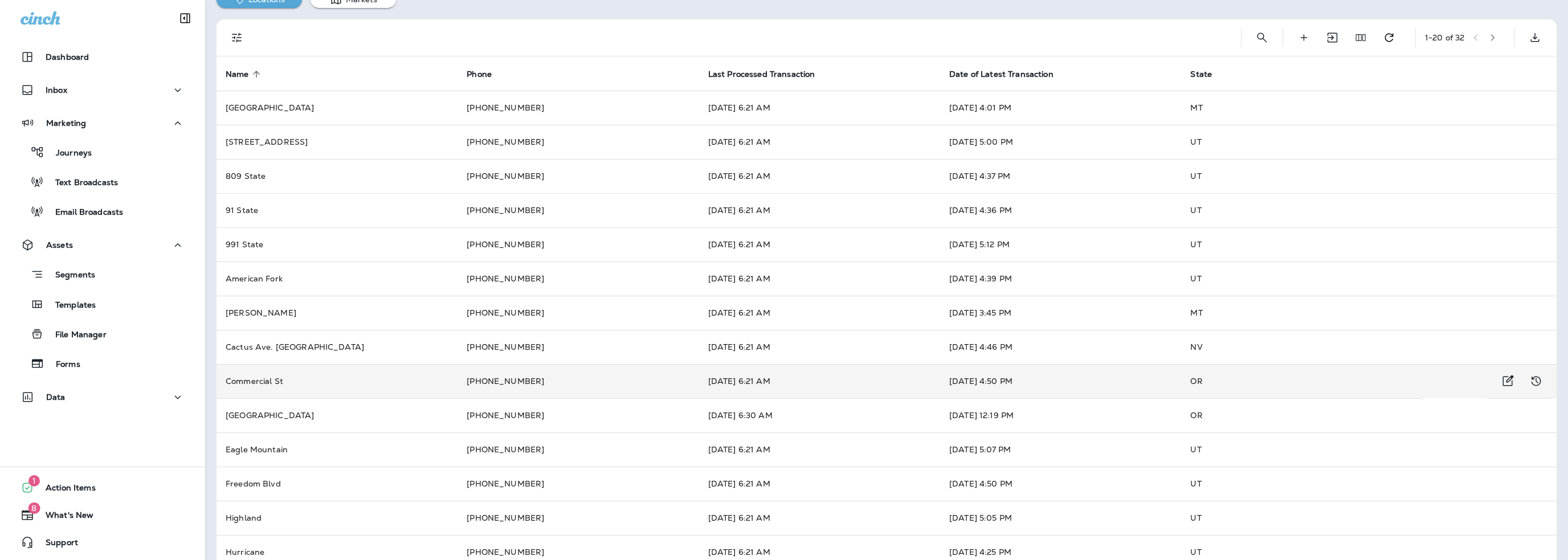
click at [977, 386] on td "[DATE] 4:50 PM" at bounding box center [1061, 381] width 241 height 34
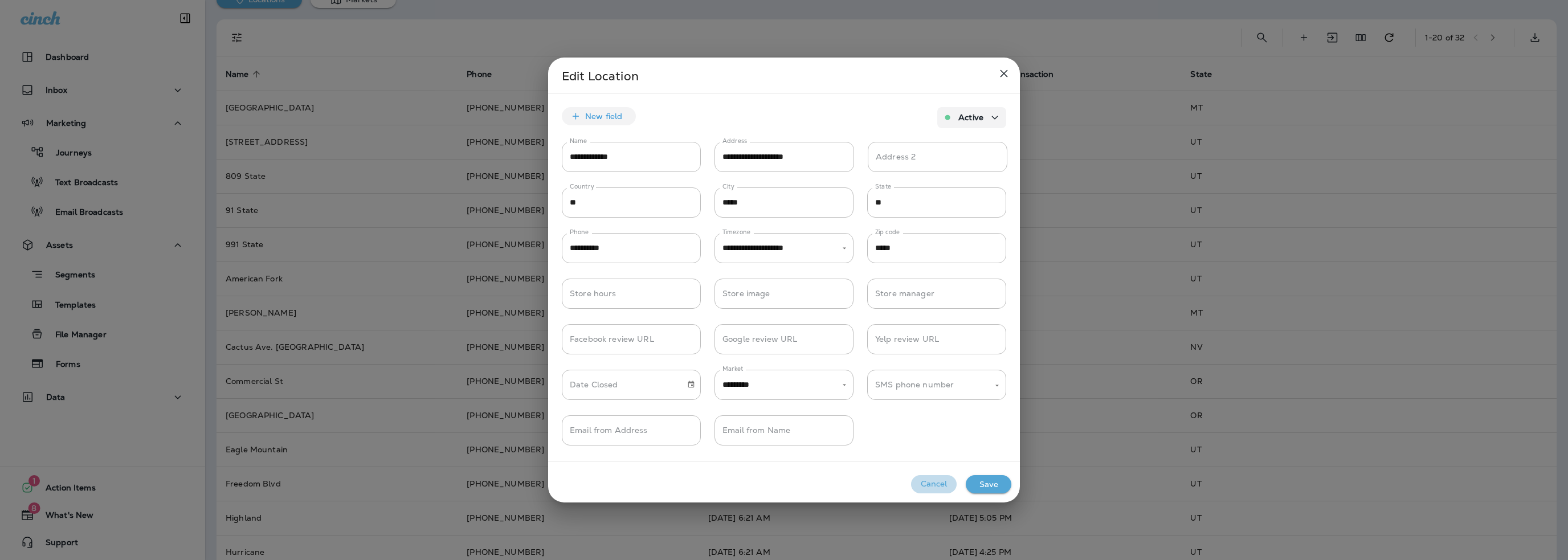
click at [938, 482] on button "Cancel" at bounding box center [934, 484] width 46 height 18
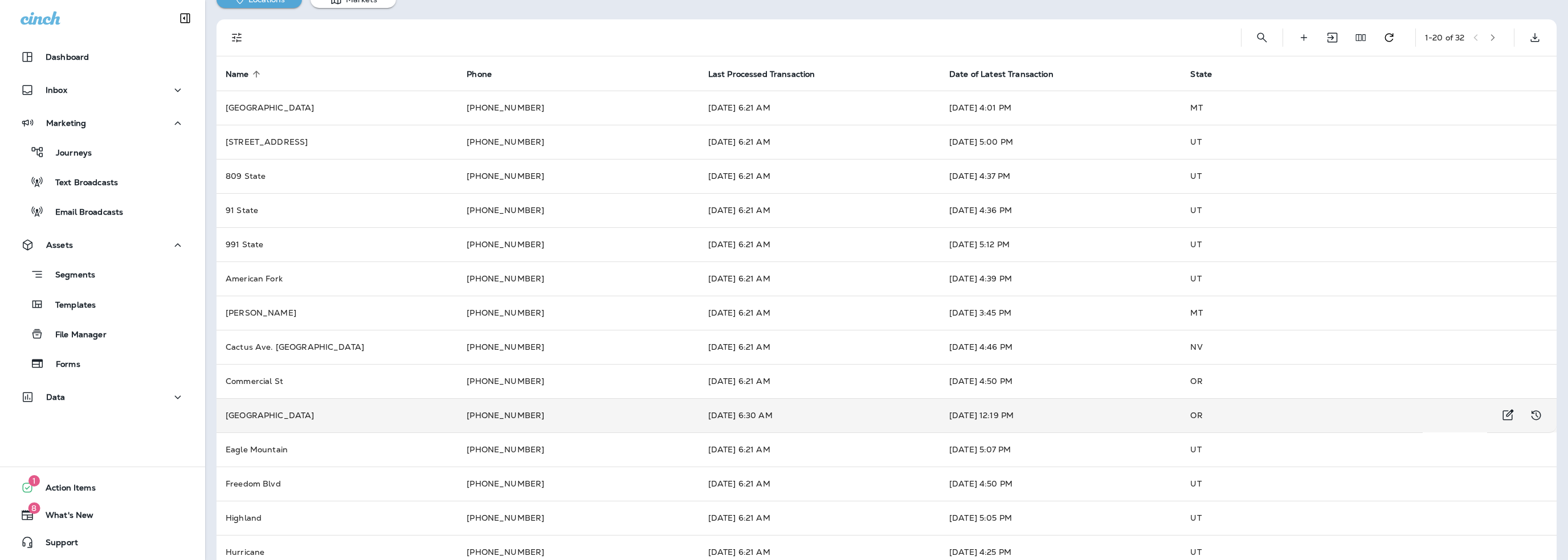
click at [972, 412] on td "[DATE] 12:19 PM" at bounding box center [1061, 415] width 241 height 34
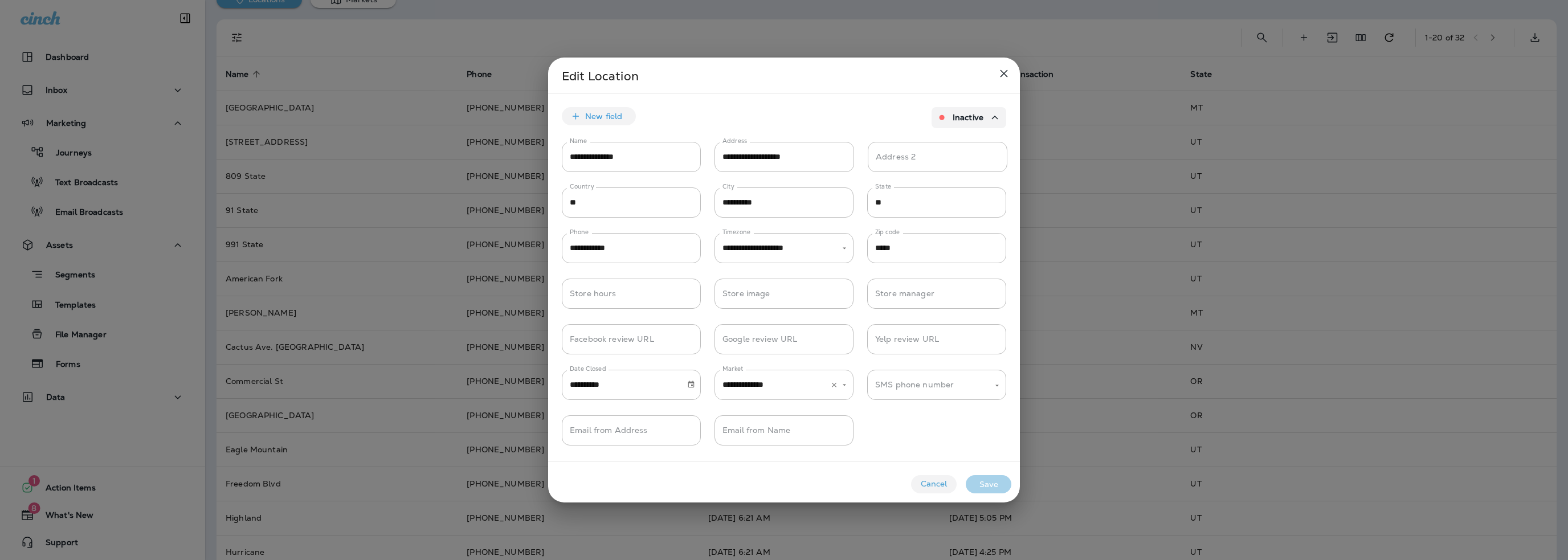
click at [809, 387] on input "**********" at bounding box center [768, 385] width 97 height 20
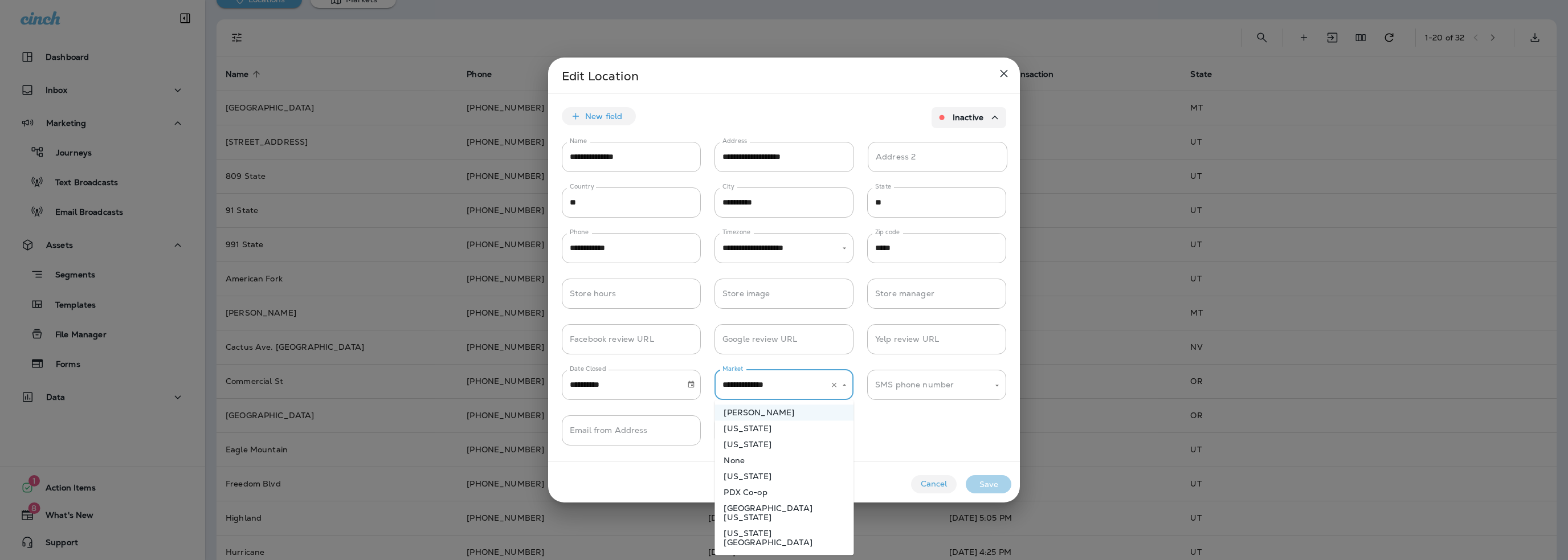
click at [753, 491] on li "PDX Co-op" at bounding box center [784, 492] width 139 height 16
type input "*********"
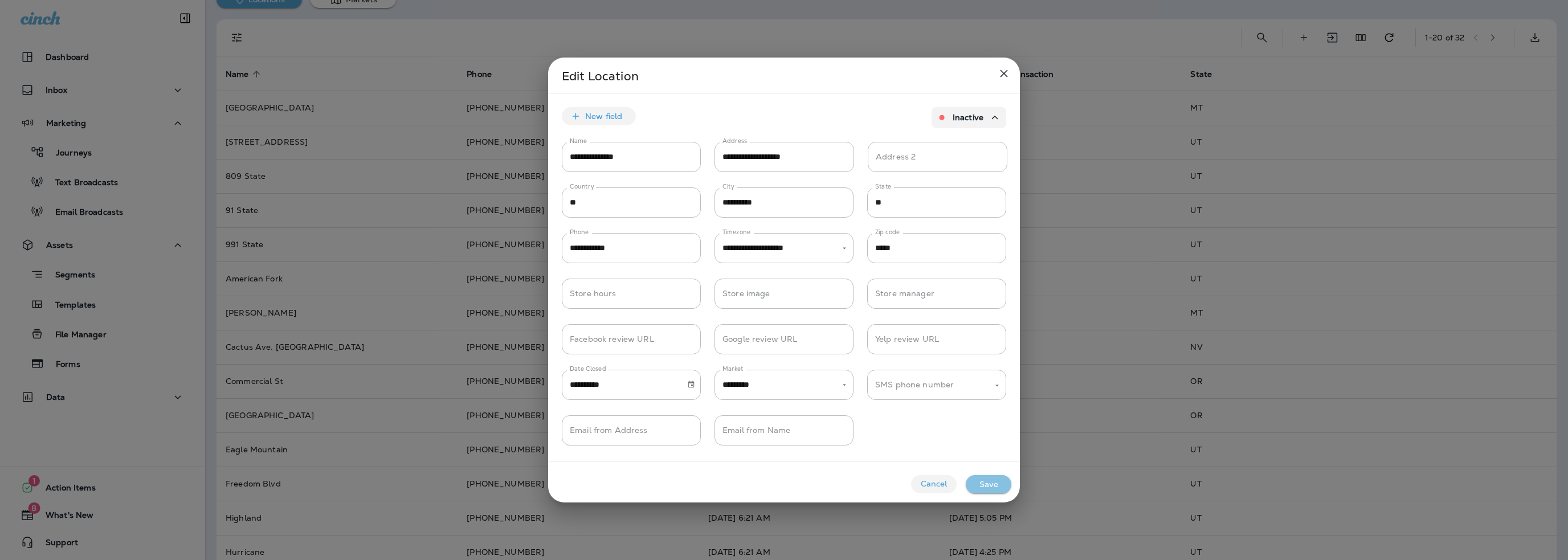
click at [982, 485] on button "Save" at bounding box center [988, 484] width 46 height 18
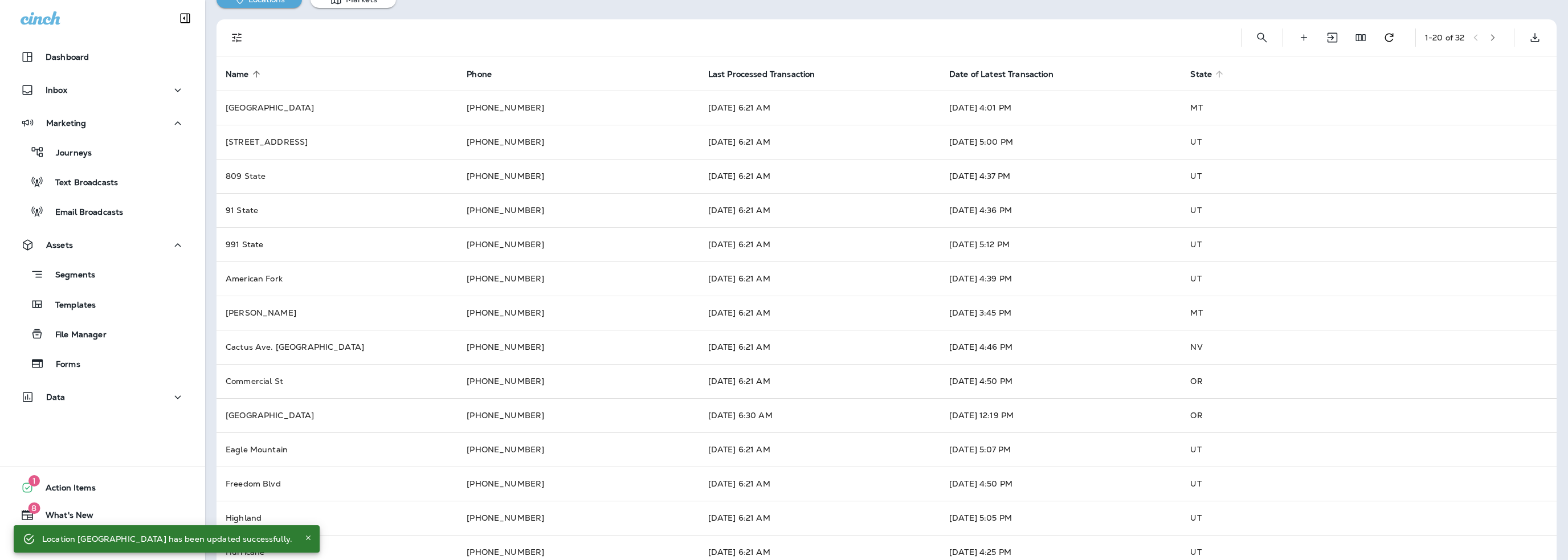
click at [1192, 74] on span "State" at bounding box center [1201, 74] width 22 height 10
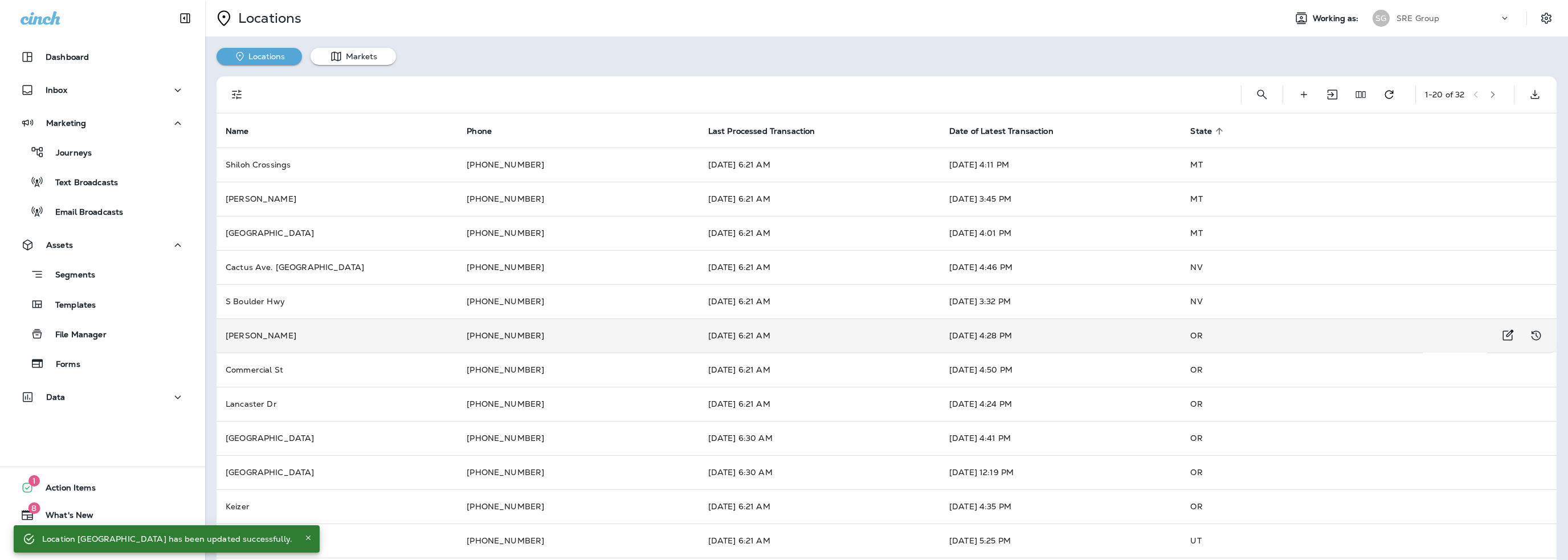
click at [1091, 340] on td "[DATE] 4:28 PM" at bounding box center [1061, 335] width 241 height 34
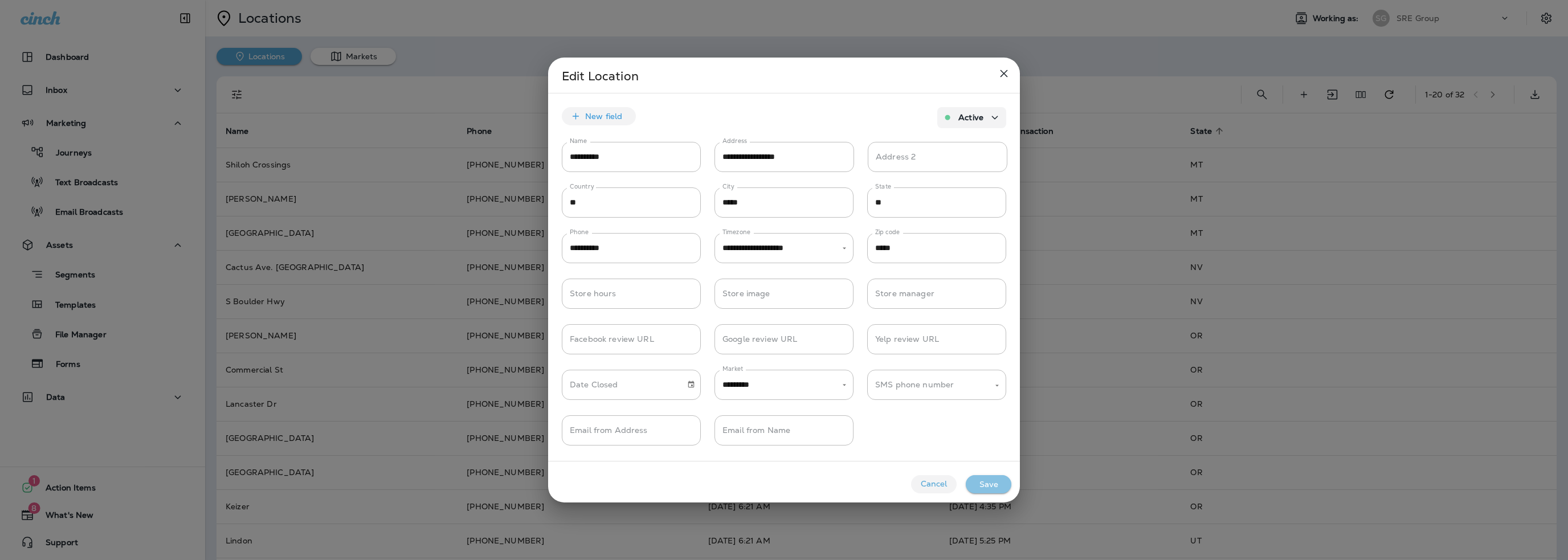
click at [1000, 480] on button "Save" at bounding box center [988, 484] width 46 height 18
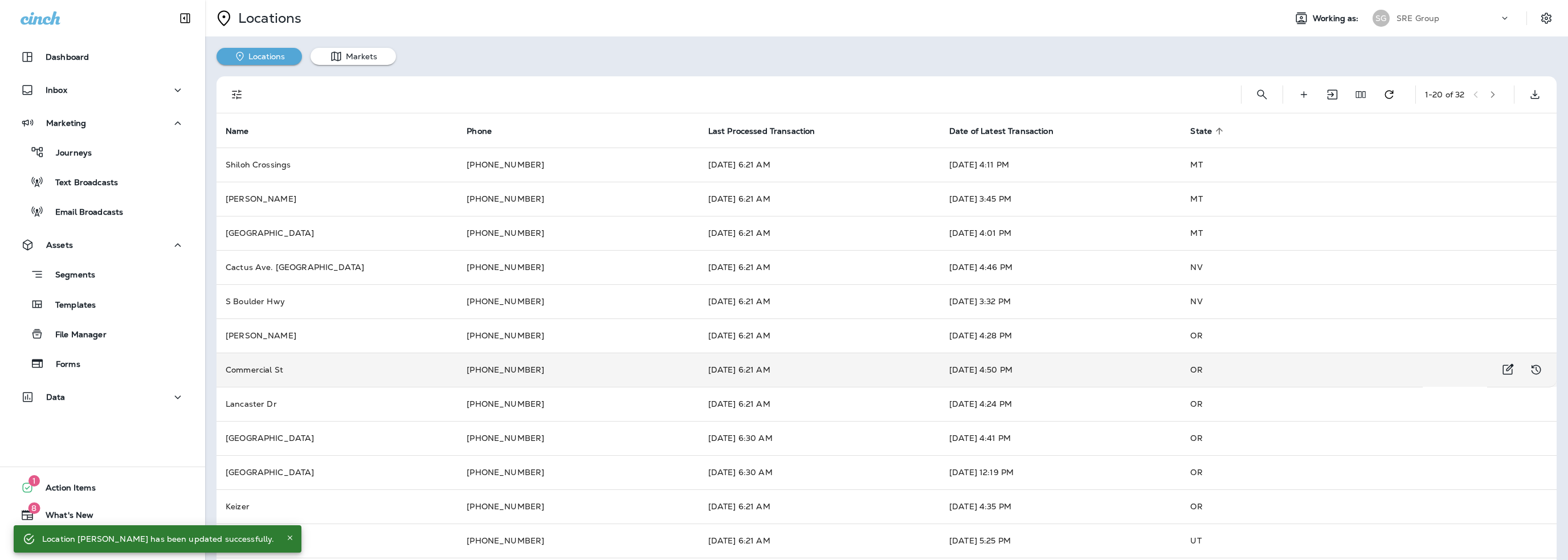
click at [1066, 359] on td "[DATE] 4:50 PM" at bounding box center [1061, 369] width 241 height 34
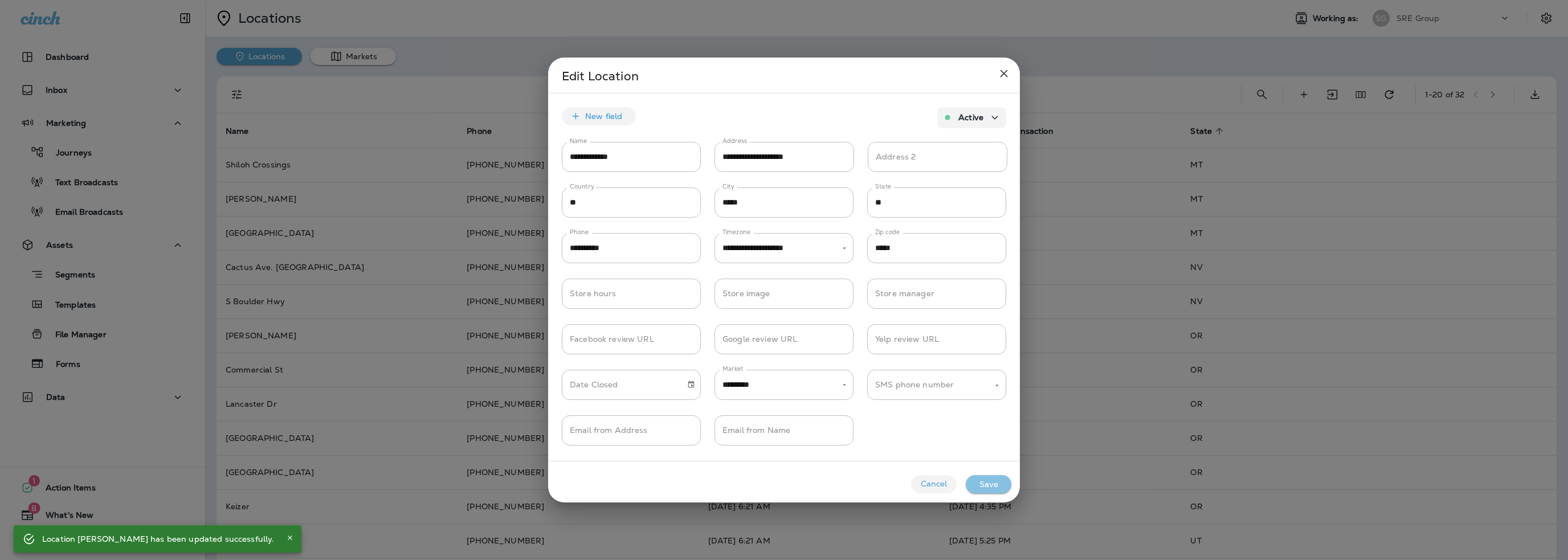
click at [991, 489] on button "Save" at bounding box center [988, 484] width 46 height 18
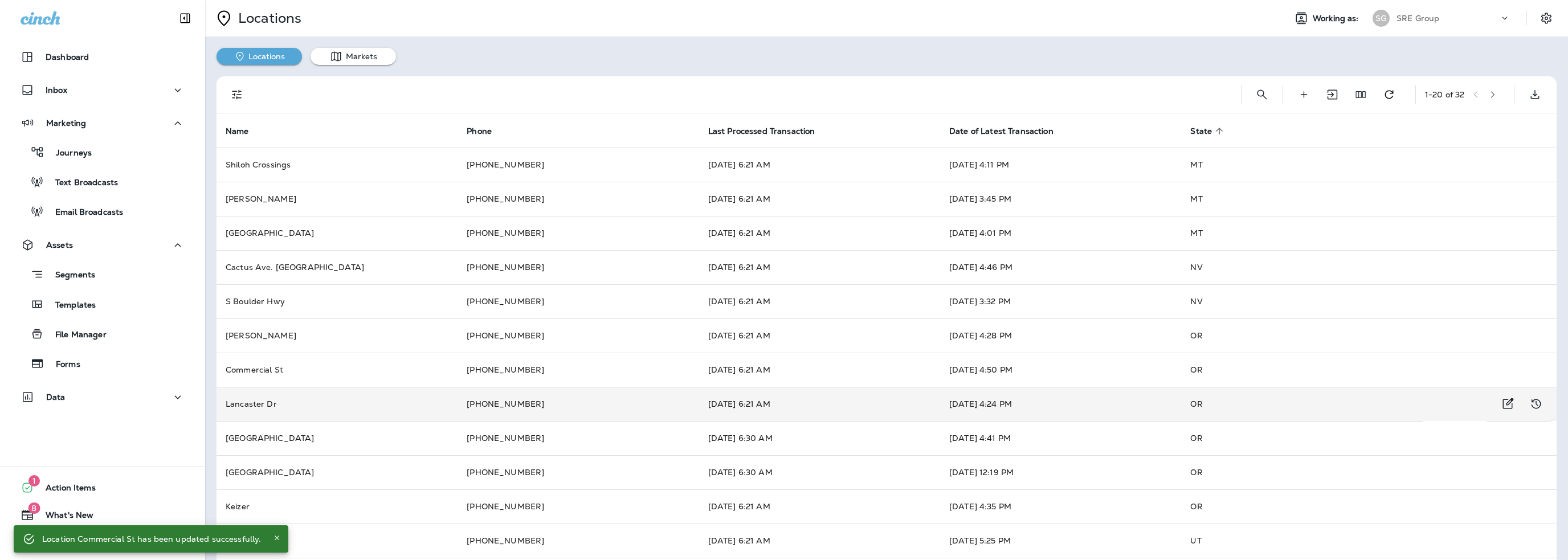
click at [1066, 406] on td "[DATE] 4:24 PM" at bounding box center [1061, 403] width 241 height 34
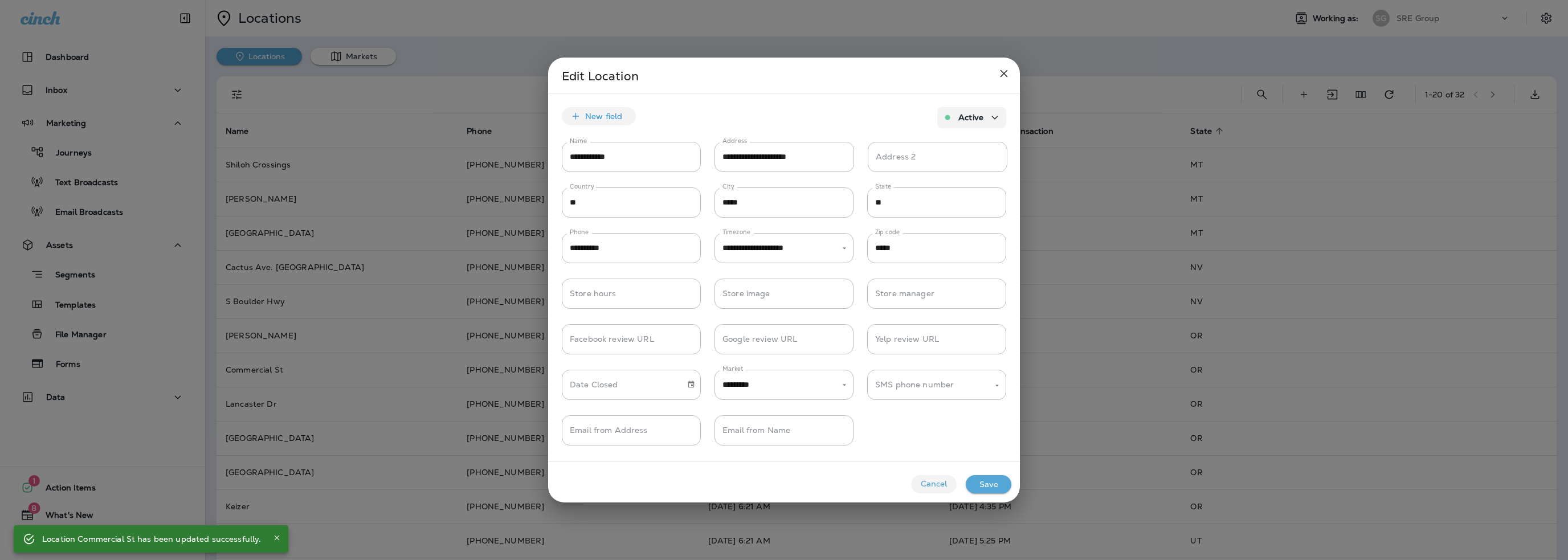
click at [982, 483] on button "Save" at bounding box center [988, 484] width 46 height 18
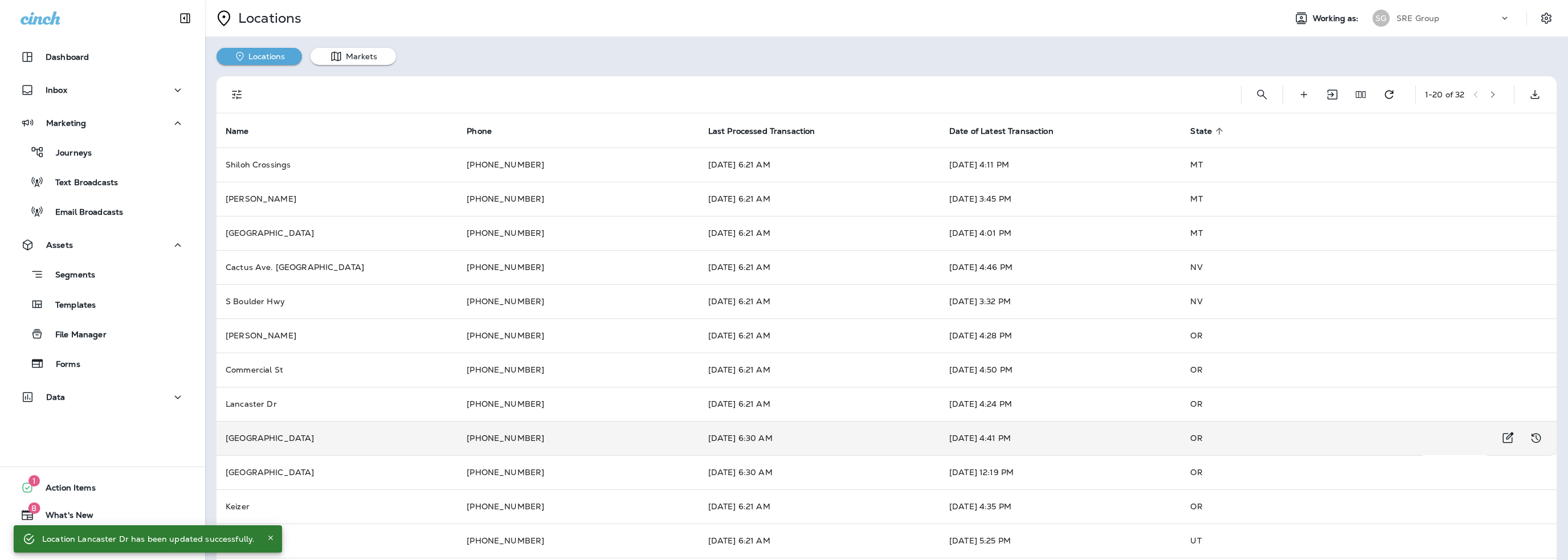
click at [1130, 433] on td "[DATE] 4:41 PM" at bounding box center [1061, 438] width 241 height 34
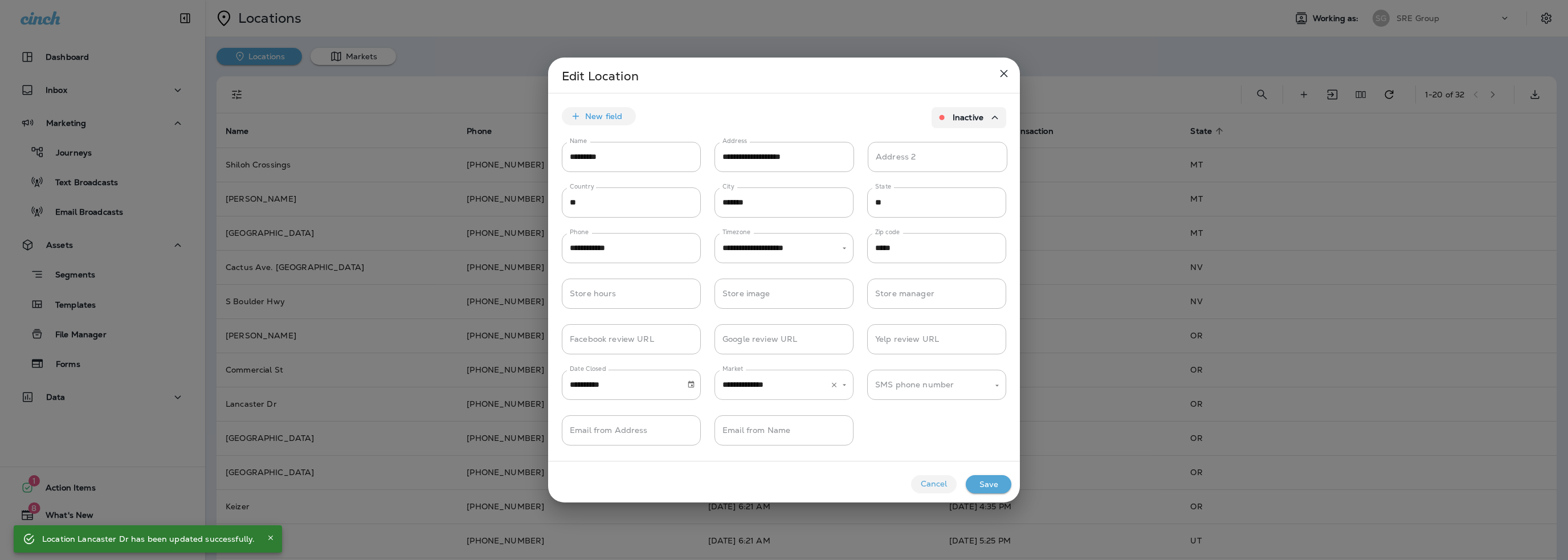
click at [801, 393] on input "**********" at bounding box center [768, 385] width 97 height 20
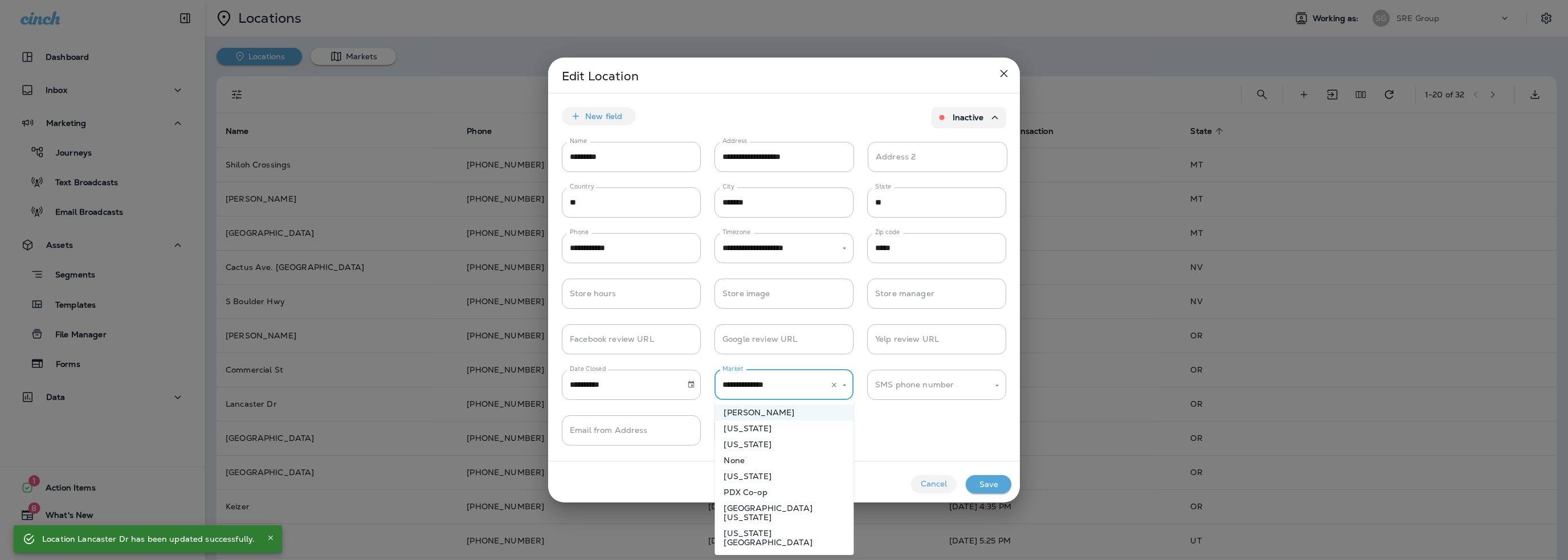
click at [766, 488] on li "PDX Co-op" at bounding box center [784, 492] width 139 height 16
type input "*********"
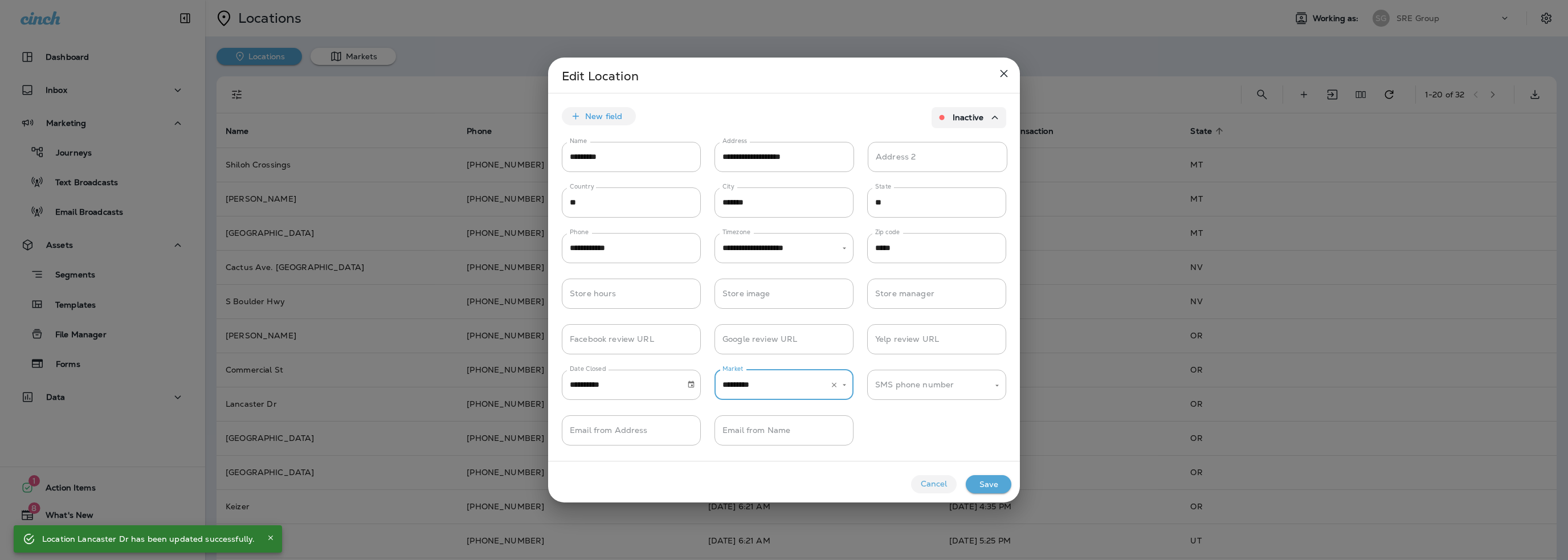
click at [988, 483] on button "Save" at bounding box center [988, 484] width 46 height 18
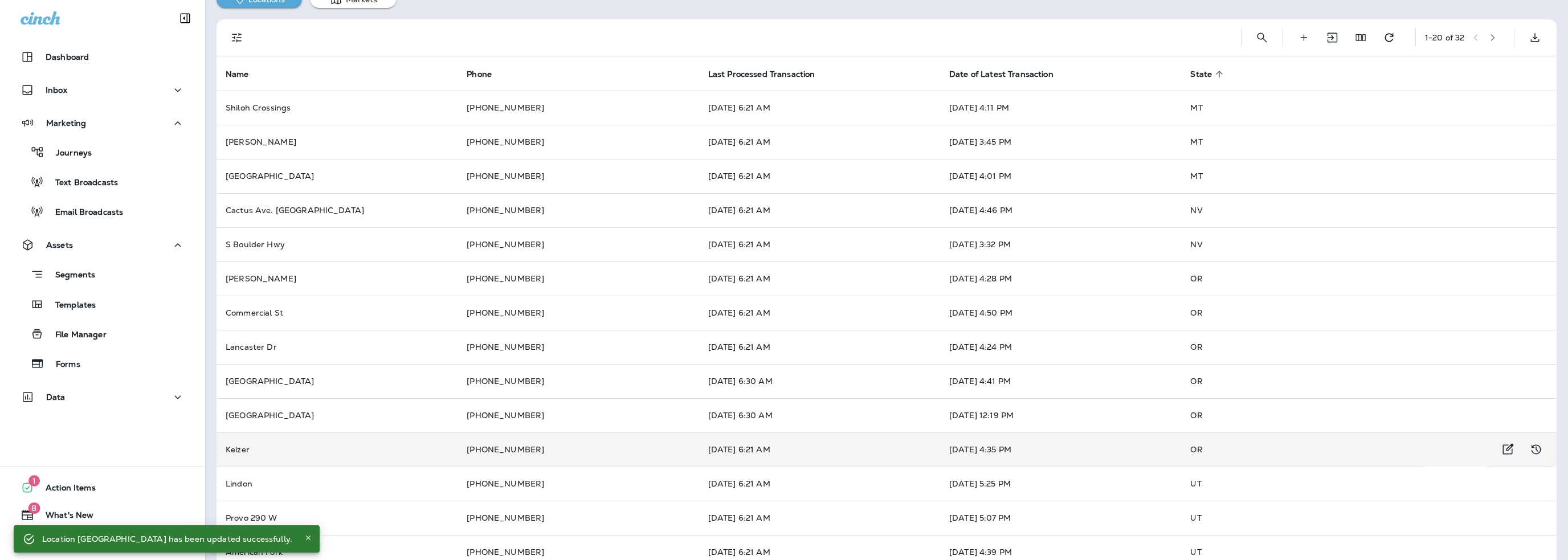
click at [1085, 455] on td "[DATE] 4:35 PM" at bounding box center [1061, 449] width 241 height 34
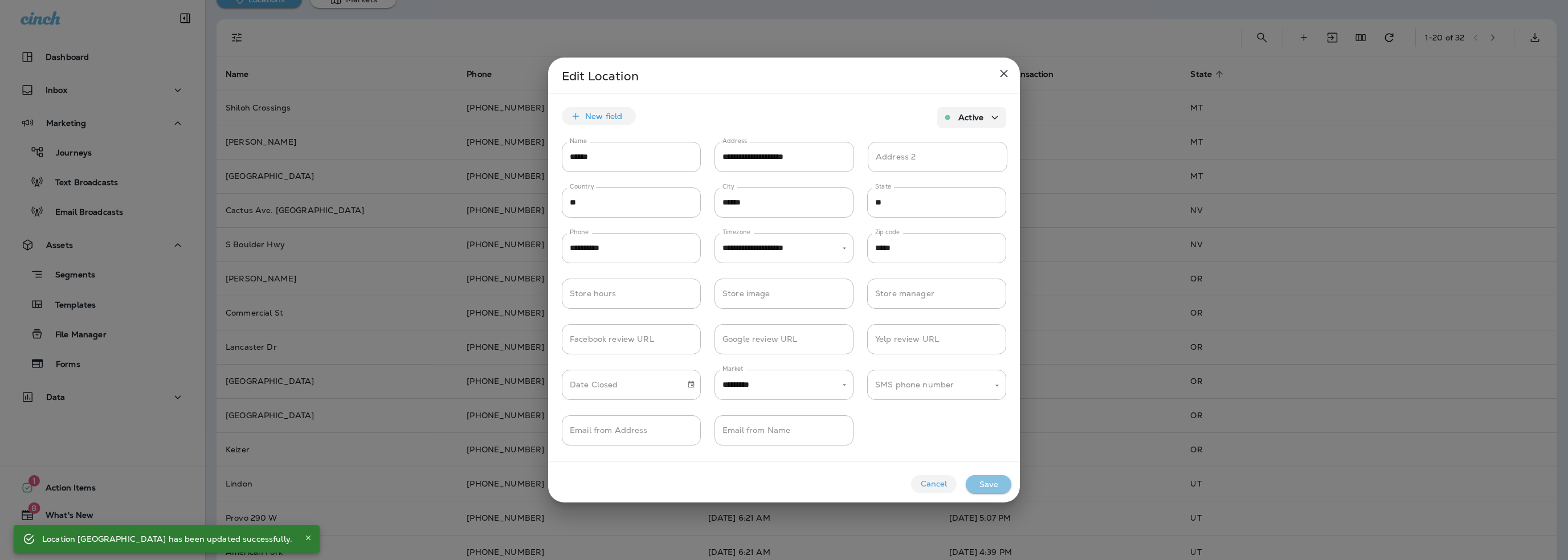
click at [978, 478] on button "Save" at bounding box center [988, 484] width 46 height 18
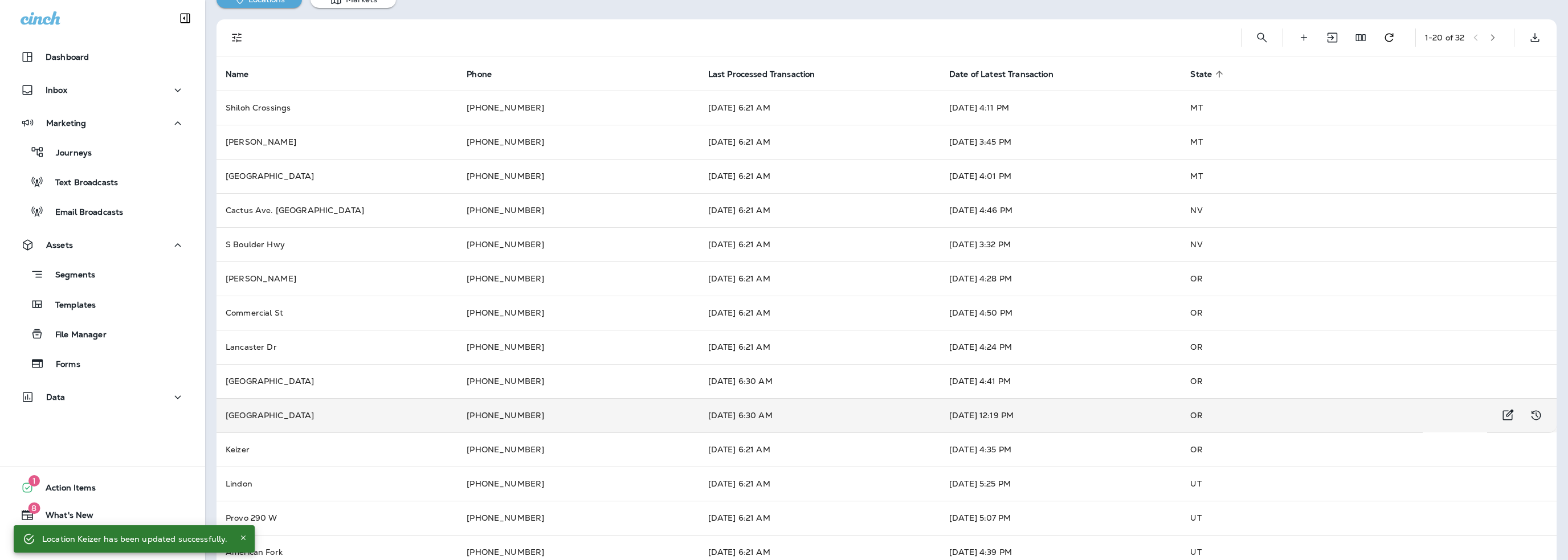
click at [1108, 416] on td "[DATE] 12:19 PM" at bounding box center [1061, 415] width 241 height 34
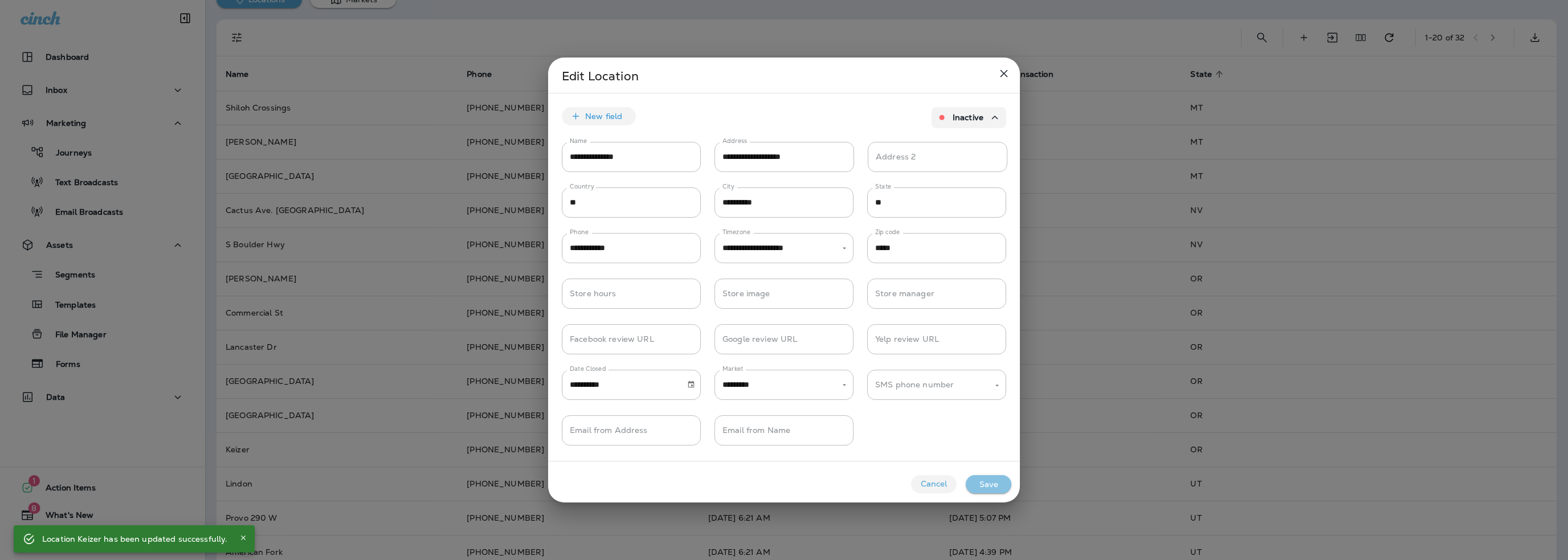
click at [990, 482] on button "Save" at bounding box center [988, 484] width 46 height 18
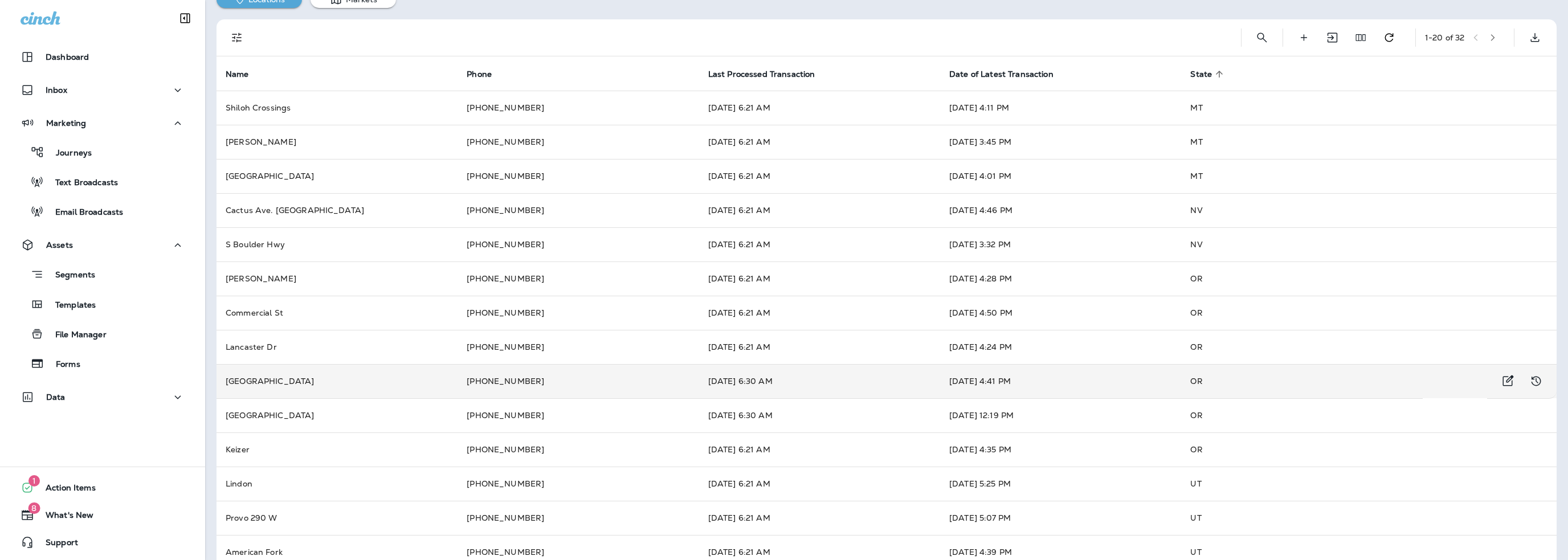
click at [1086, 372] on td "[DATE] 4:41 PM" at bounding box center [1061, 381] width 241 height 34
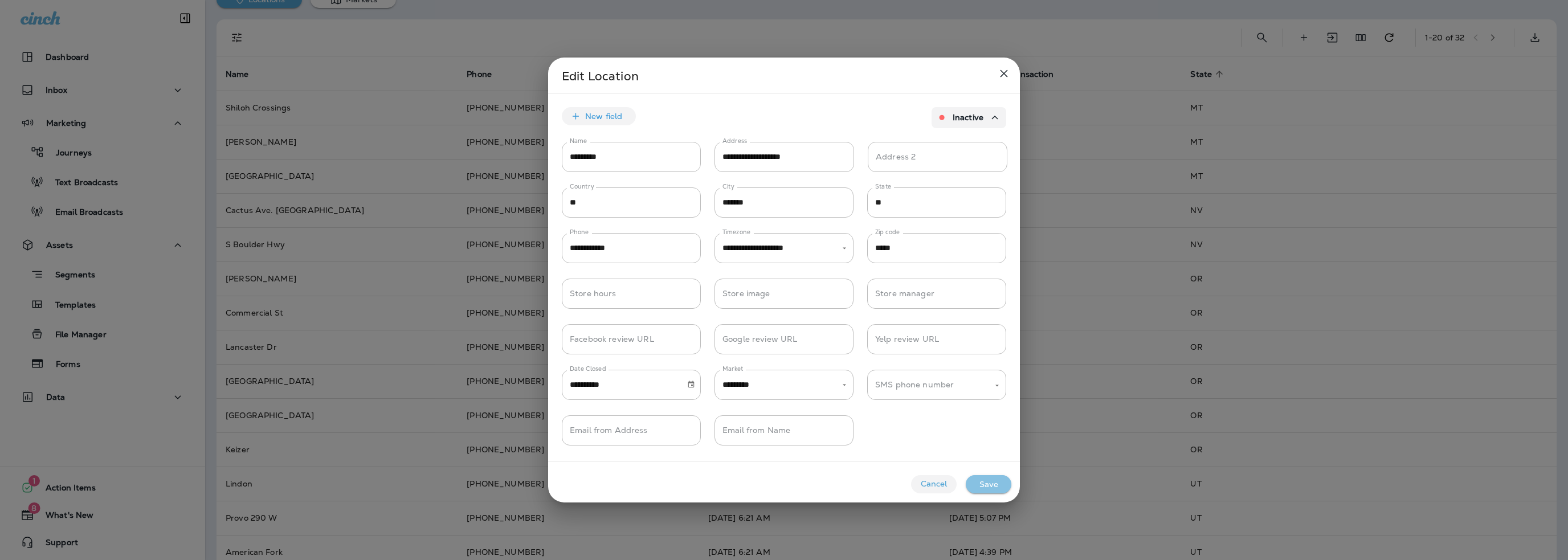
click at [993, 482] on button "Save" at bounding box center [988, 484] width 46 height 18
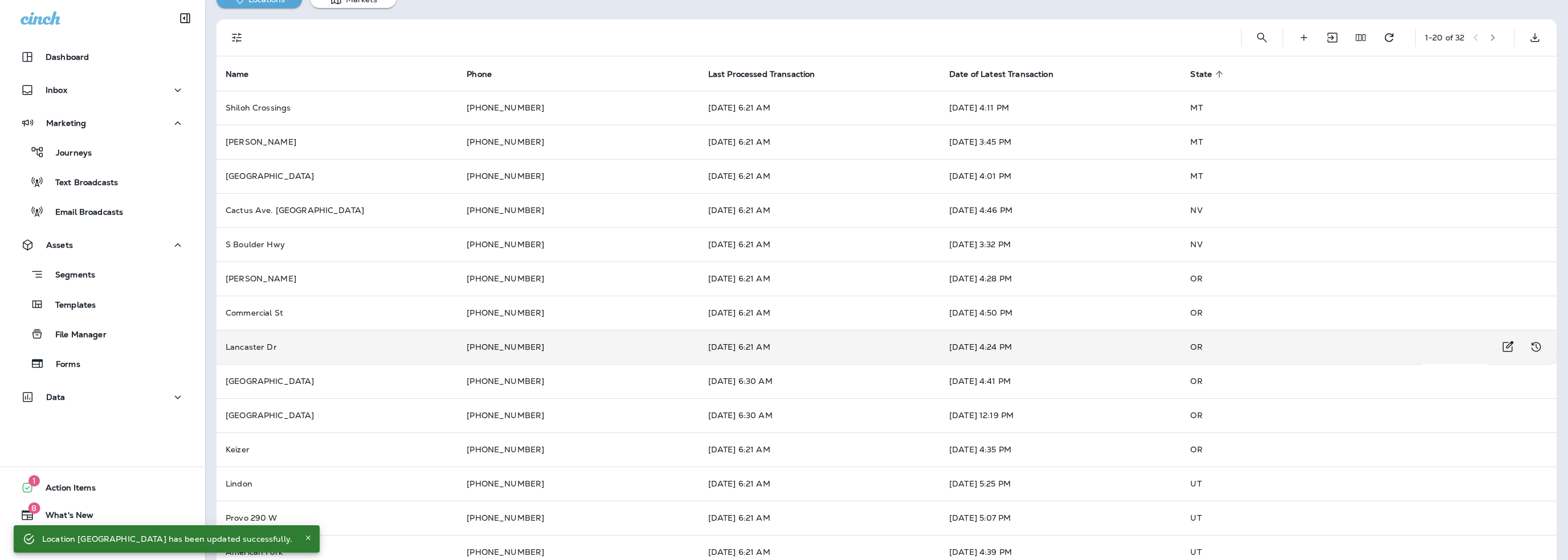
click at [1106, 335] on td "[DATE] 4:24 PM" at bounding box center [1061, 346] width 241 height 34
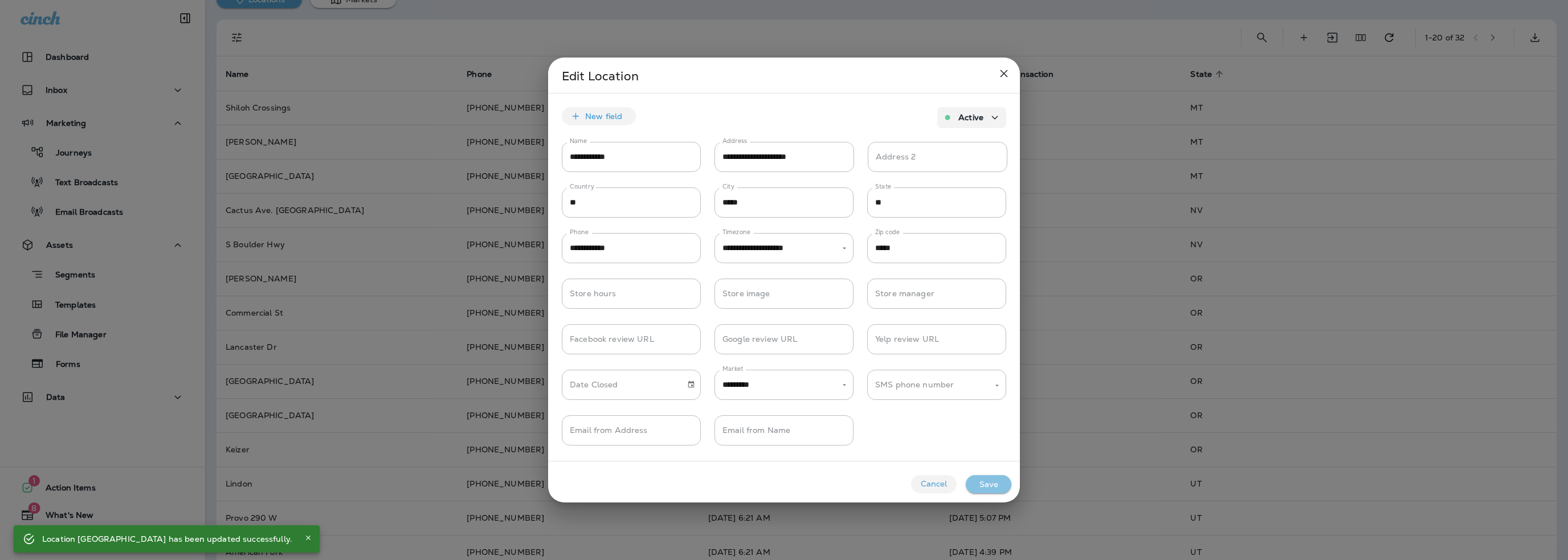
click at [993, 485] on button "Save" at bounding box center [988, 484] width 46 height 18
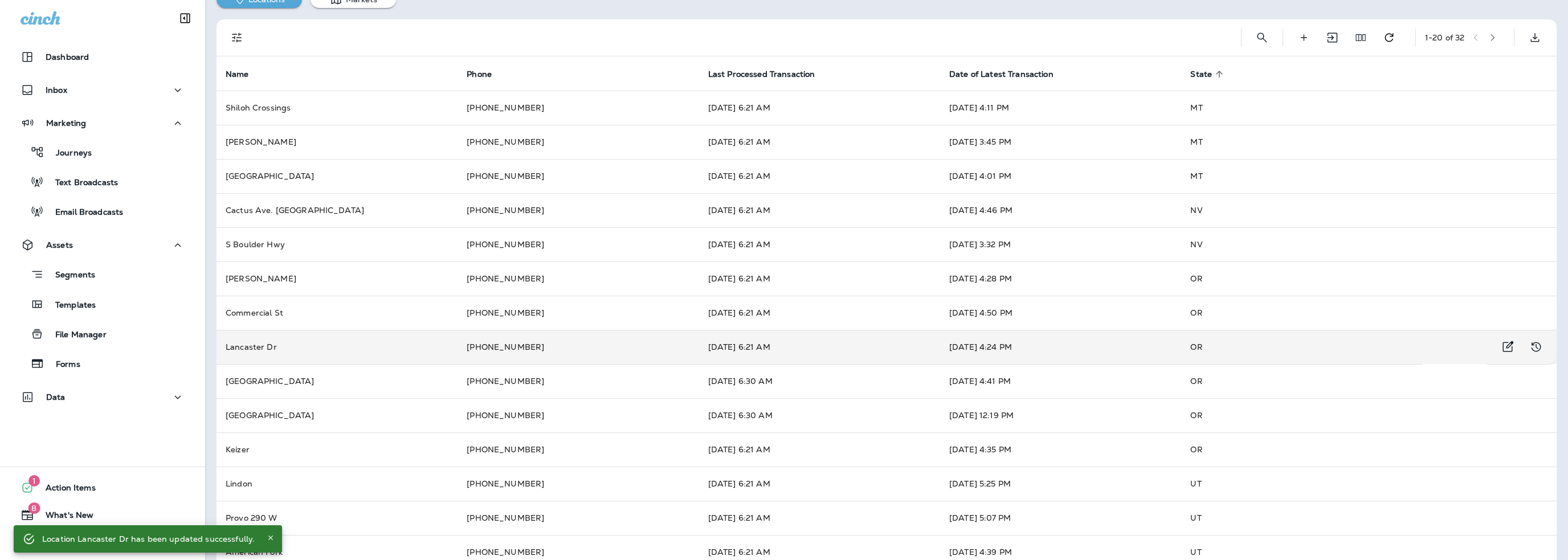
click at [1088, 337] on td "[DATE] 4:24 PM" at bounding box center [1061, 346] width 241 height 34
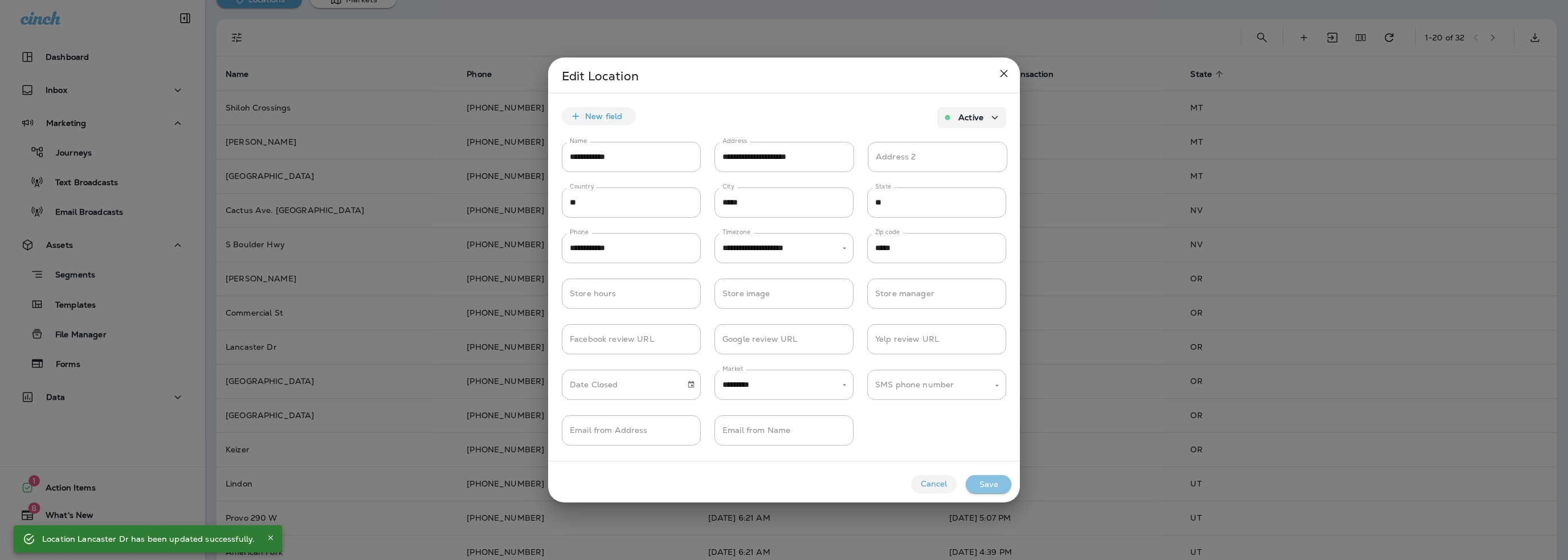
click at [977, 485] on button "Save" at bounding box center [988, 484] width 46 height 18
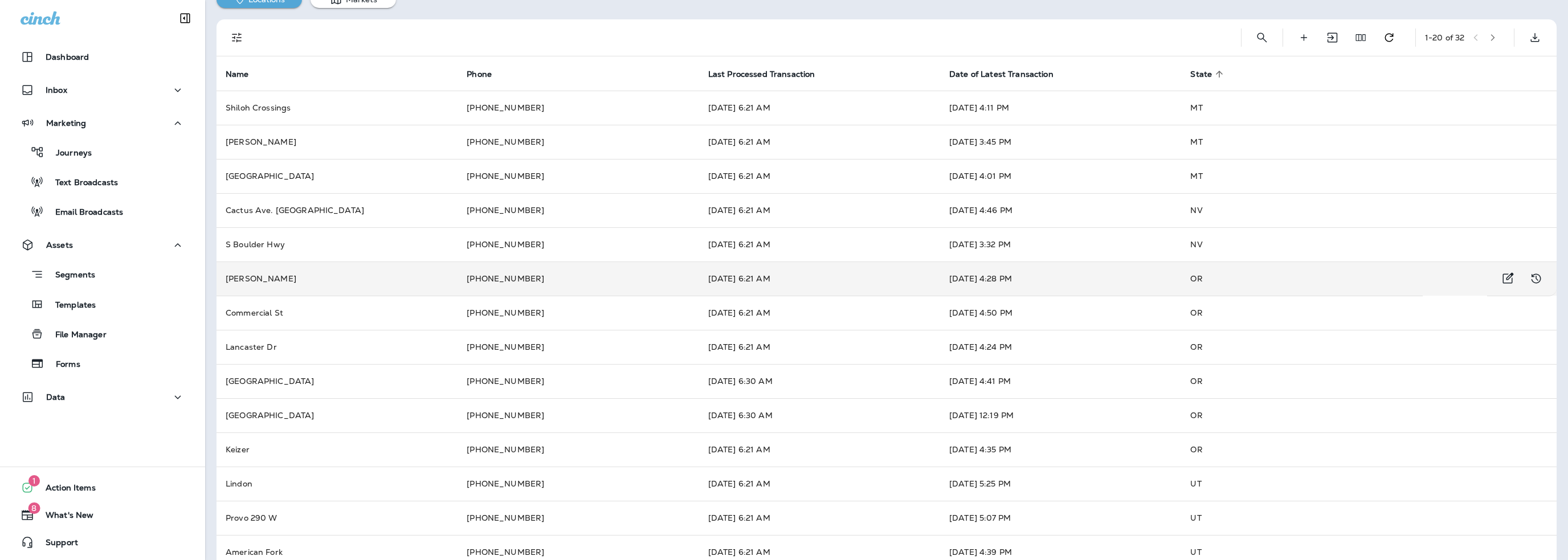
click at [1148, 284] on td "[DATE] 4:28 PM" at bounding box center [1061, 278] width 241 height 34
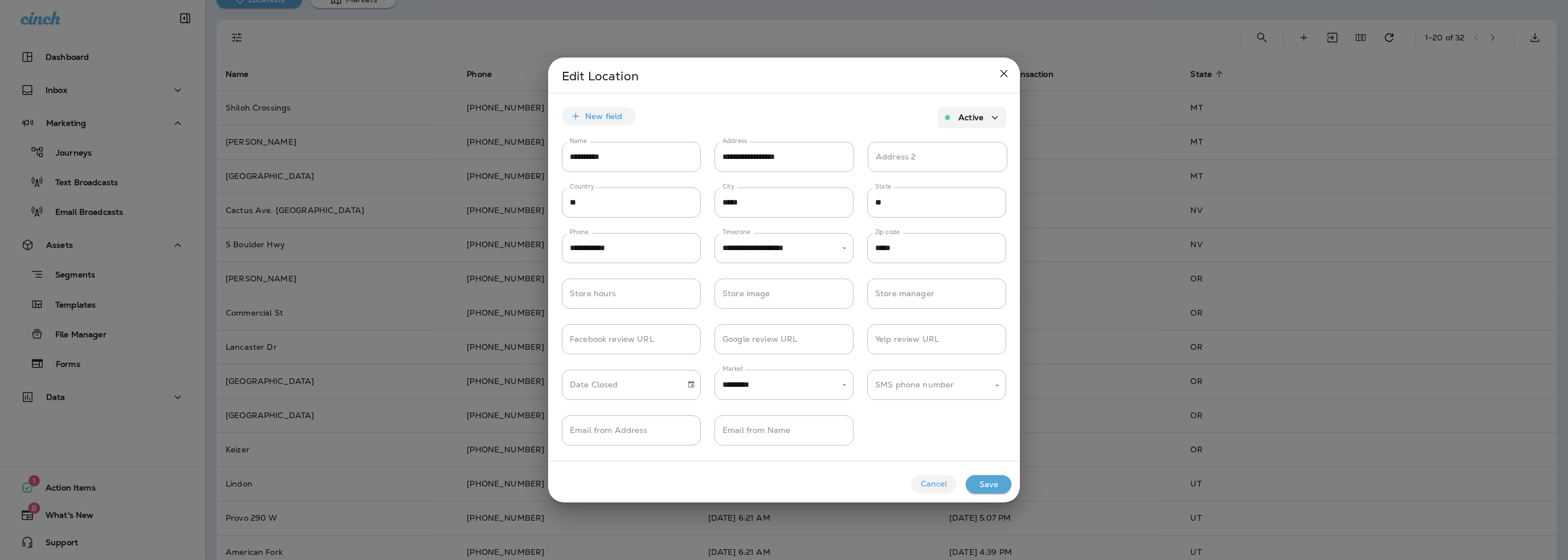
click at [1007, 484] on button "Save" at bounding box center [988, 484] width 46 height 18
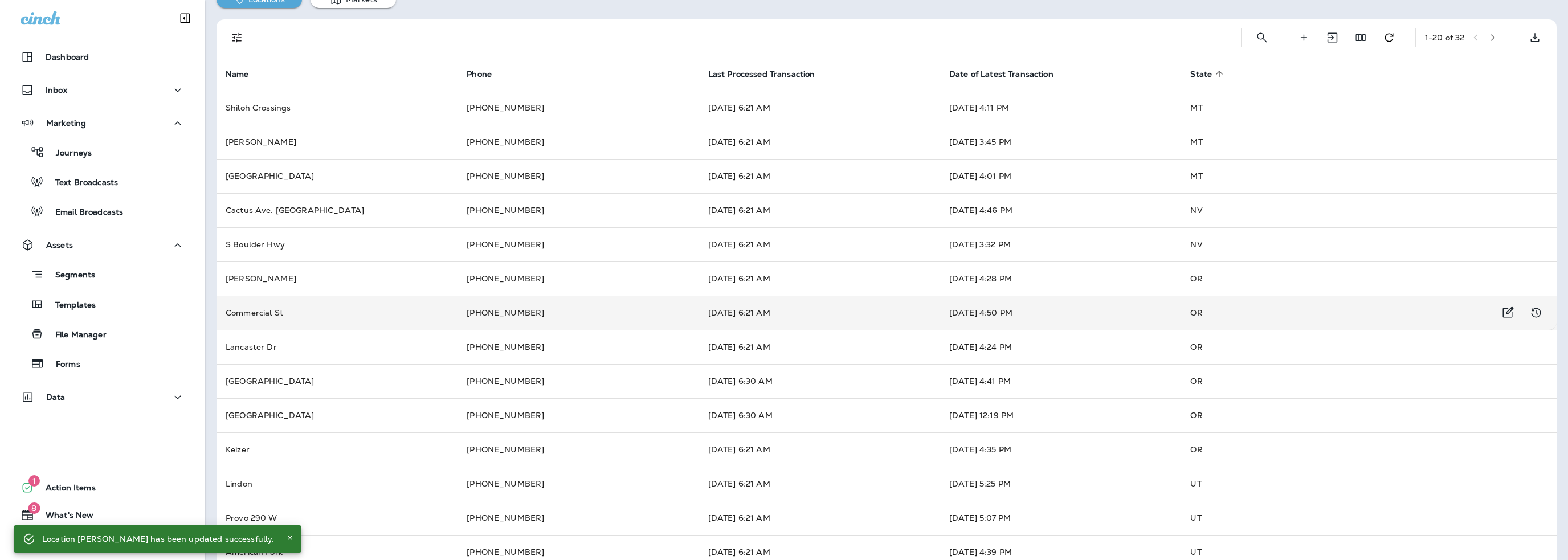
click at [1086, 309] on td "[DATE] 4:50 PM" at bounding box center [1061, 312] width 241 height 34
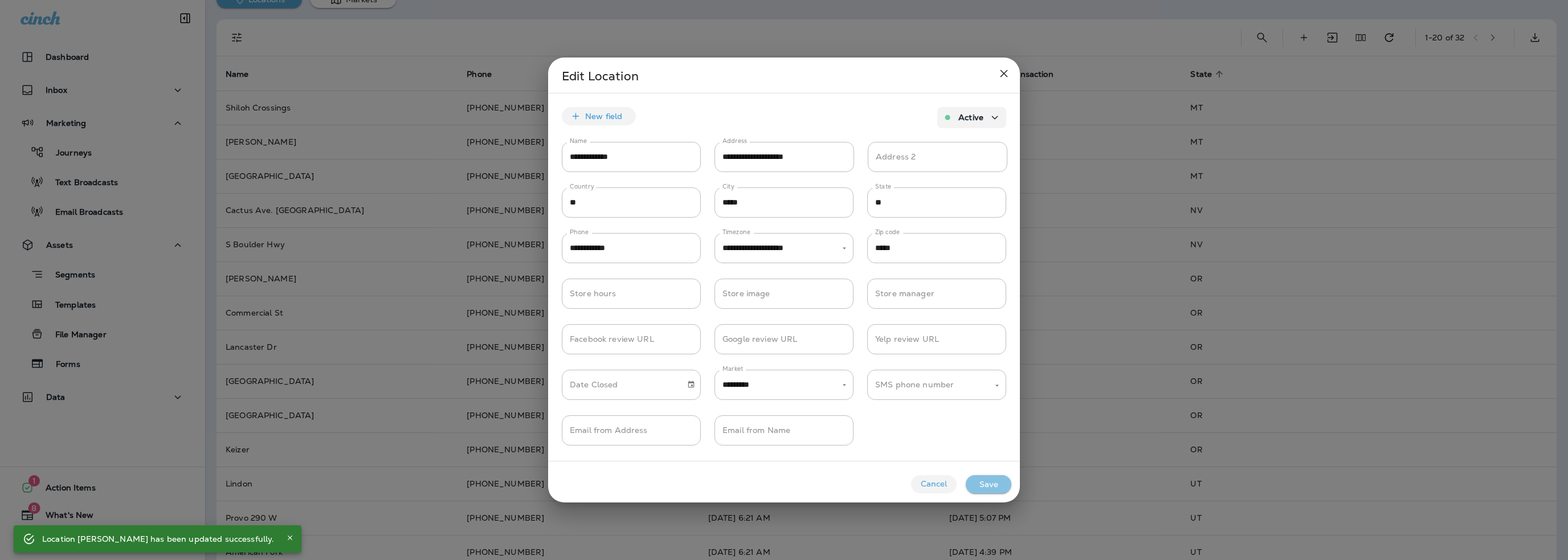
click at [991, 483] on button "Save" at bounding box center [988, 484] width 46 height 18
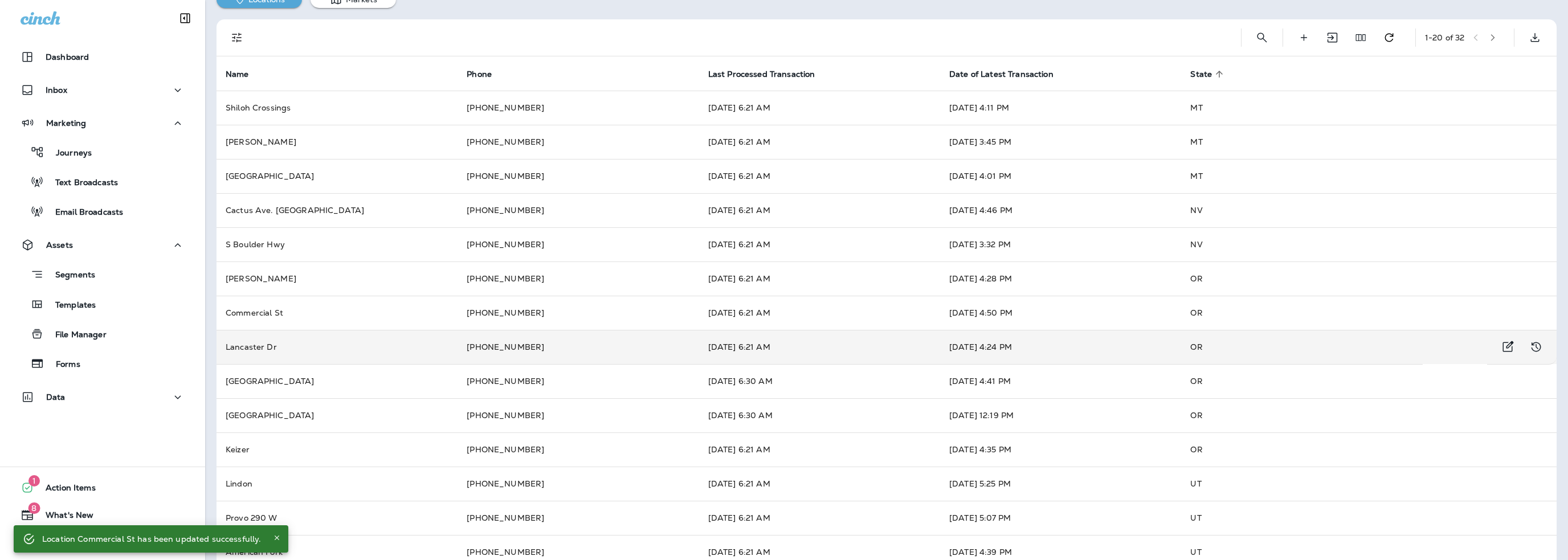
click at [1099, 344] on td "[DATE] 4:24 PM" at bounding box center [1061, 346] width 241 height 34
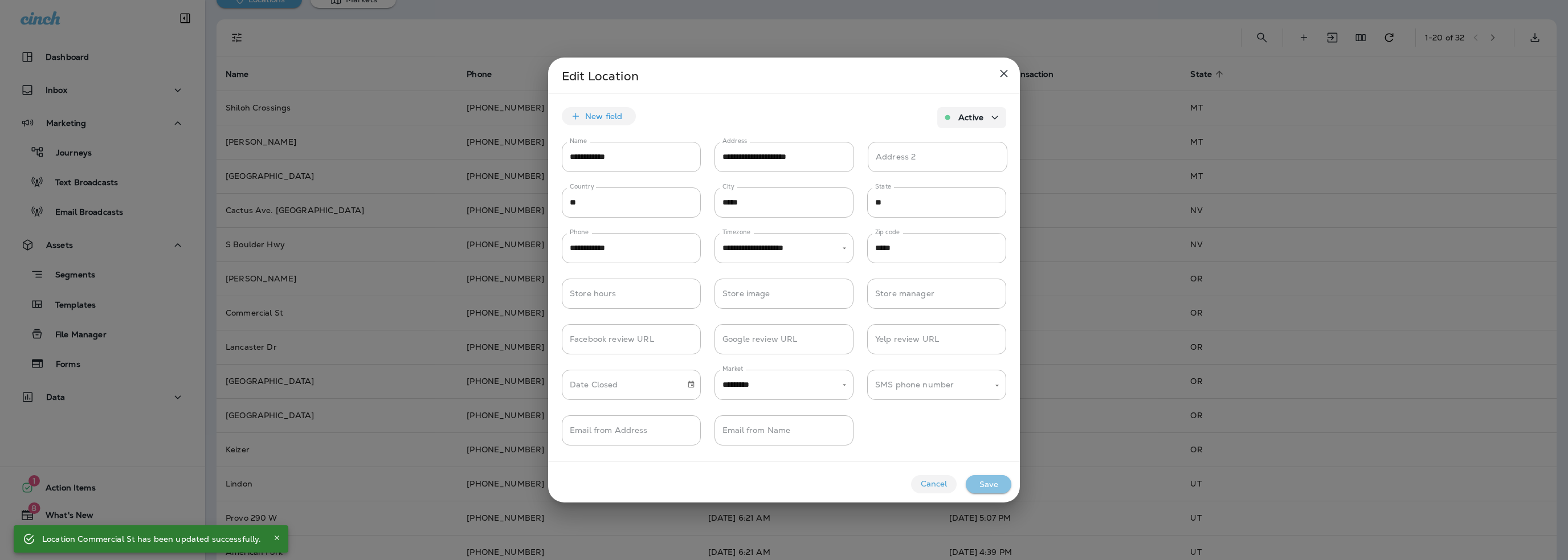
click at [999, 484] on button "Save" at bounding box center [988, 484] width 46 height 18
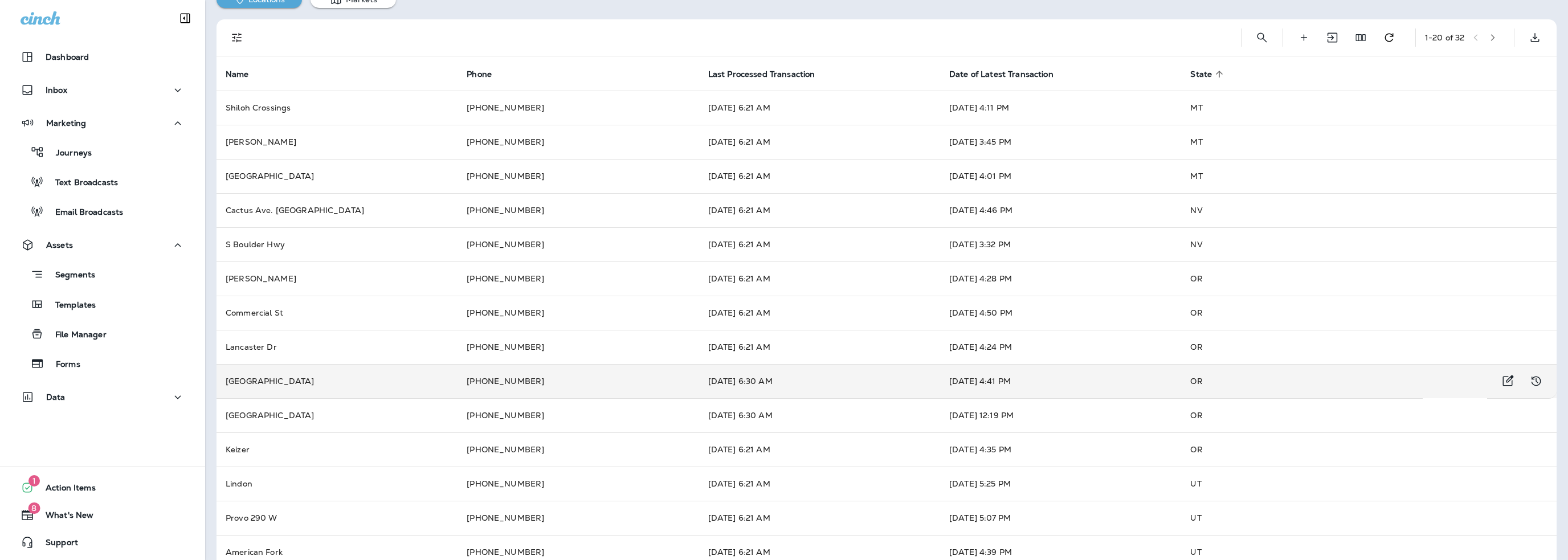
click at [1115, 380] on td "[DATE] 4:41 PM" at bounding box center [1061, 381] width 241 height 34
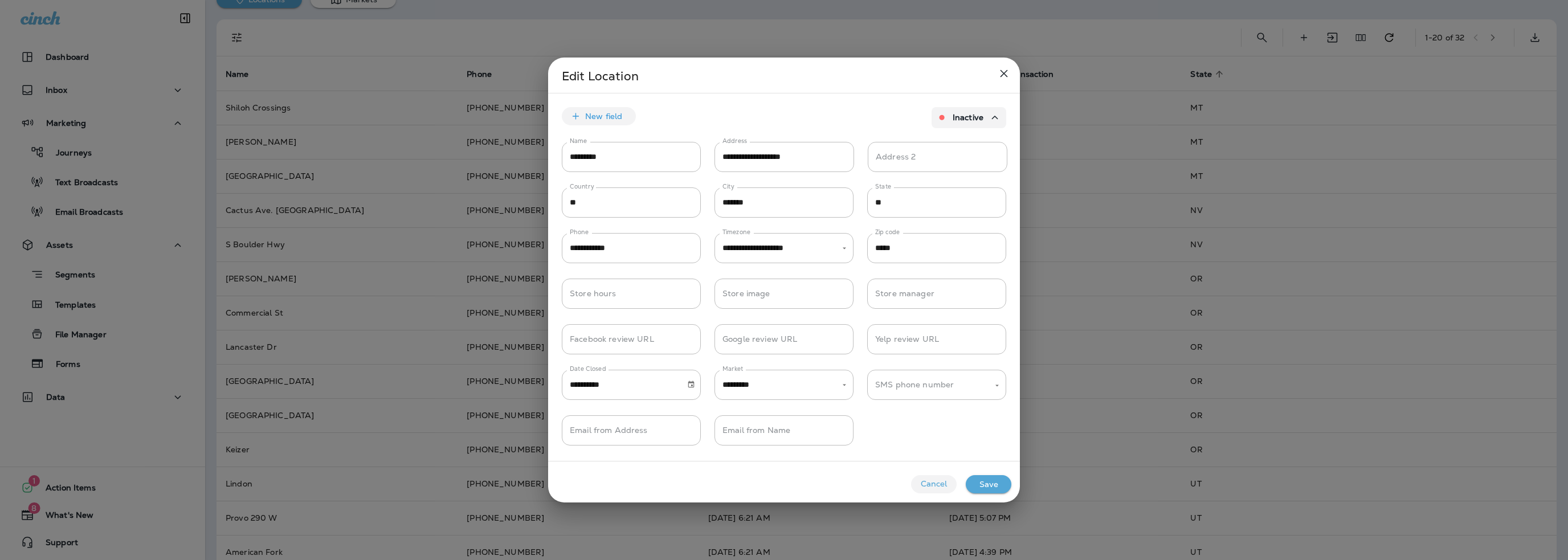
click at [980, 488] on button "Save" at bounding box center [988, 484] width 46 height 18
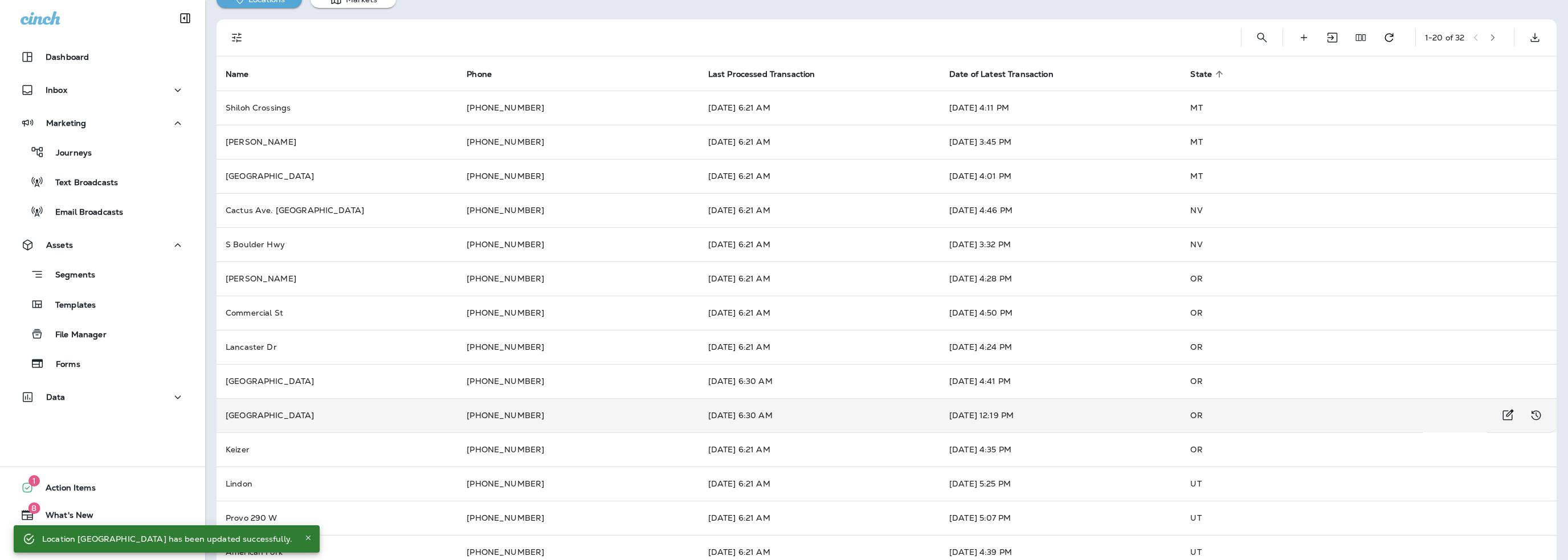
click at [1050, 409] on td "[DATE] 12:19 PM" at bounding box center [1061, 415] width 241 height 34
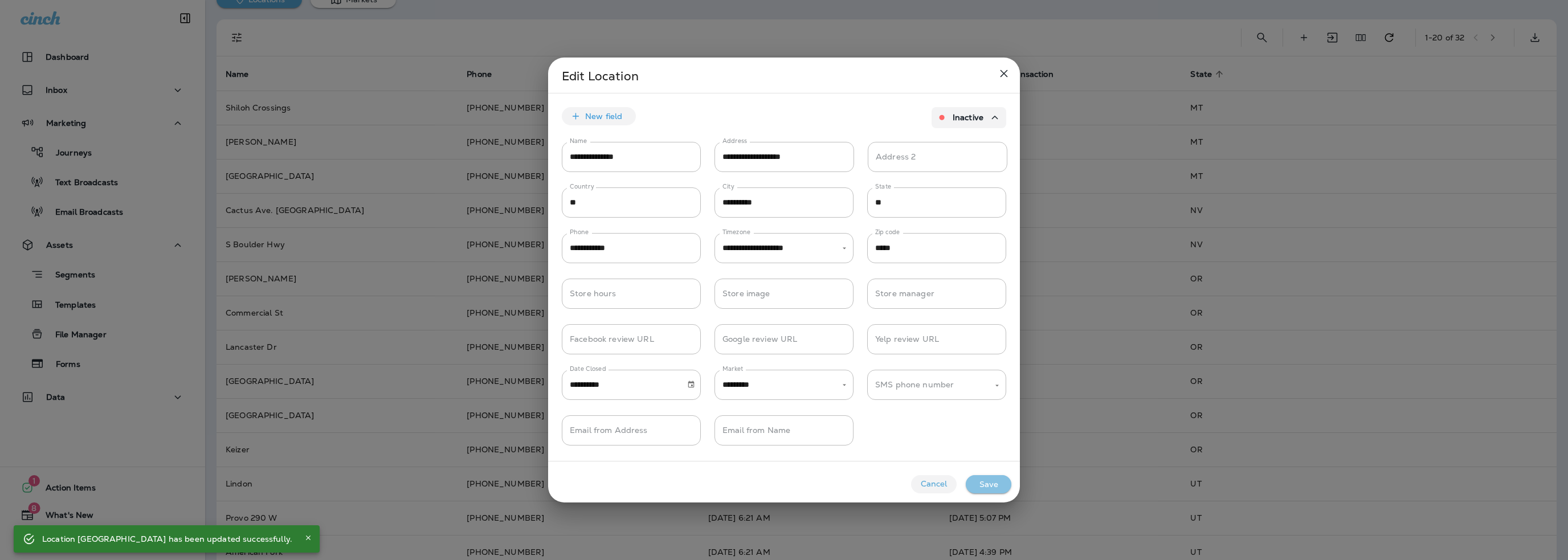
click at [983, 484] on button "Save" at bounding box center [988, 484] width 46 height 18
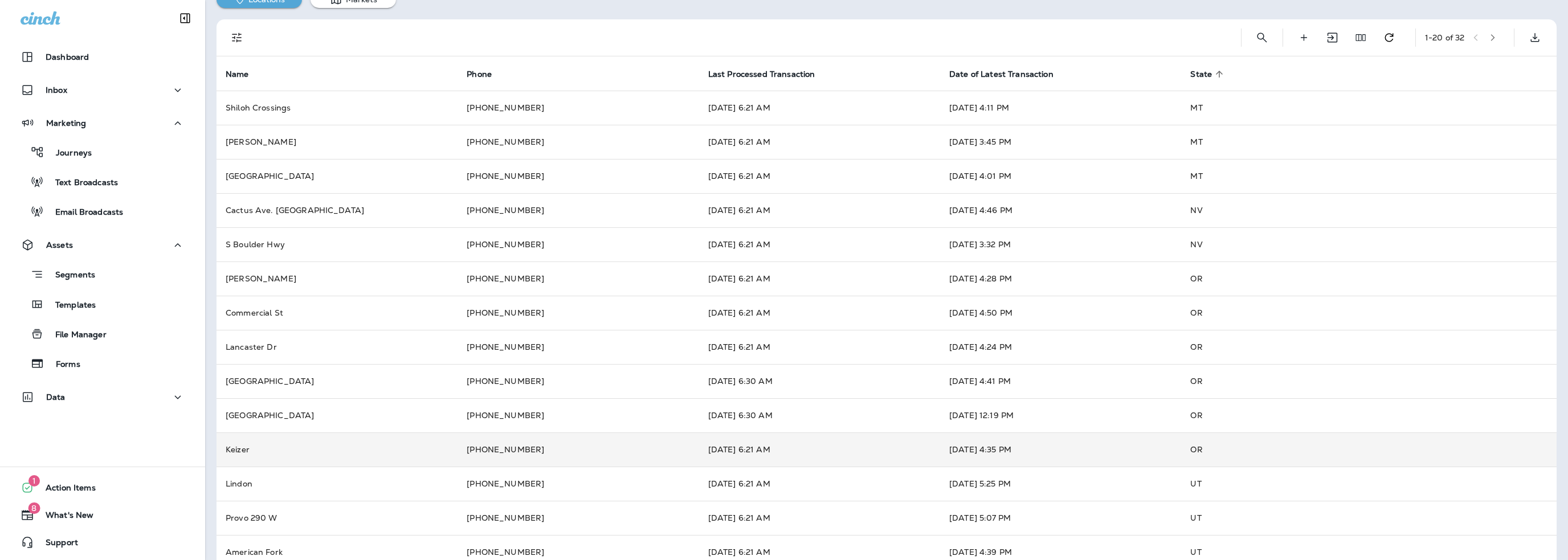
click at [1072, 444] on td "[DATE] 4:35 PM" at bounding box center [1061, 449] width 241 height 34
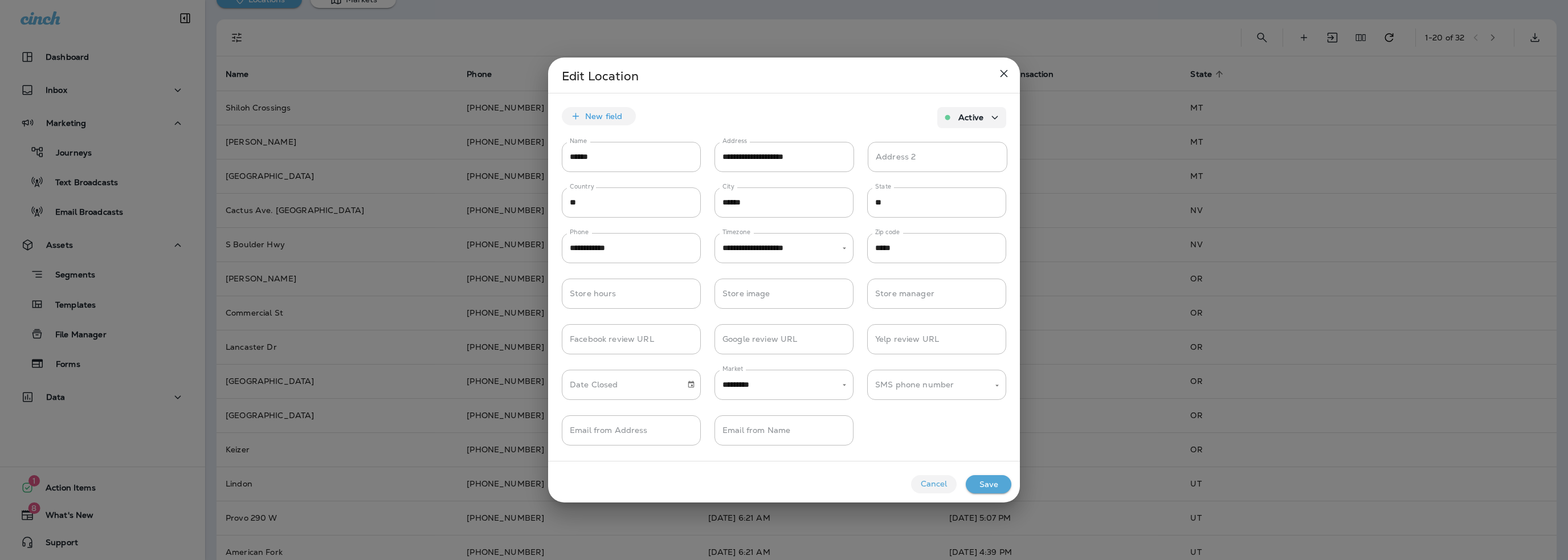
click at [984, 486] on button "Save" at bounding box center [988, 484] width 46 height 18
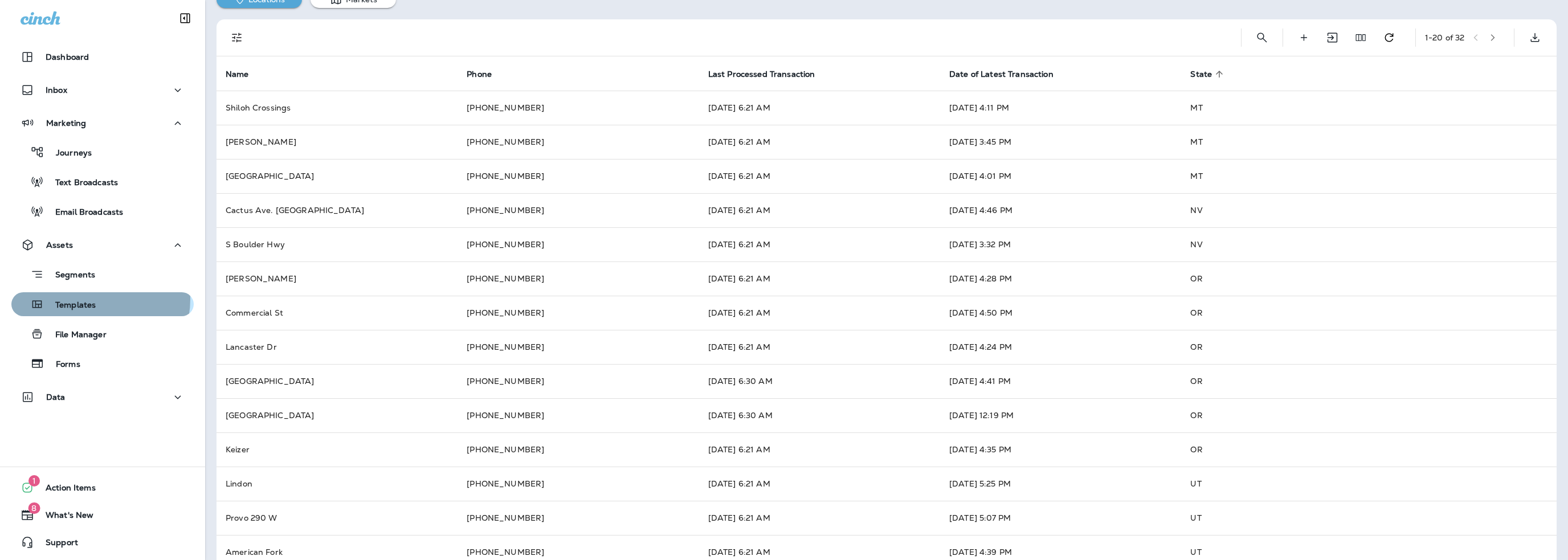
click at [92, 299] on div "Templates" at bounding box center [56, 304] width 80 height 17
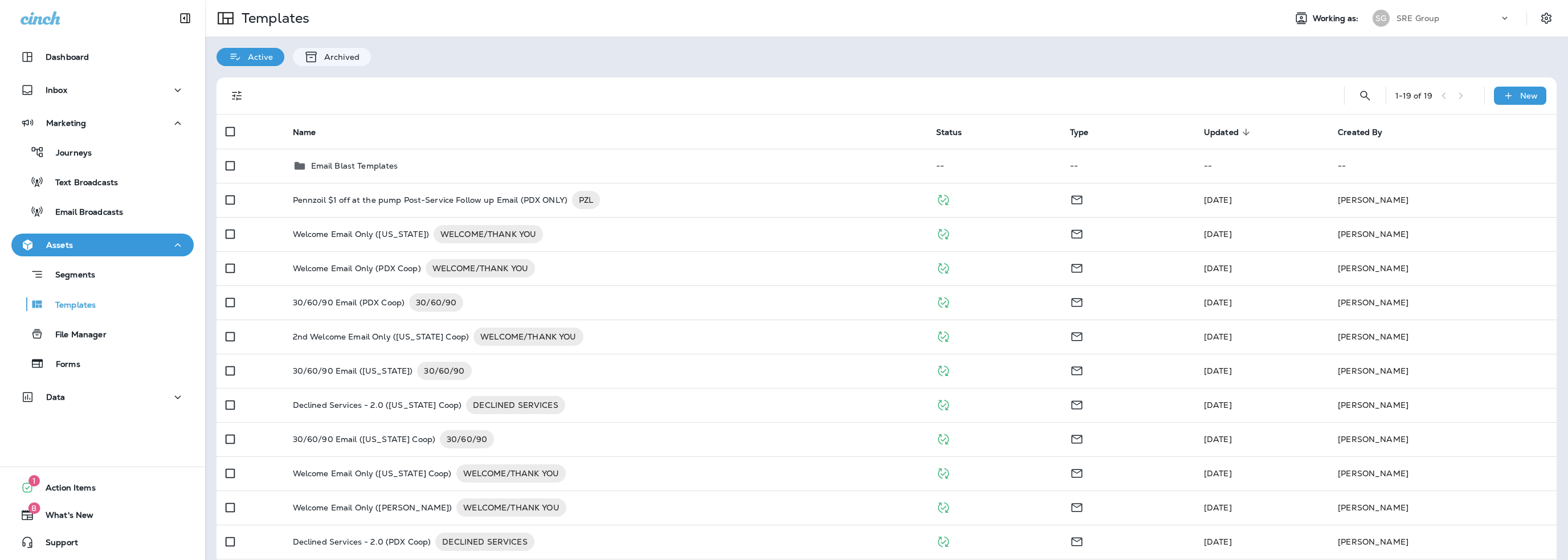
click at [1415, 19] on p "SRE Group" at bounding box center [1418, 18] width 43 height 9
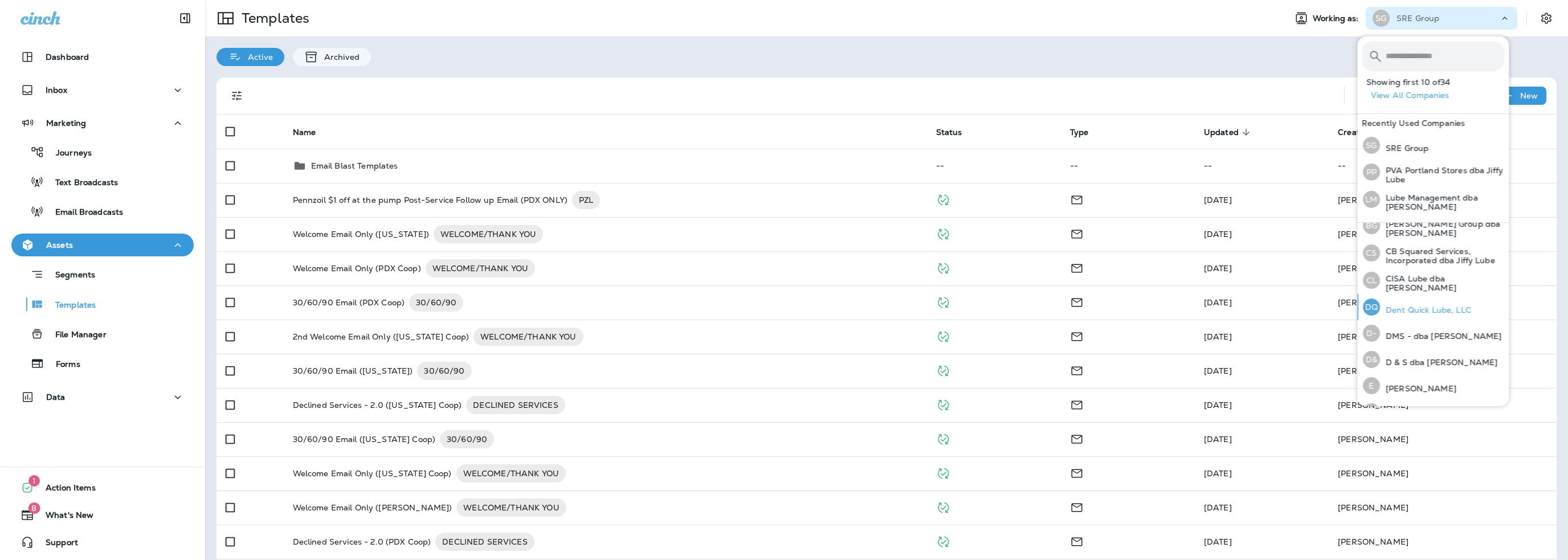
scroll to position [114, 0]
click at [1415, 364] on p "[PERSON_NAME]" at bounding box center [1418, 368] width 76 height 9
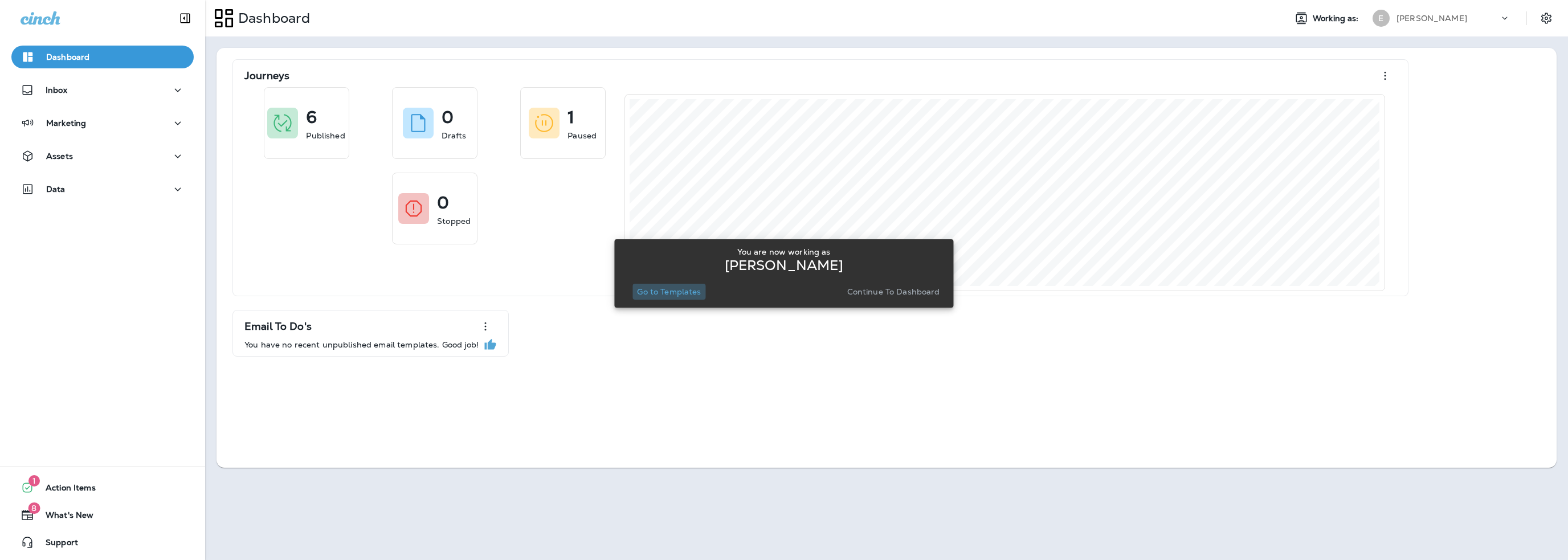
click at [677, 289] on p "Go to Templates" at bounding box center [669, 292] width 64 height 9
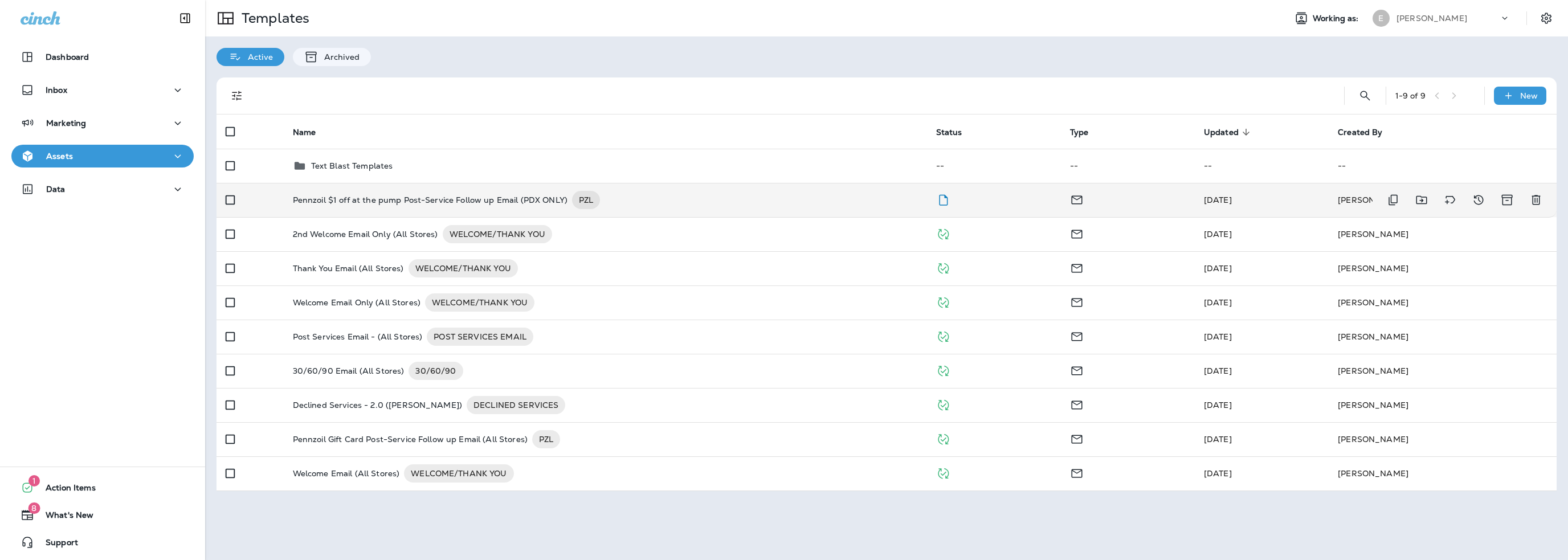
click at [462, 198] on p "Pennzoil $1 off at the pump Post-Service Follow up Email (PDX ONLY)" at bounding box center [430, 200] width 274 height 18
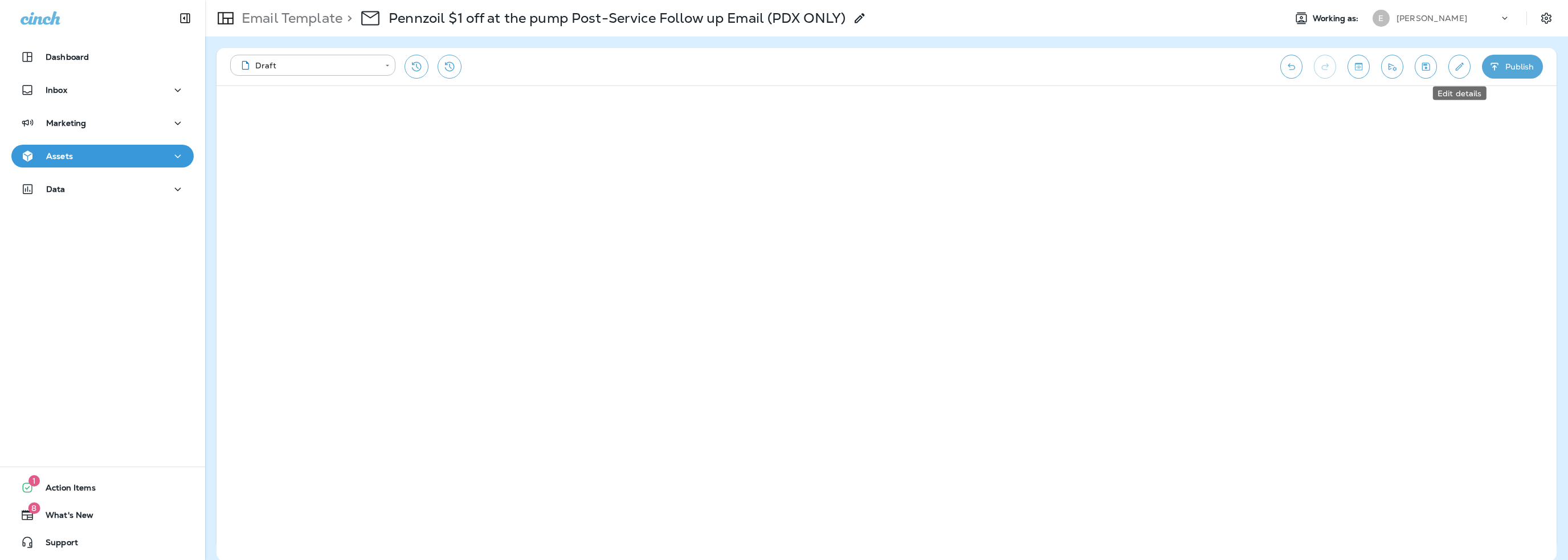
click at [1458, 64] on icon "Edit details" at bounding box center [1459, 67] width 12 height 12
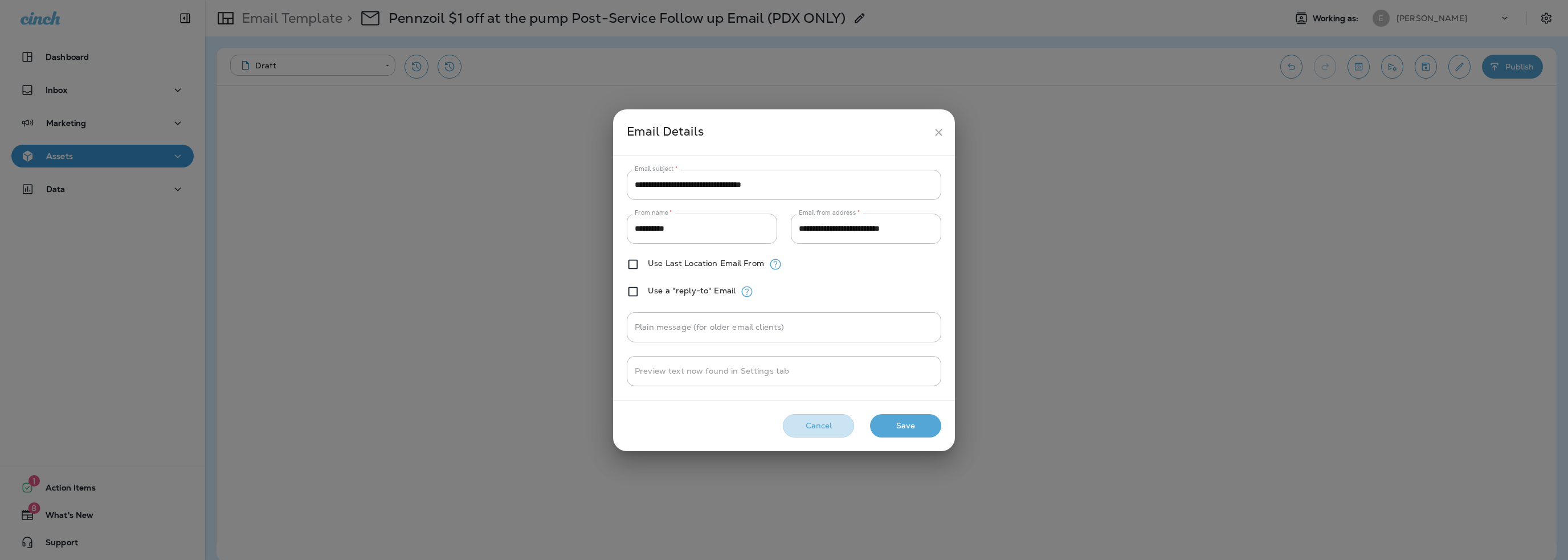
click at [823, 421] on button "Cancel" at bounding box center [818, 426] width 71 height 23
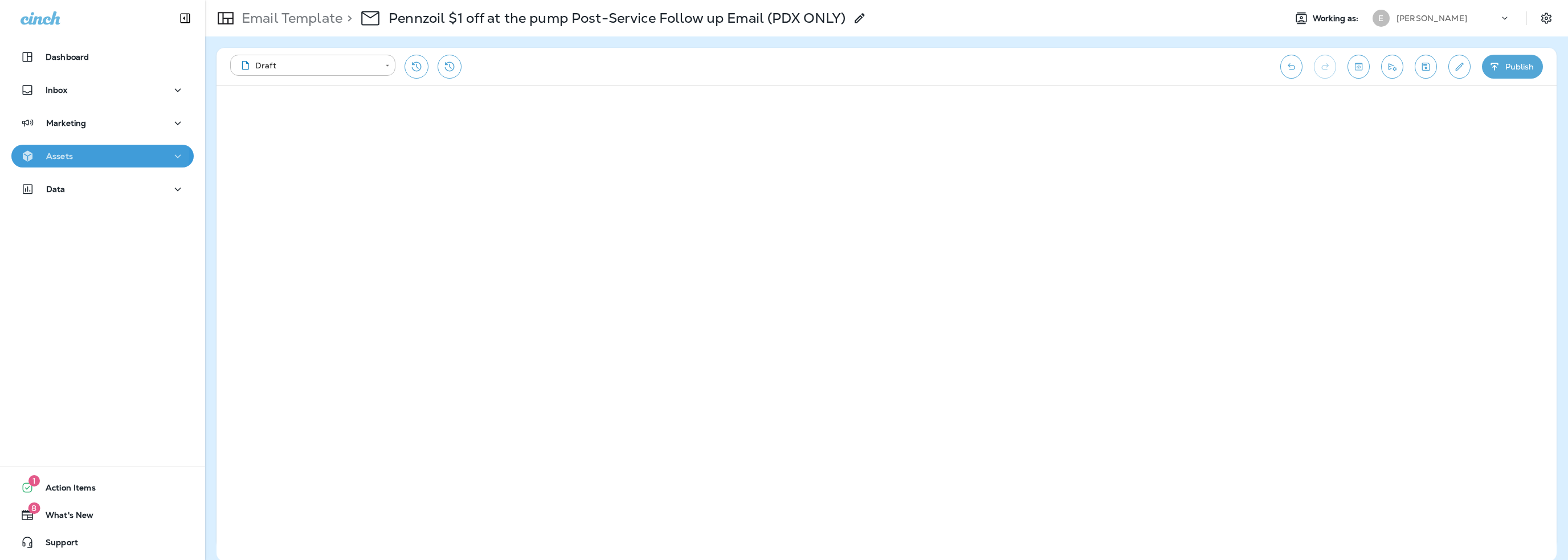
click at [66, 154] on p "Assets" at bounding box center [60, 156] width 27 height 9
click at [76, 216] on p "Templates" at bounding box center [69, 217] width 52 height 11
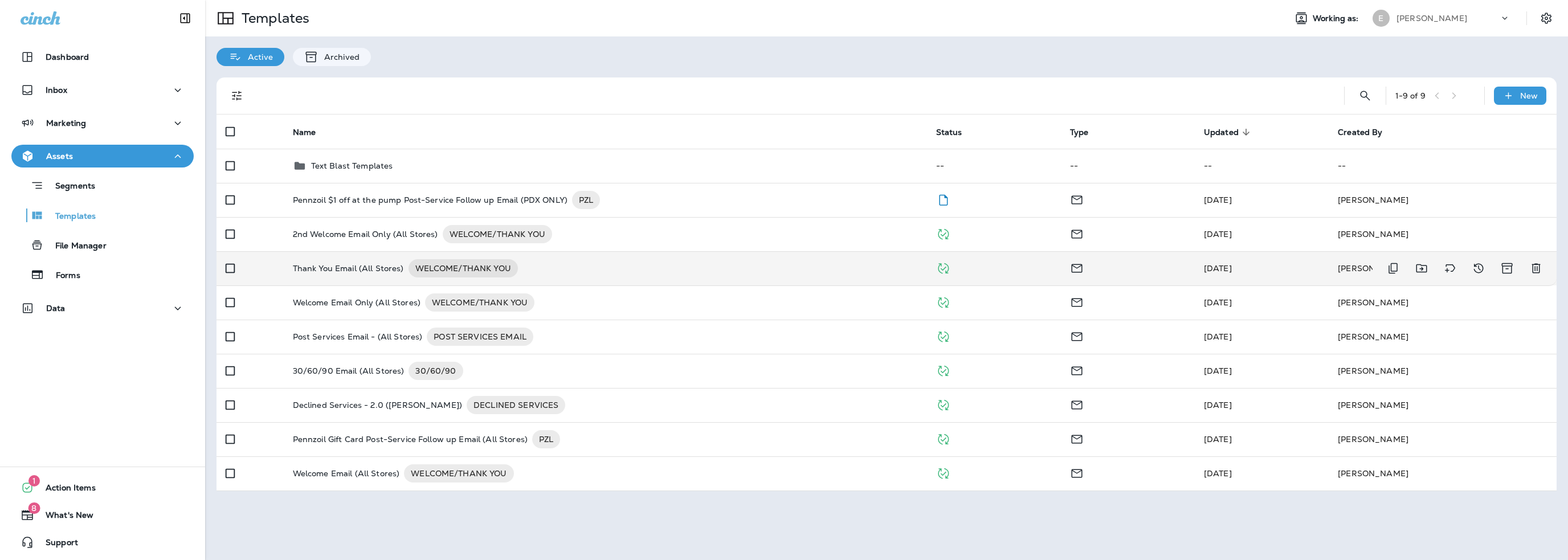
click at [362, 271] on p "Thank You Email (All Stores)" at bounding box center [348, 268] width 111 height 18
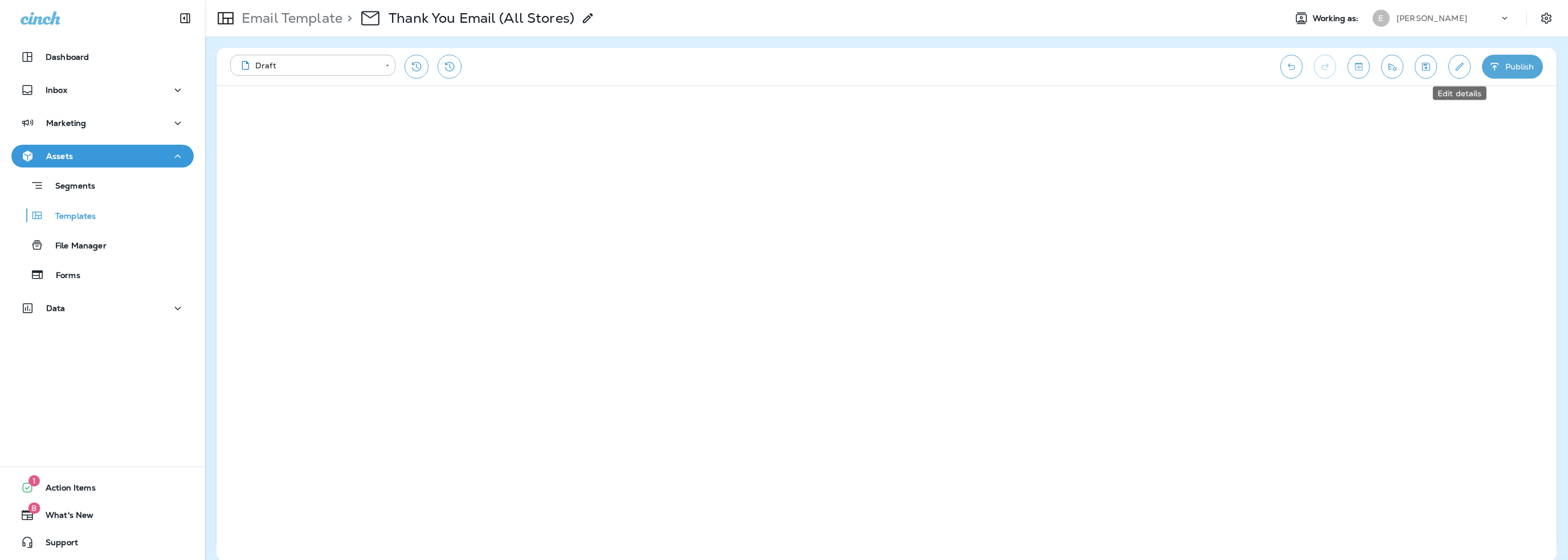
click at [1458, 65] on icon "Edit details" at bounding box center [1459, 67] width 12 height 12
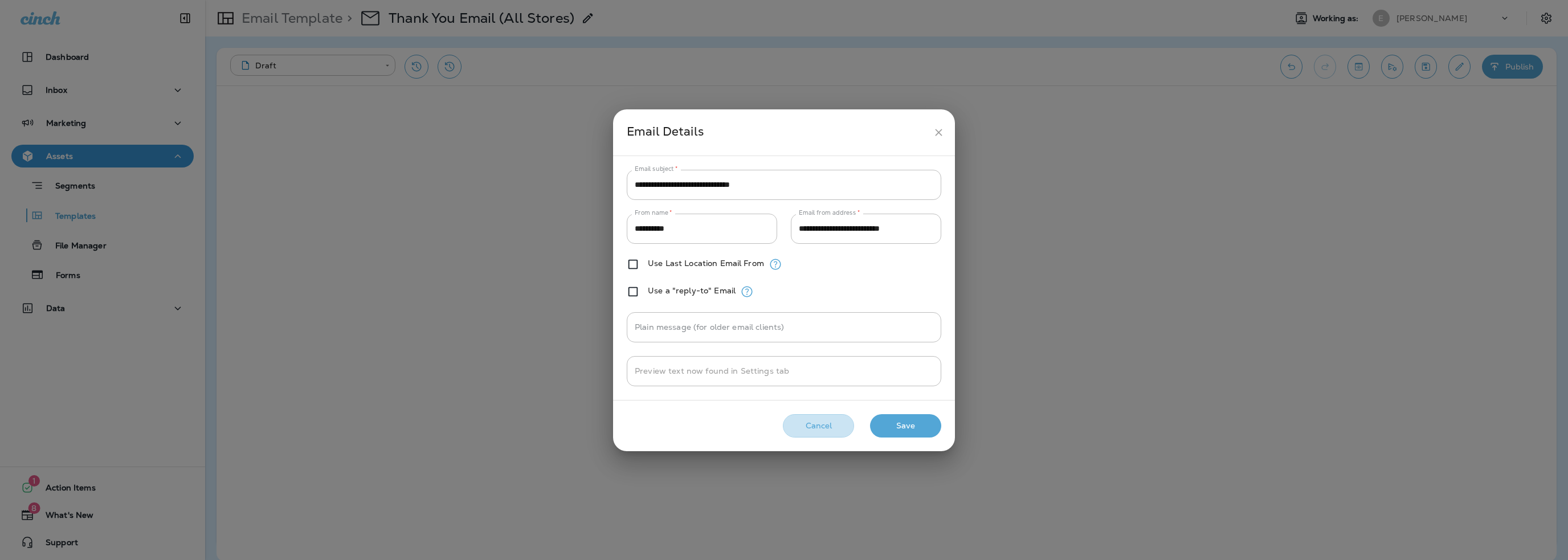
click at [834, 423] on button "Cancel" at bounding box center [818, 426] width 71 height 23
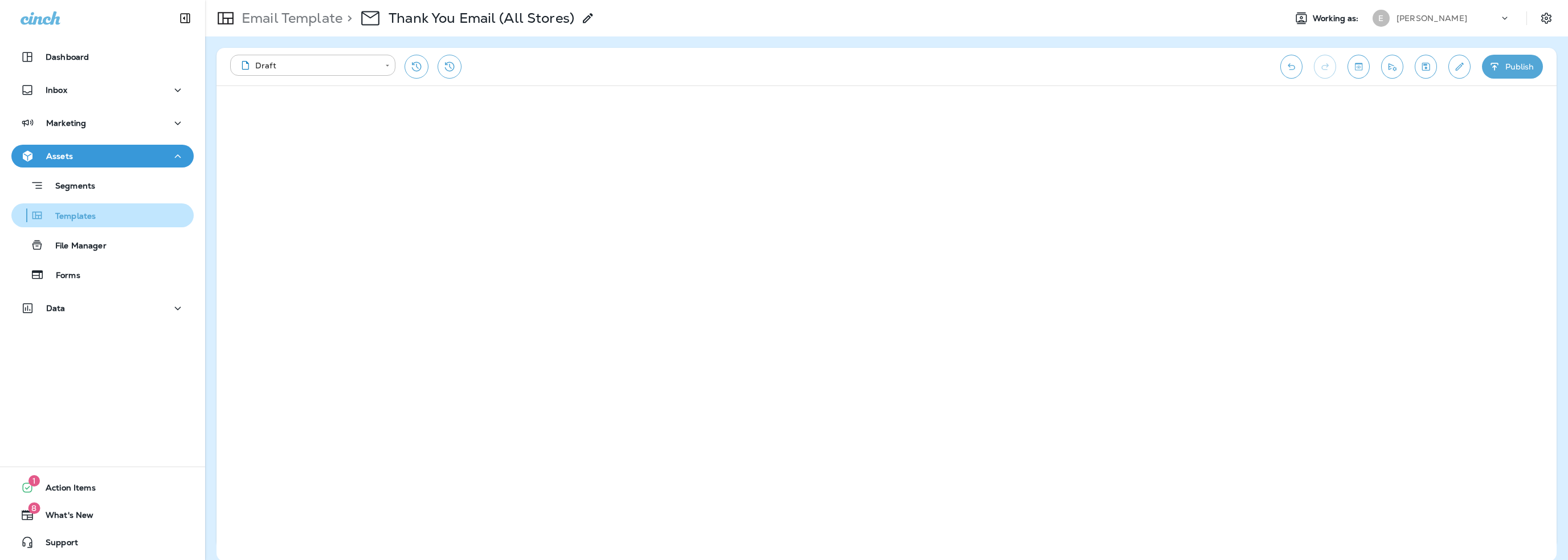
click at [82, 218] on p "Templates" at bounding box center [69, 217] width 52 height 11
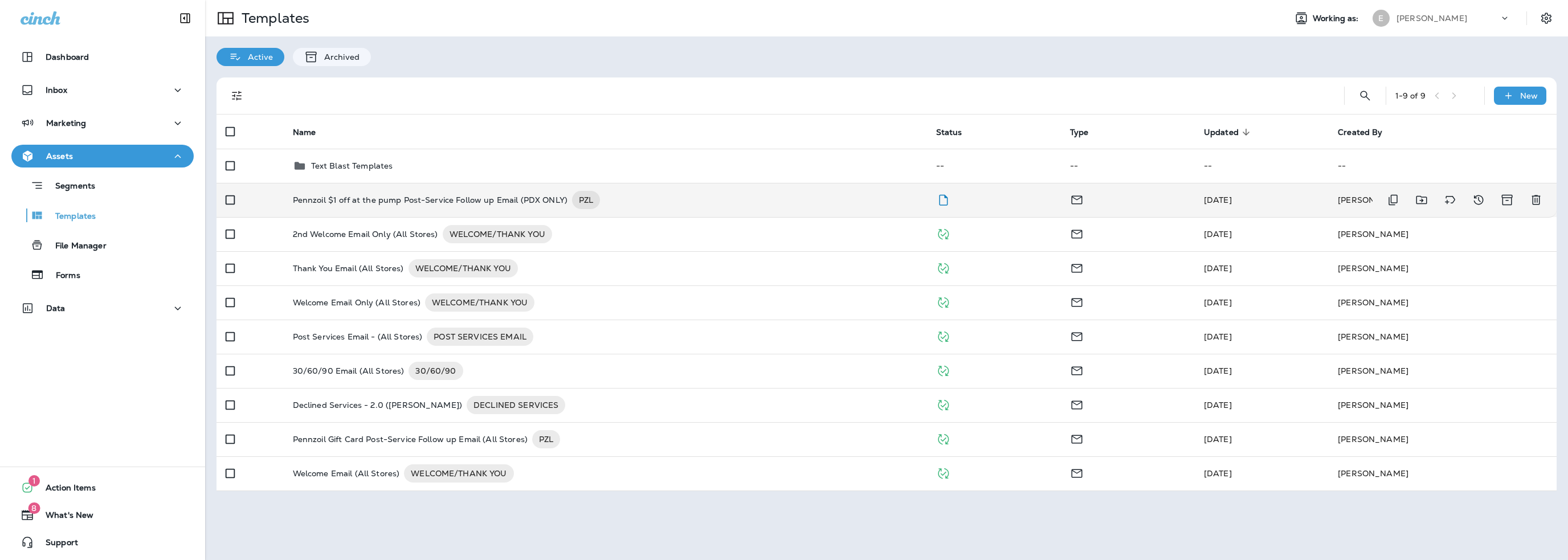
click at [455, 197] on p "Pennzoil $1 off at the pump Post-Service Follow up Email (PDX ONLY)" at bounding box center [430, 200] width 274 height 18
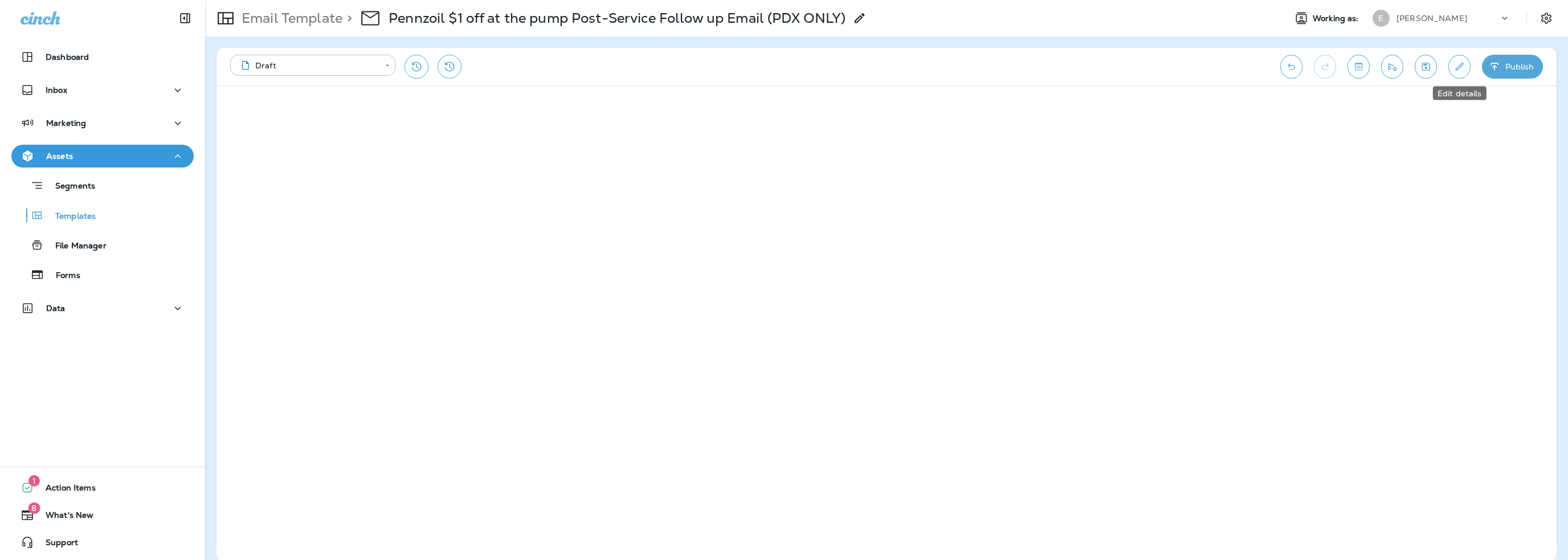
click at [1457, 73] on button "Edit details" at bounding box center [1459, 66] width 22 height 24
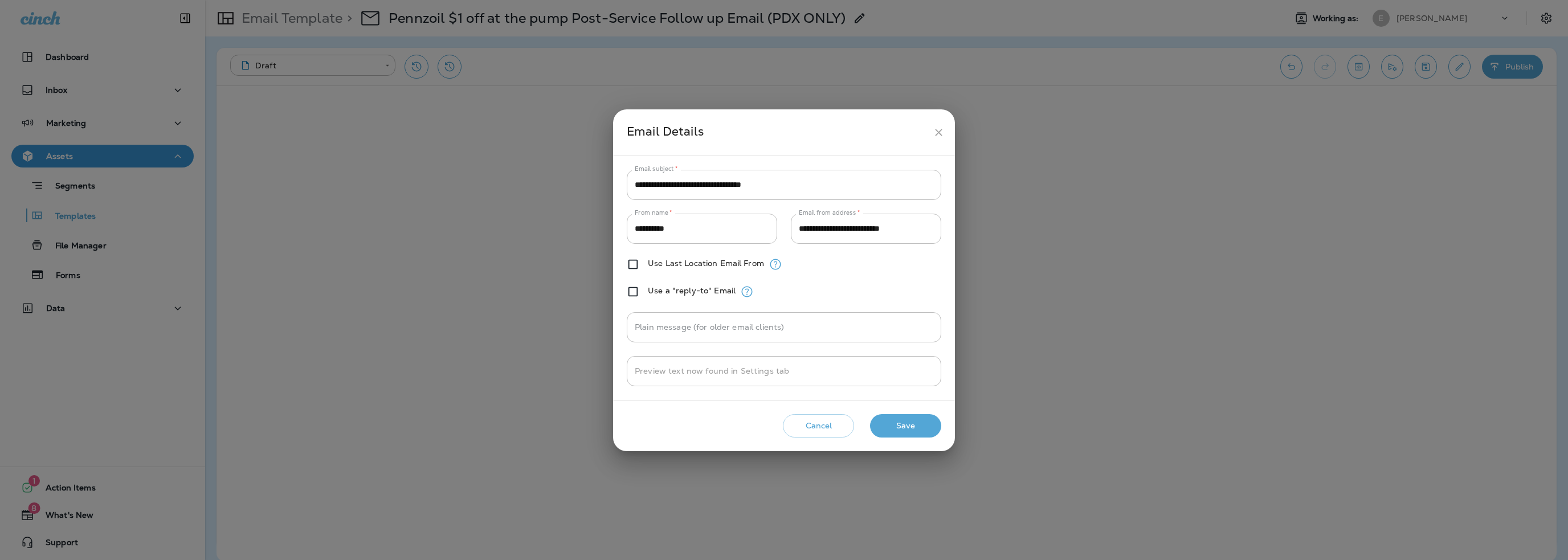
click at [915, 430] on button "Save" at bounding box center [906, 426] width 71 height 23
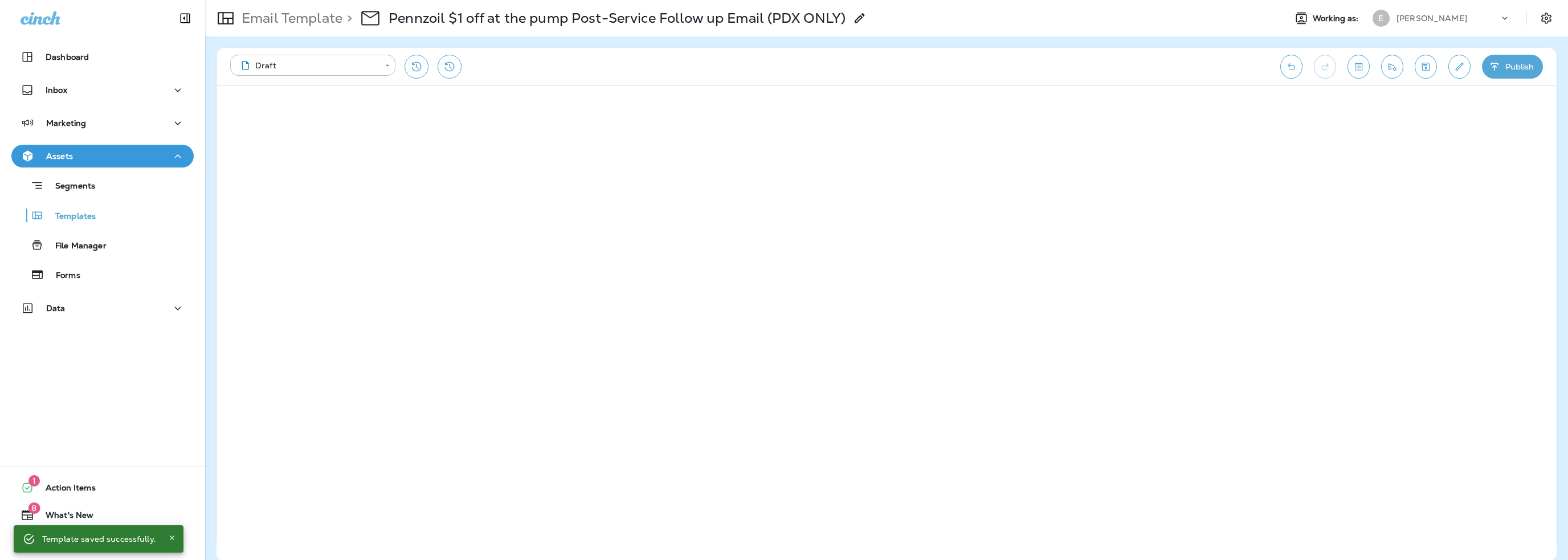
click at [1509, 74] on button "Publish" at bounding box center [1512, 66] width 61 height 24
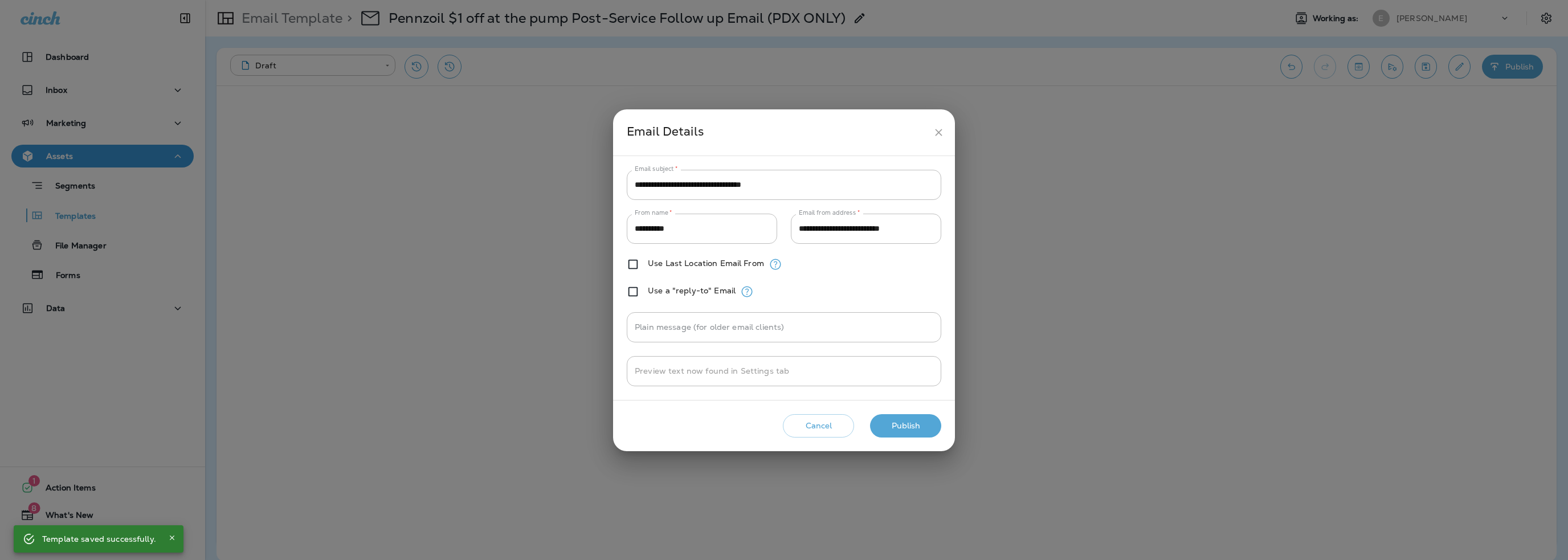
click at [904, 420] on button "Publish" at bounding box center [906, 426] width 71 height 23
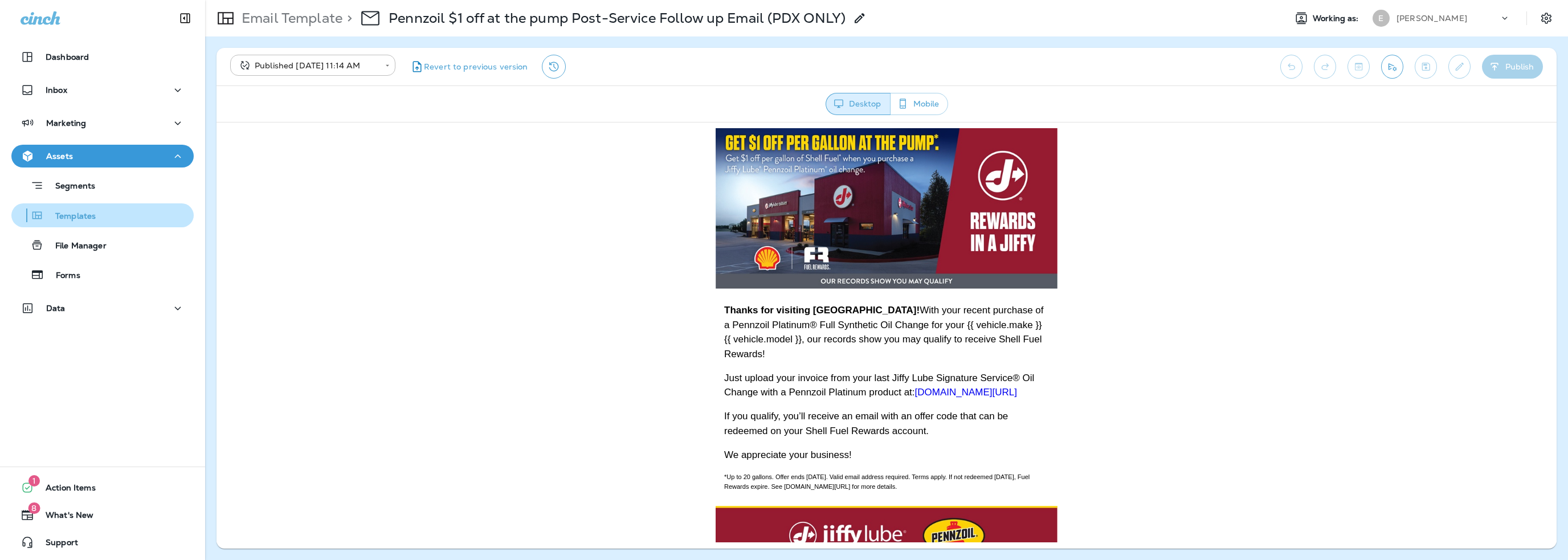
click at [89, 213] on p "Templates" at bounding box center [69, 217] width 52 height 11
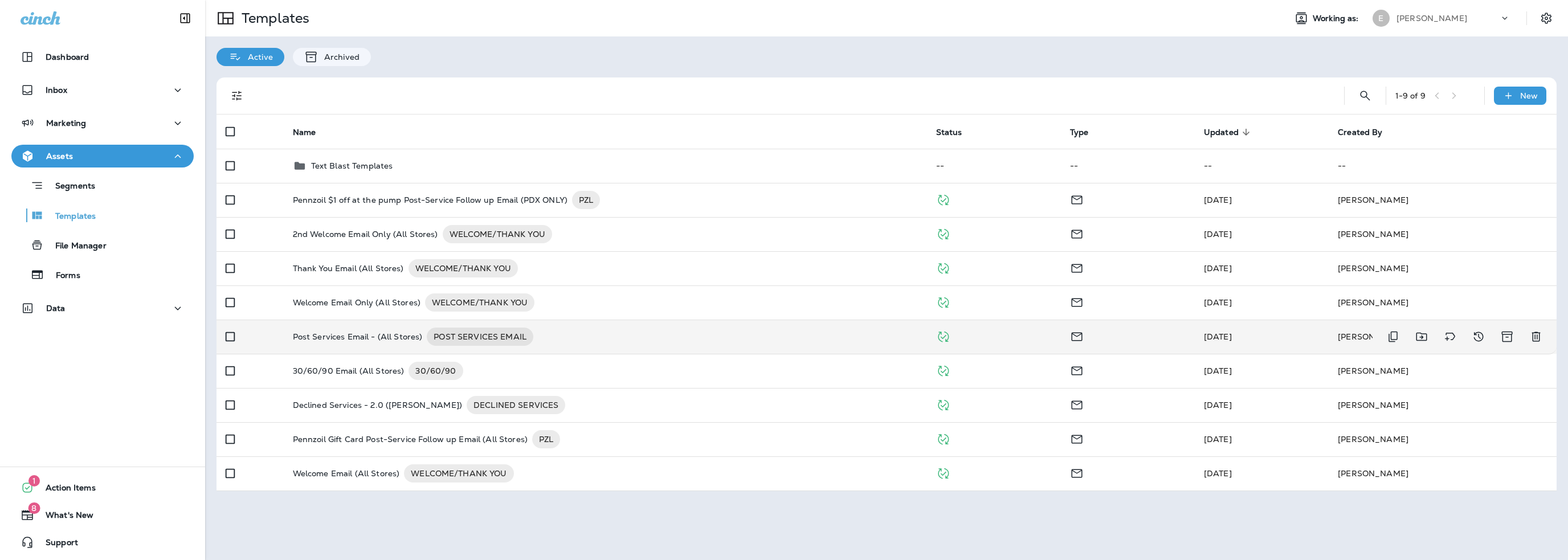
click at [391, 345] on p "Post Services Email - (All Stores)" at bounding box center [358, 337] width 130 height 18
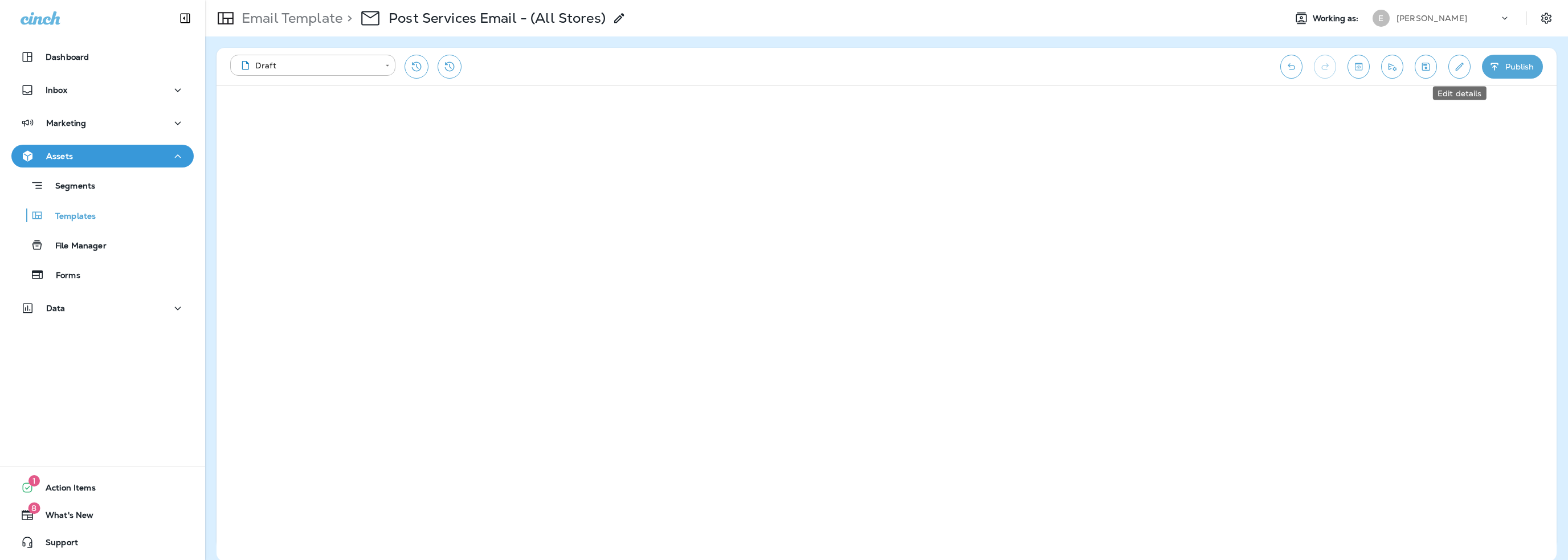
click at [1461, 70] on icon "Edit details" at bounding box center [1459, 67] width 12 height 12
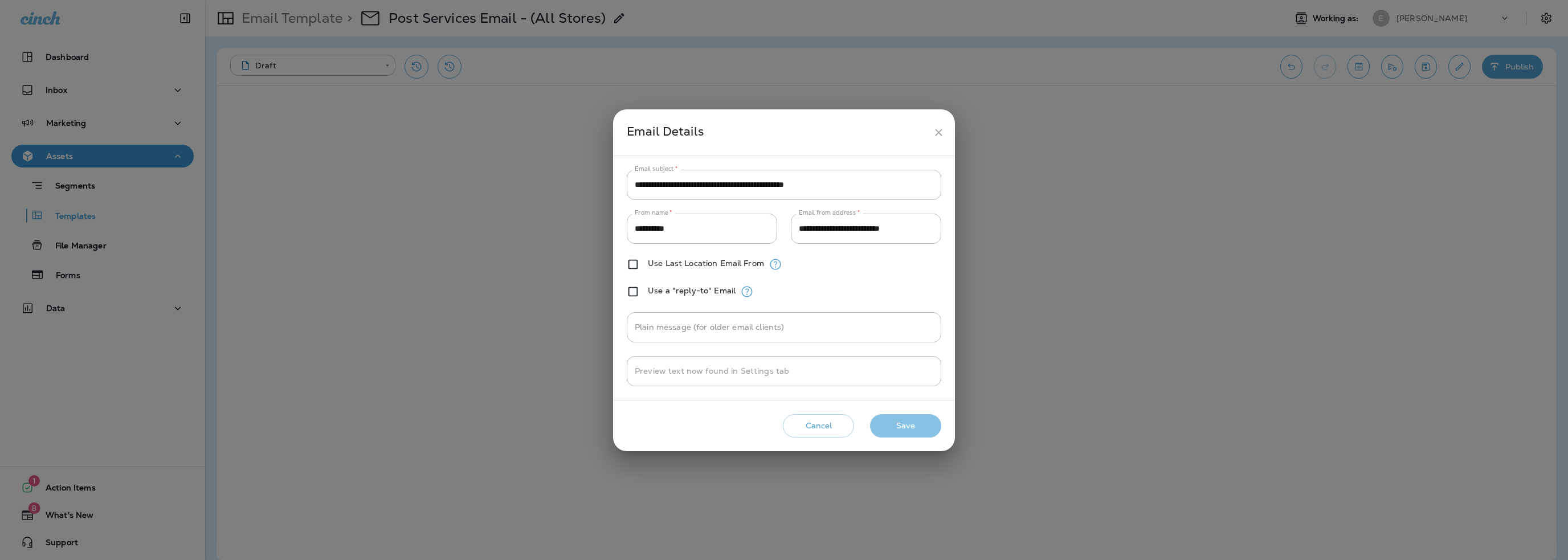
click at [930, 418] on button "Save" at bounding box center [906, 426] width 71 height 23
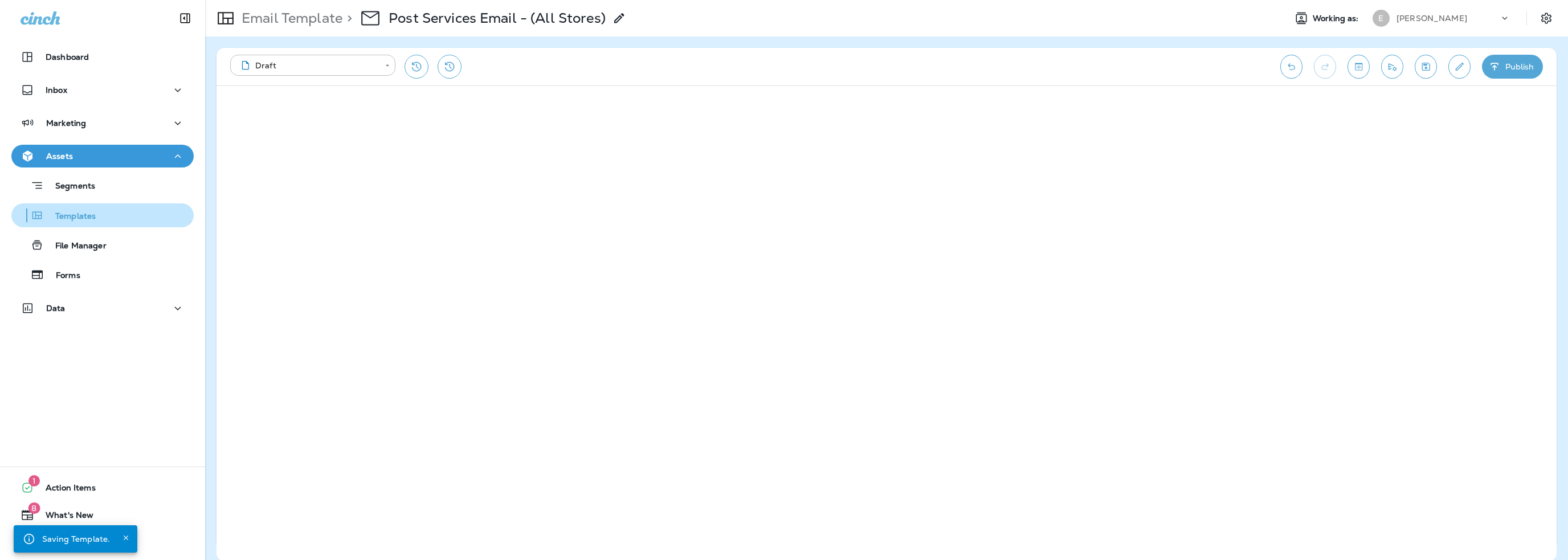
click at [79, 219] on p "Templates" at bounding box center [69, 217] width 52 height 11
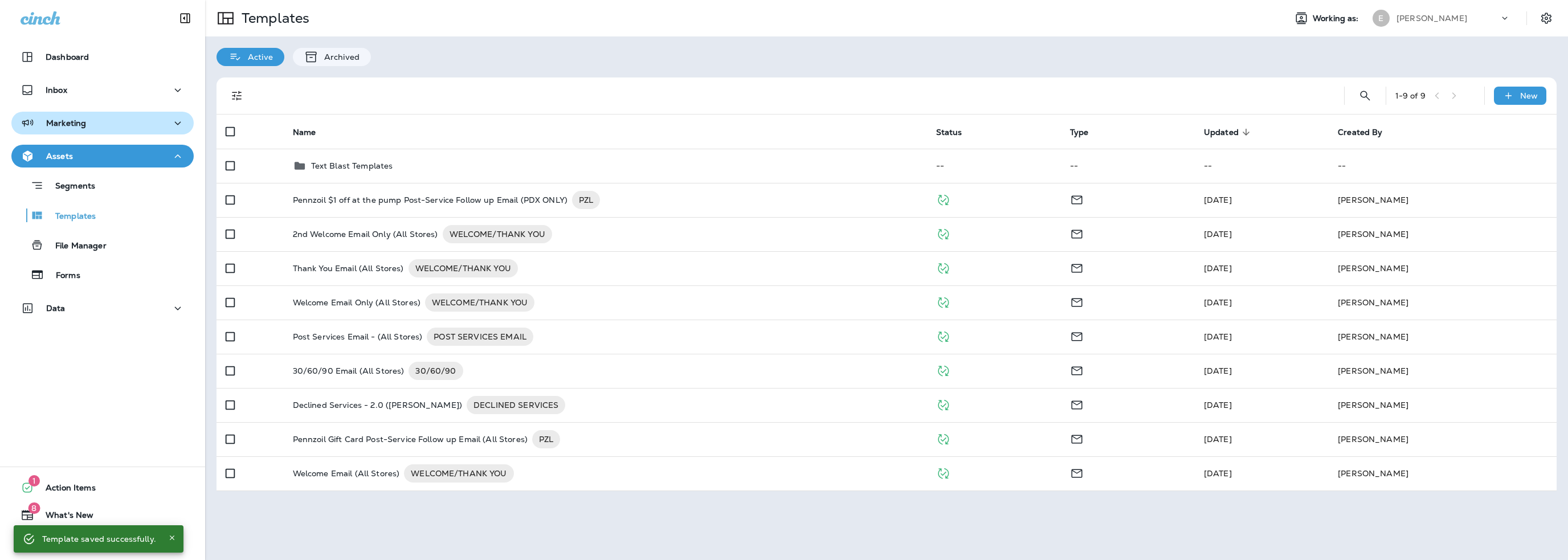
click at [87, 125] on div "Marketing" at bounding box center [103, 123] width 164 height 14
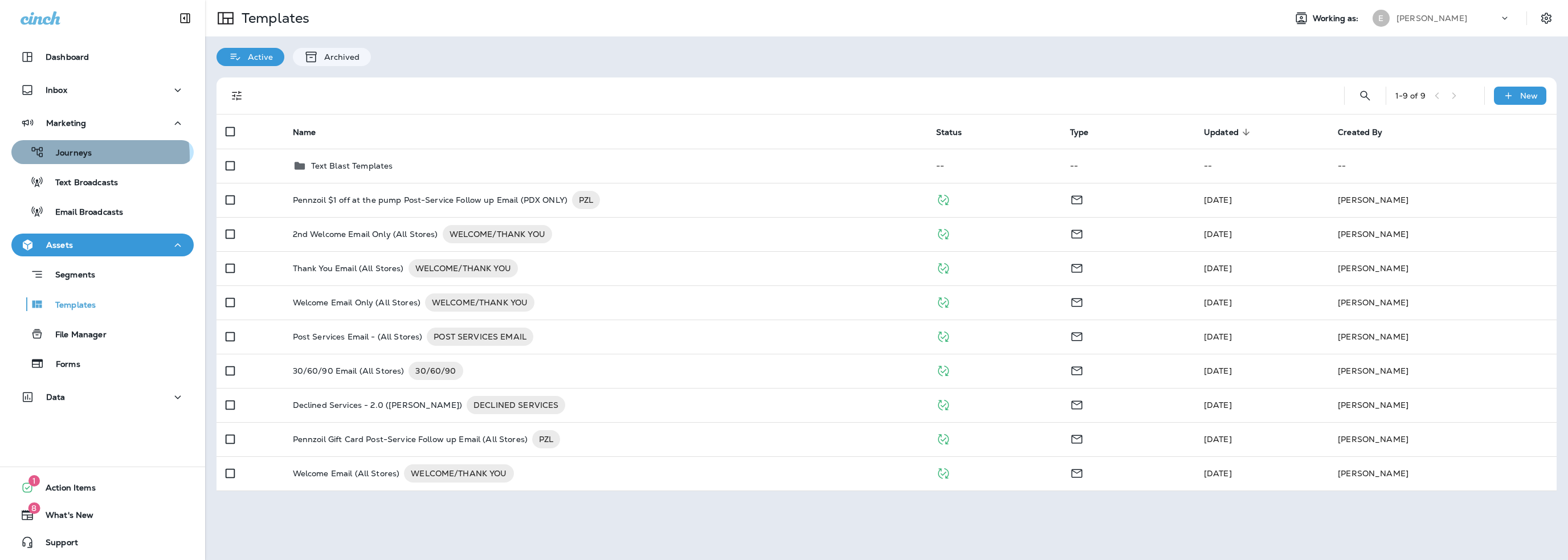
click at [83, 157] on p "Journeys" at bounding box center [68, 153] width 47 height 11
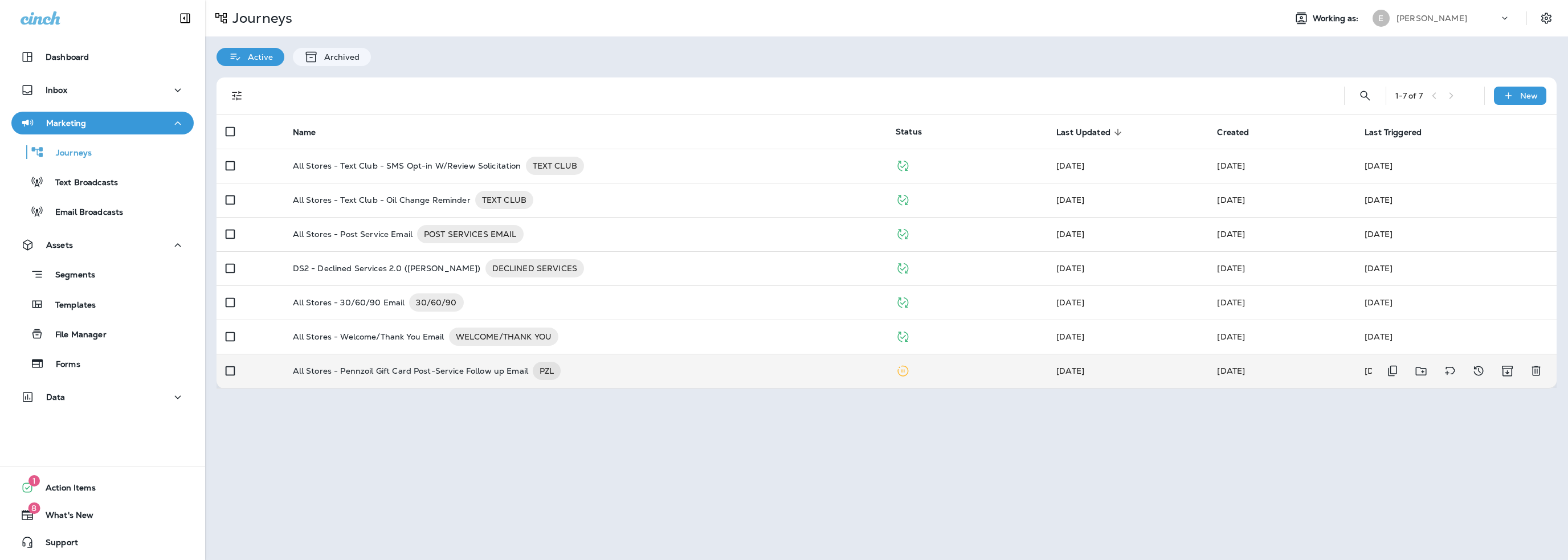
click at [421, 373] on p "All Stores - Pennzoil Gift Card Post-Service Follow up Email" at bounding box center [410, 371] width 235 height 18
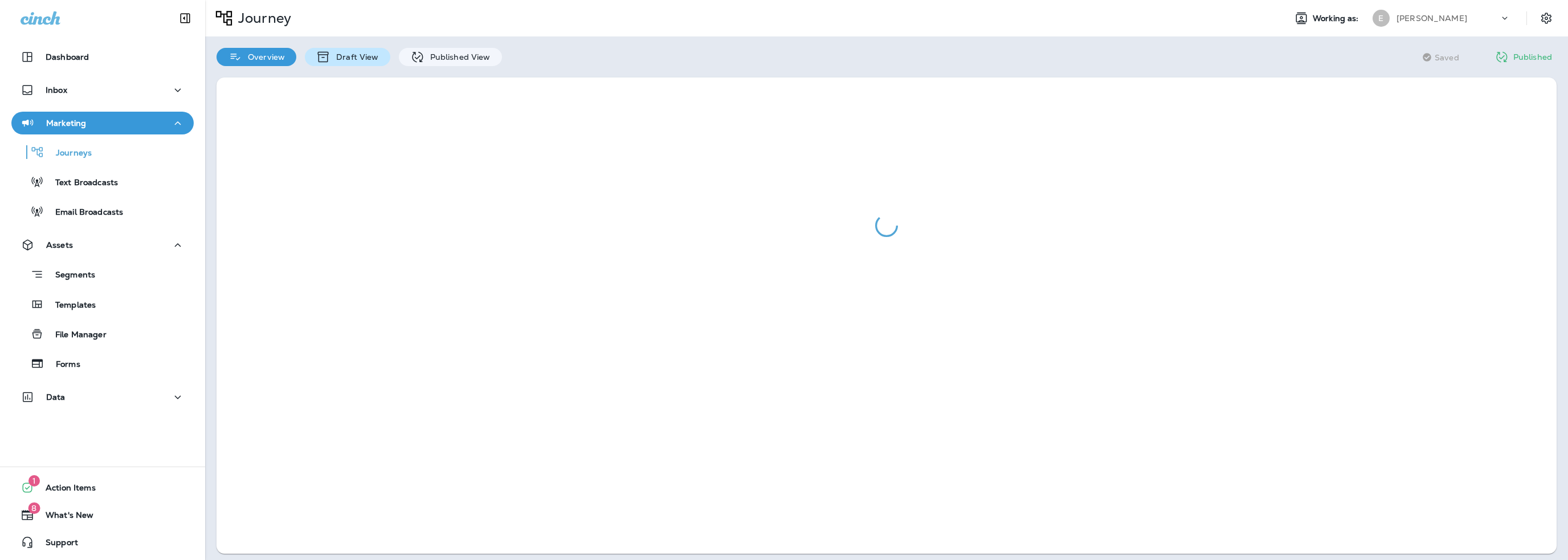
click at [349, 59] on p "Draft View" at bounding box center [354, 57] width 48 height 9
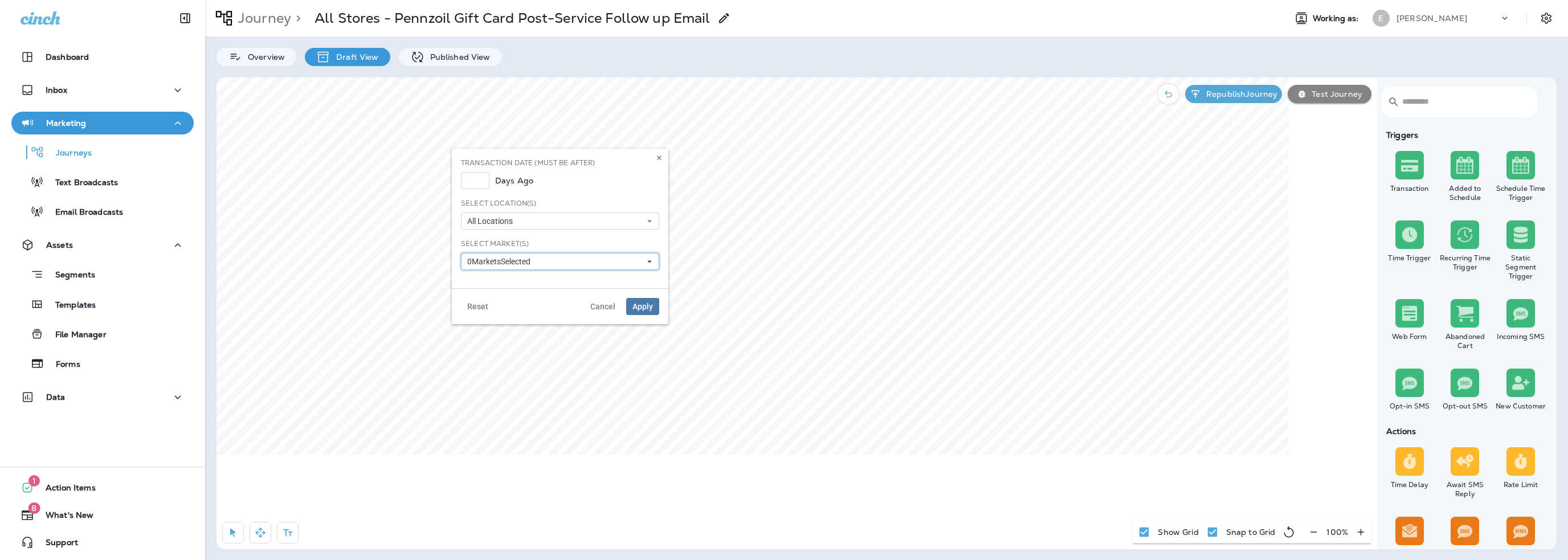
click at [493, 261] on span "0 Market s Selected" at bounding box center [502, 262] width 68 height 10
click at [592, 310] on span "Cancel" at bounding box center [602, 307] width 25 height 8
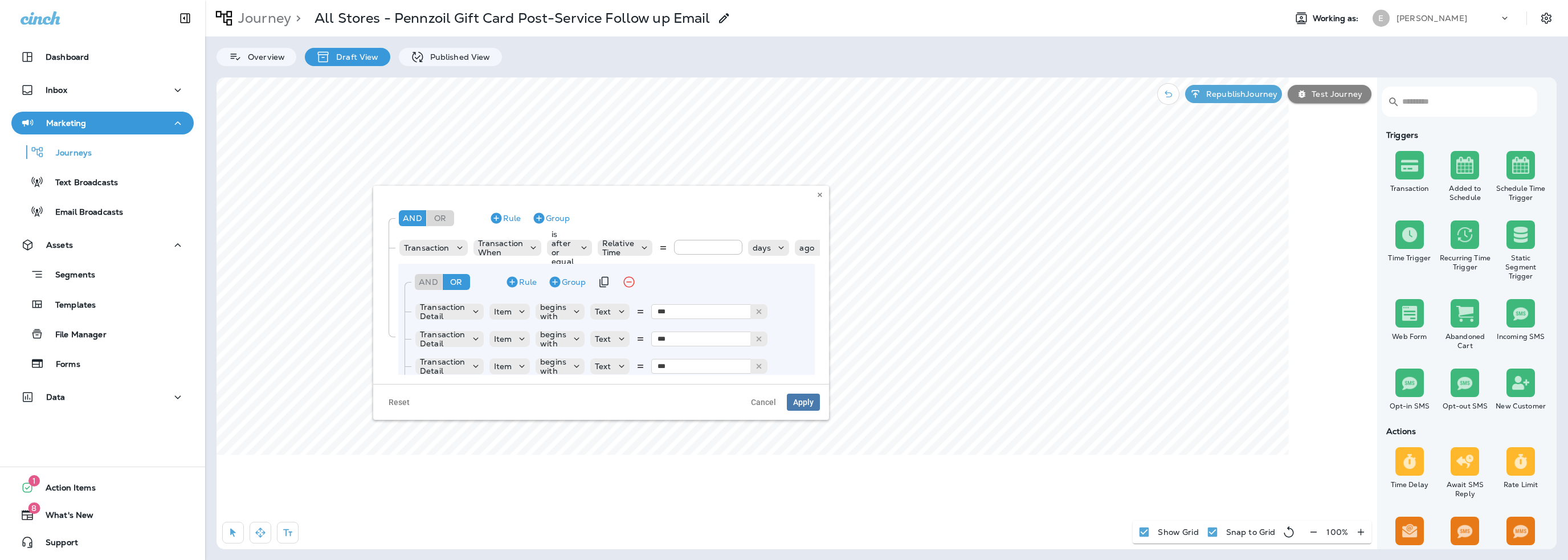
scroll to position [84, 0]
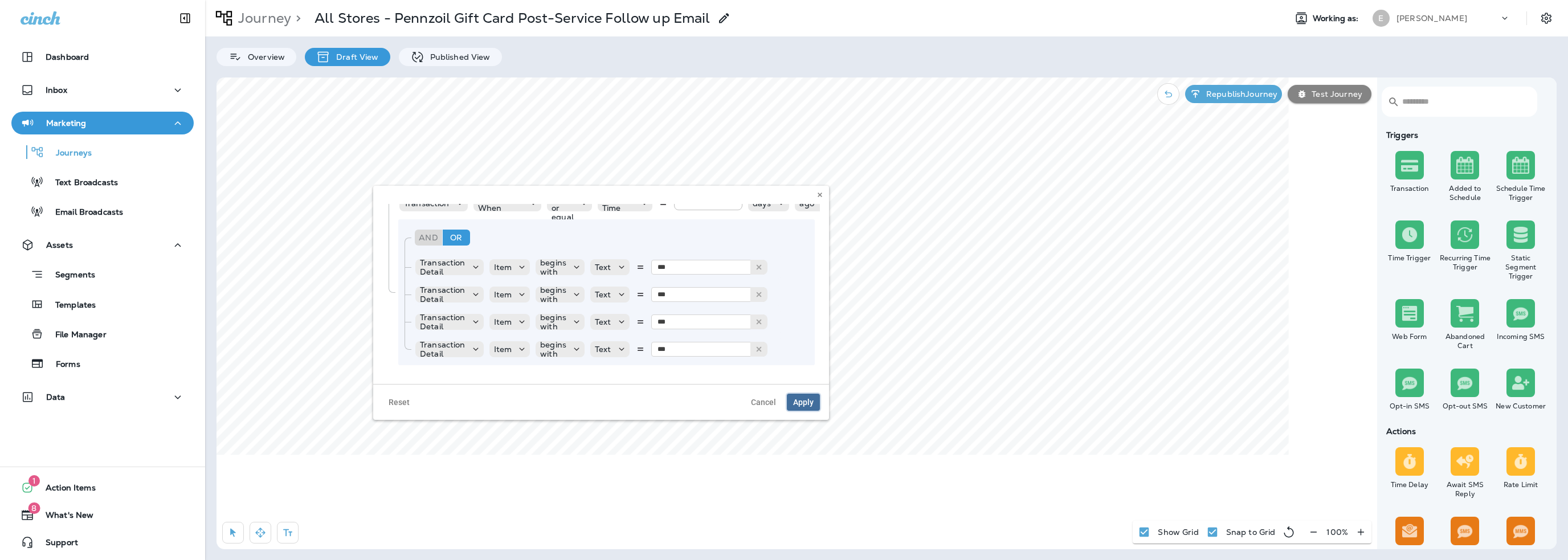
click at [798, 402] on span "Apply" at bounding box center [804, 402] width 21 height 8
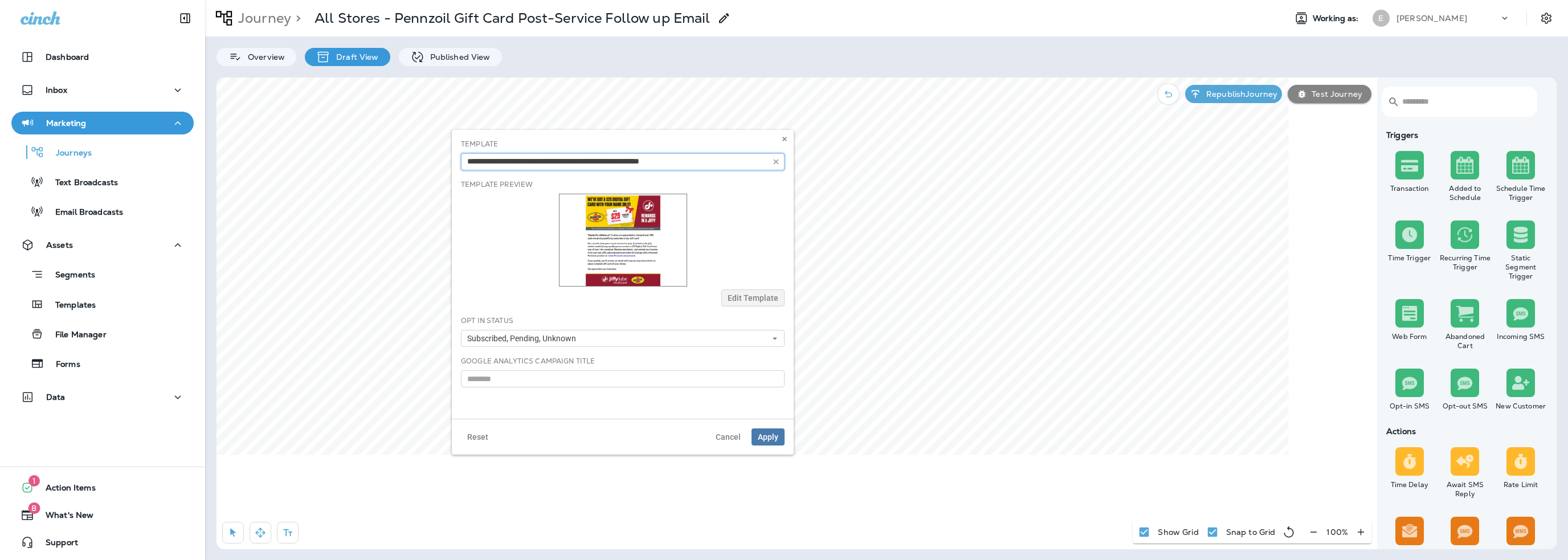
click at [534, 161] on input "text" at bounding box center [623, 162] width 324 height 17
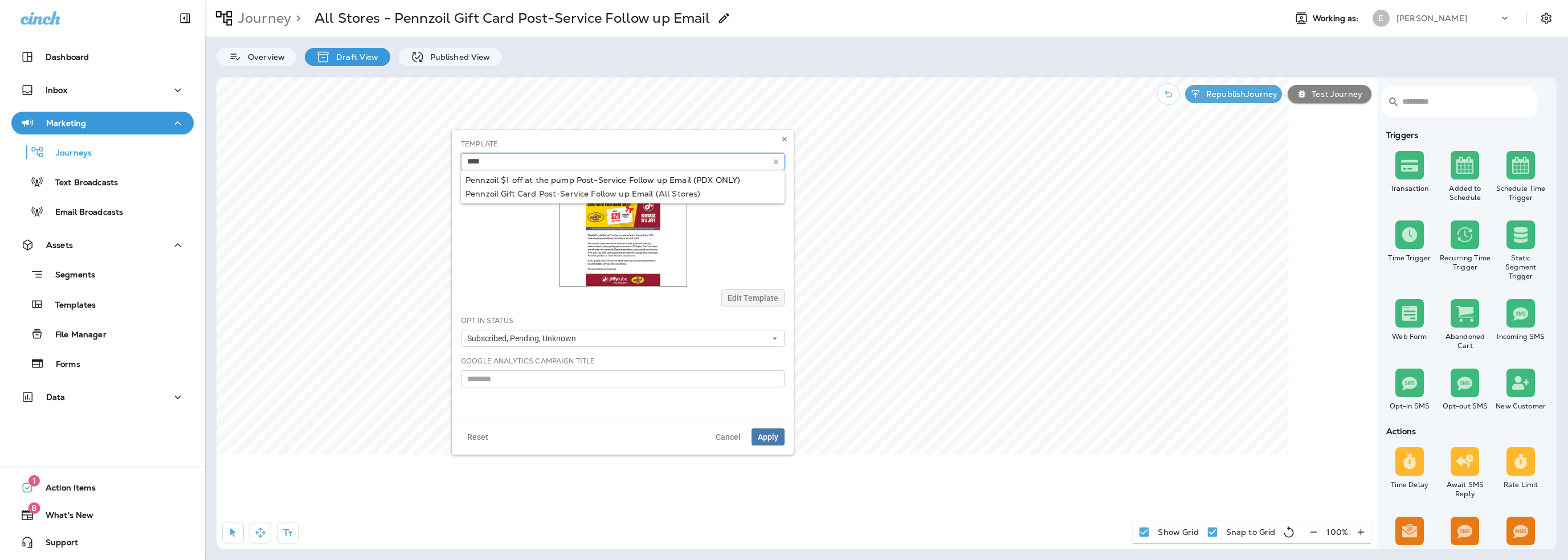
type input "**********"
click at [535, 171] on div "**********" at bounding box center [623, 155] width 324 height 31
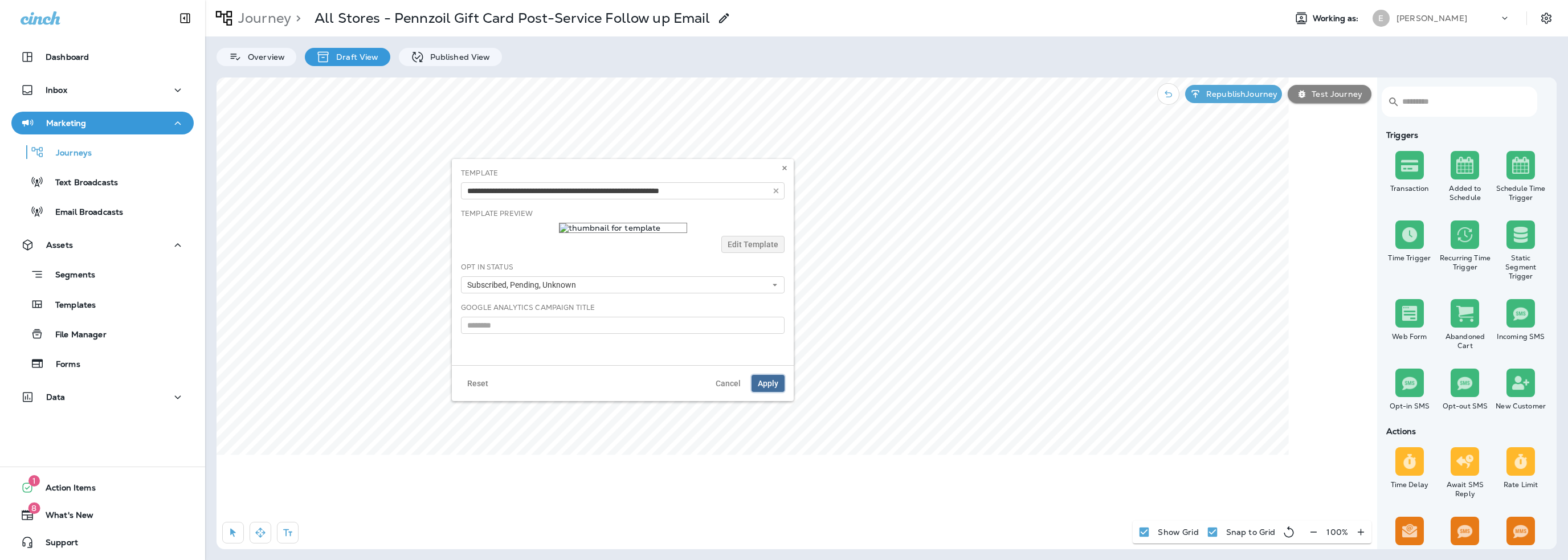
click at [763, 382] on span "Apply" at bounding box center [768, 384] width 21 height 8
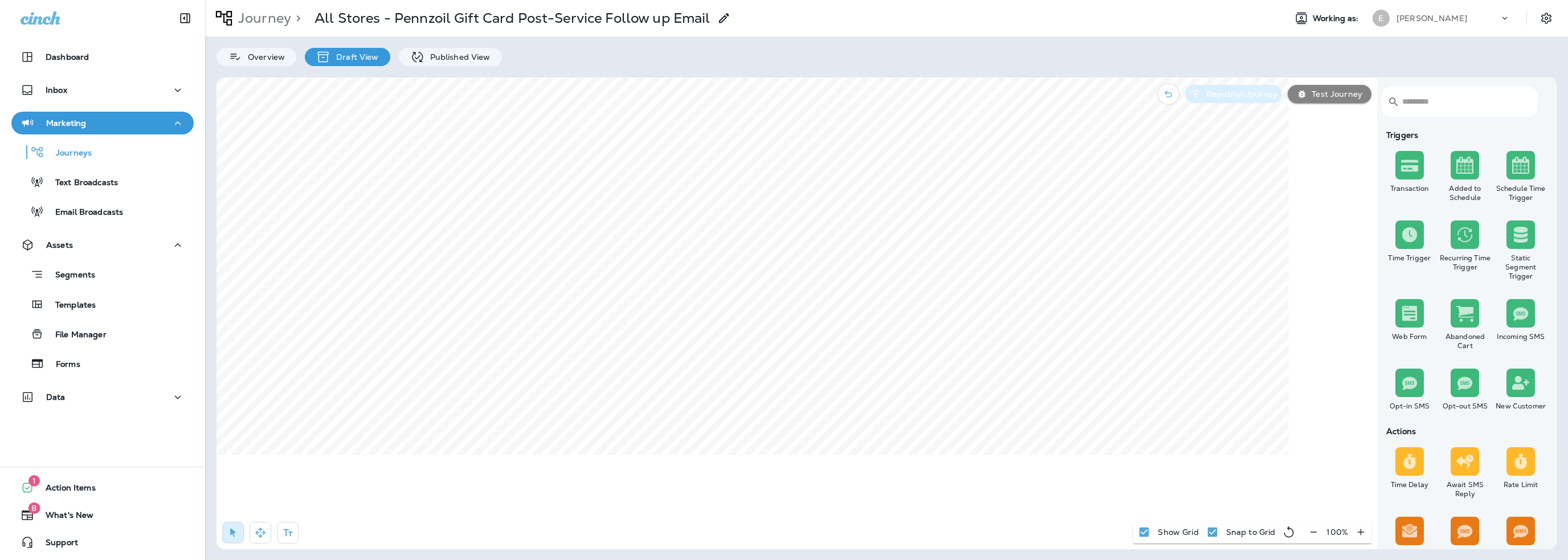
click at [1222, 98] on p "Republish Journey" at bounding box center [1240, 94] width 76 height 9
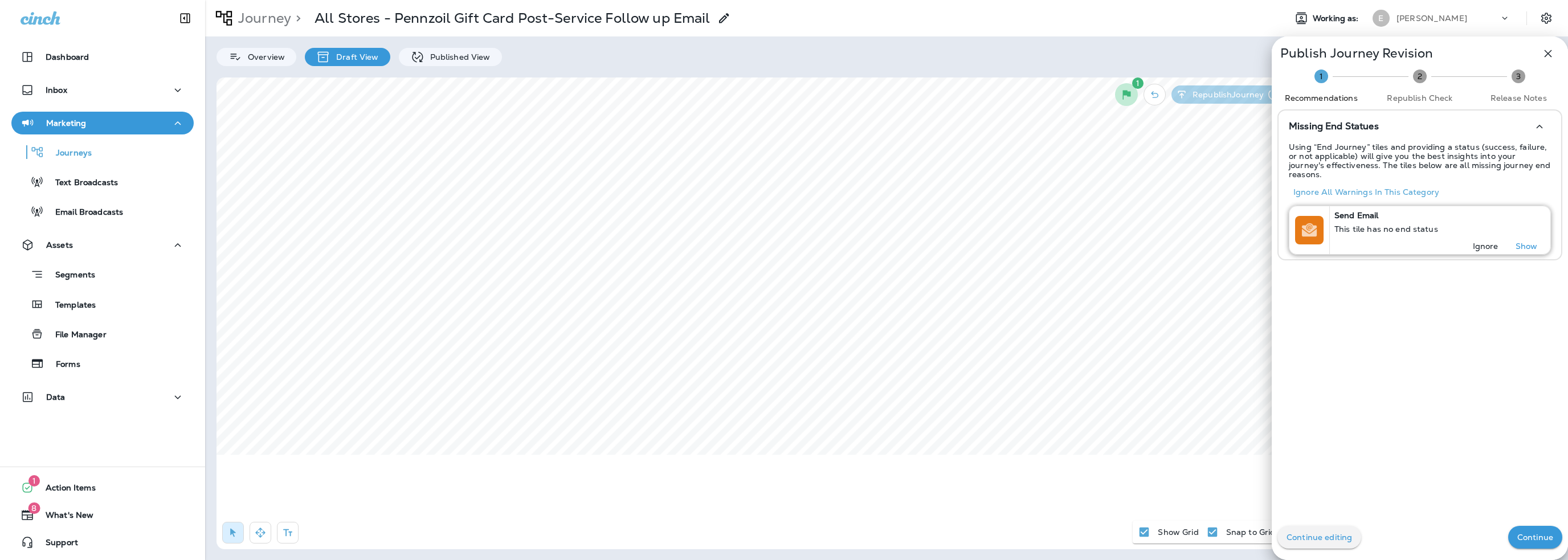
click at [1477, 242] on p "Ignore" at bounding box center [1486, 246] width 26 height 9
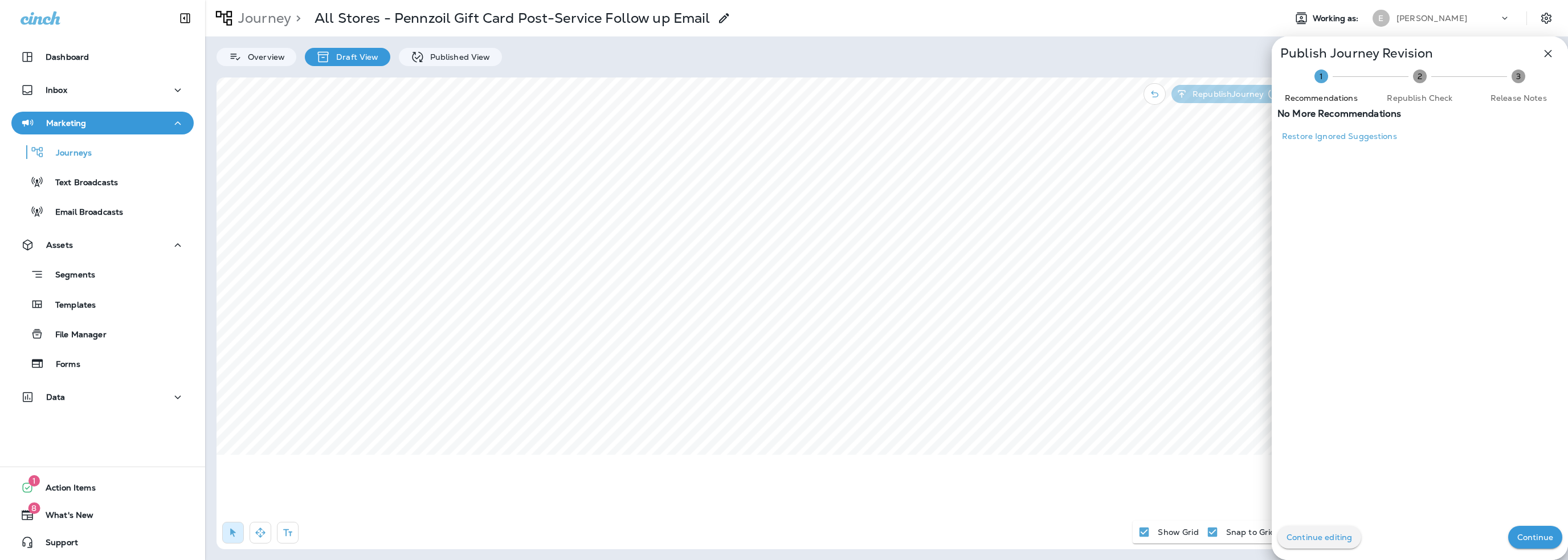
click at [1517, 535] on p "Continue" at bounding box center [1535, 538] width 36 height 9
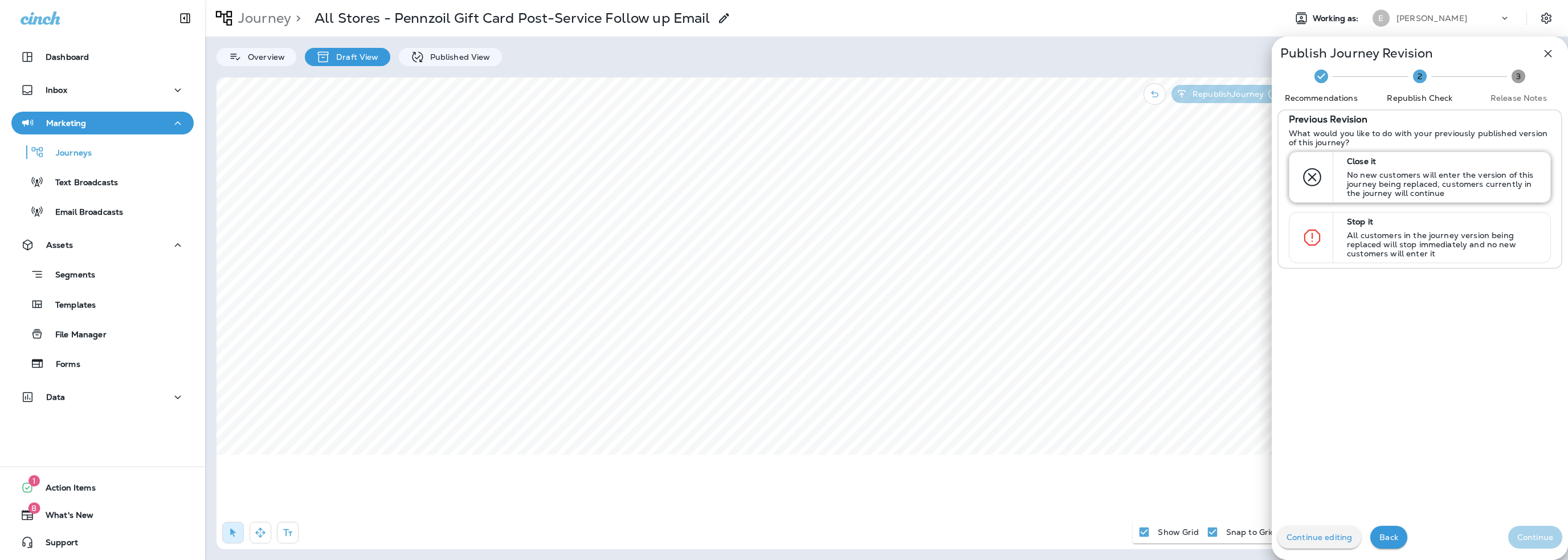
click at [1410, 182] on p "No new customers will enter the version of this journey being replaced, custome…" at bounding box center [1443, 184] width 193 height 28
click at [1530, 532] on button "Continue" at bounding box center [1535, 538] width 54 height 23
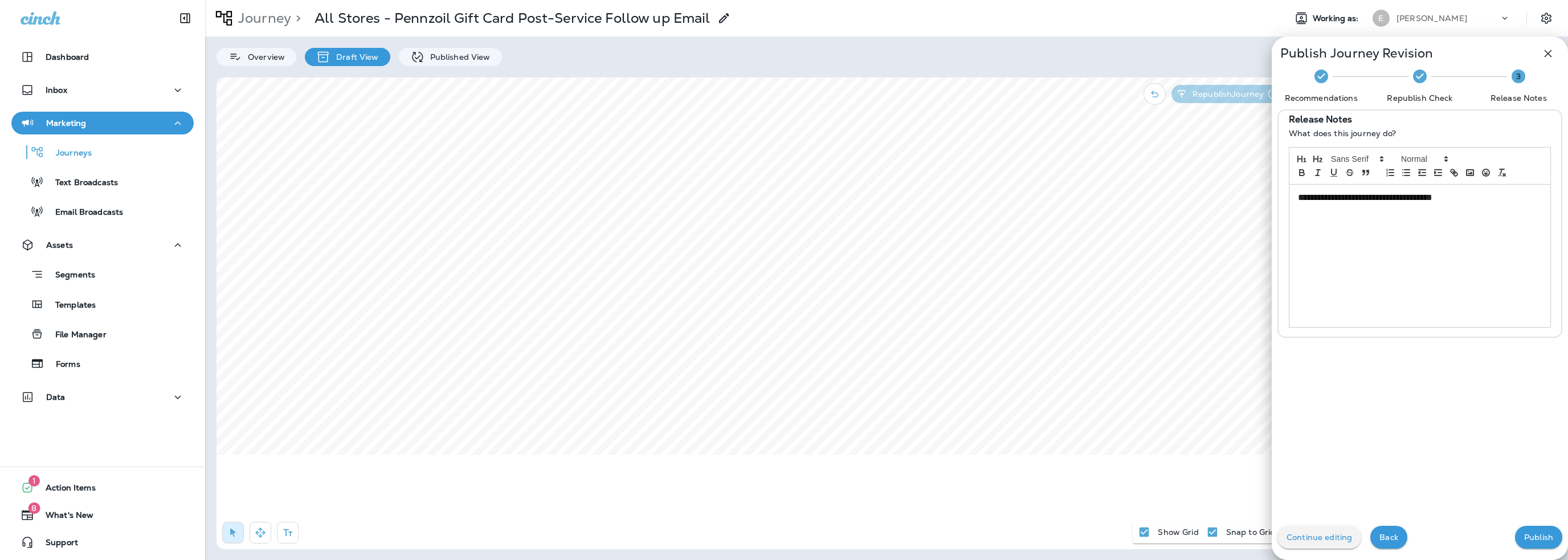
click at [1530, 532] on button "Publish" at bounding box center [1538, 538] width 47 height 23
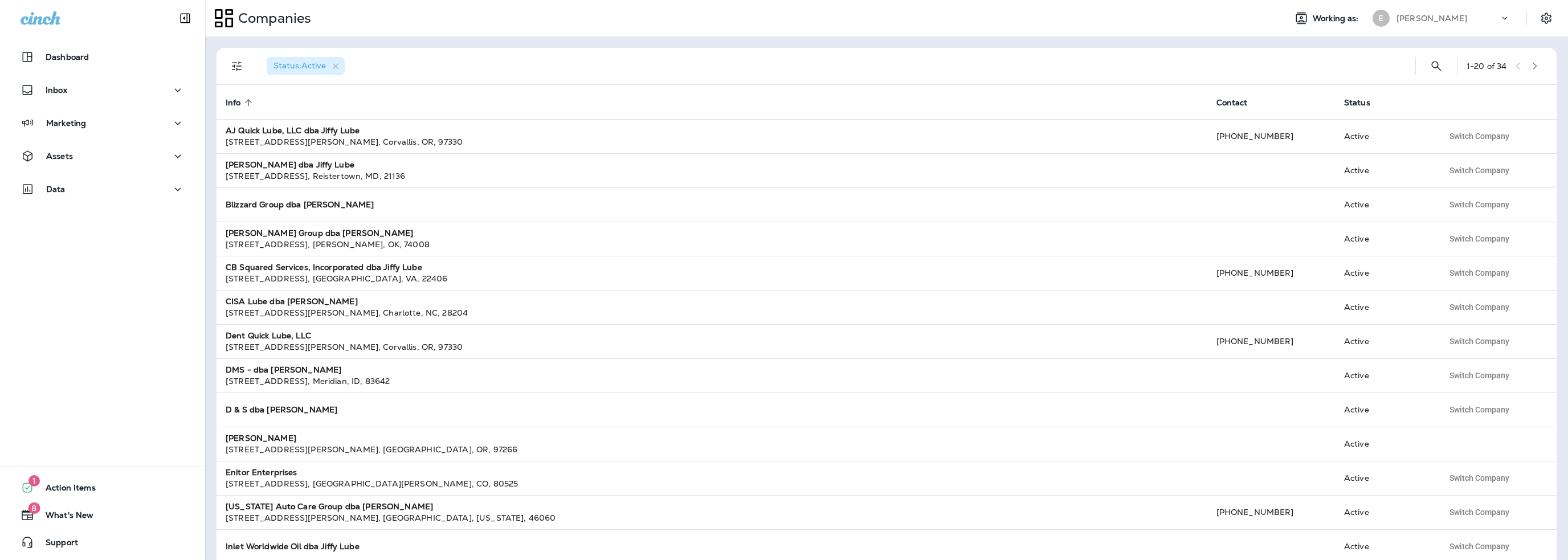
click at [1408, 18] on p "[PERSON_NAME]" at bounding box center [1432, 18] width 71 height 9
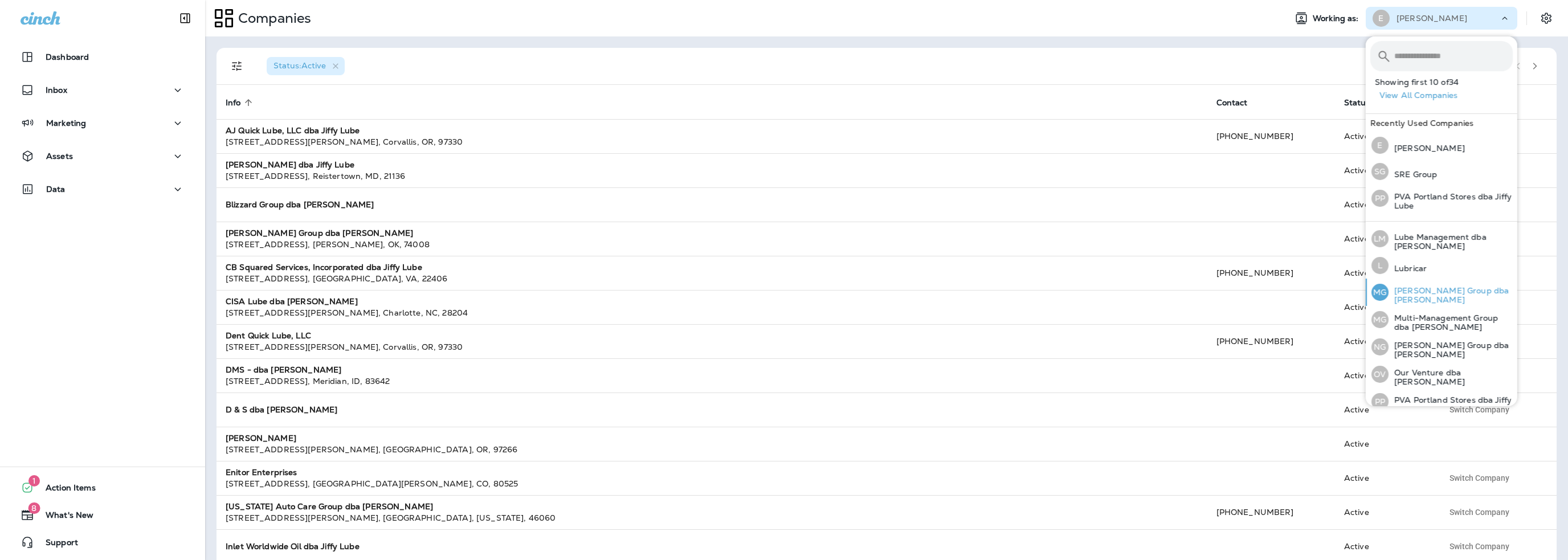
scroll to position [353, 0]
click at [1424, 230] on p "Lube Management dba [PERSON_NAME]" at bounding box center [1451, 235] width 124 height 18
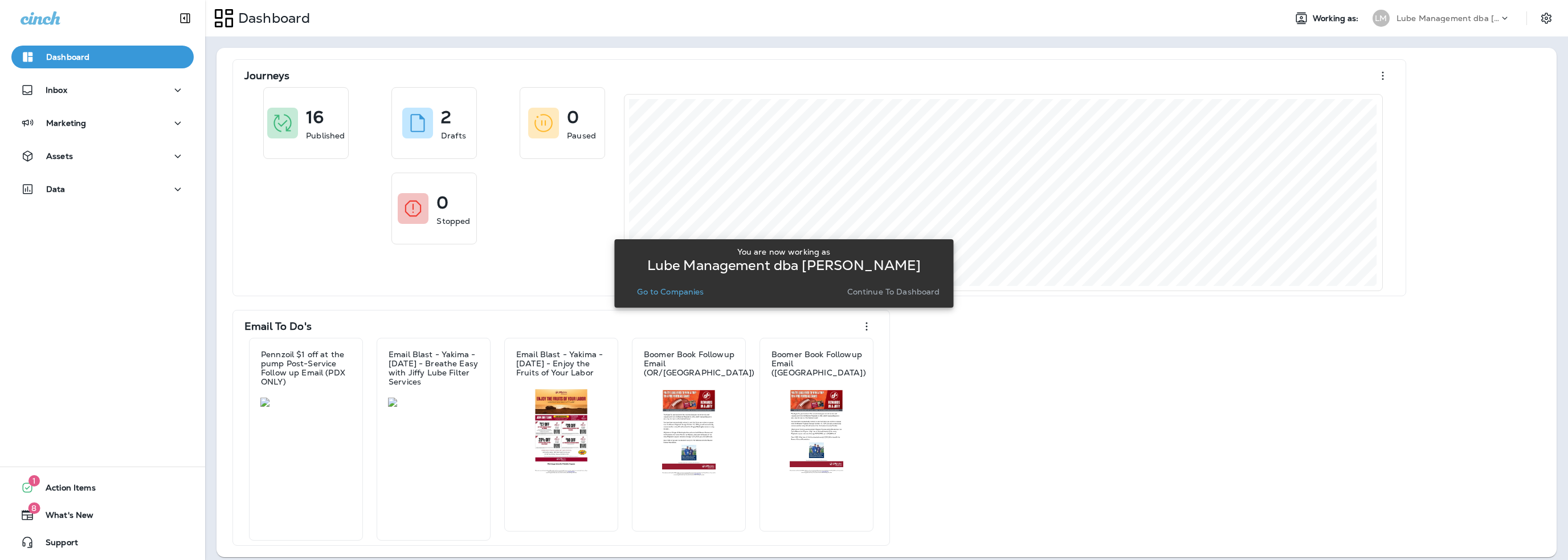
click at [683, 296] on p "Go to Companies" at bounding box center [670, 292] width 67 height 9
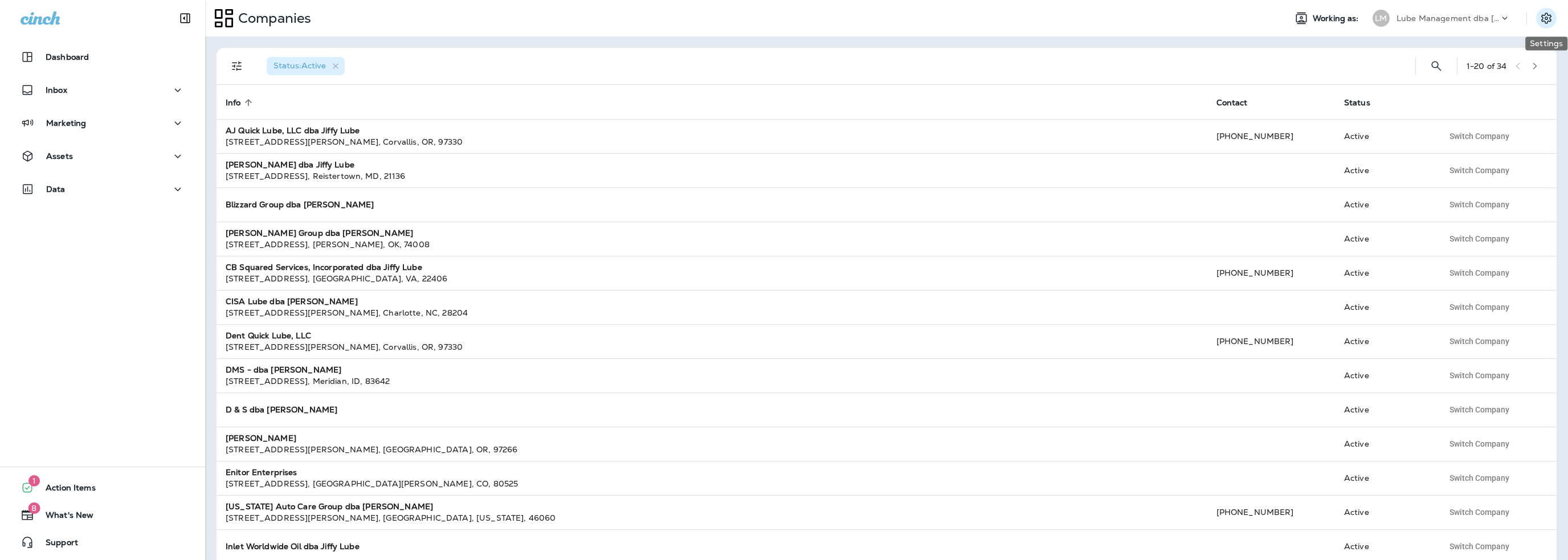
click at [1543, 18] on icon "Settings" at bounding box center [1546, 18] width 13 height 13
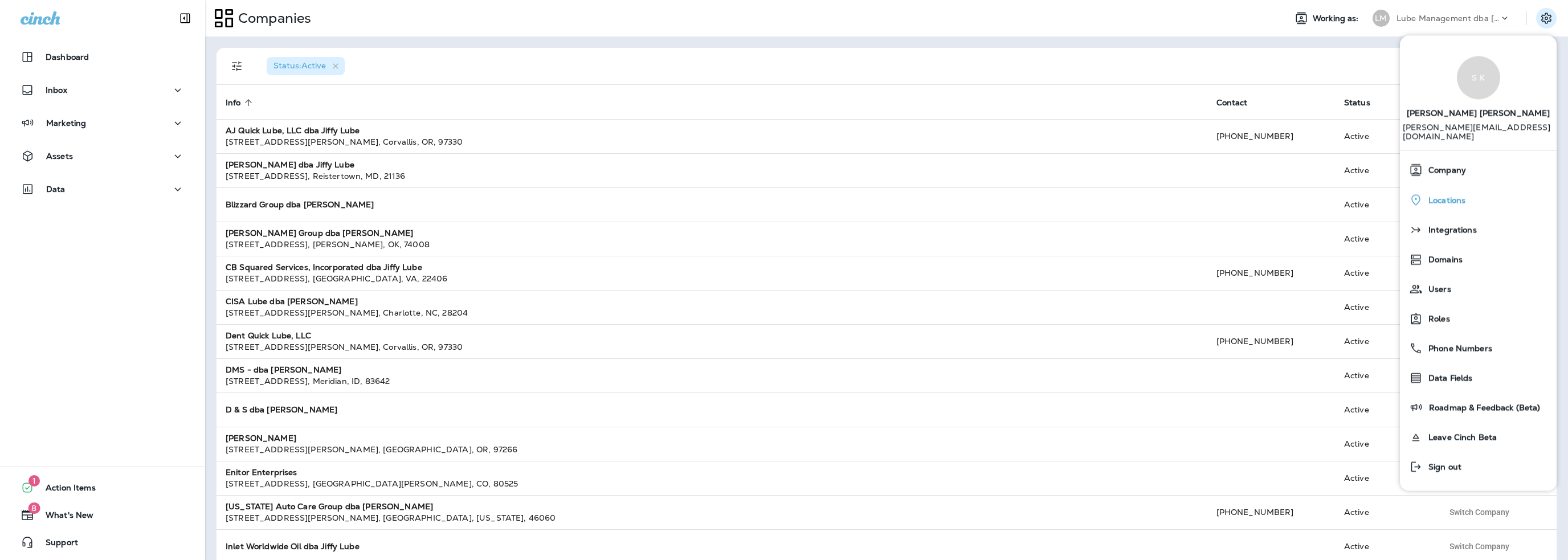
click at [1459, 198] on div "Locations" at bounding box center [1478, 199] width 148 height 23
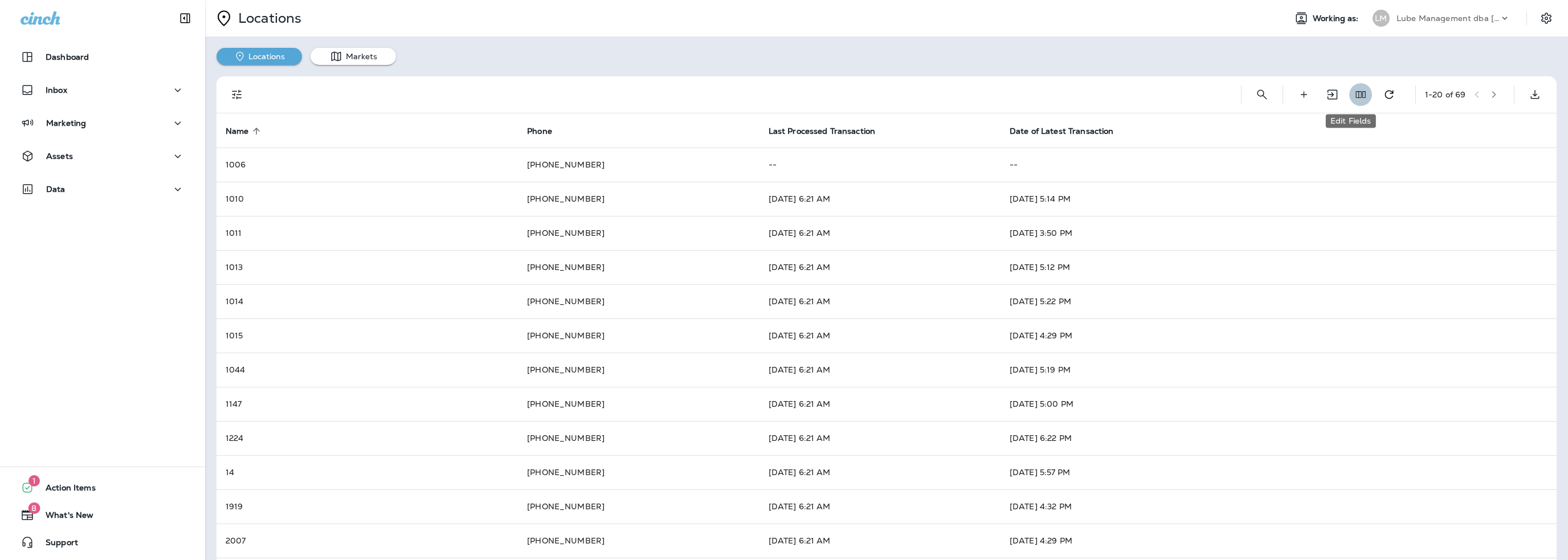
click at [1355, 95] on icon "Edit Fields" at bounding box center [1361, 95] width 12 height 12
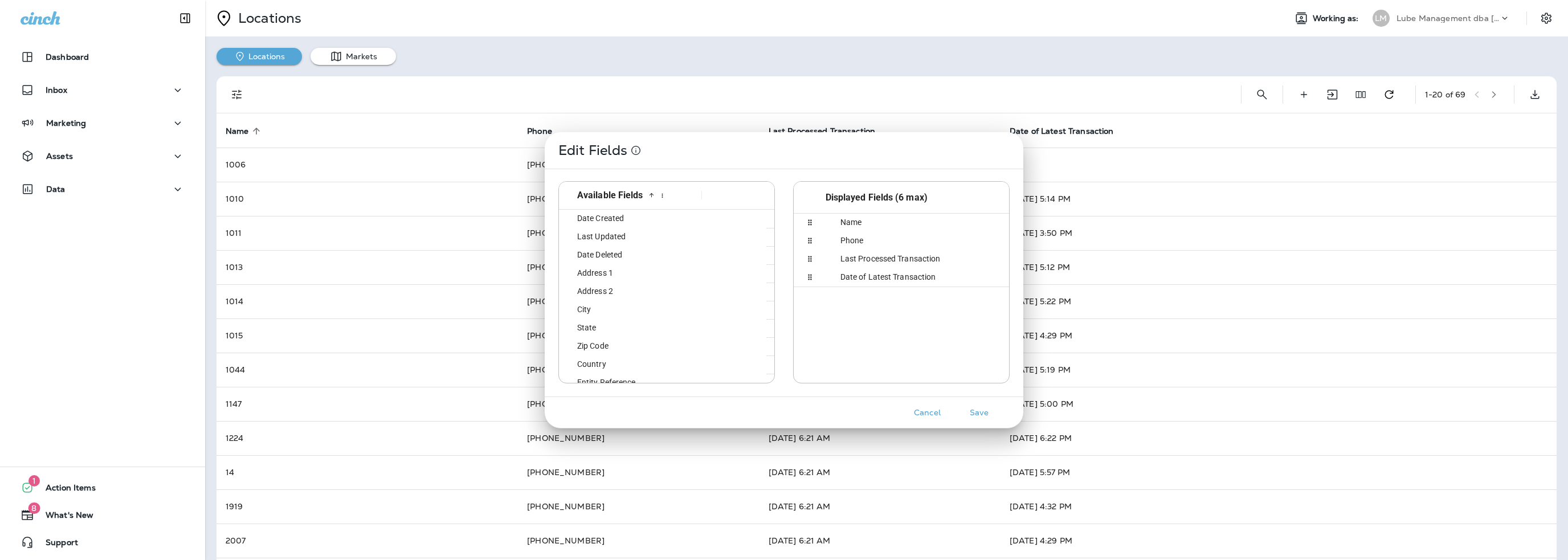
click at [611, 309] on div "City" at bounding box center [630, 310] width 132 height 18
click at [978, 407] on button "Save" at bounding box center [979, 413] width 43 height 18
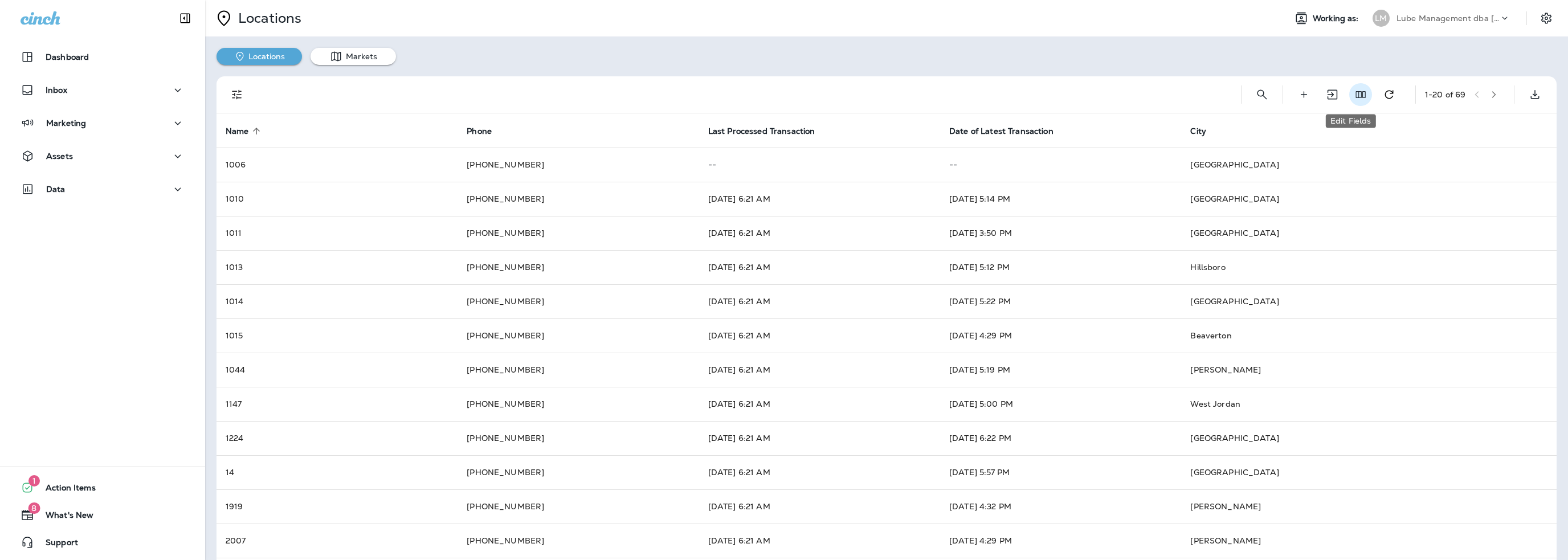
click at [1356, 94] on use "Edit Fields" at bounding box center [1361, 94] width 10 height 7
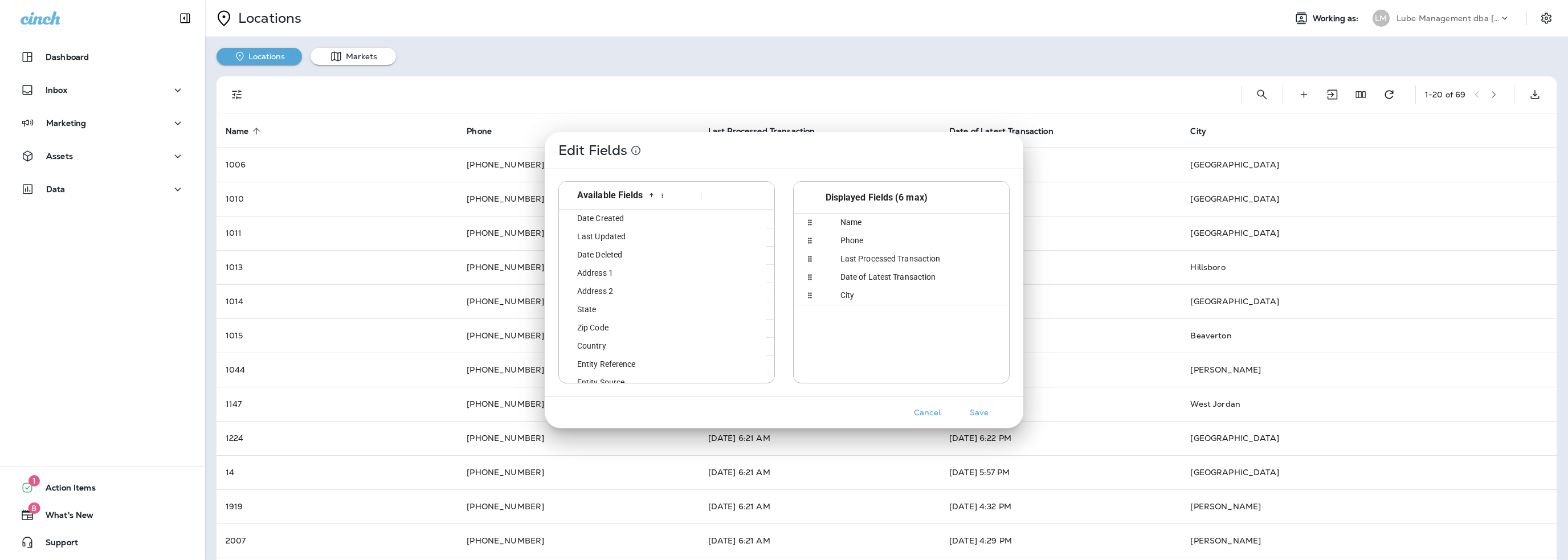
click at [843, 294] on span "City" at bounding box center [840, 295] width 28 height 9
click at [607, 325] on div "State" at bounding box center [630, 328] width 132 height 18
click at [978, 412] on button "Save" at bounding box center [979, 413] width 43 height 18
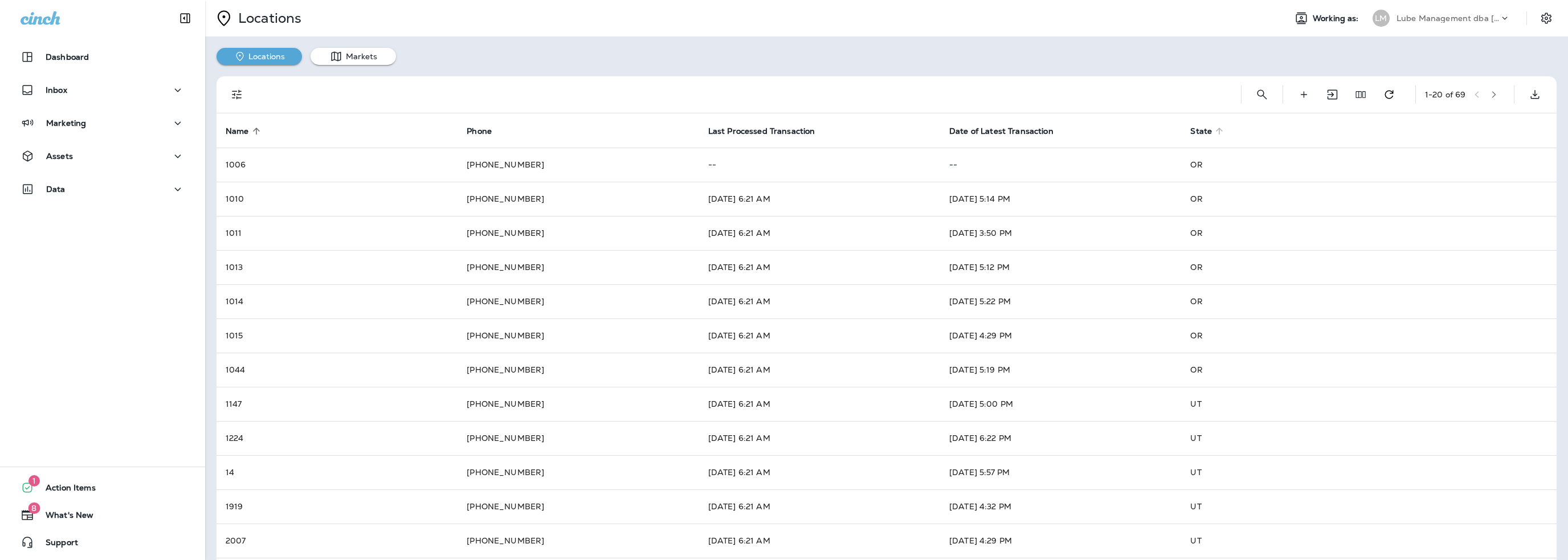
click at [1196, 132] on span "State" at bounding box center [1201, 131] width 22 height 10
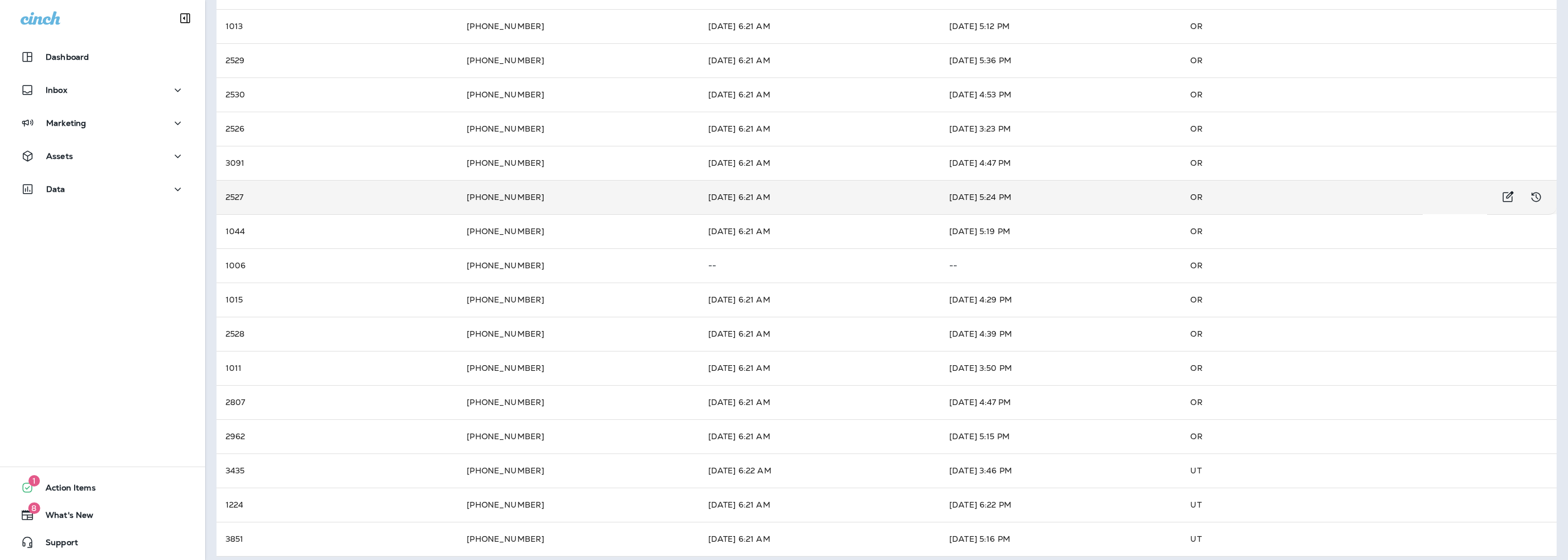
scroll to position [283, 0]
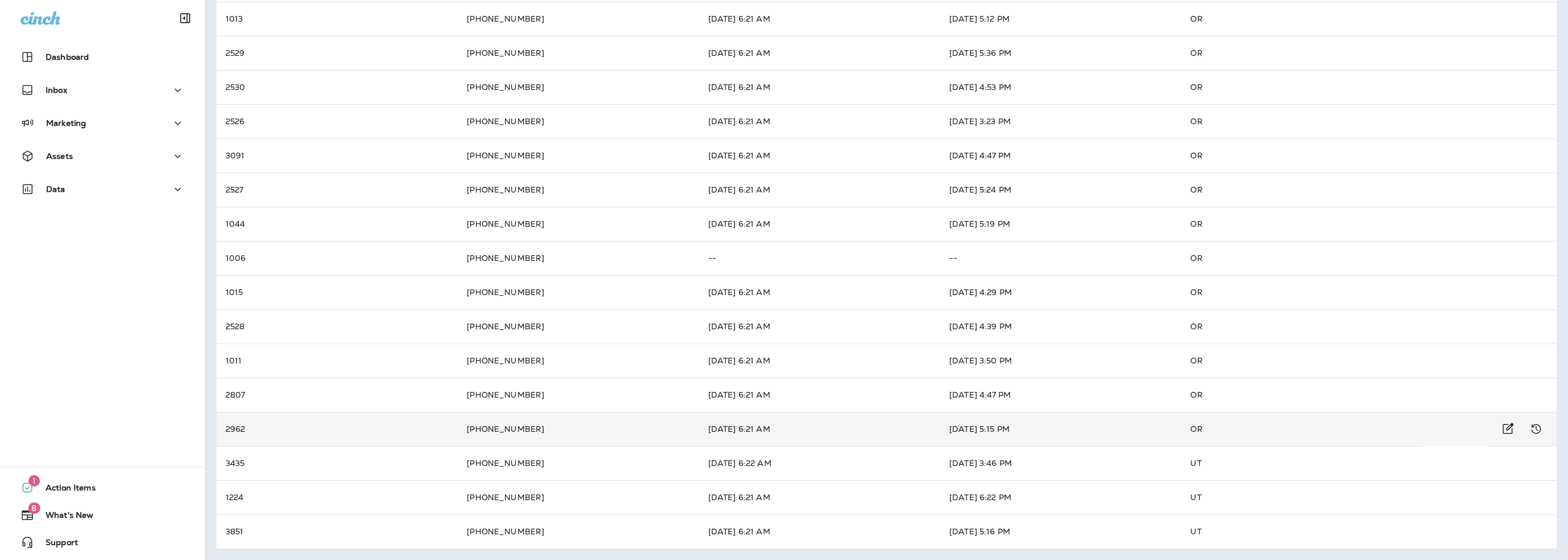
click at [1090, 433] on td "Aug 7, 2025 5:15 PM" at bounding box center [1061, 428] width 241 height 34
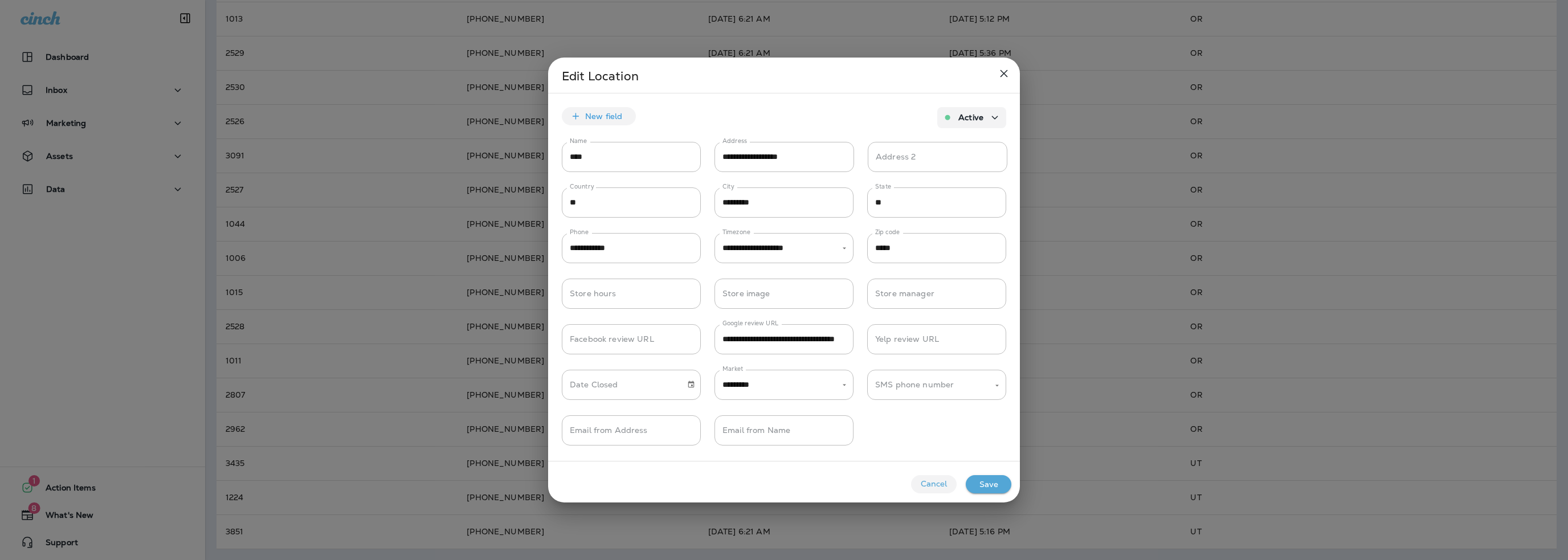
click at [931, 488] on button "Cancel" at bounding box center [934, 484] width 46 height 18
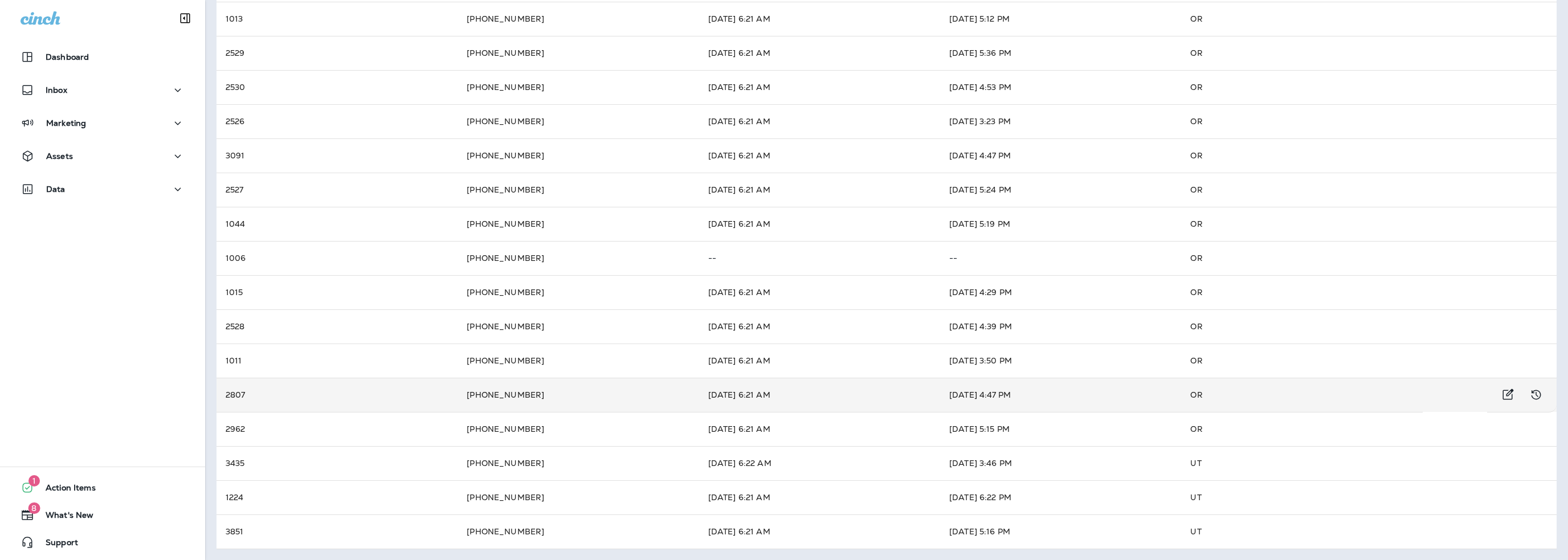
click at [1078, 395] on td "Aug 7, 2025 4:47 PM" at bounding box center [1061, 395] width 241 height 34
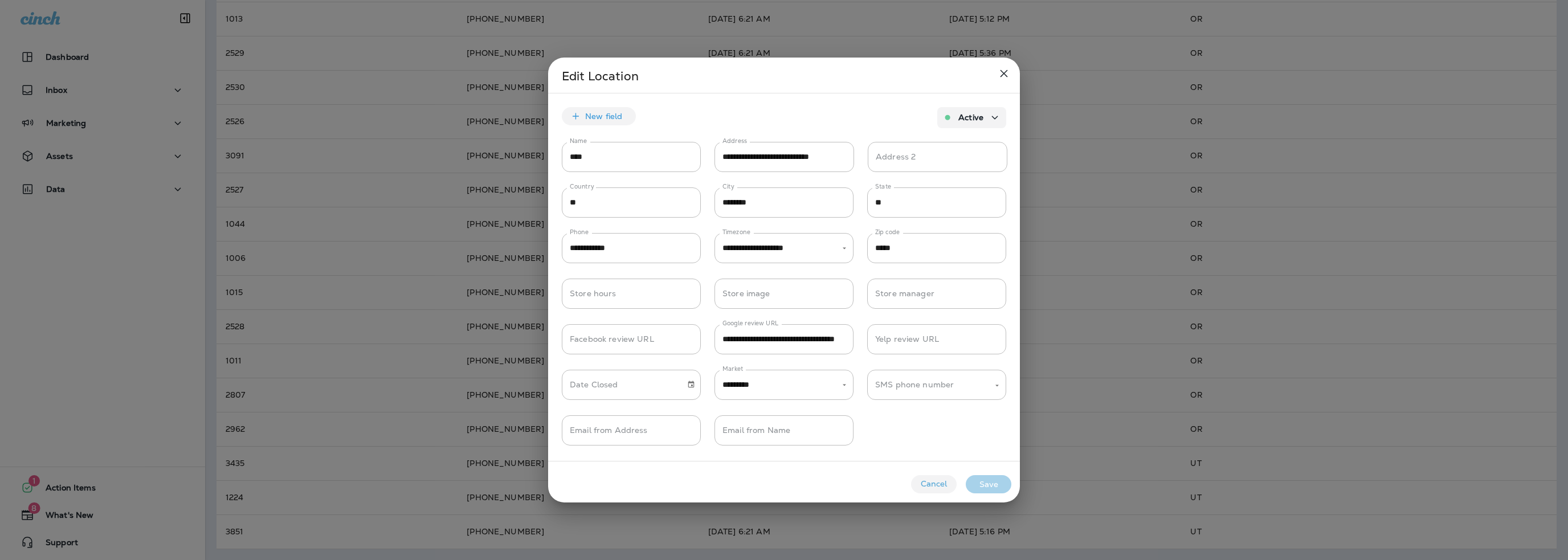
click at [934, 482] on button "Cancel" at bounding box center [934, 484] width 46 height 18
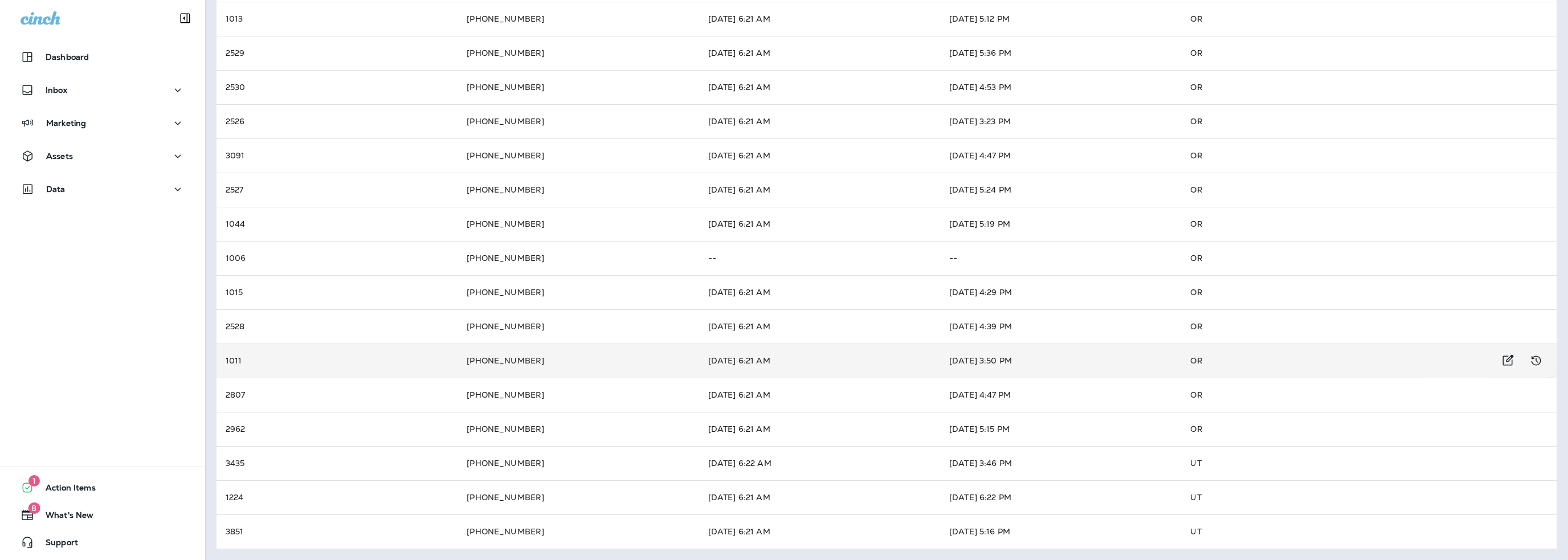
click at [1062, 355] on td "Aug 7, 2025 3:50 PM" at bounding box center [1061, 361] width 241 height 34
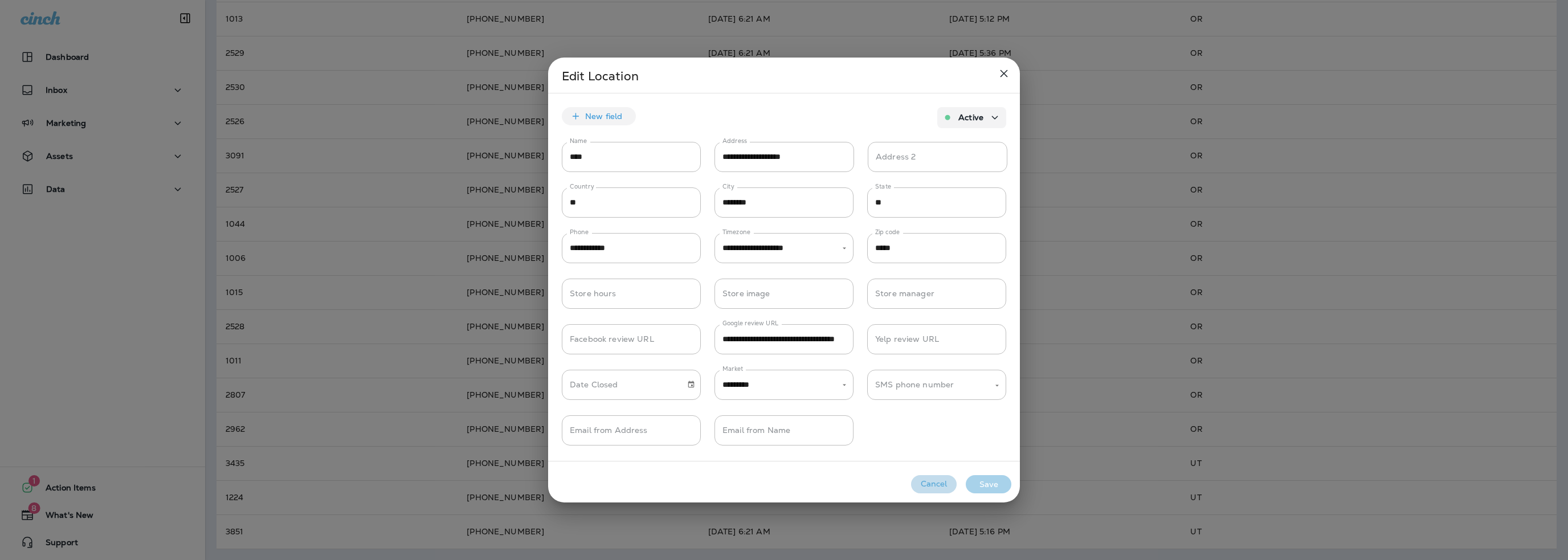
click at [932, 486] on button "Cancel" at bounding box center [934, 484] width 46 height 18
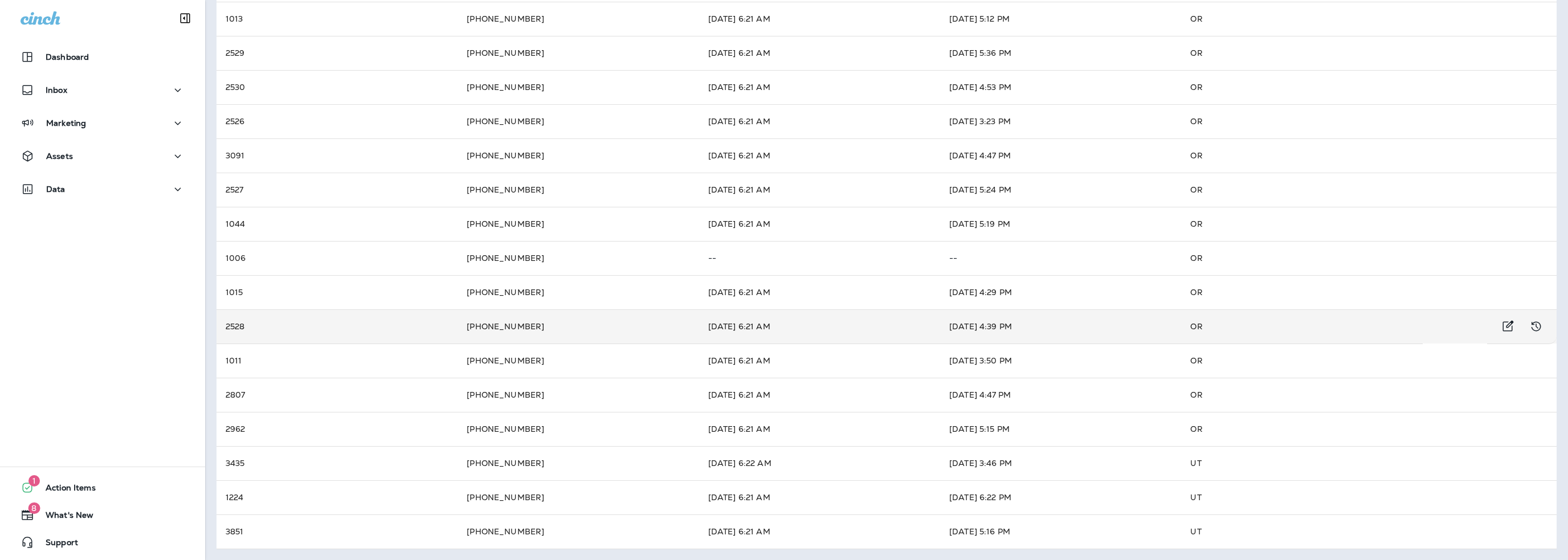
click at [1072, 319] on td "[DATE] 4:39 PM" at bounding box center [1061, 326] width 241 height 34
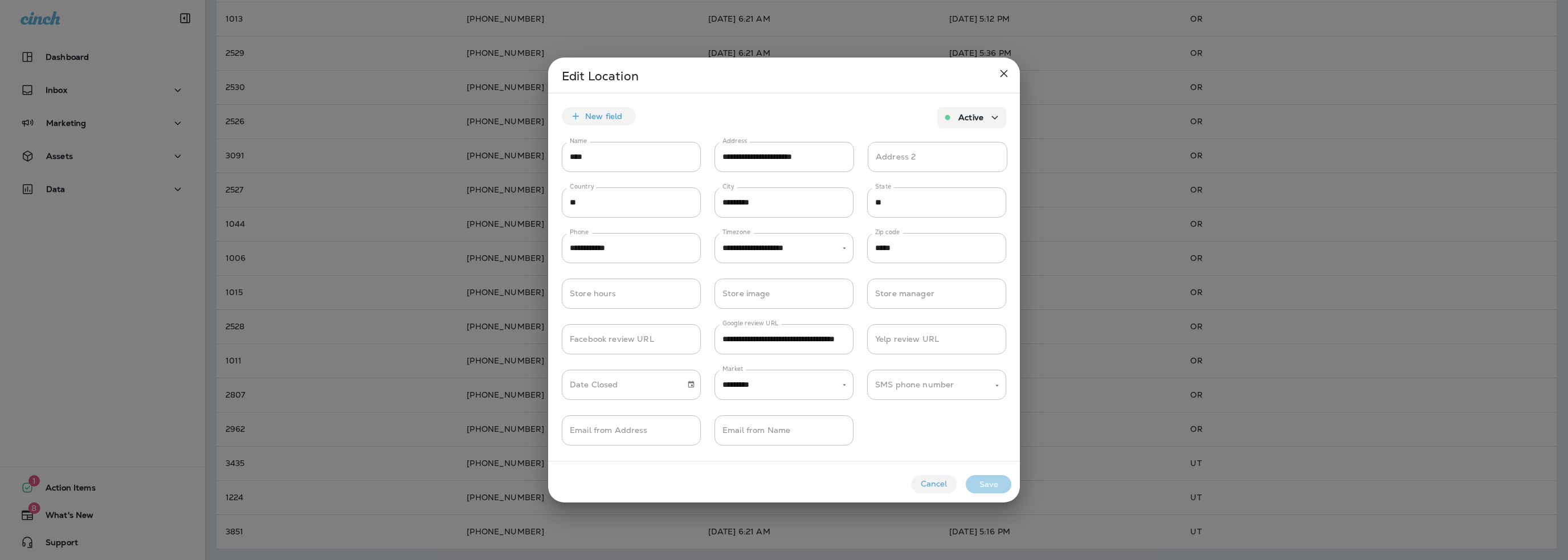
click at [942, 488] on button "Cancel" at bounding box center [934, 484] width 46 height 18
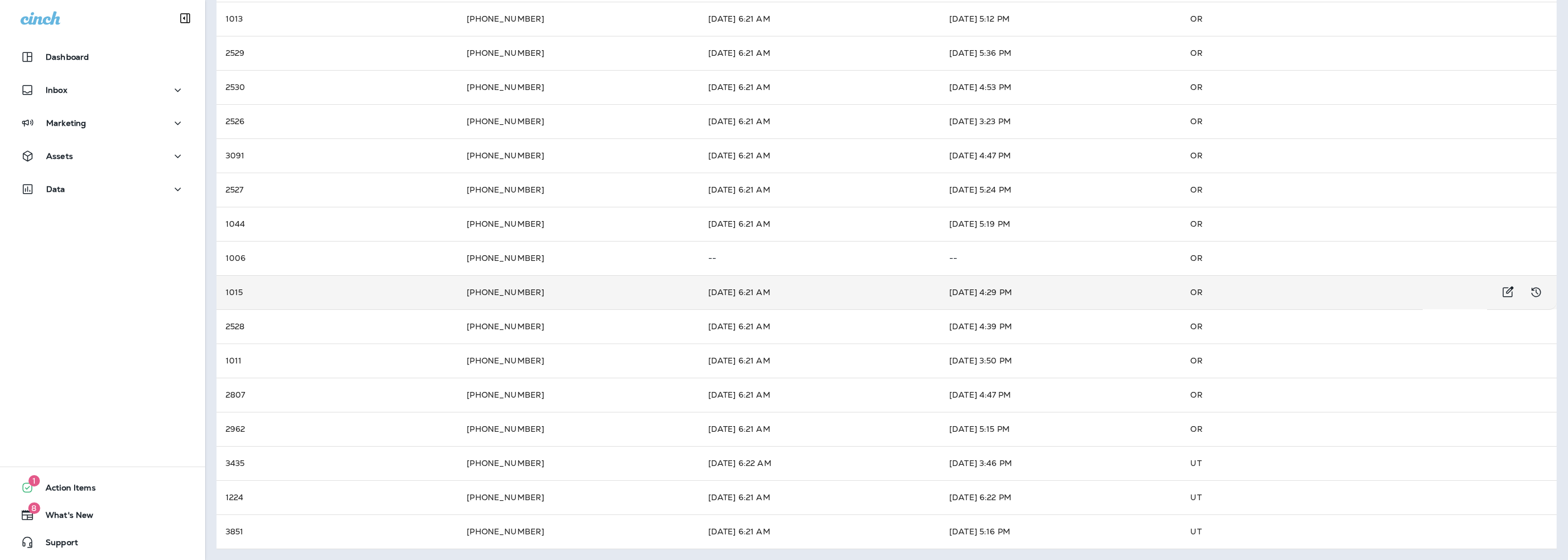
click at [1004, 288] on td "Aug 7, 2025 4:29 PM" at bounding box center [1061, 292] width 241 height 34
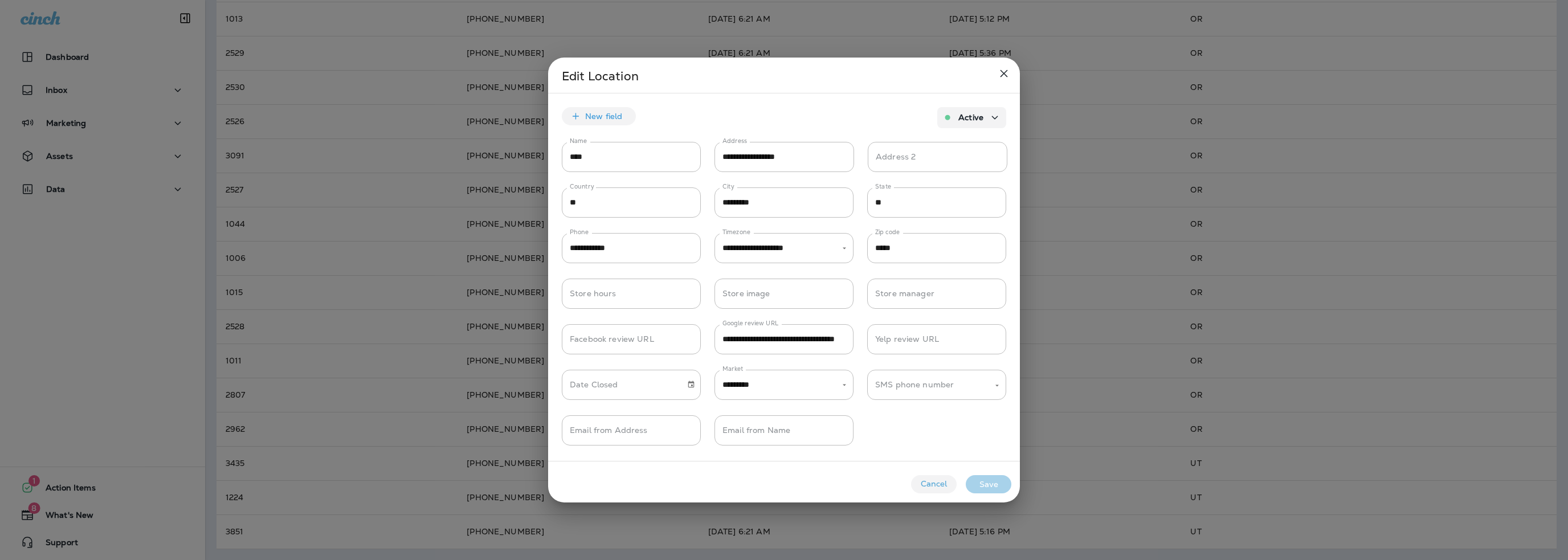
click at [937, 483] on button "Cancel" at bounding box center [934, 484] width 46 height 18
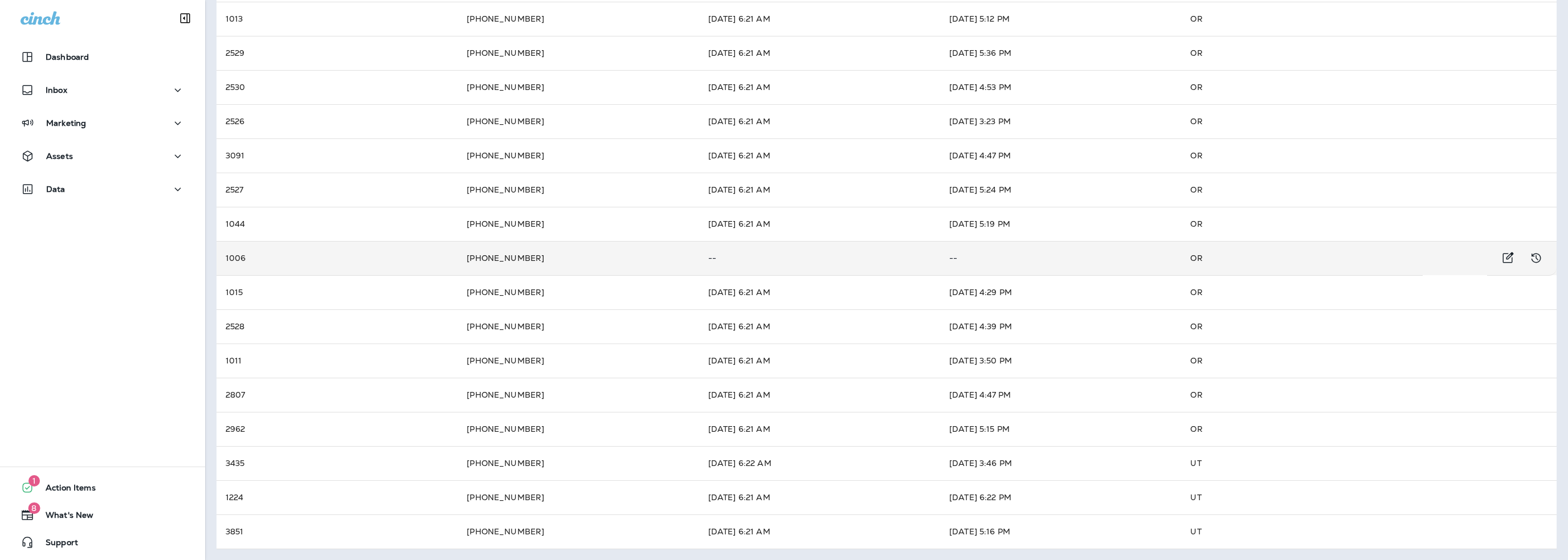
click at [355, 263] on td "1006" at bounding box center [337, 258] width 241 height 34
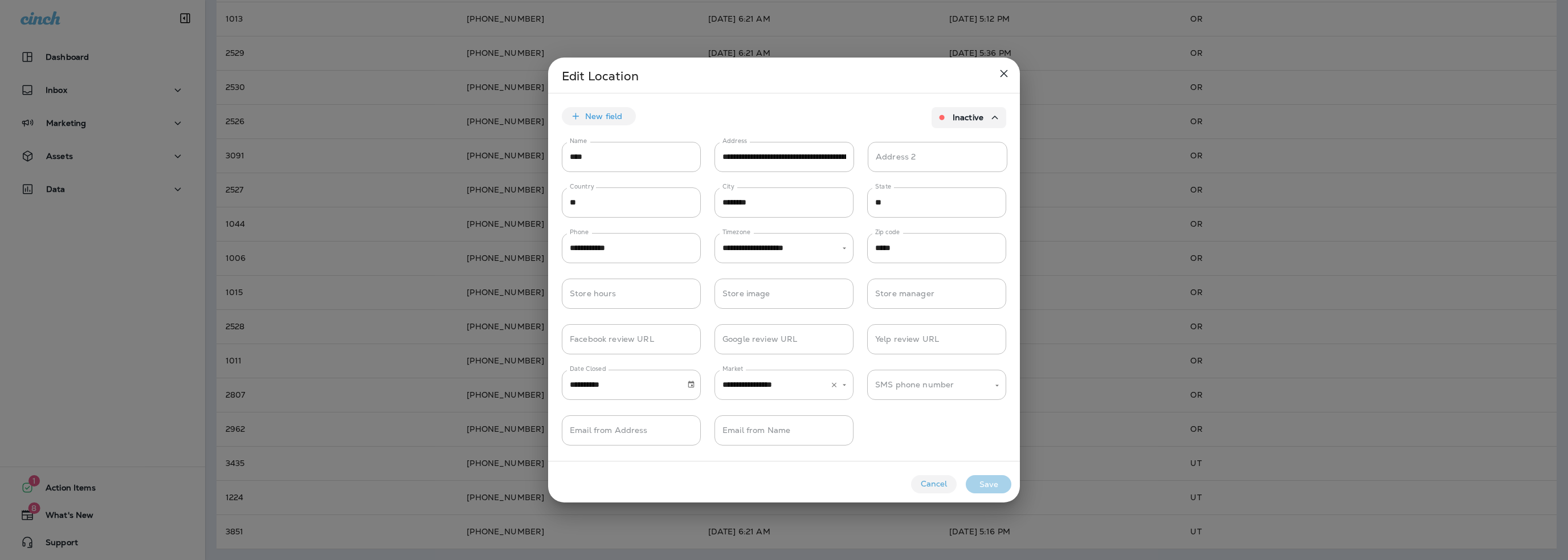
click at [793, 389] on input "**********" at bounding box center [768, 385] width 97 height 20
click at [933, 483] on button "Cancel" at bounding box center [934, 484] width 46 height 18
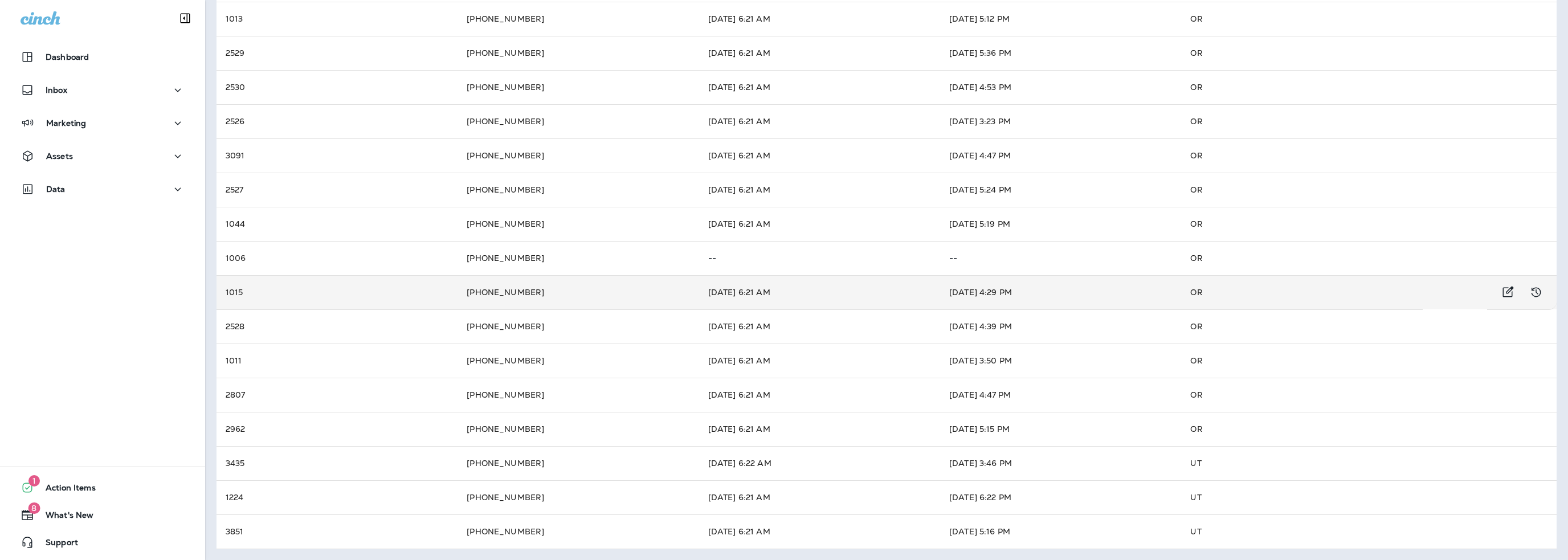
click at [473, 291] on td "+1 (503) 643-1712" at bounding box center [578, 292] width 241 height 34
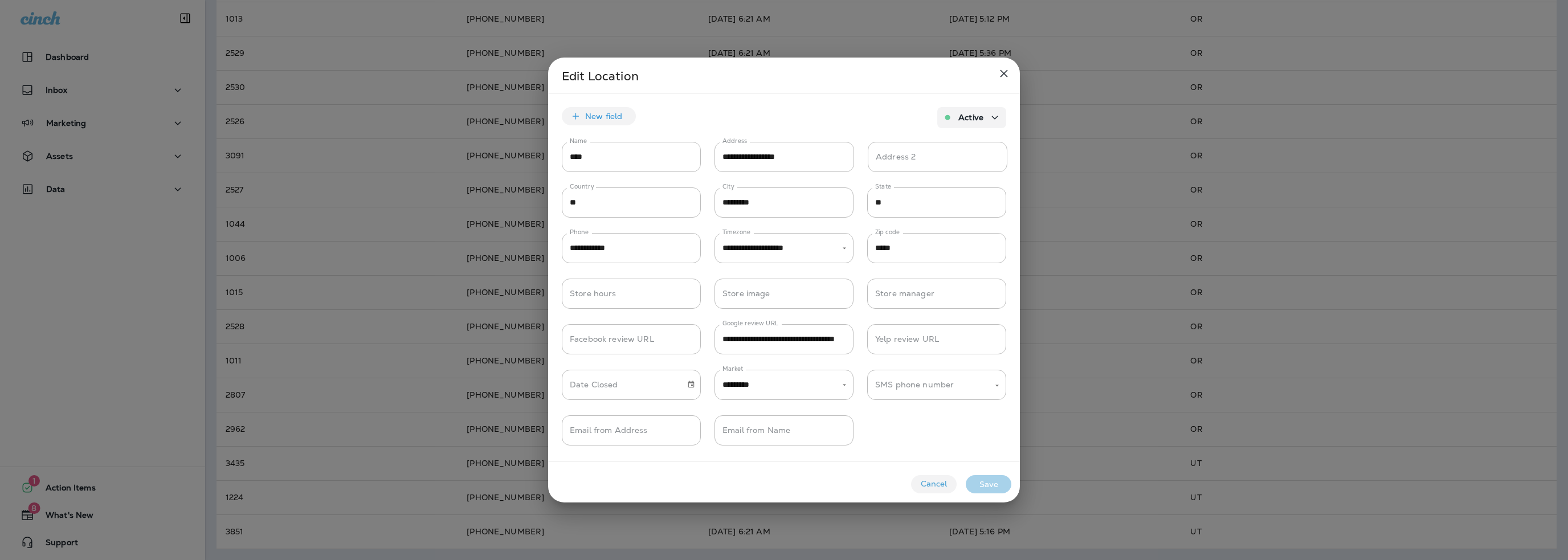
click at [937, 481] on button "Cancel" at bounding box center [934, 484] width 46 height 18
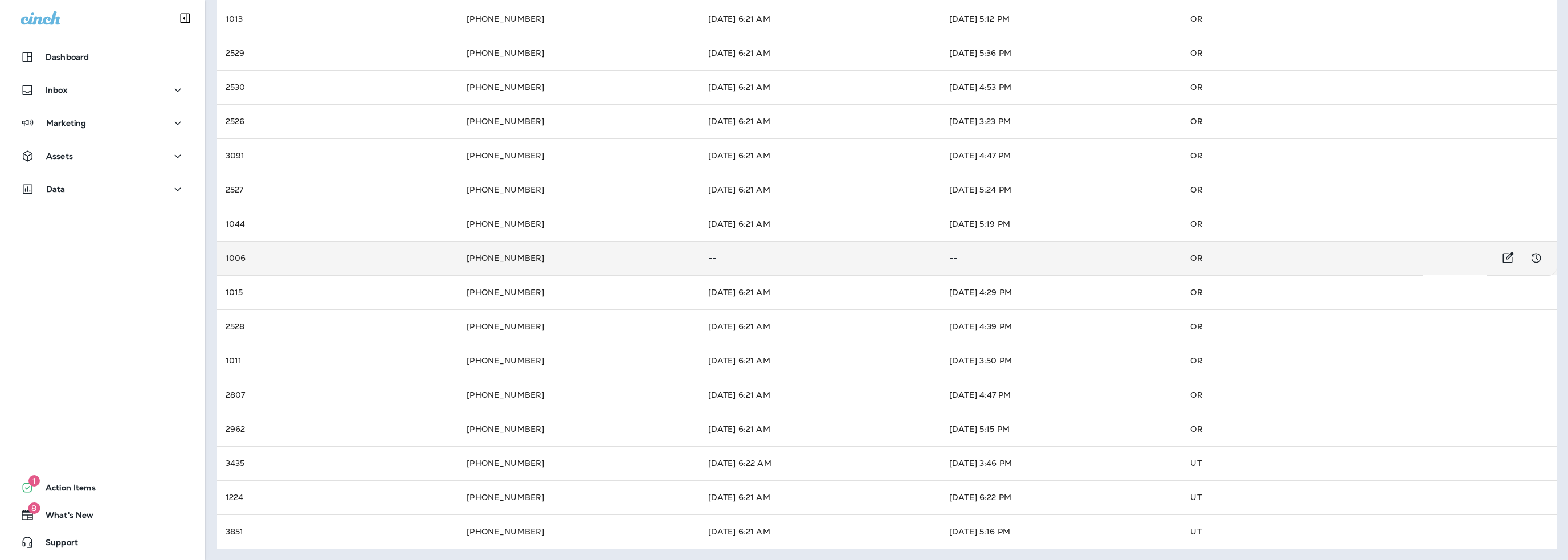
click at [342, 264] on td "1006" at bounding box center [337, 258] width 241 height 34
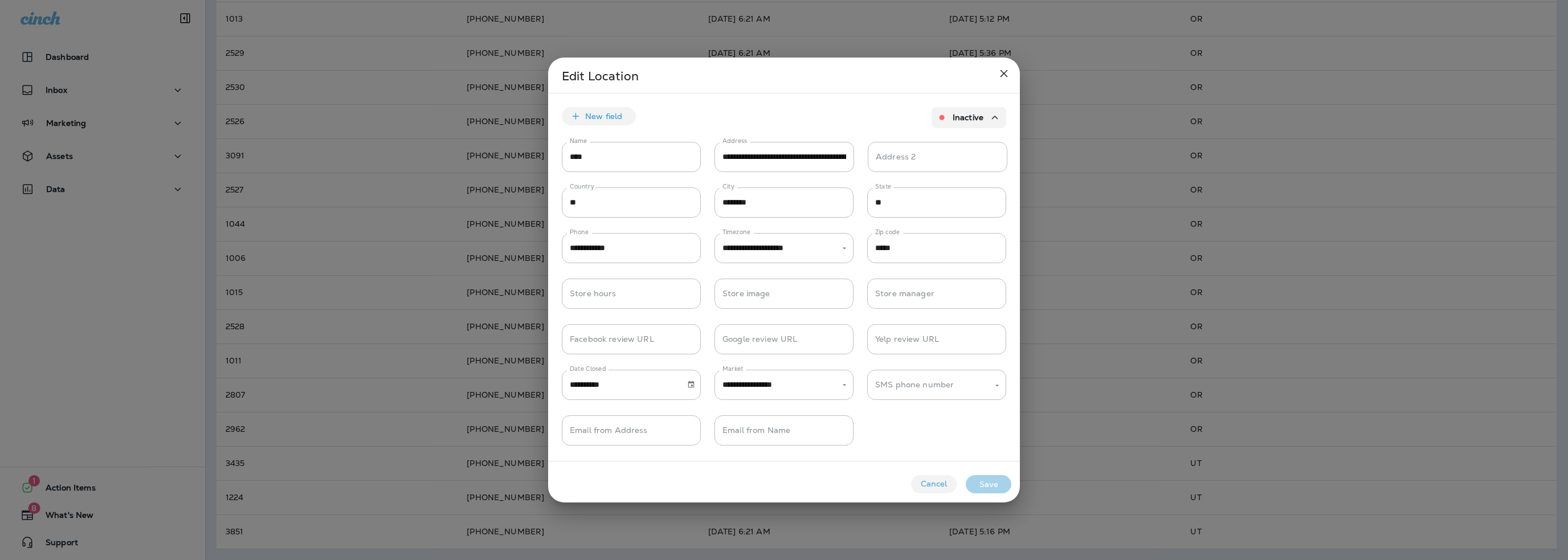
click at [928, 479] on button "Cancel" at bounding box center [934, 484] width 46 height 18
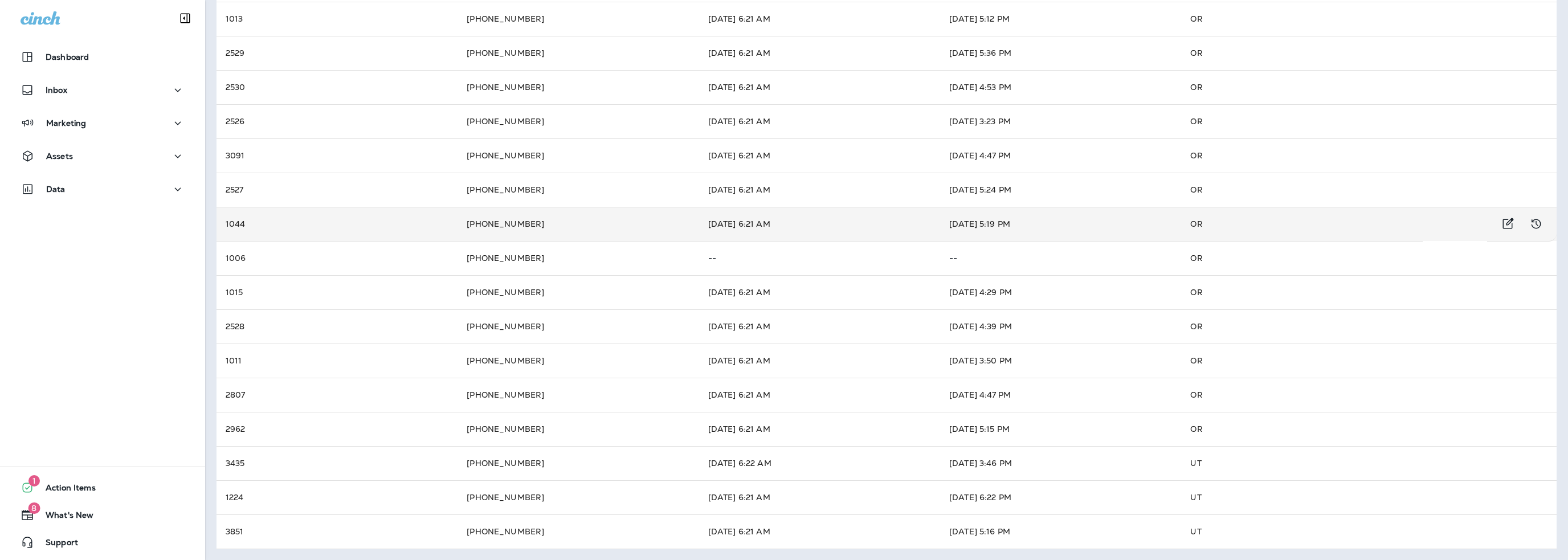
click at [401, 227] on td "1044" at bounding box center [337, 224] width 241 height 34
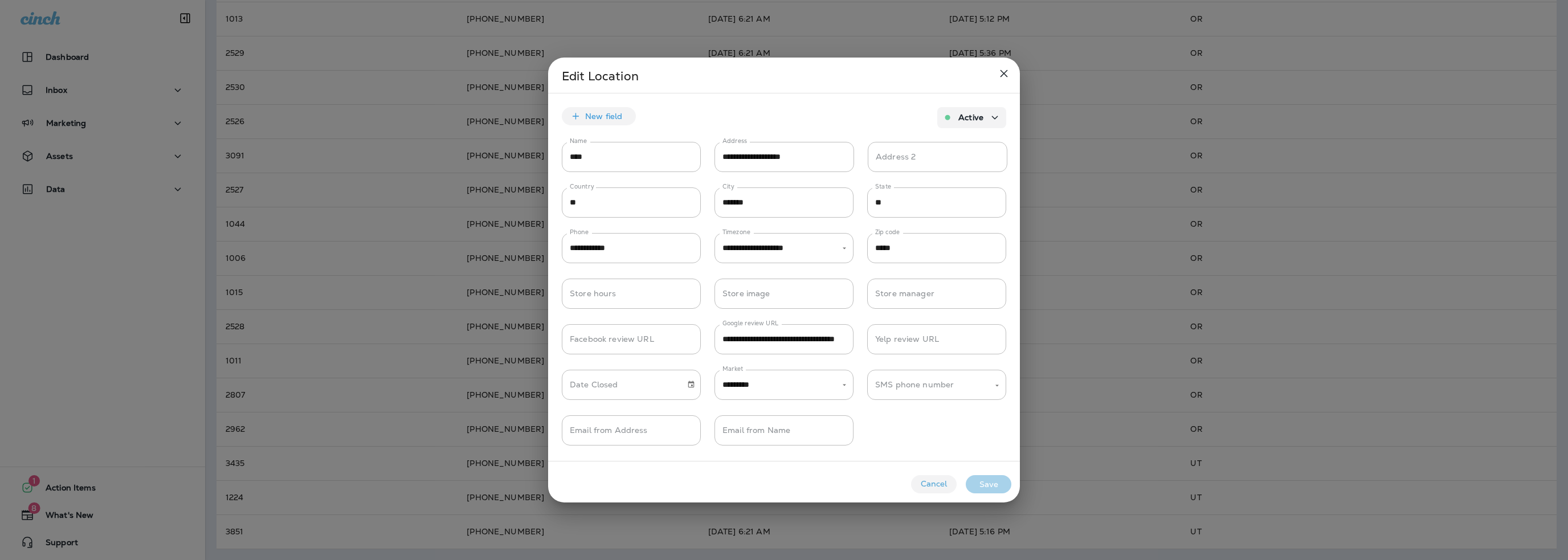
click at [935, 483] on button "Cancel" at bounding box center [934, 484] width 46 height 18
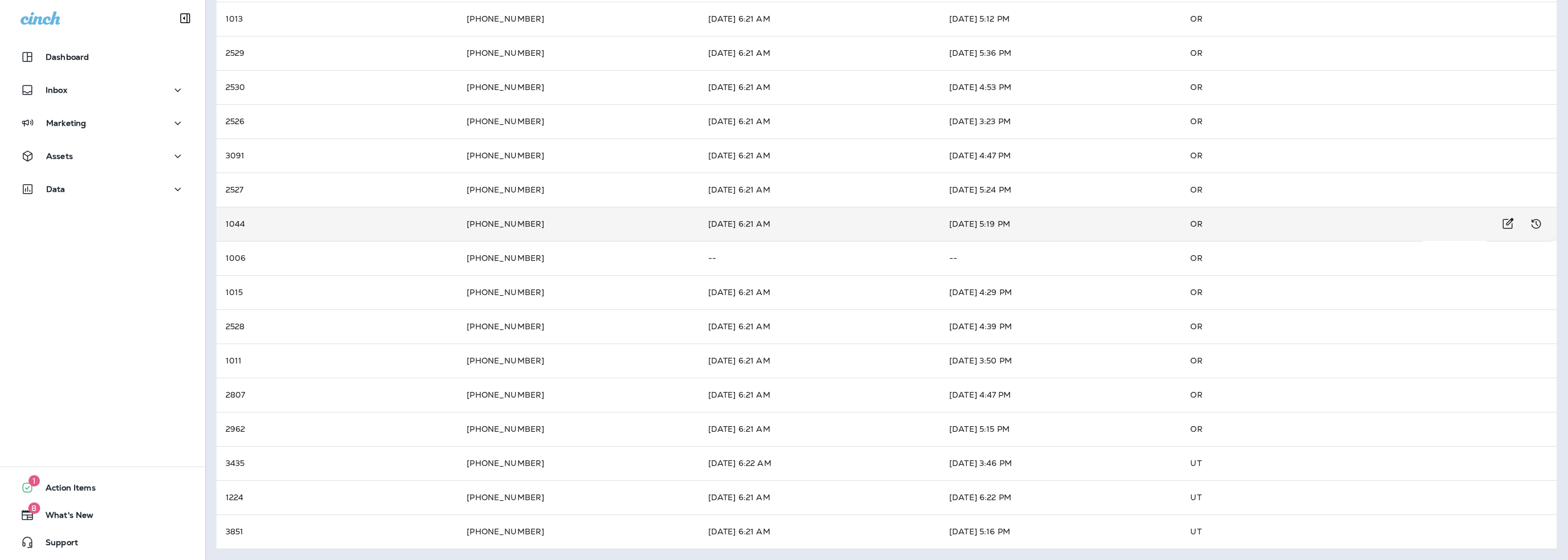
click at [457, 225] on td "+1 (503) 669-1309" at bounding box center [578, 224] width 241 height 34
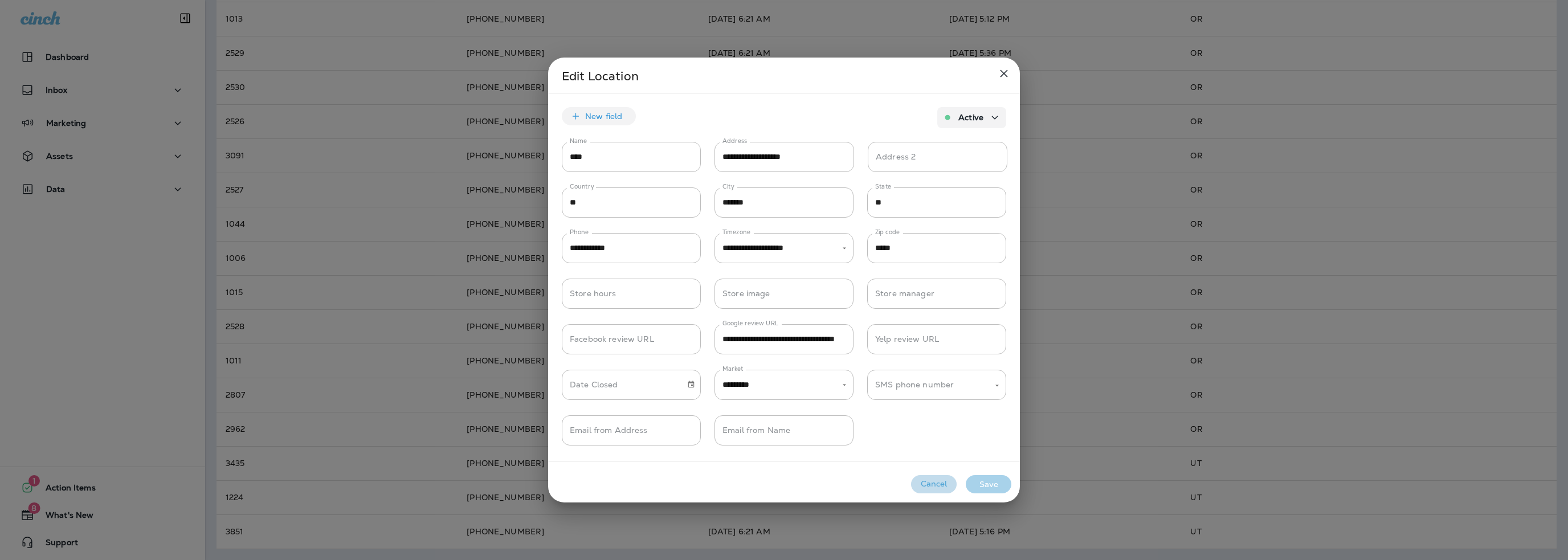
click at [937, 485] on button "Cancel" at bounding box center [934, 484] width 46 height 18
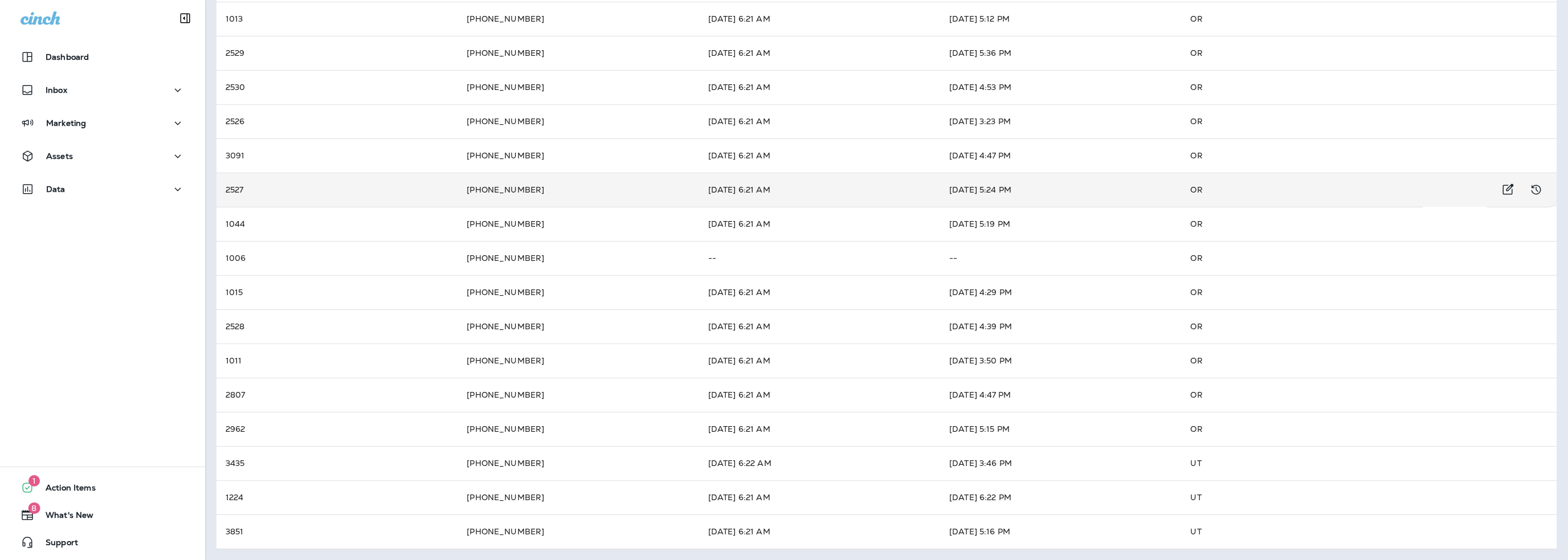
click at [483, 200] on td "+1 (503) 665-7303" at bounding box center [578, 189] width 241 height 34
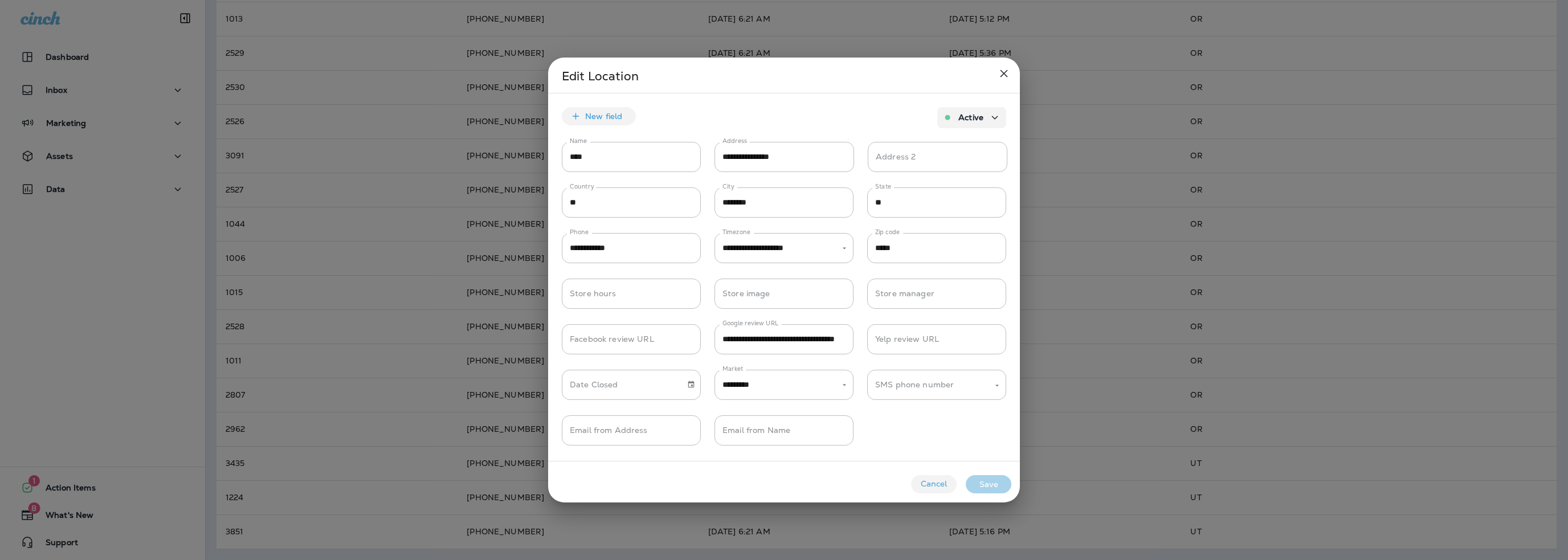
click at [931, 488] on button "Cancel" at bounding box center [934, 484] width 46 height 18
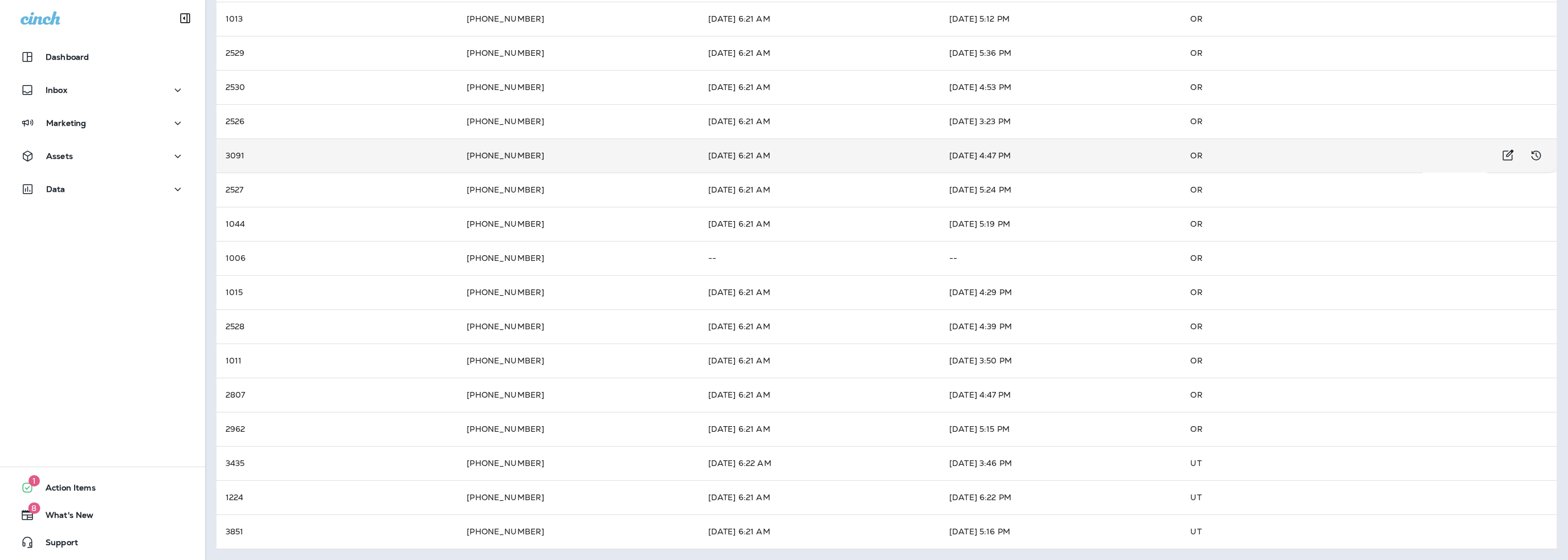
click at [403, 156] on td "3091" at bounding box center [337, 155] width 241 height 34
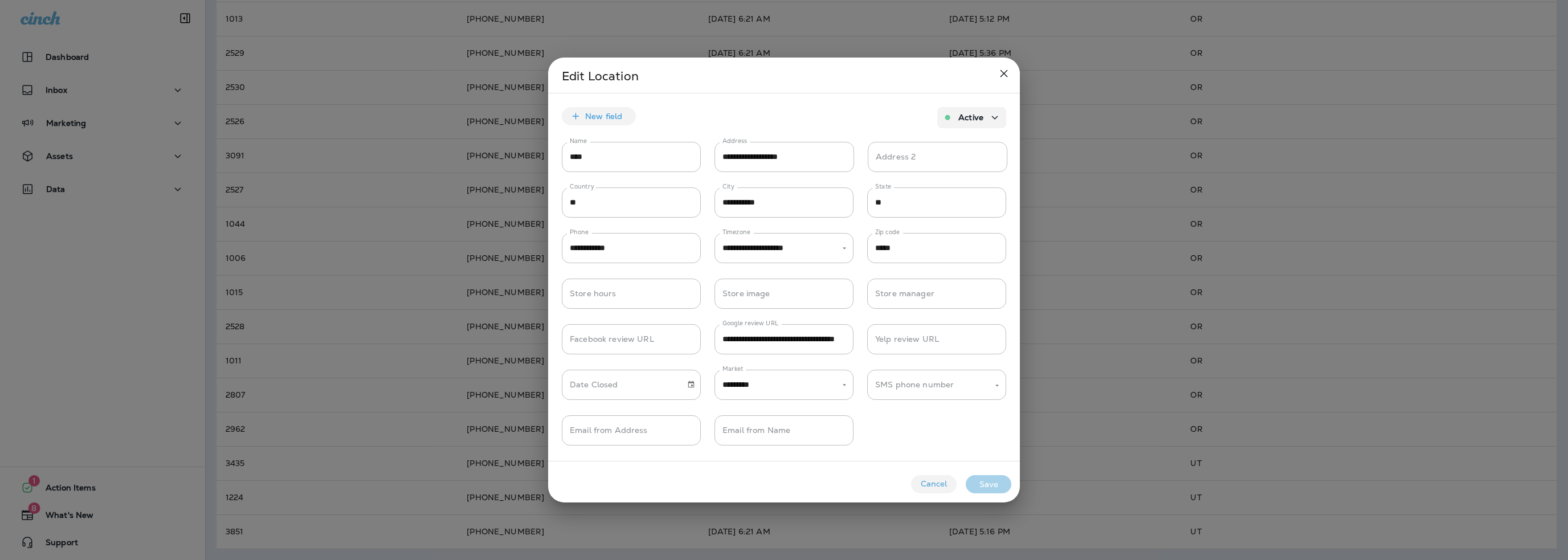
click at [930, 488] on button "Cancel" at bounding box center [934, 484] width 46 height 18
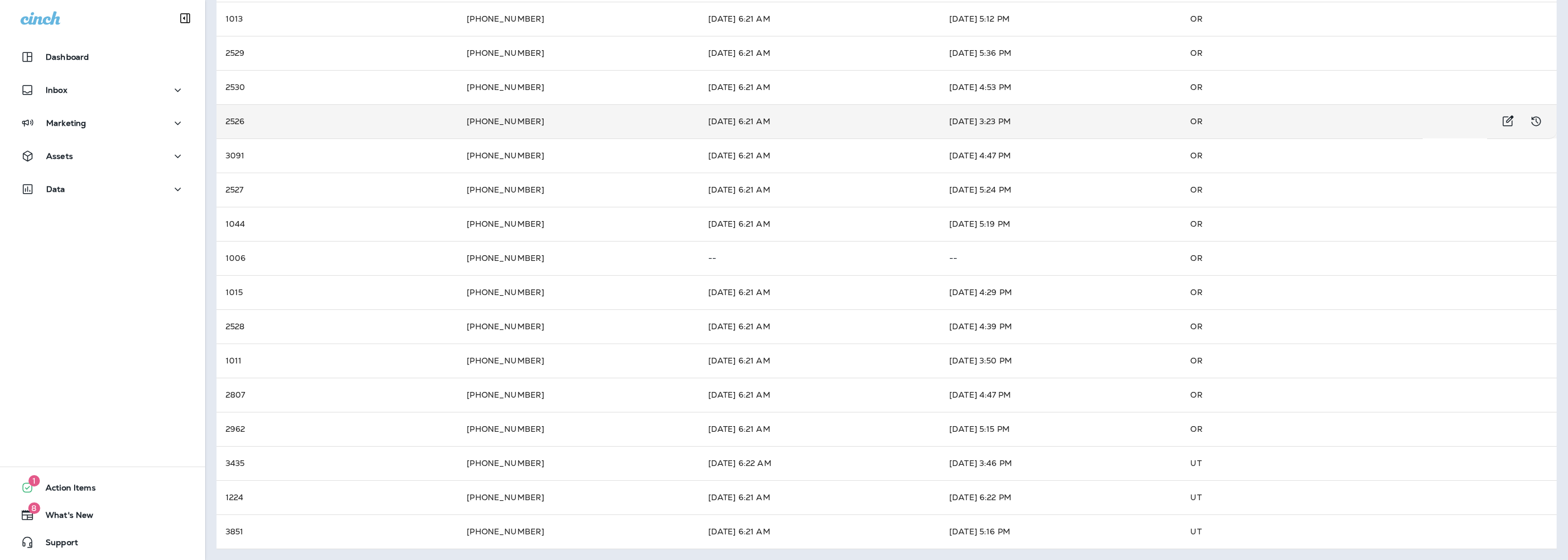
click at [337, 118] on td "2526" at bounding box center [337, 121] width 241 height 34
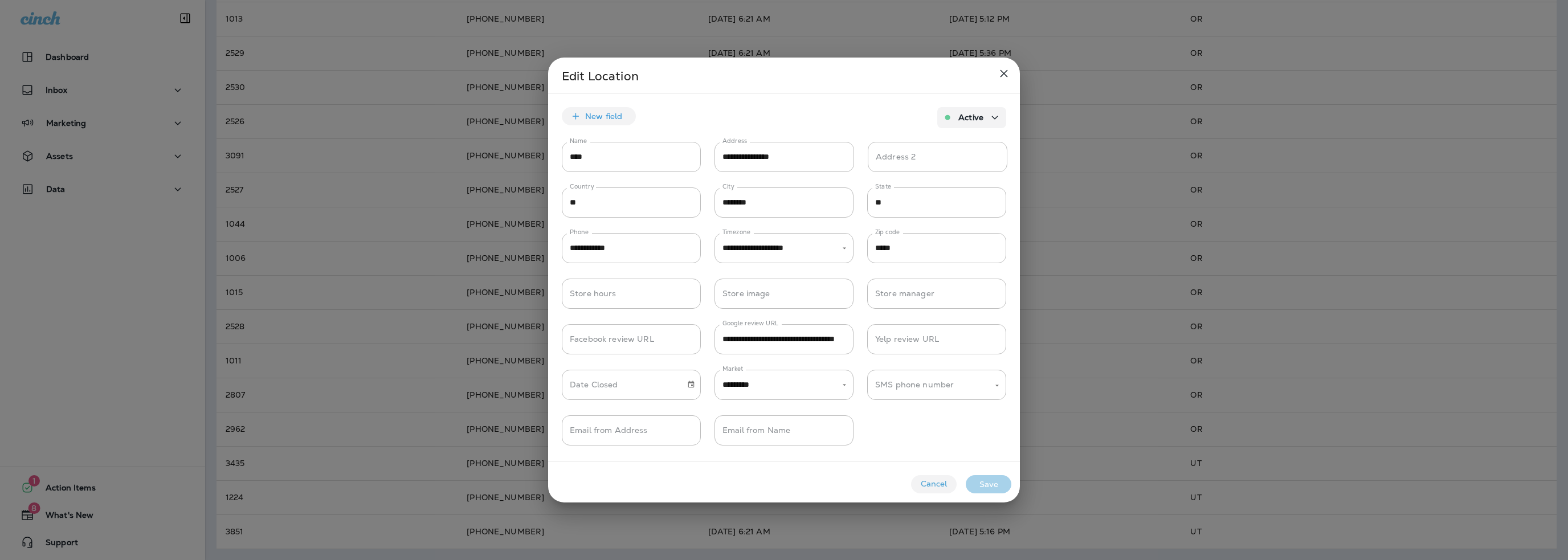
click at [931, 480] on button "Cancel" at bounding box center [934, 484] width 46 height 18
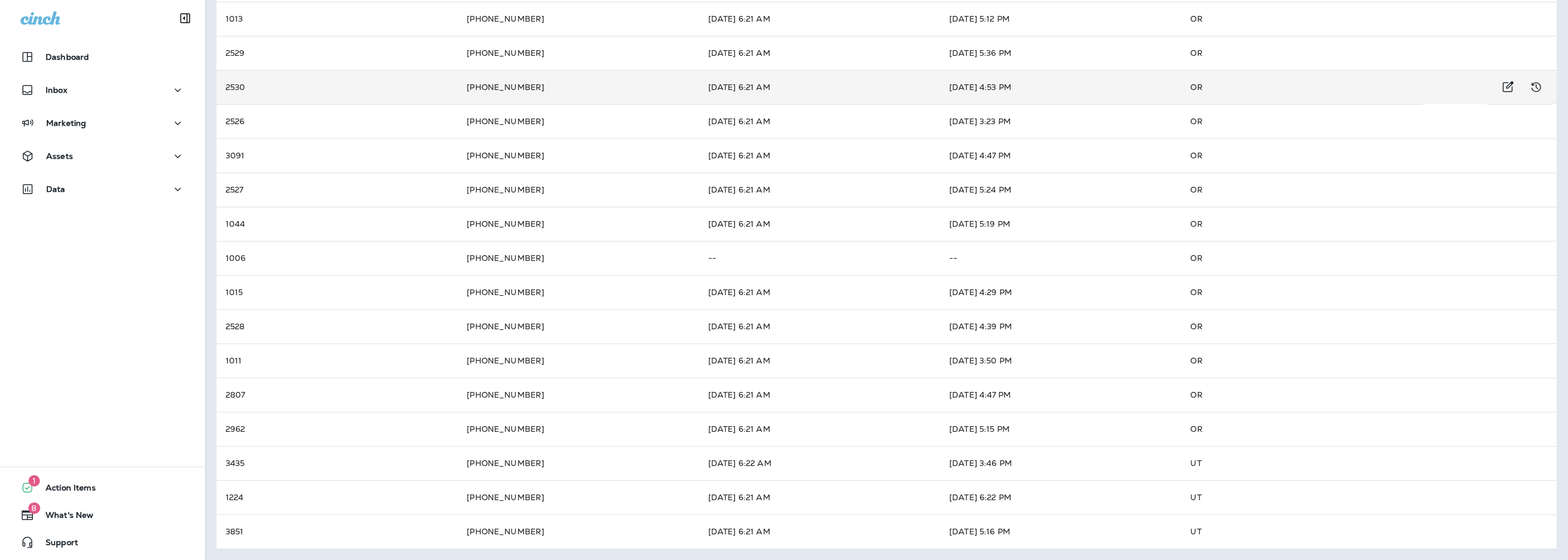
click at [317, 90] on td "2530" at bounding box center [337, 87] width 241 height 34
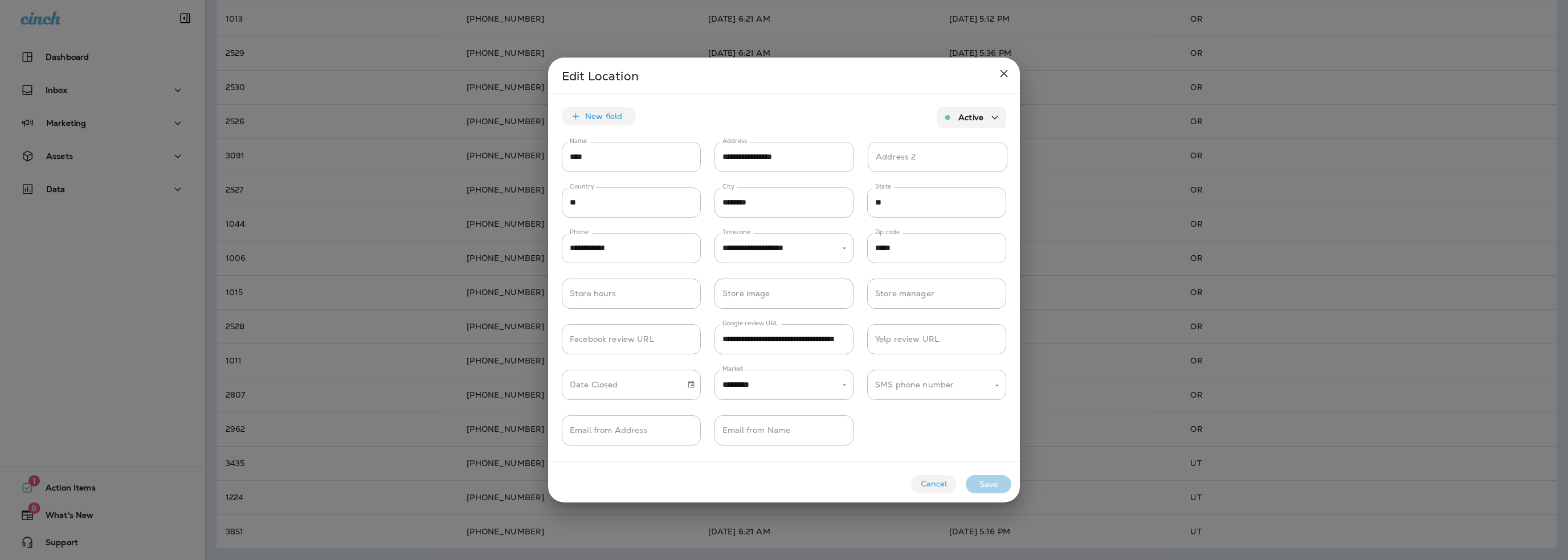
click at [927, 482] on button "Cancel" at bounding box center [934, 484] width 46 height 18
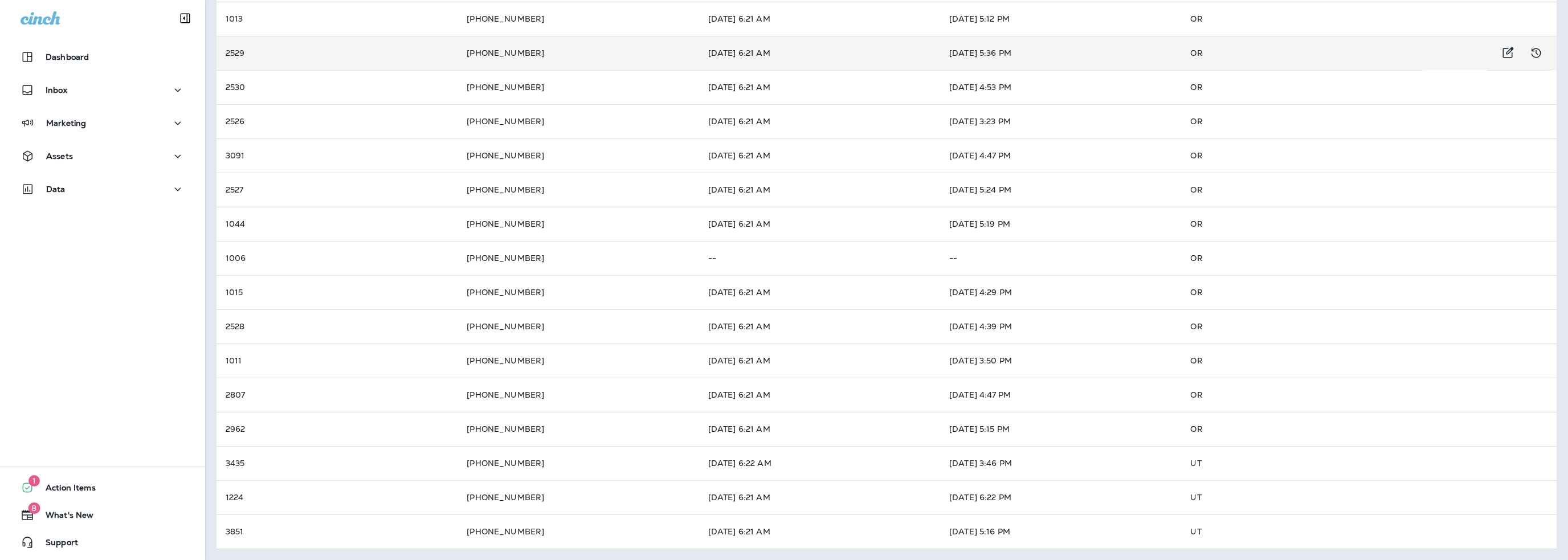
click at [375, 65] on td "2529" at bounding box center [337, 53] width 241 height 34
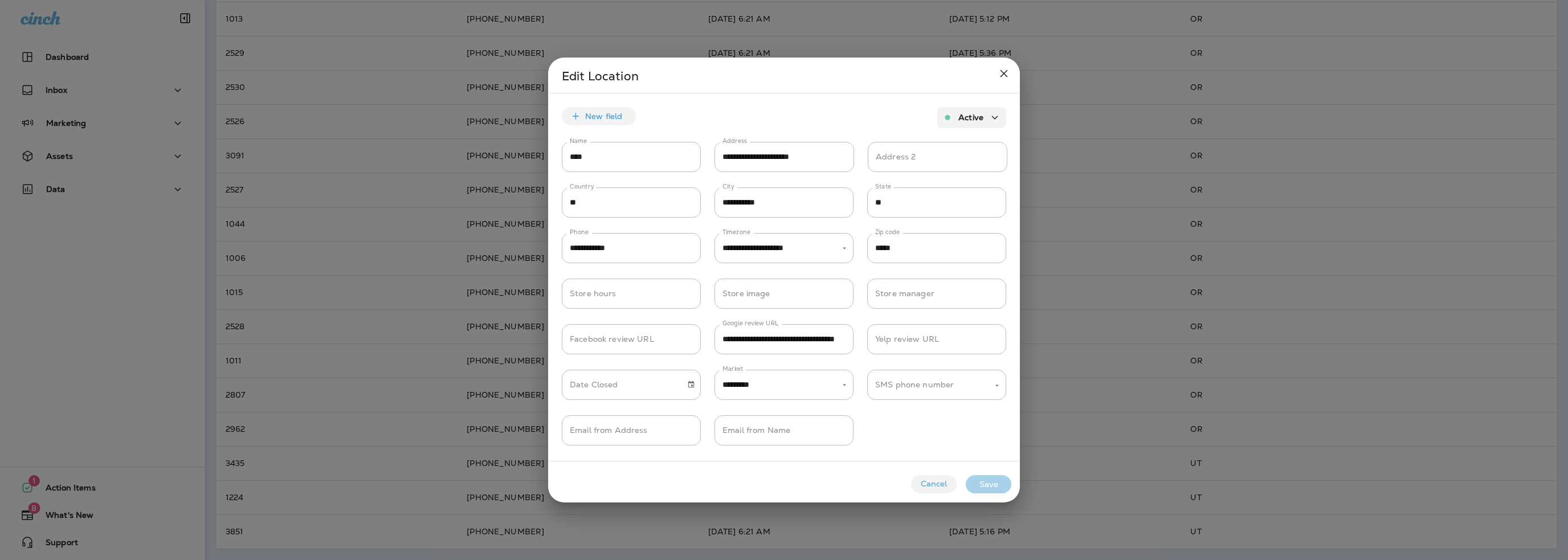
click at [943, 487] on button "Cancel" at bounding box center [934, 484] width 46 height 18
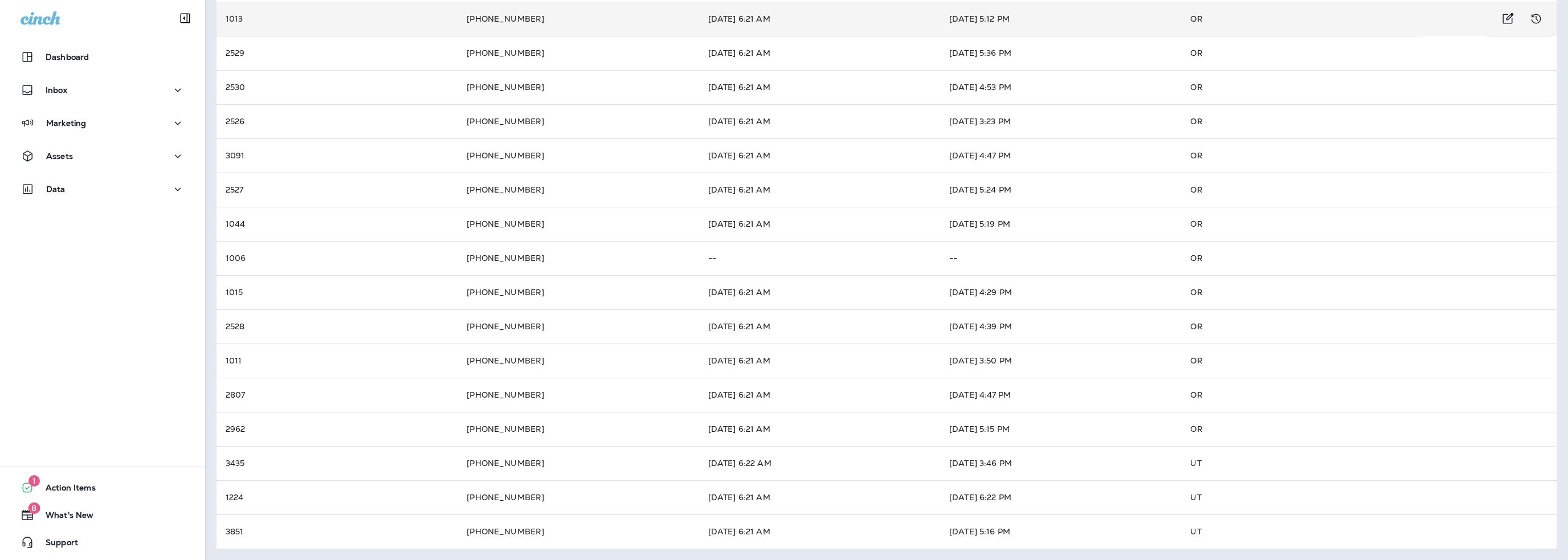
click at [405, 28] on td "1013" at bounding box center [337, 19] width 241 height 34
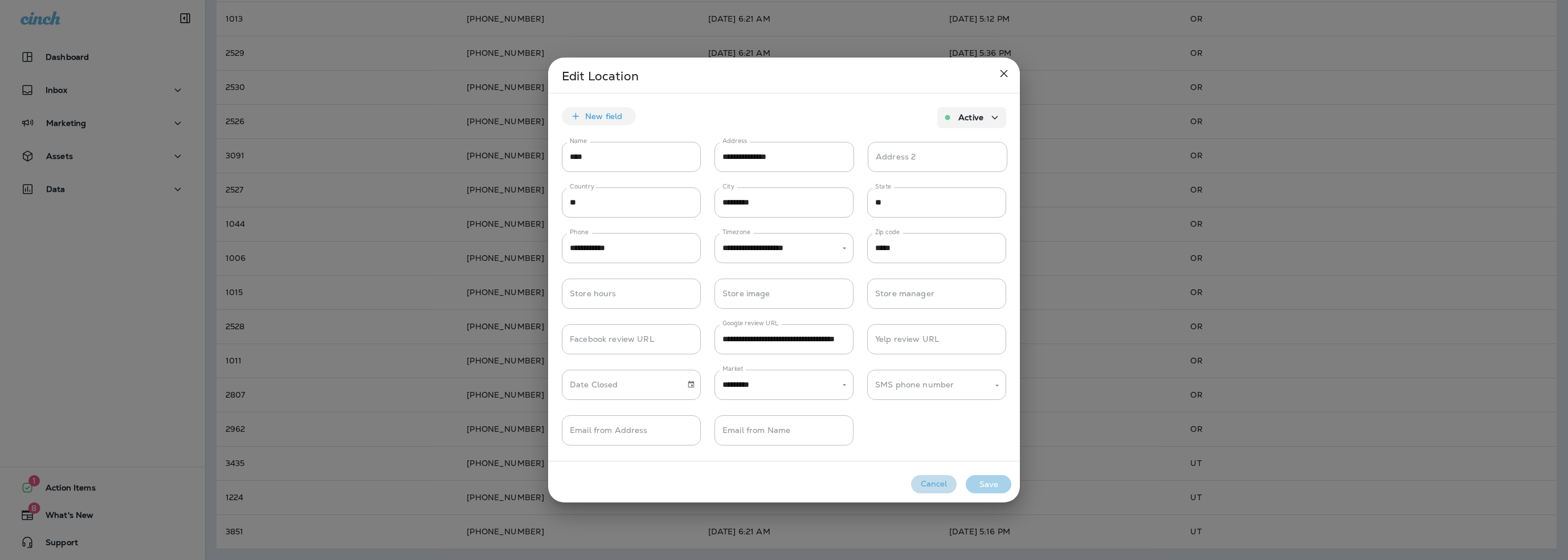
click at [924, 477] on button "Cancel" at bounding box center [934, 484] width 46 height 18
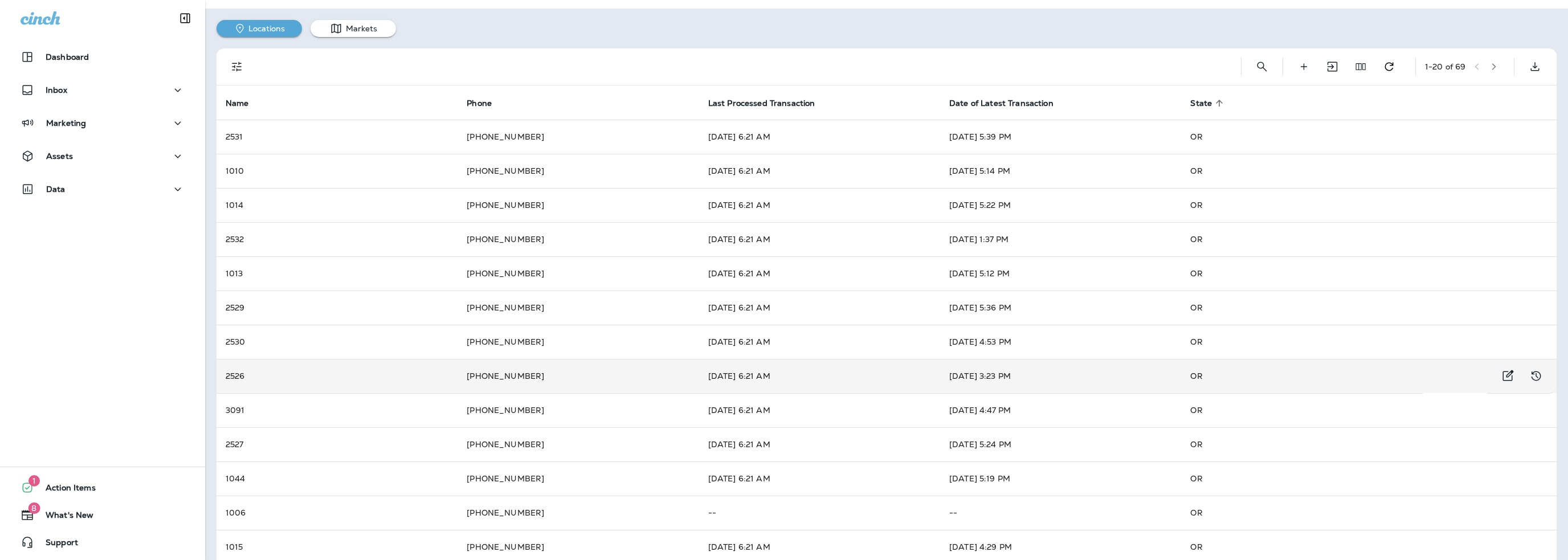
scroll to position [0, 0]
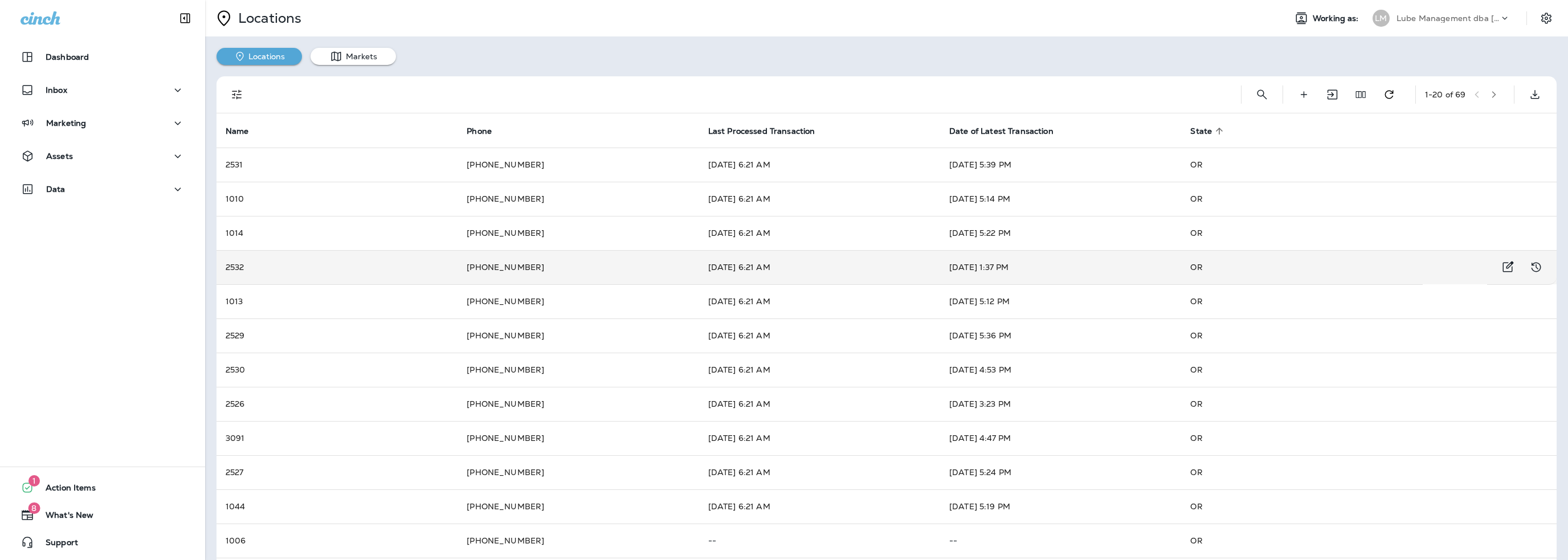
click at [437, 257] on td "2532" at bounding box center [337, 267] width 241 height 34
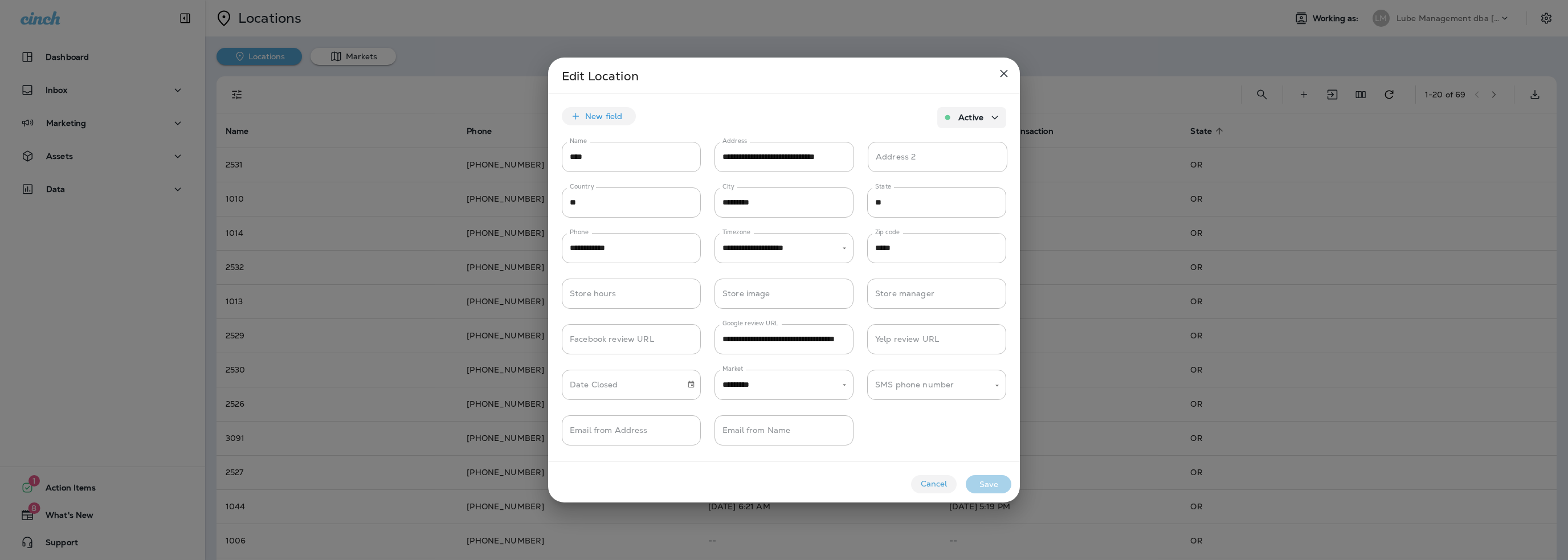
click at [926, 480] on button "Cancel" at bounding box center [934, 484] width 46 height 18
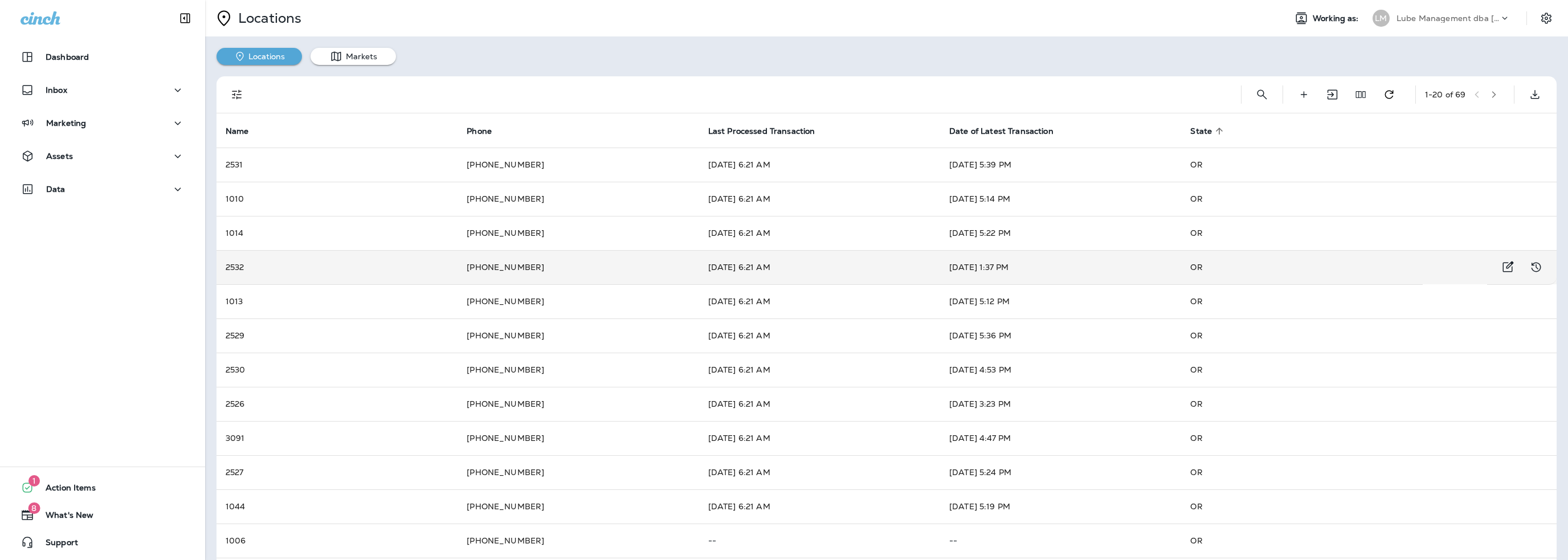
click at [360, 273] on td "2532" at bounding box center [337, 267] width 241 height 34
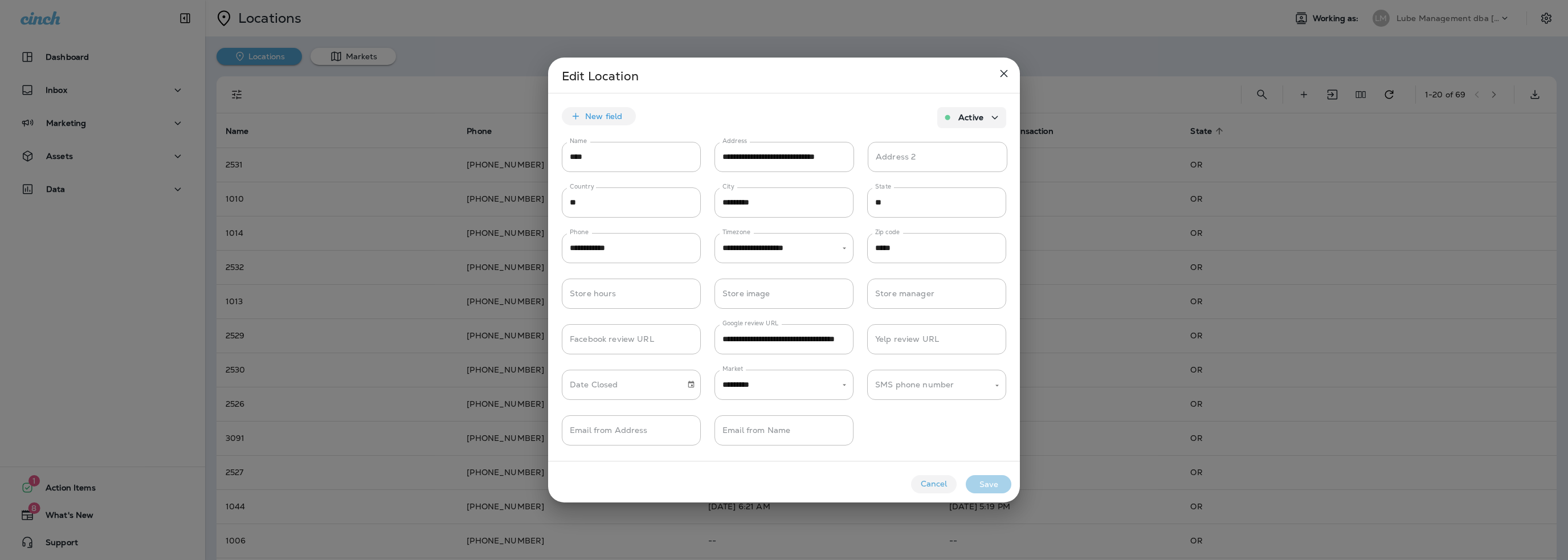
click at [935, 487] on button "Cancel" at bounding box center [934, 484] width 46 height 18
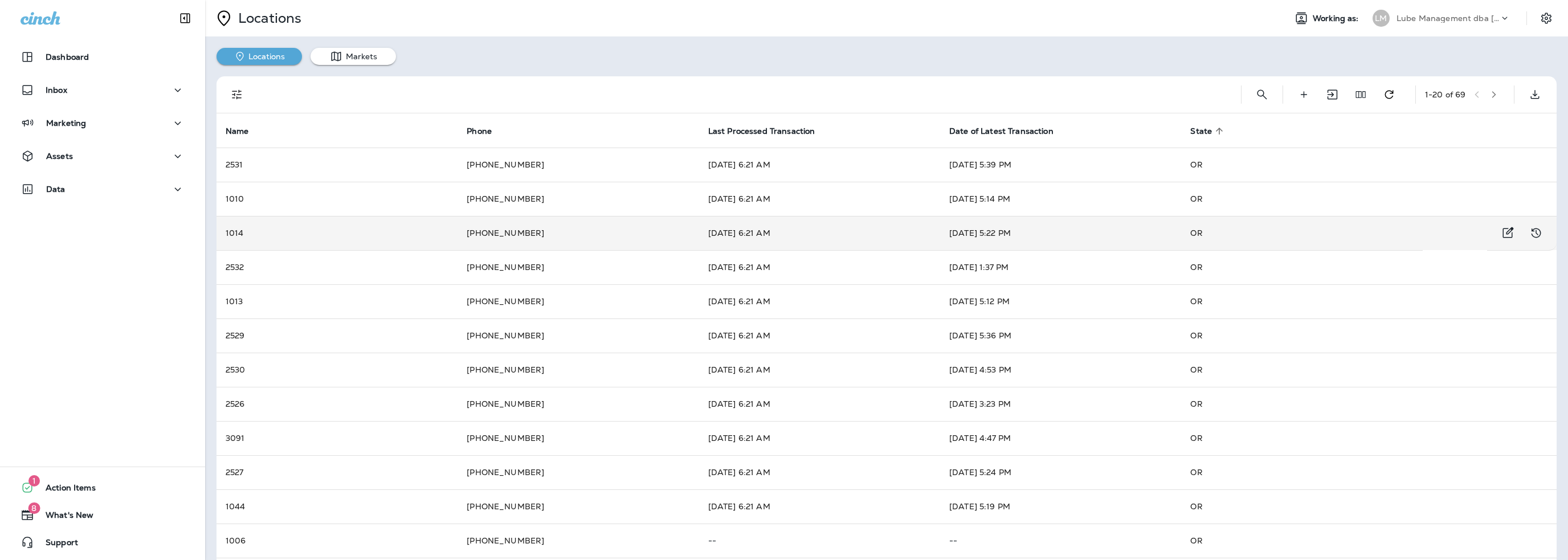
click at [266, 233] on td "1014" at bounding box center [337, 233] width 241 height 34
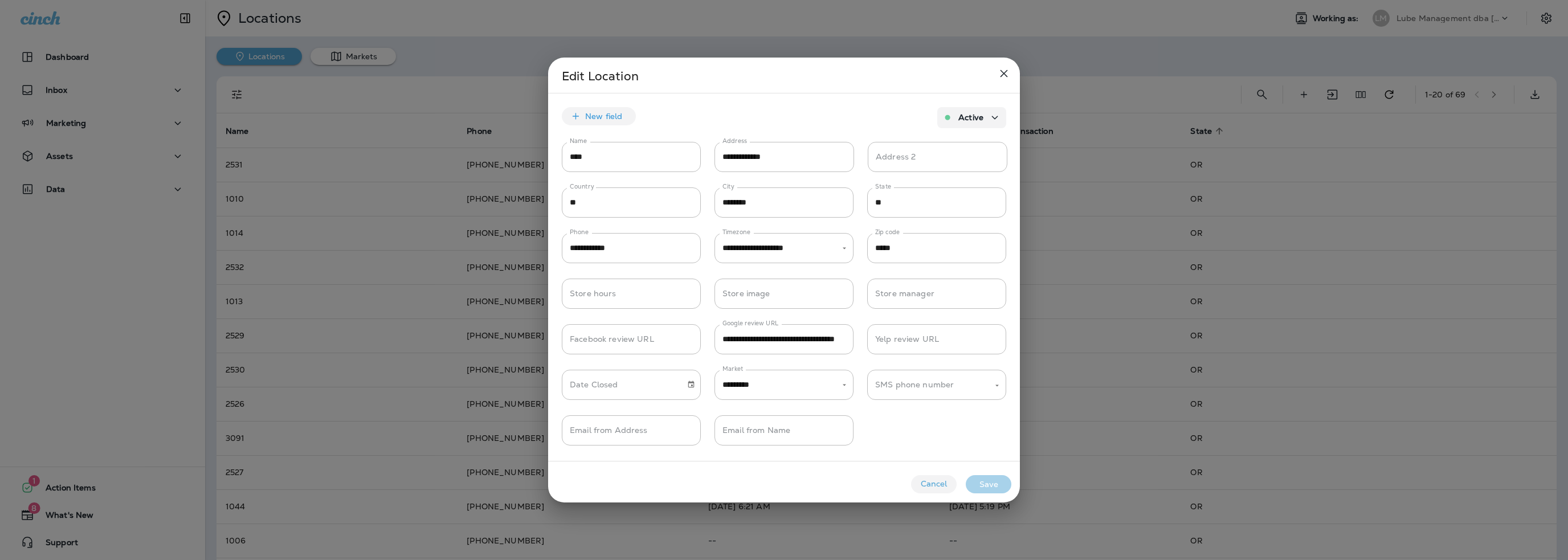
click at [937, 487] on button "Cancel" at bounding box center [934, 484] width 46 height 18
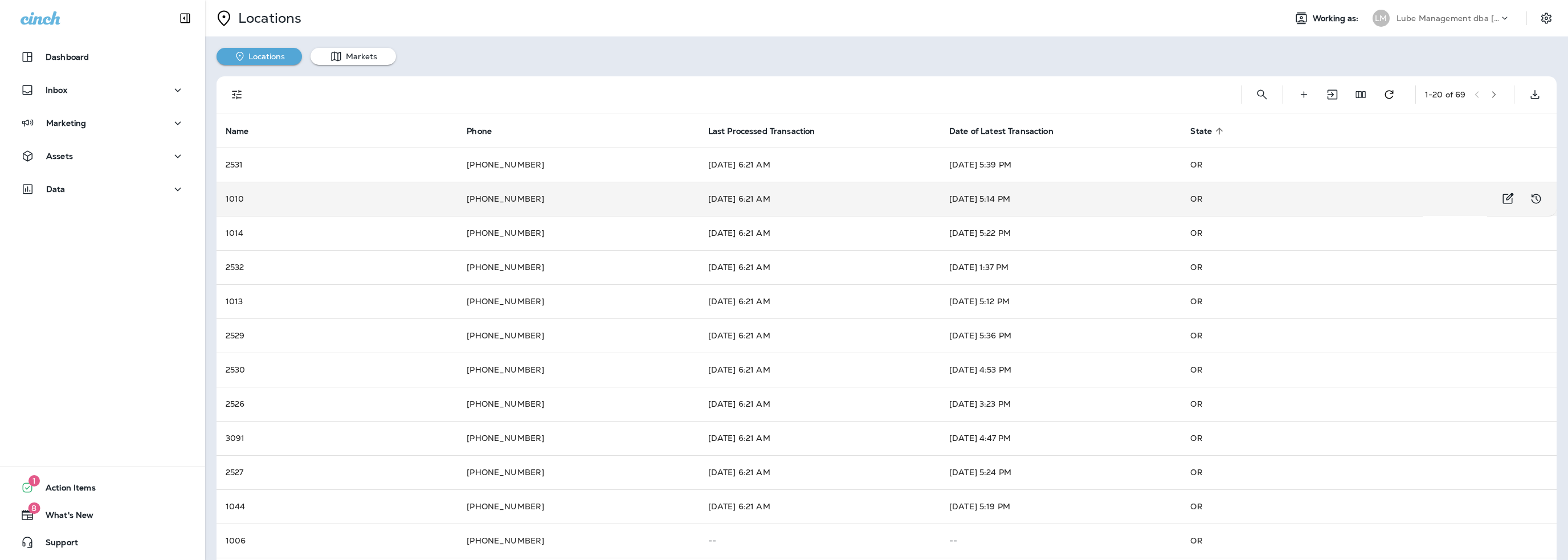
click at [364, 207] on td "1010" at bounding box center [337, 198] width 241 height 34
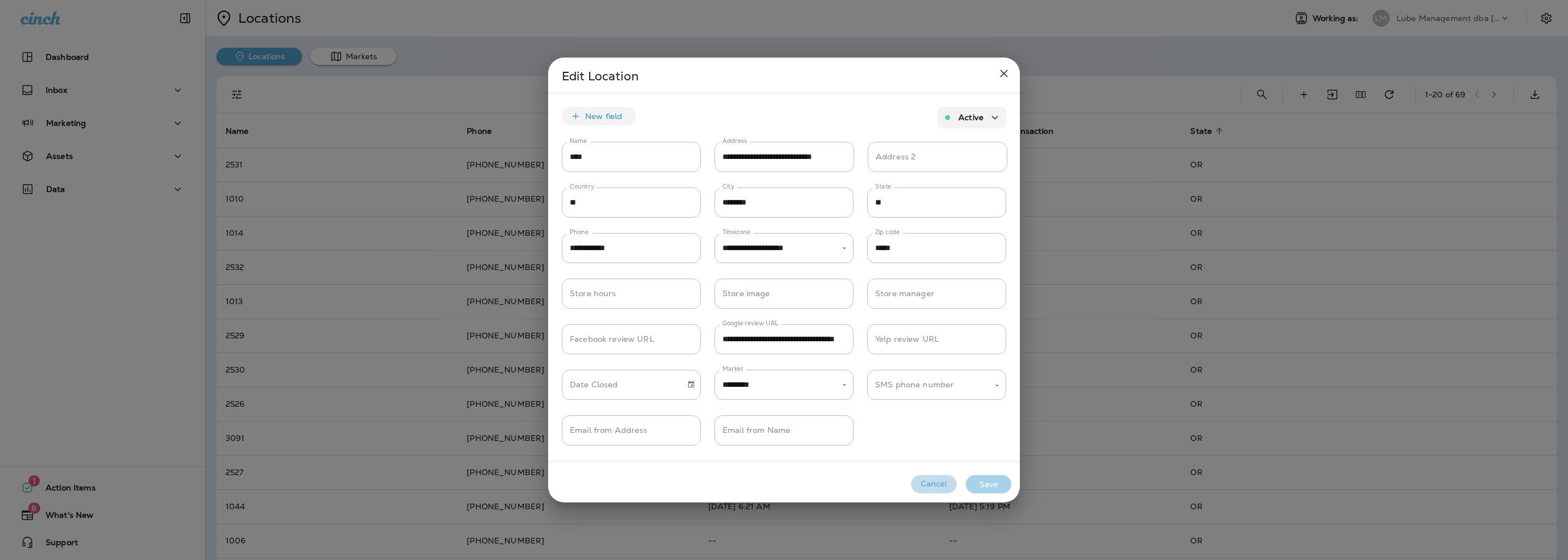
click at [937, 485] on button "Cancel" at bounding box center [934, 484] width 46 height 18
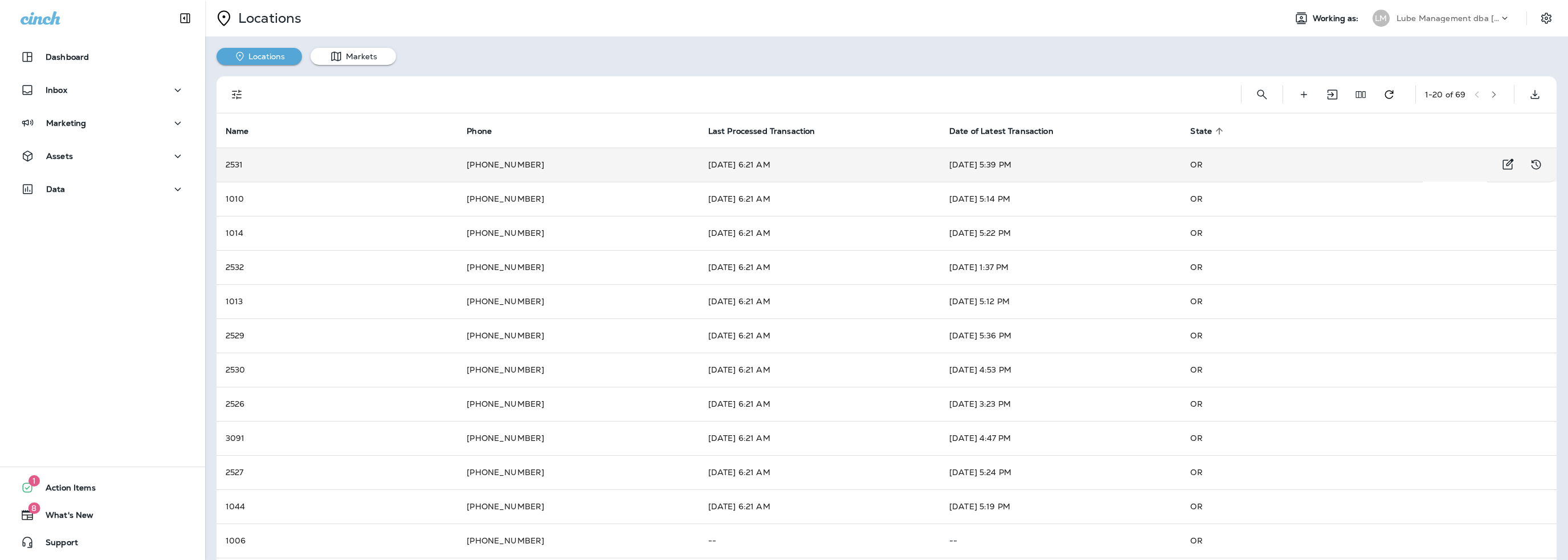
click at [411, 165] on td "2531" at bounding box center [337, 164] width 241 height 34
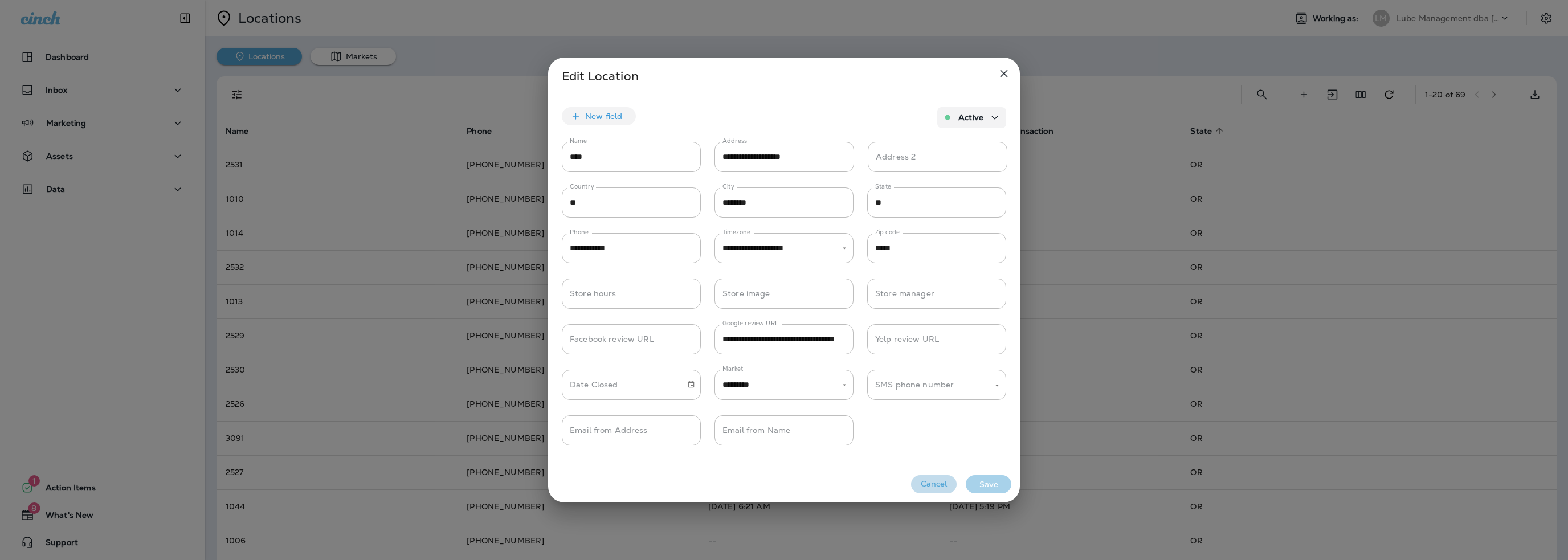
click at [936, 480] on button "Cancel" at bounding box center [934, 484] width 46 height 18
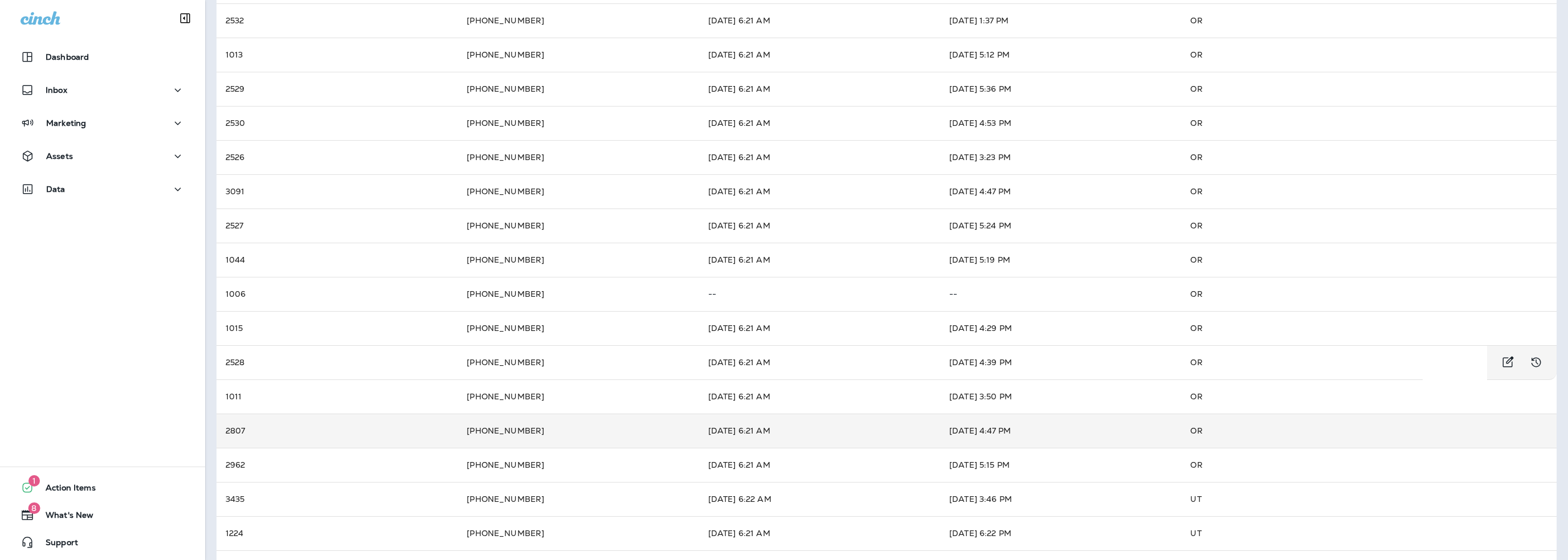
scroll to position [283, 0]
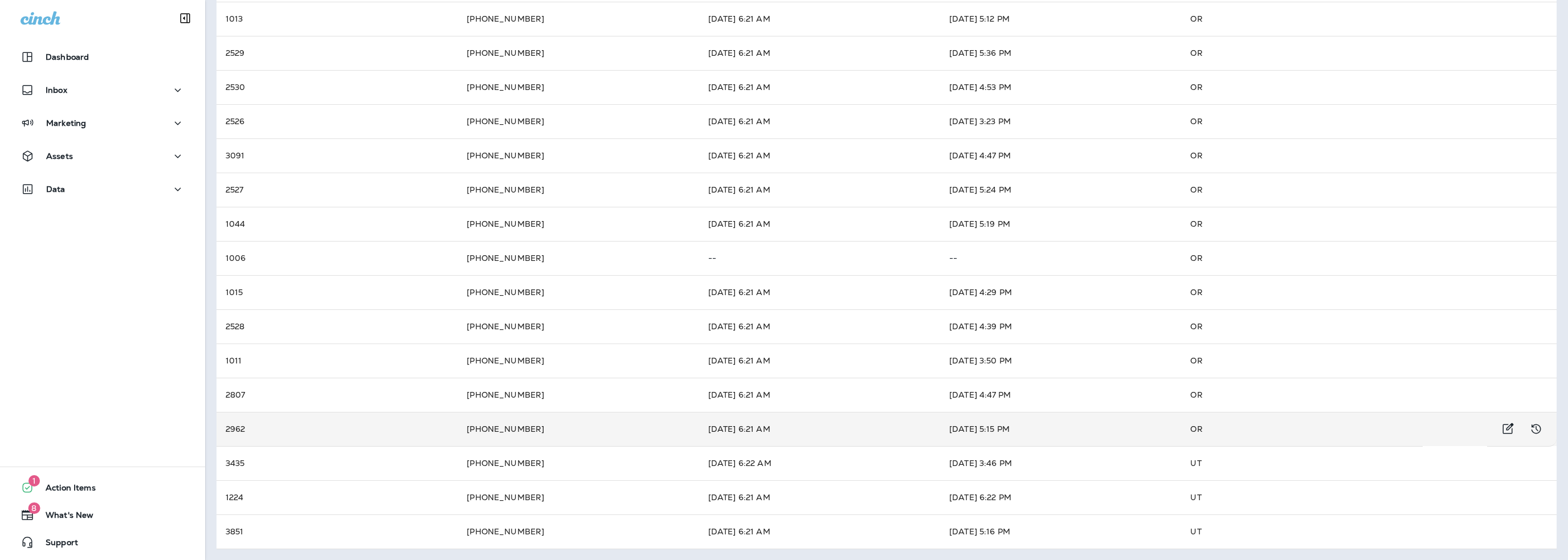
click at [725, 429] on td "[DATE] 6:21 AM" at bounding box center [820, 428] width 241 height 34
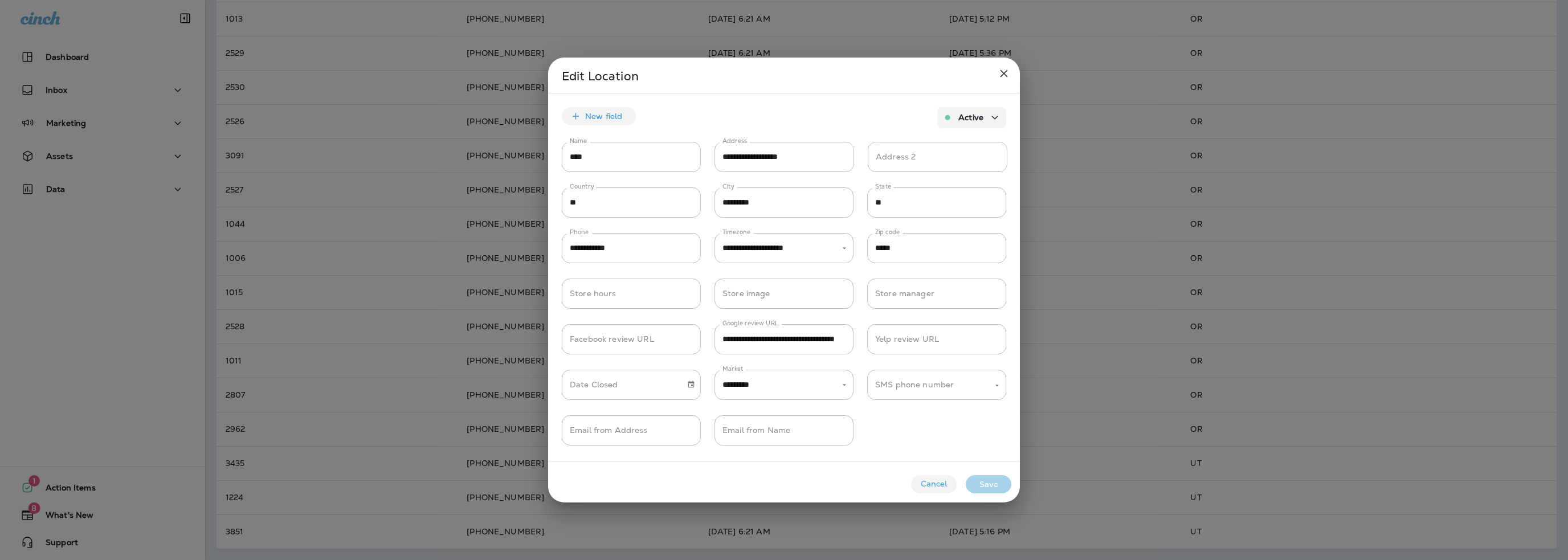
click at [947, 480] on button "Cancel" at bounding box center [934, 484] width 46 height 18
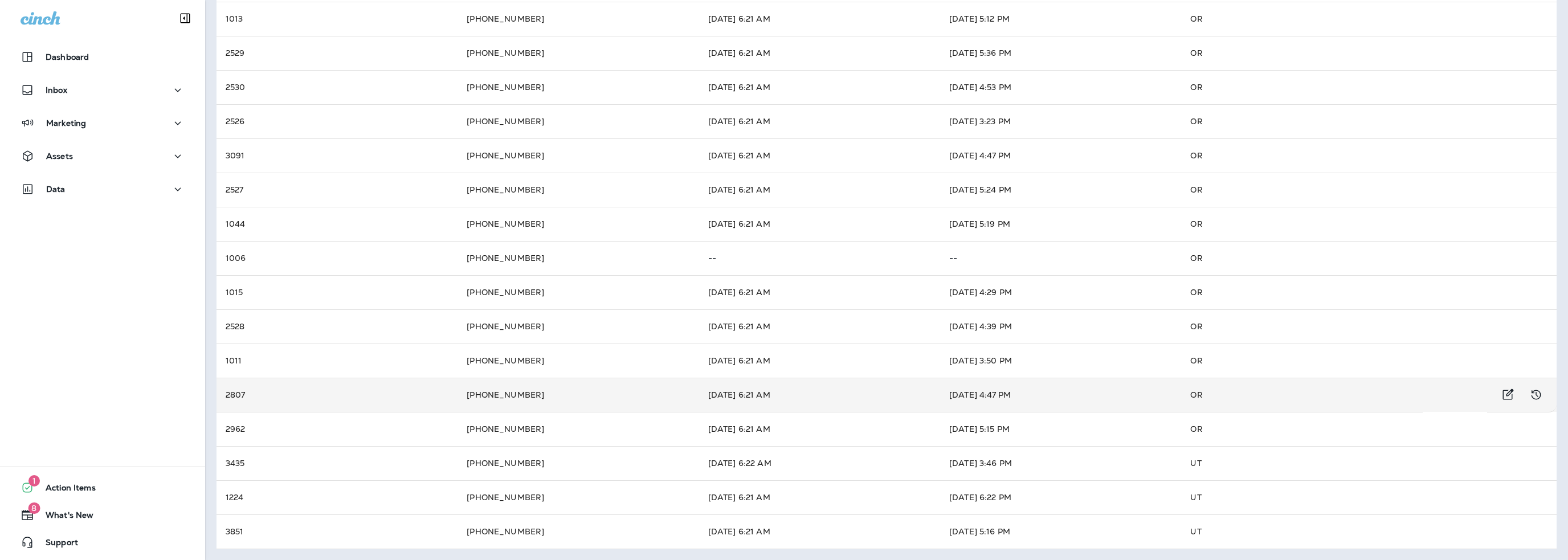
click at [777, 391] on td "[DATE] 6:21 AM" at bounding box center [820, 395] width 241 height 34
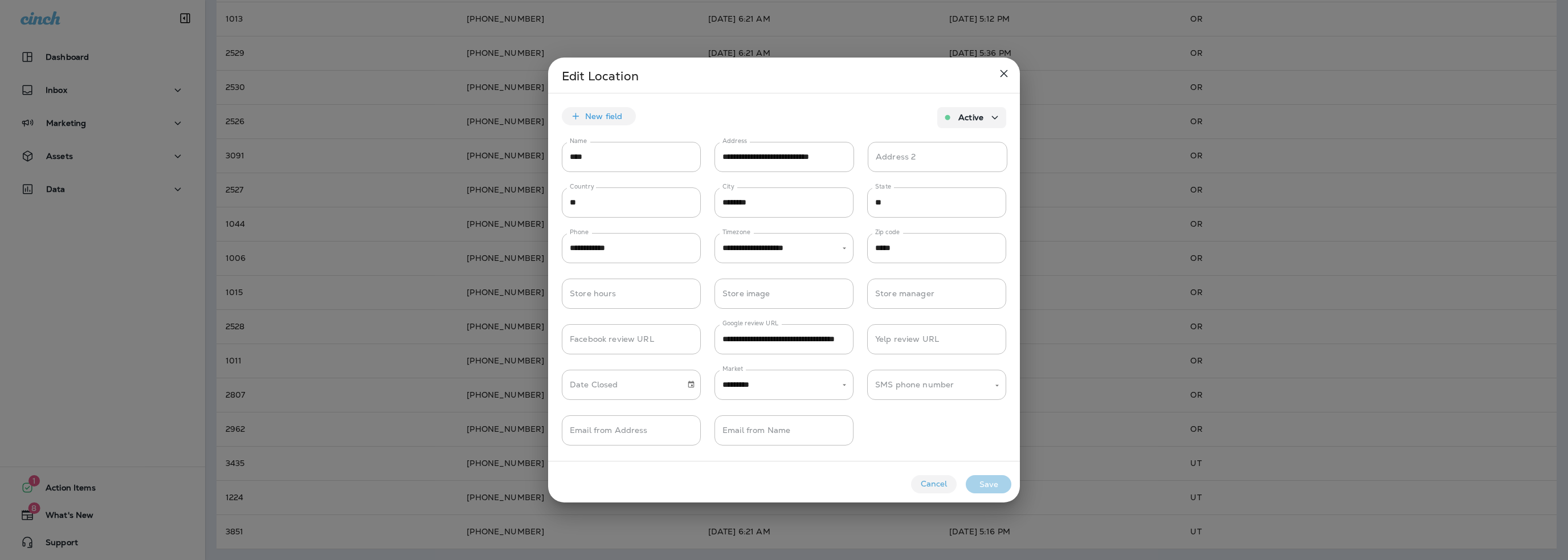
click at [936, 485] on button "Cancel" at bounding box center [934, 484] width 46 height 18
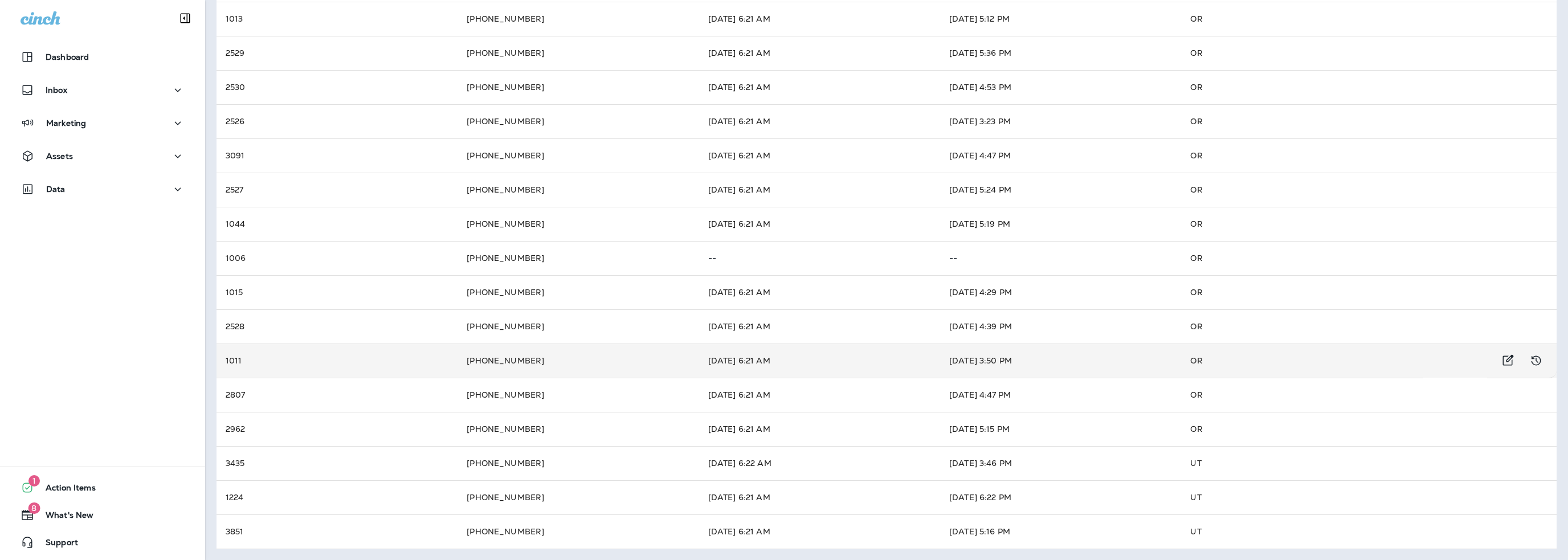
click at [818, 350] on td "[DATE] 6:21 AM" at bounding box center [820, 361] width 241 height 34
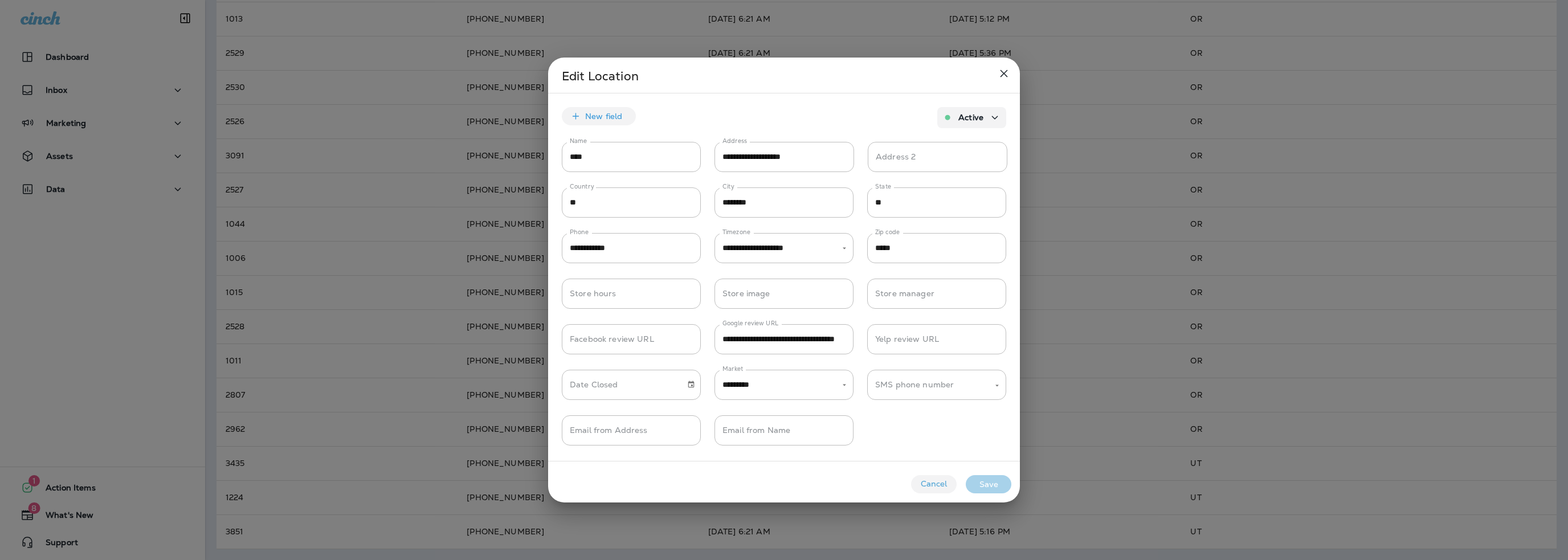
click at [922, 481] on button "Cancel" at bounding box center [934, 484] width 46 height 18
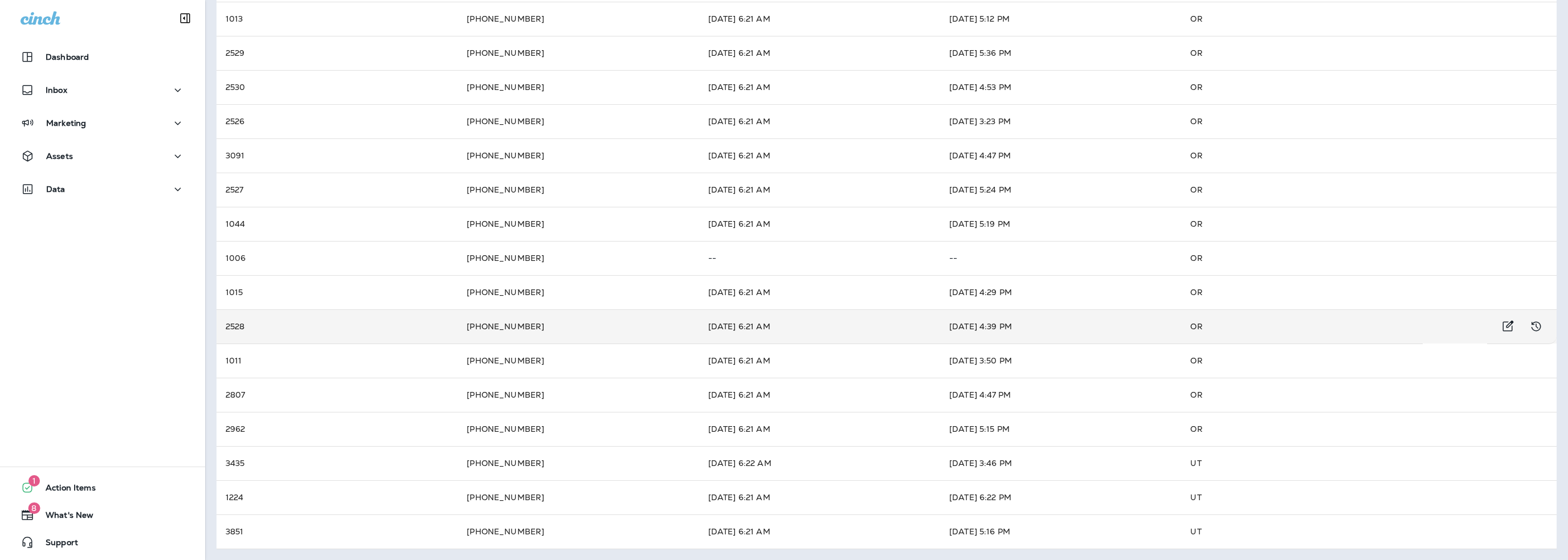
click at [409, 328] on td "2528" at bounding box center [337, 326] width 241 height 34
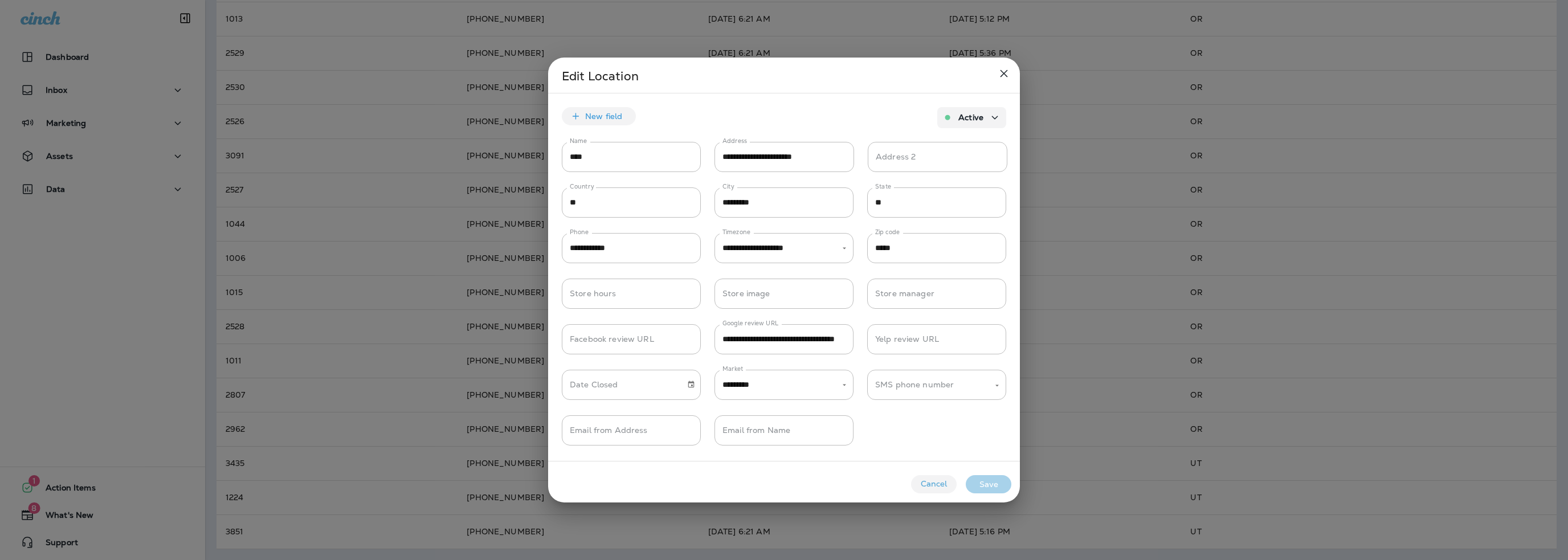
click at [931, 483] on button "Cancel" at bounding box center [934, 484] width 46 height 18
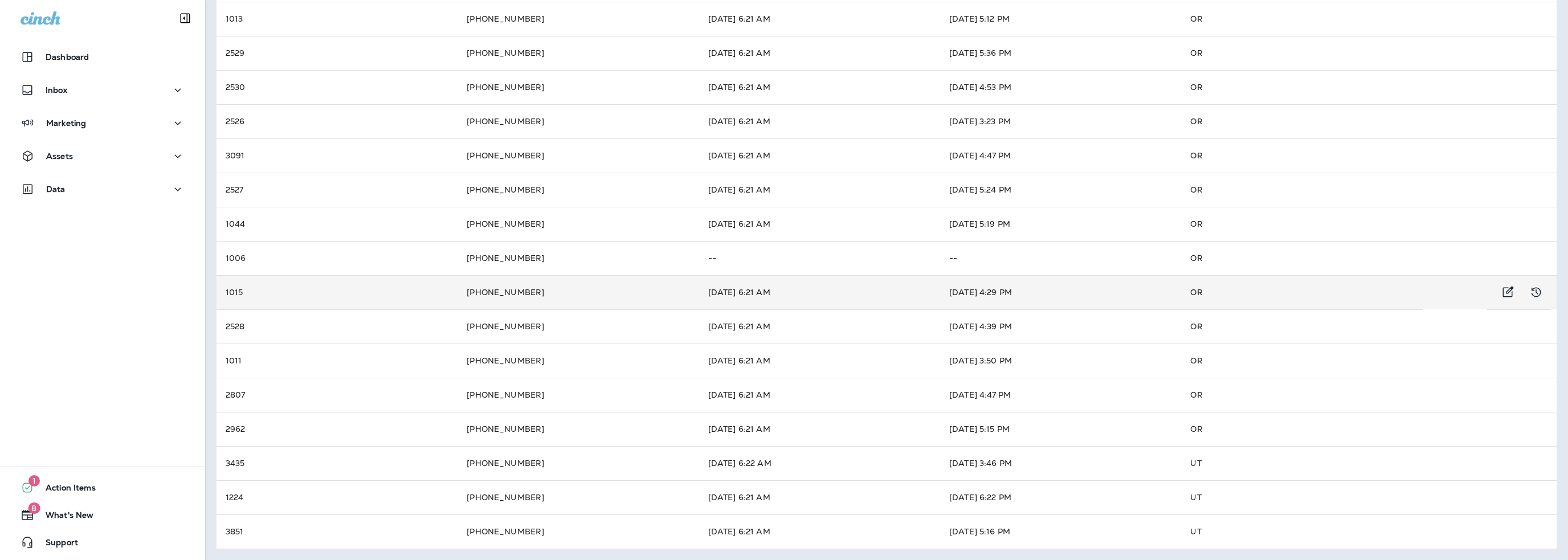
click at [365, 296] on td "1015" at bounding box center [337, 292] width 241 height 34
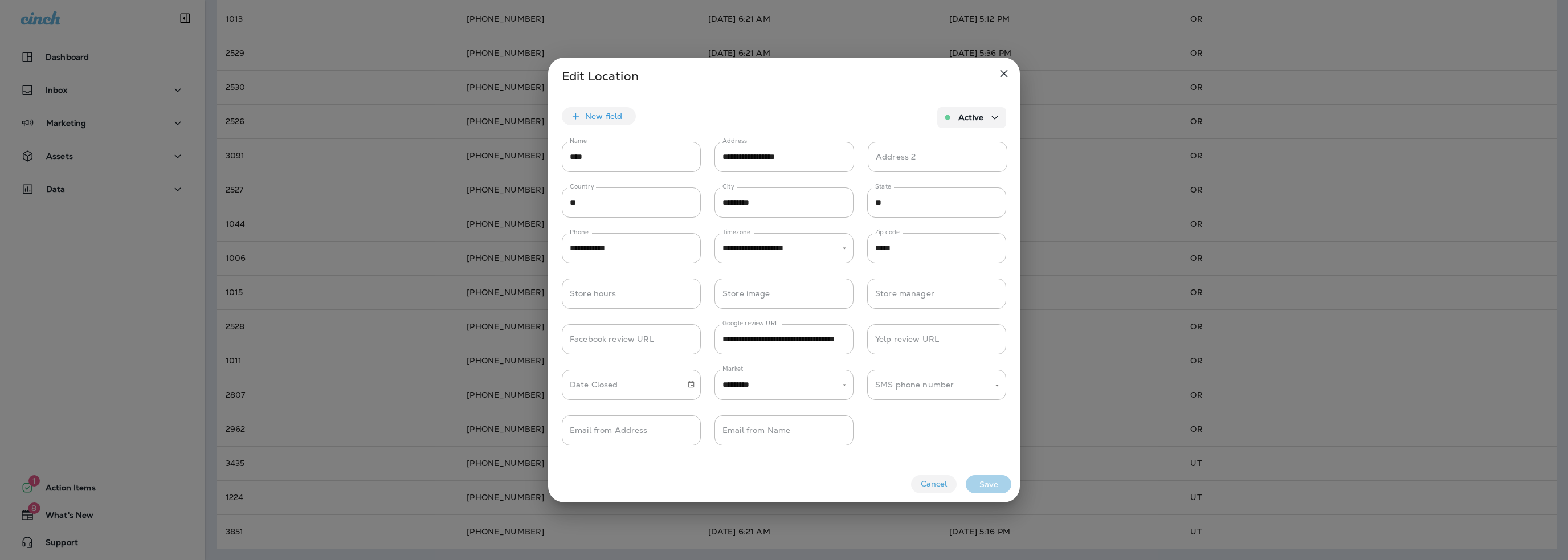
drag, startPoint x: 938, startPoint y: 489, endPoint x: 593, endPoint y: 376, distance: 363.0
click at [936, 486] on button "Cancel" at bounding box center [934, 484] width 46 height 18
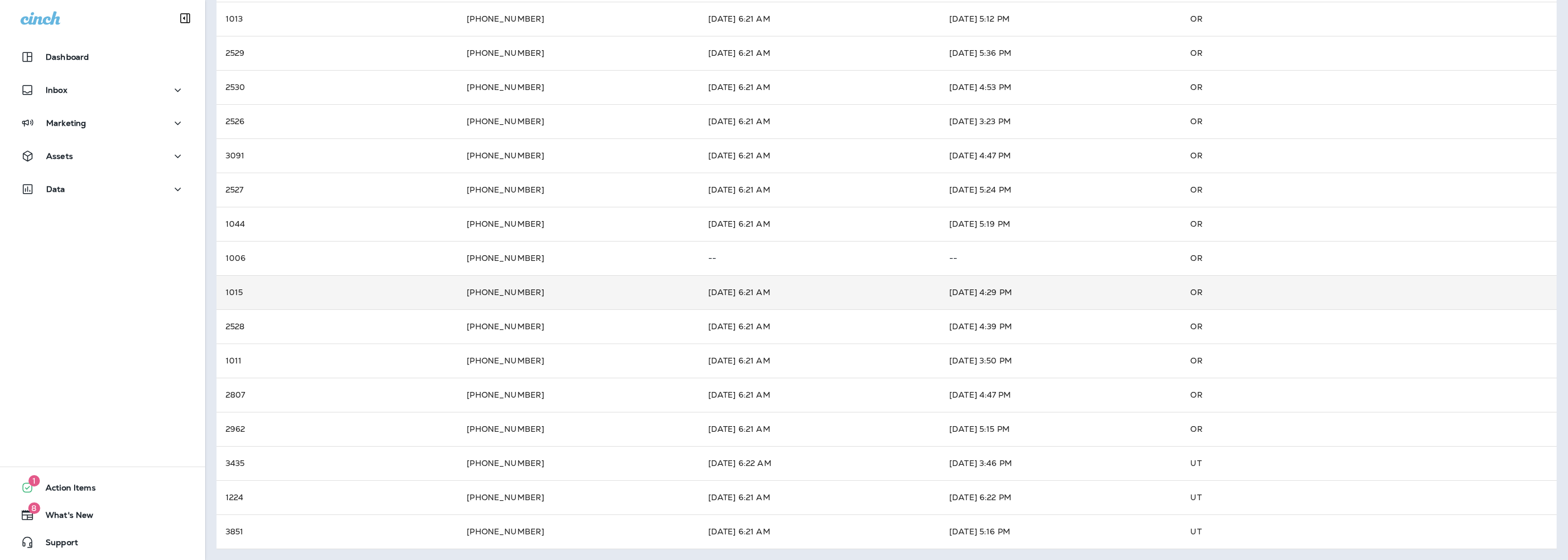
click at [344, 278] on td "1015" at bounding box center [337, 292] width 241 height 34
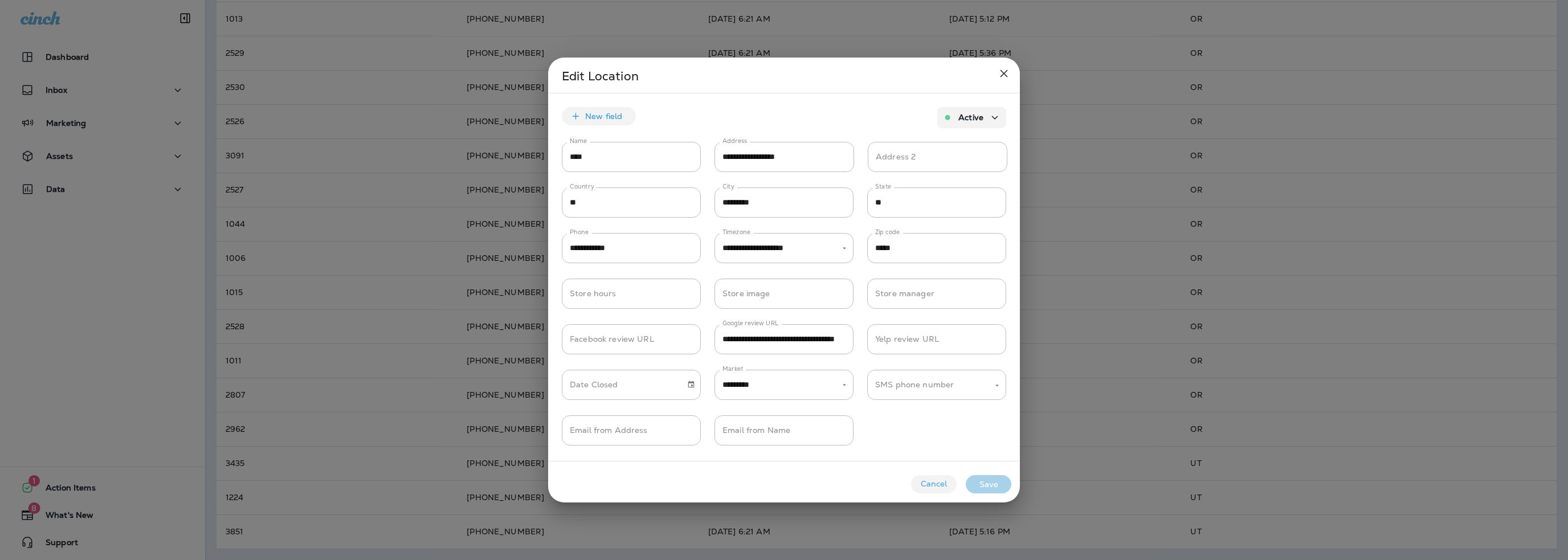
click at [940, 478] on button "Cancel" at bounding box center [934, 484] width 46 height 18
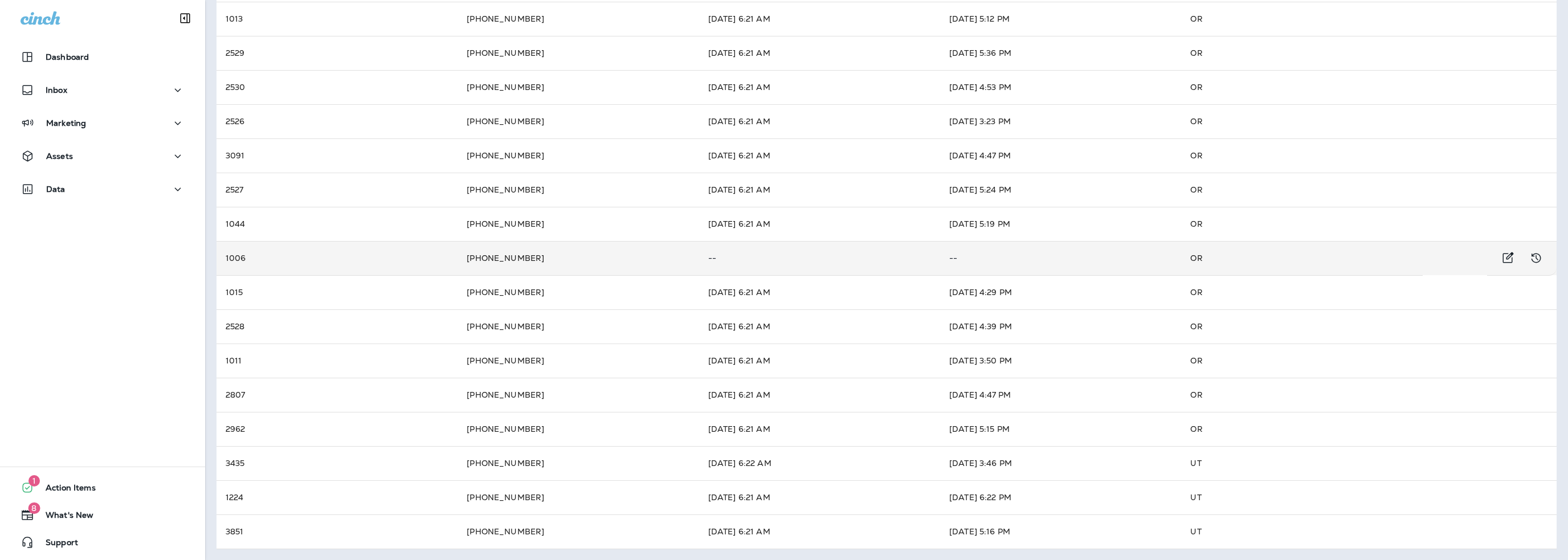
click at [432, 266] on td "1006" at bounding box center [337, 258] width 241 height 34
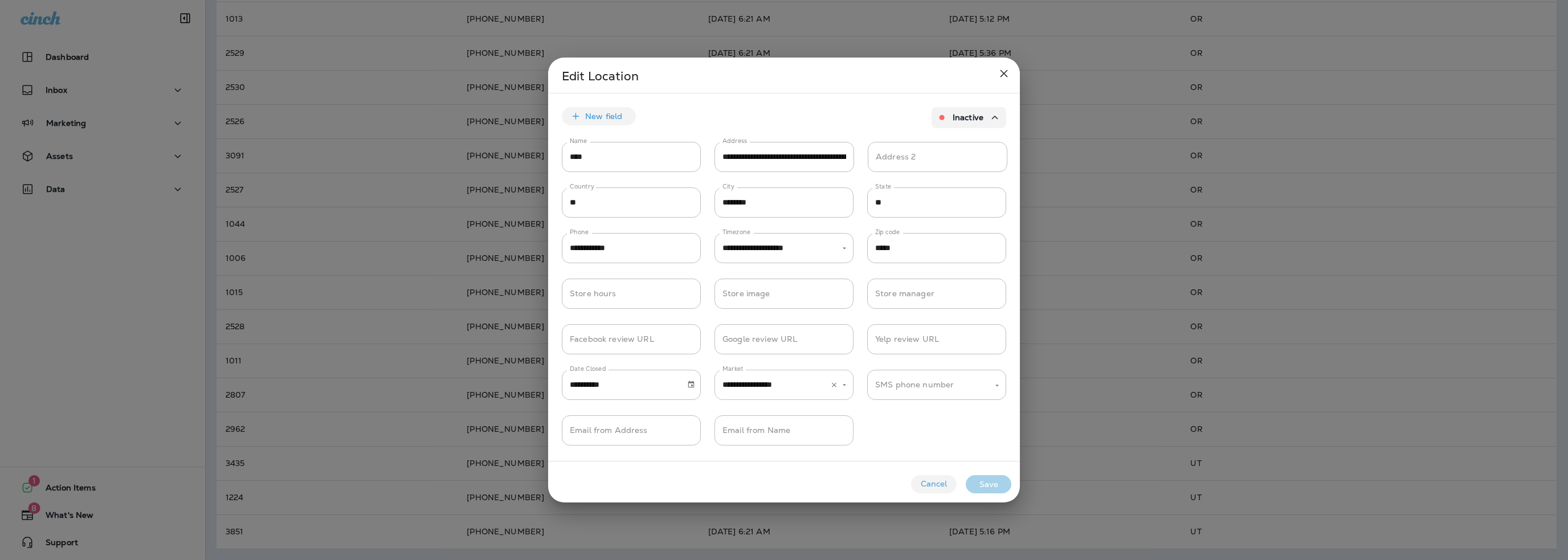
click at [749, 385] on input "**********" at bounding box center [768, 385] width 97 height 20
click at [753, 458] on li "PDX Co-op" at bounding box center [784, 460] width 139 height 16
type input "*********"
click at [979, 486] on button "Save" at bounding box center [988, 484] width 46 height 18
